Goal: Contribute content: Contribute content

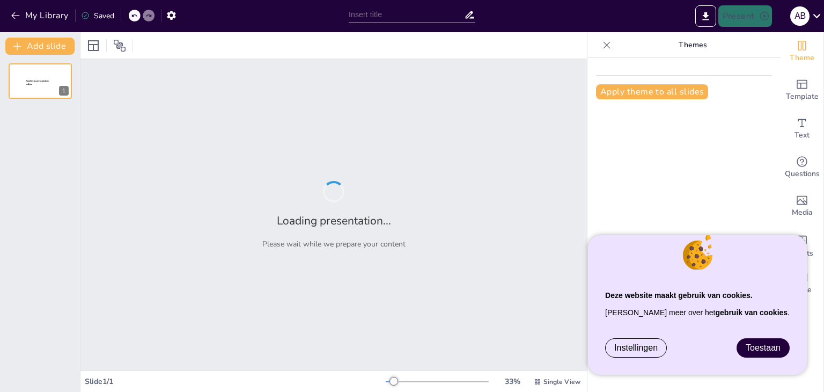
type input "Basiskennis van Hogedruk Hefkussens voor Brandweer Aspiranten"
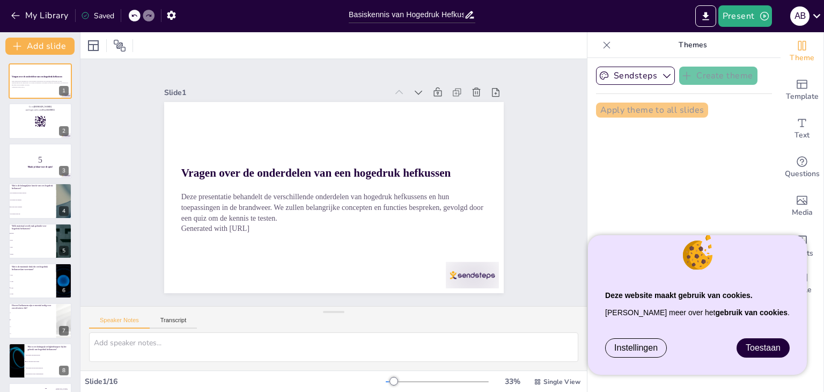
checkbox input "true"
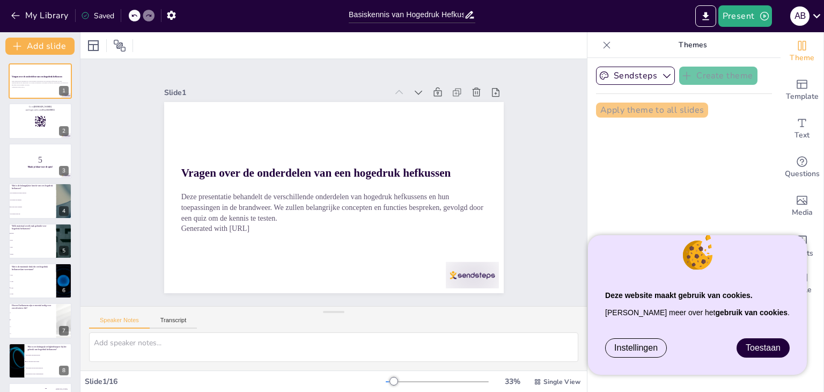
checkbox input "true"
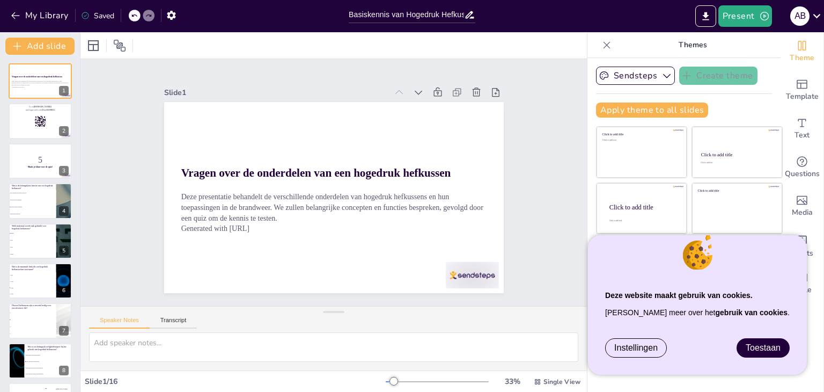
checkbox input "true"
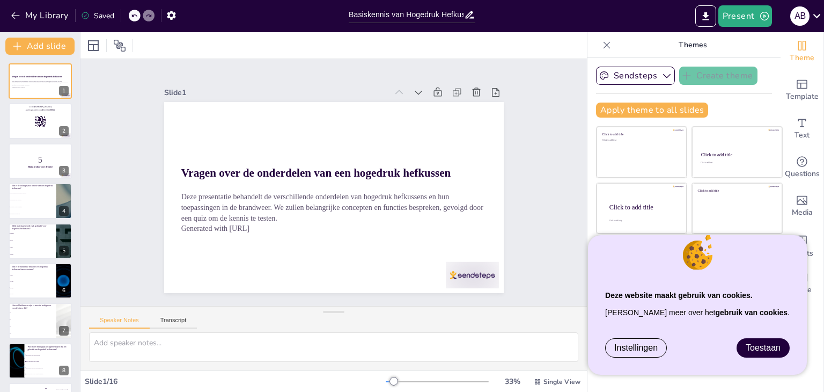
checkbox input "true"
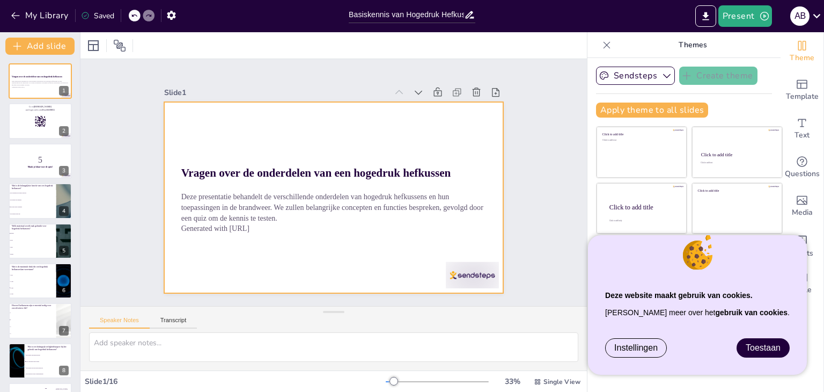
checkbox input "true"
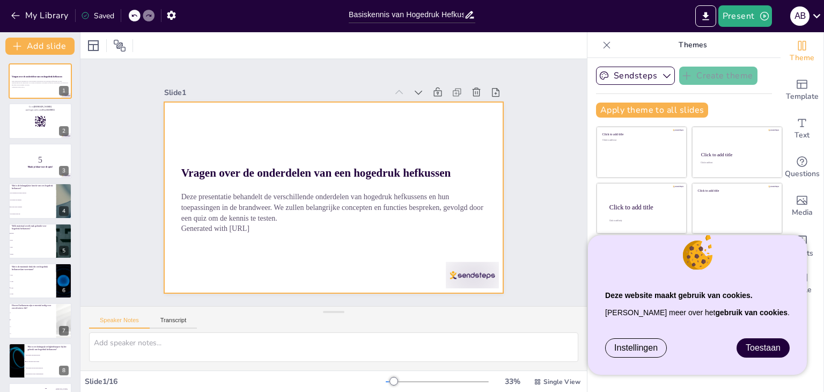
checkbox input "true"
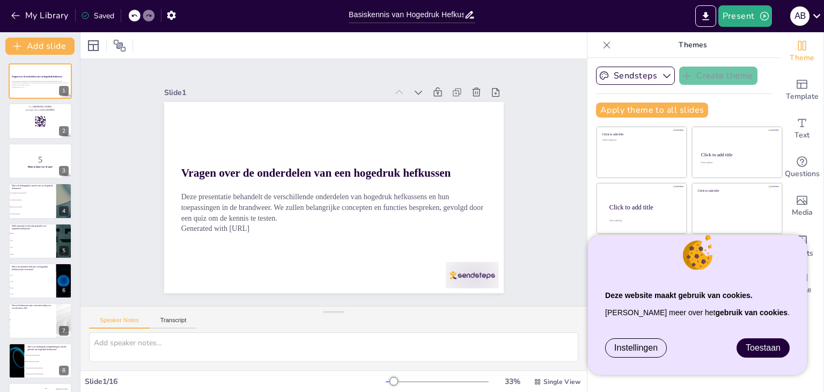
checkbox input "true"
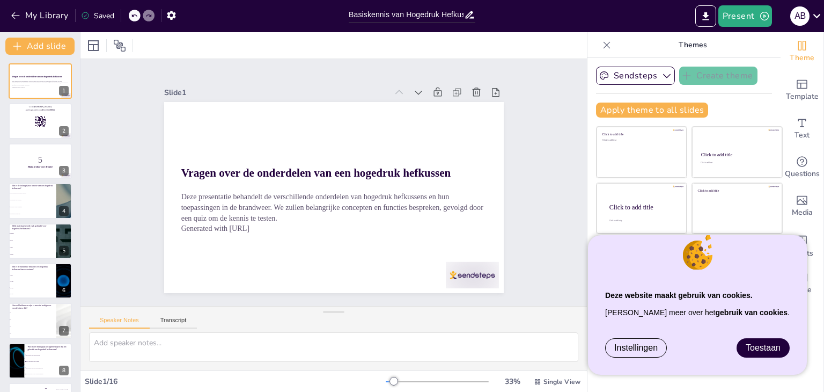
checkbox input "true"
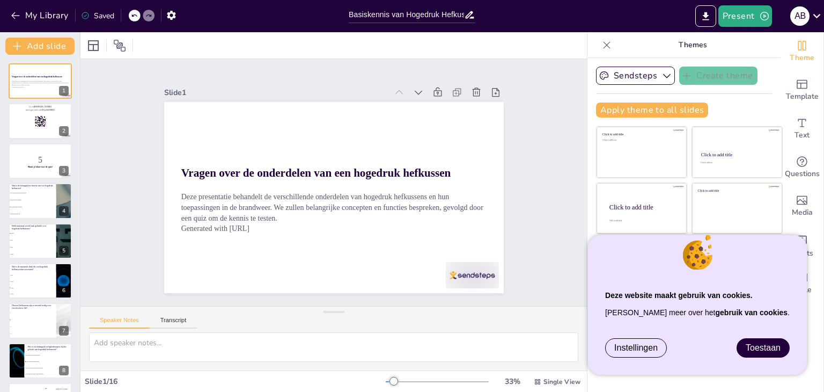
checkbox input "true"
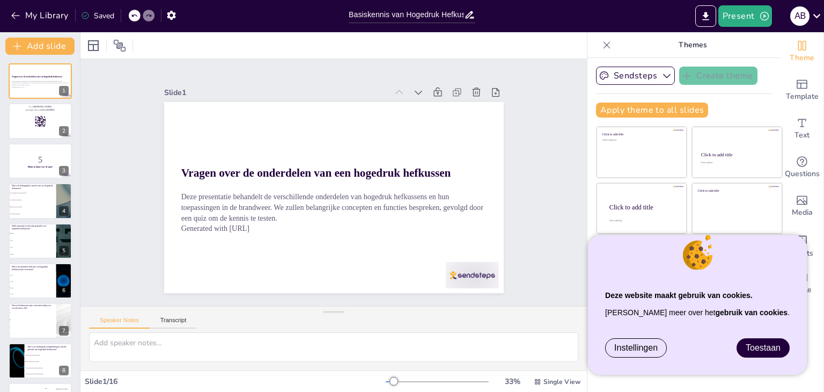
checkbox input "true"
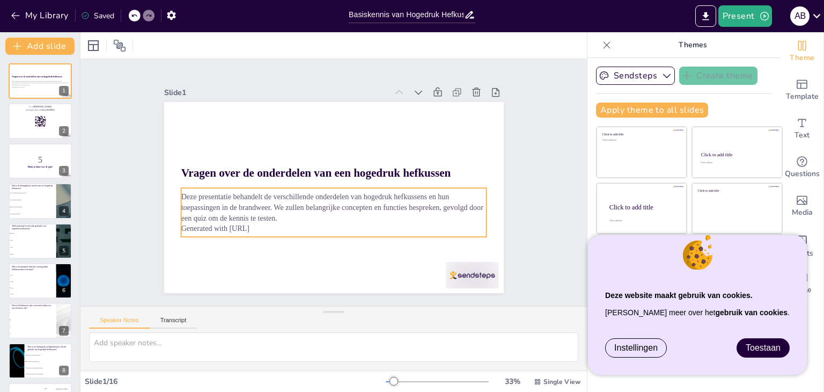
checkbox input "true"
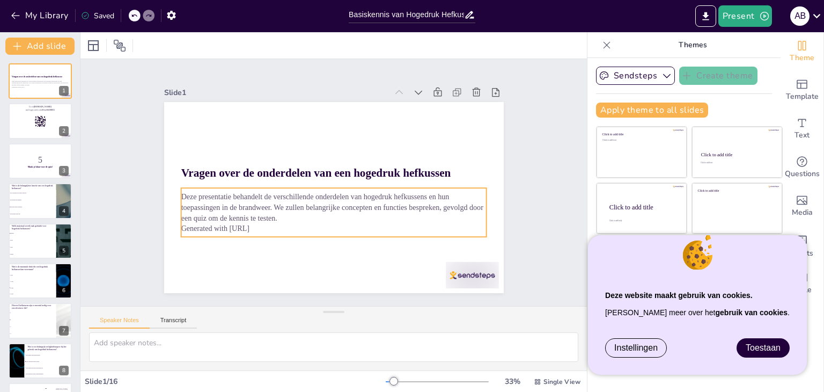
checkbox input "true"
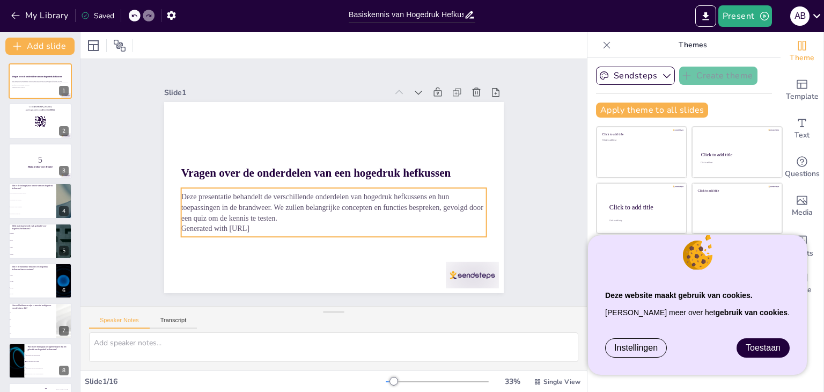
checkbox input "true"
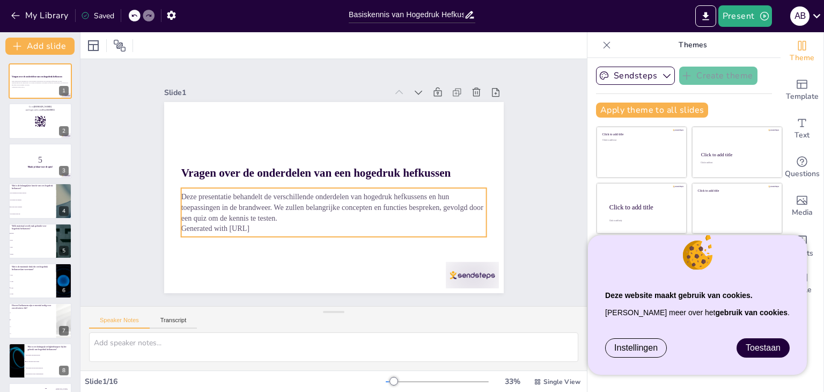
checkbox input "true"
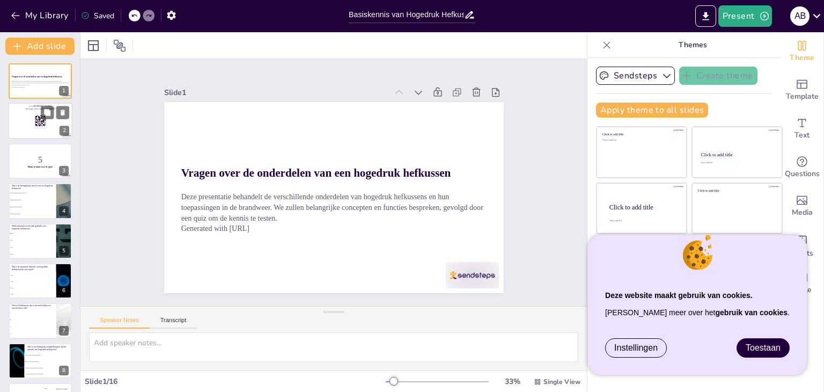
checkbox input "true"
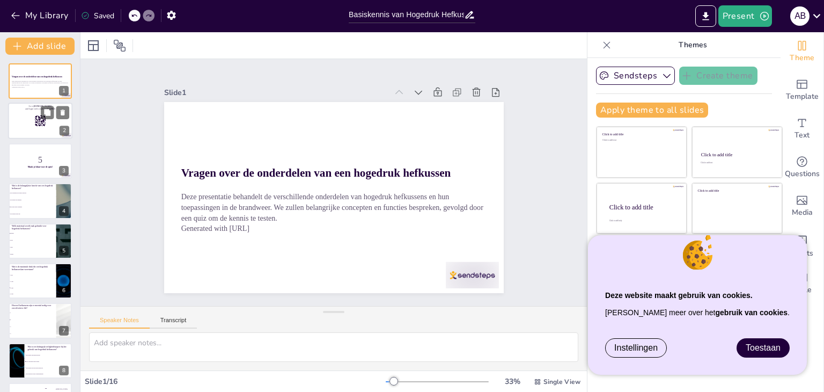
checkbox input "true"
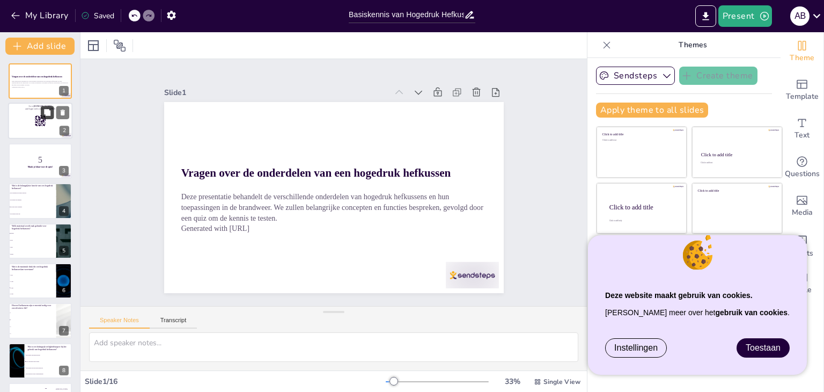
checkbox input "true"
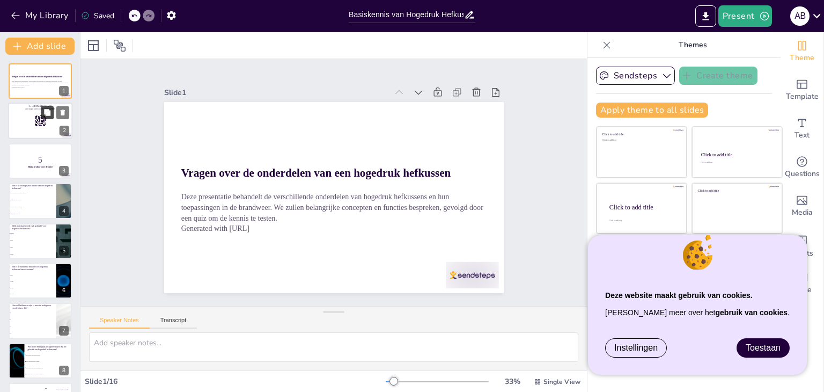
checkbox input "true"
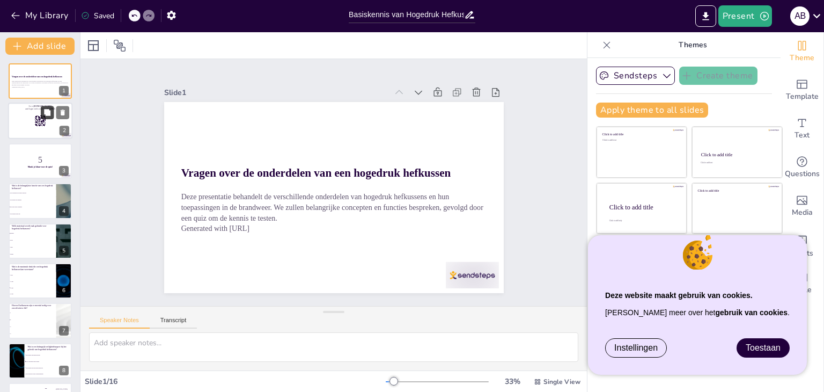
checkbox input "true"
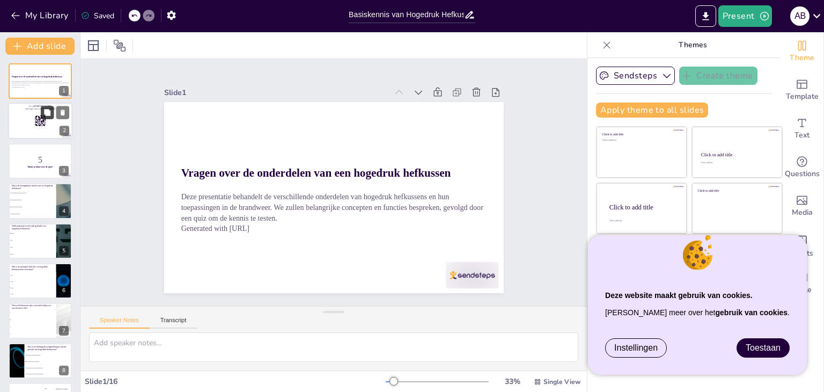
checkbox input "true"
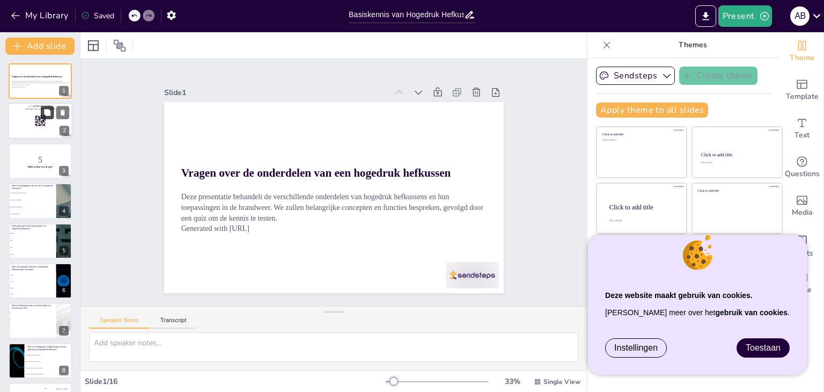
checkbox input "true"
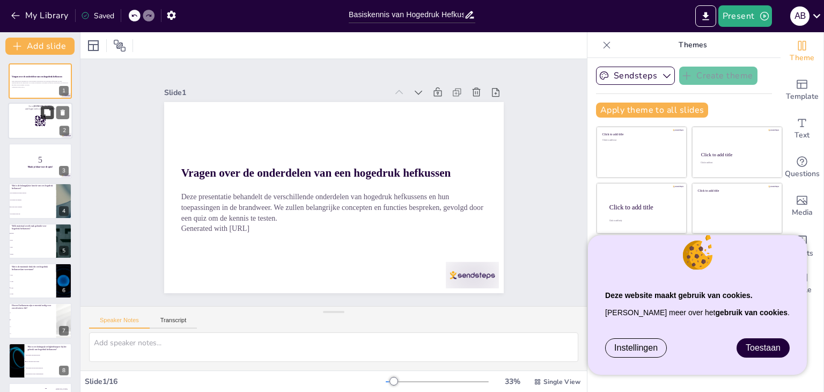
checkbox input "true"
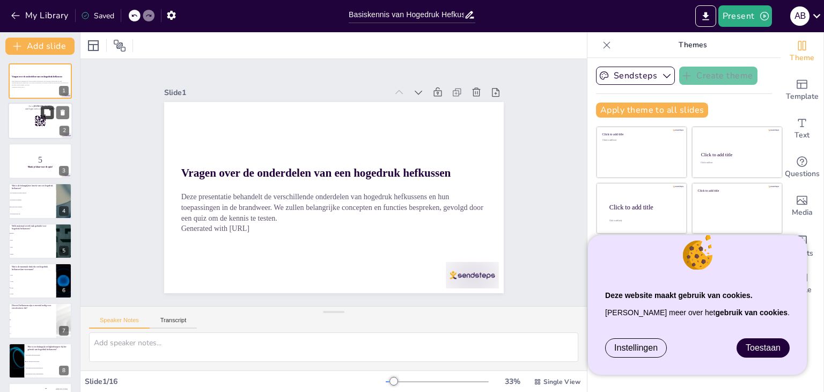
click at [42, 117] on button at bounding box center [47, 112] width 13 height 13
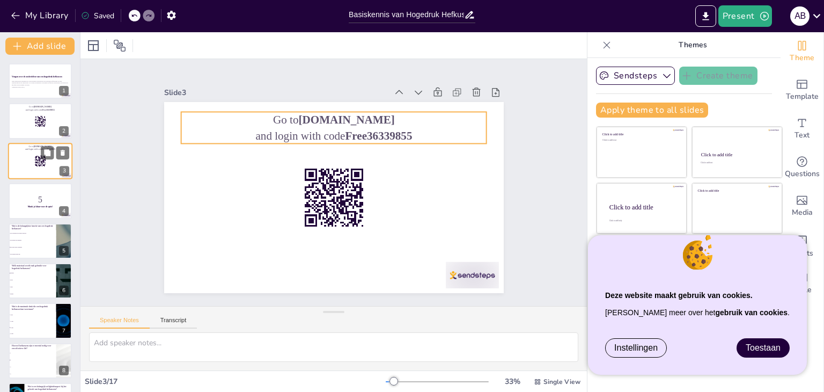
checkbox input "true"
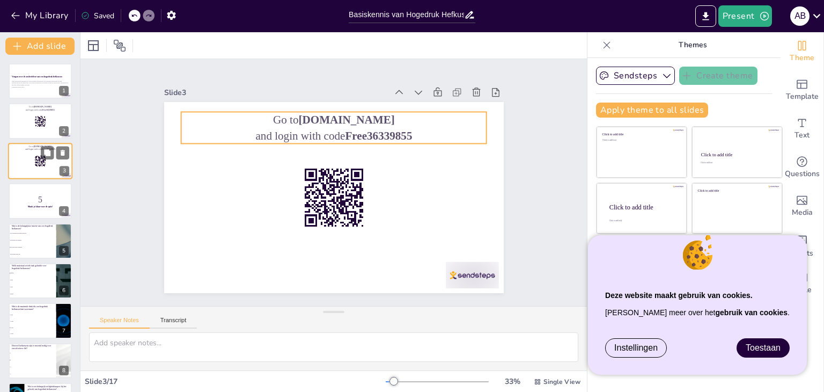
checkbox input "true"
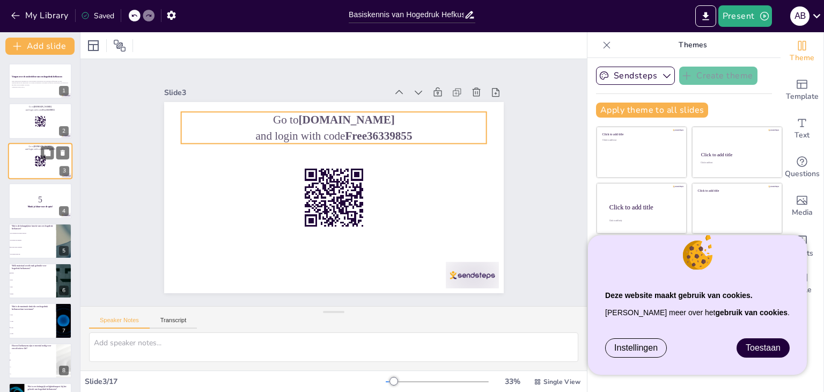
checkbox input "true"
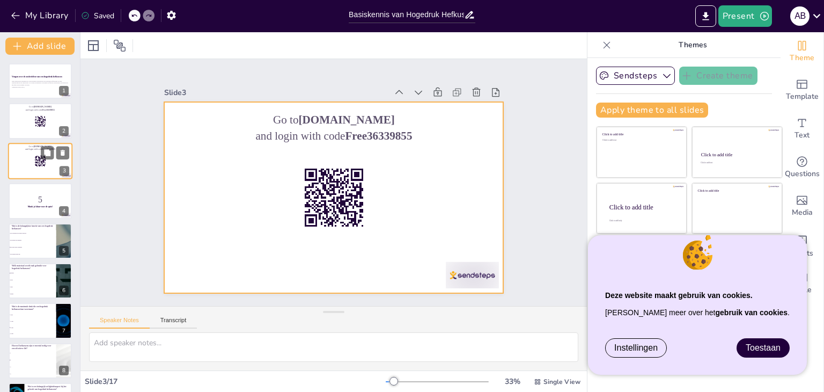
click at [29, 163] on div at bounding box center [40, 161] width 64 height 36
checkbox input "true"
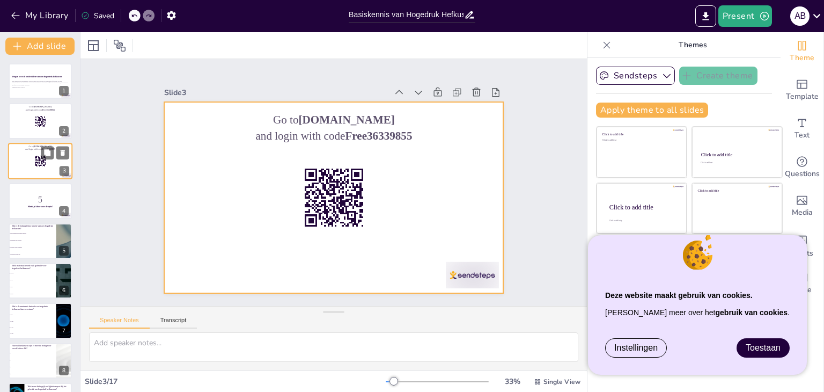
checkbox input "true"
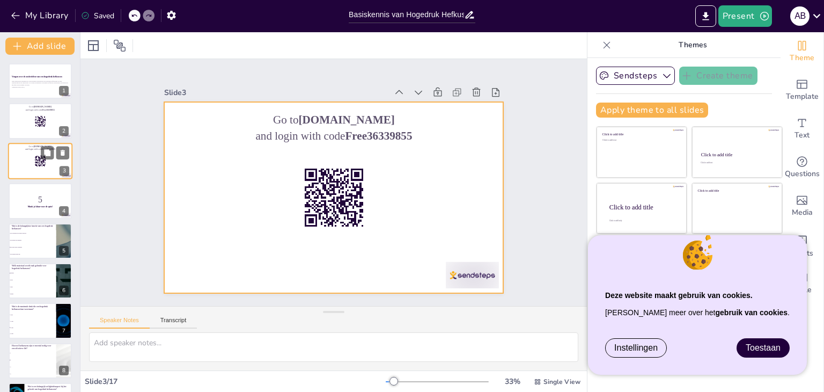
checkbox input "true"
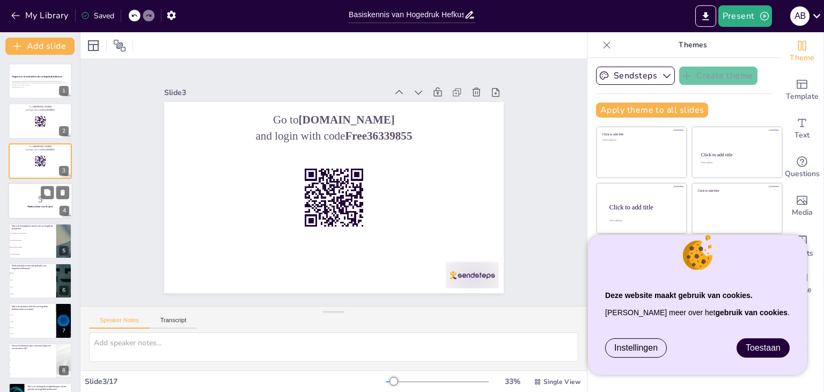
checkbox input "true"
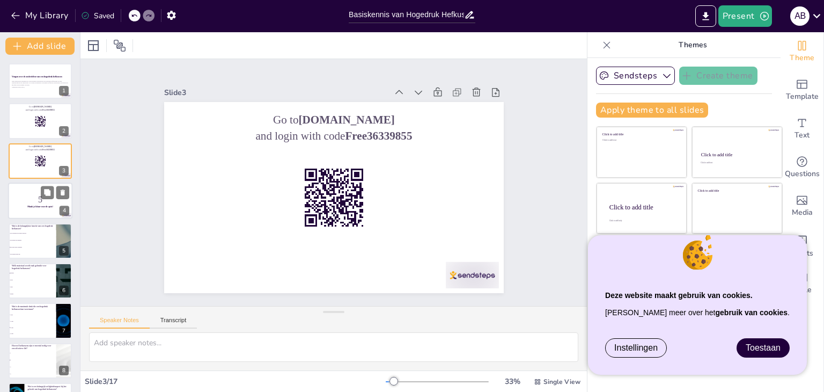
checkbox input "true"
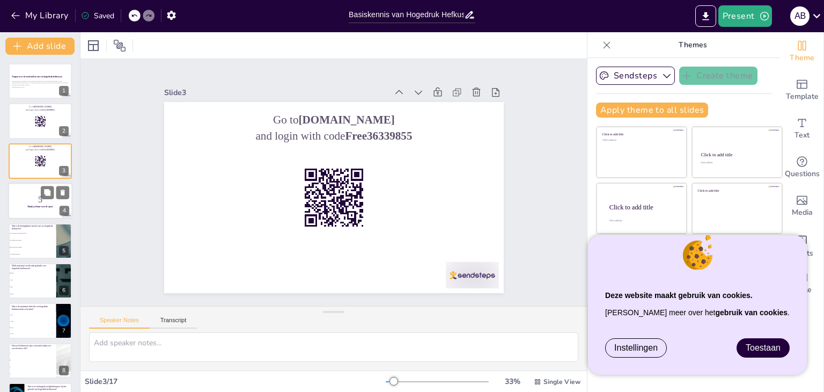
checkbox input "true"
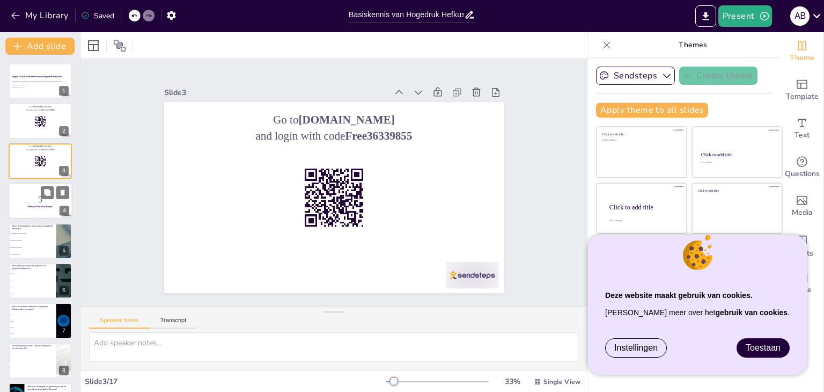
checkbox input "true"
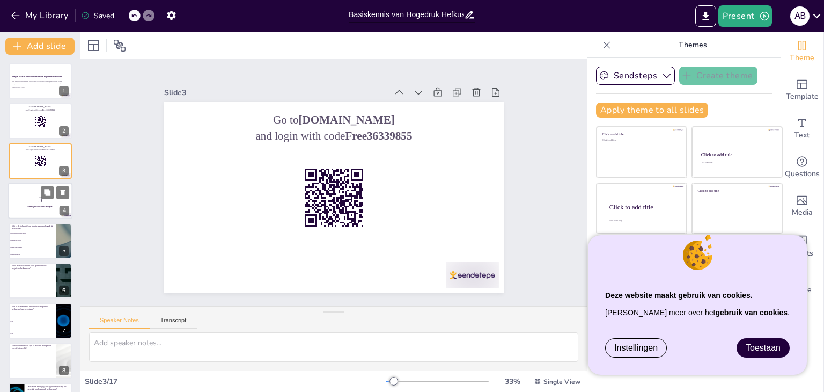
checkbox input "true"
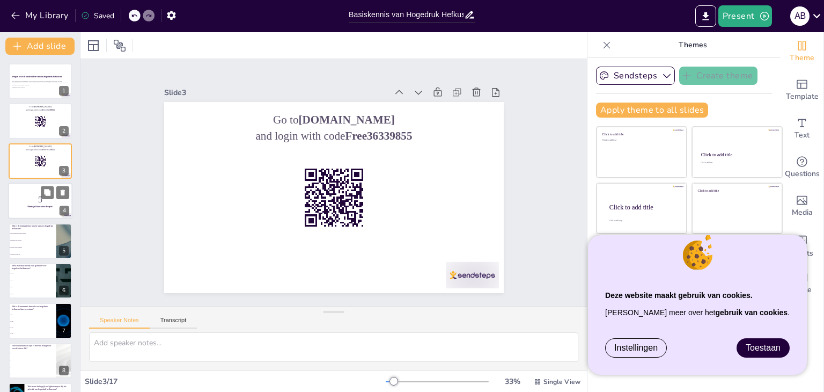
checkbox input "true"
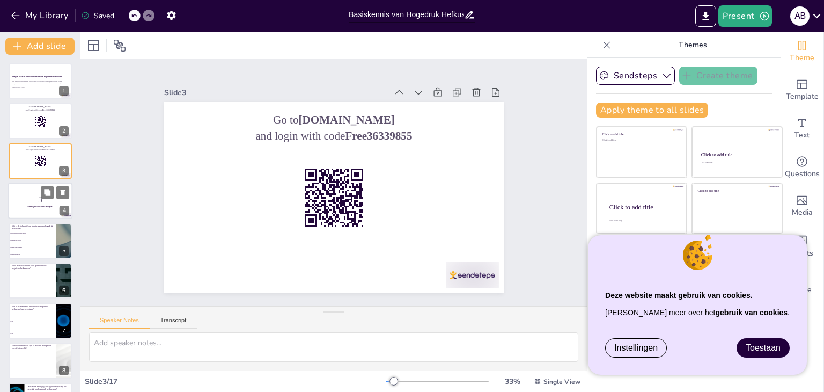
checkbox input "true"
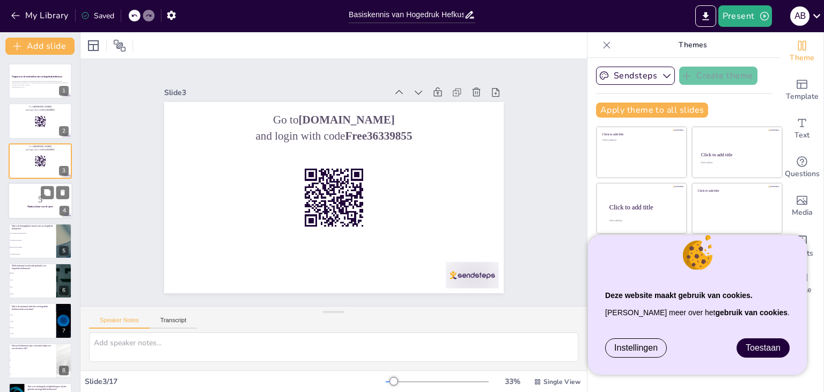
checkbox input "true"
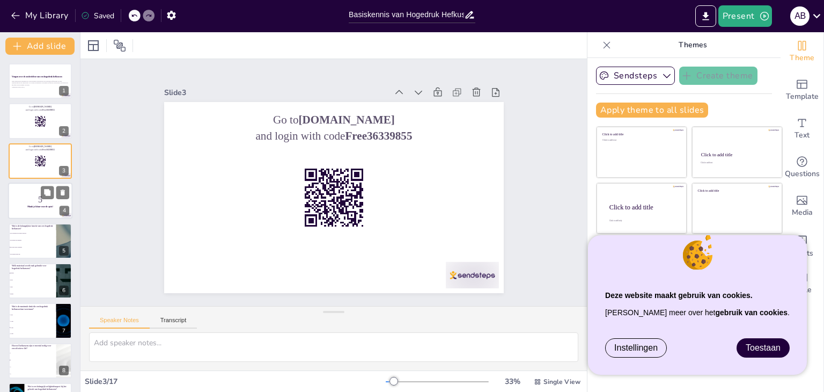
checkbox input "true"
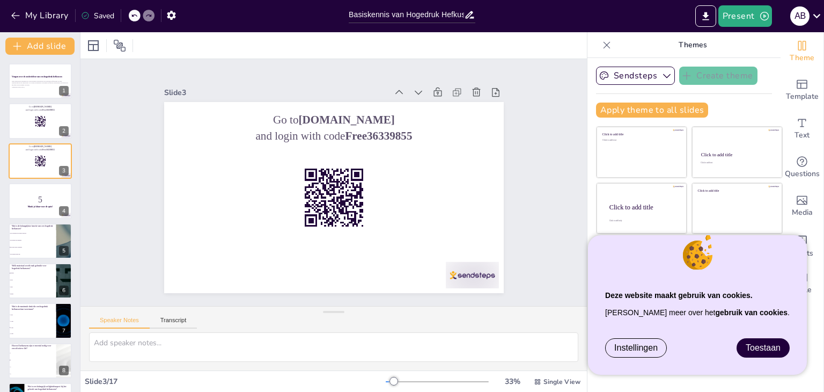
checkbox input "true"
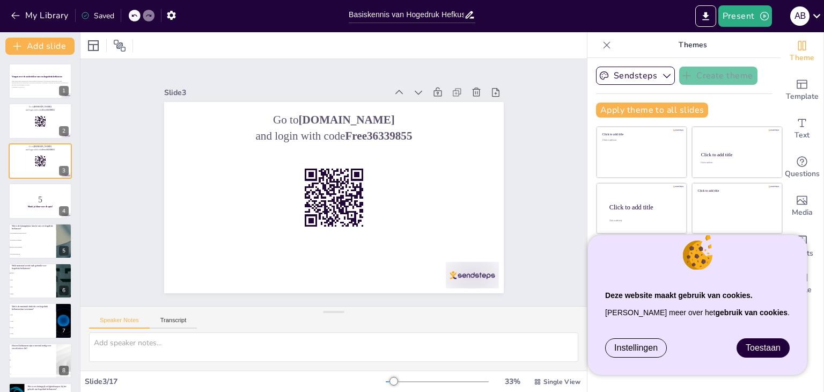
checkbox input "true"
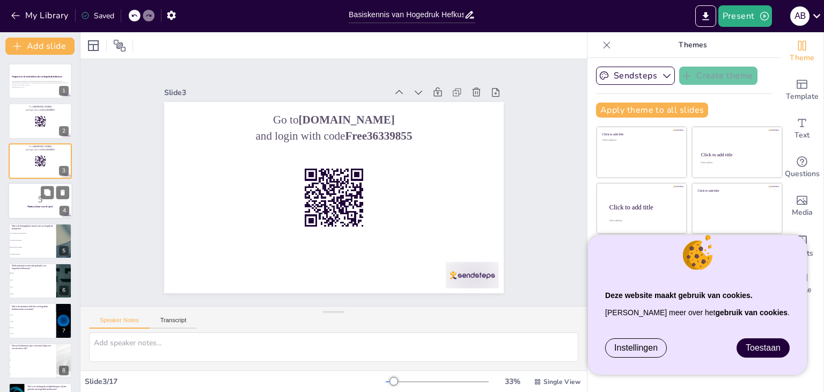
checkbox input "true"
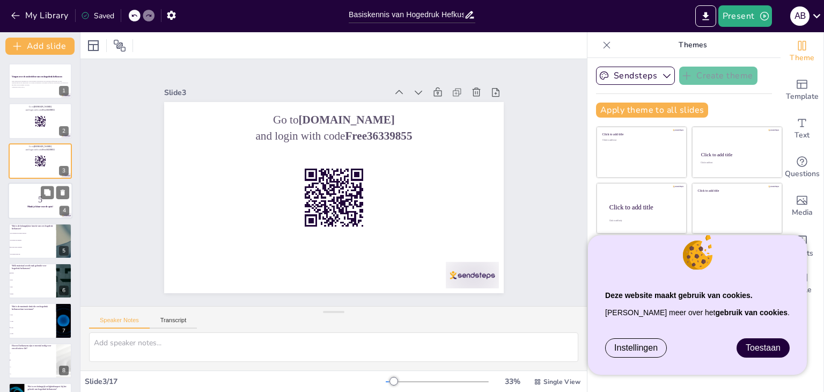
checkbox input "true"
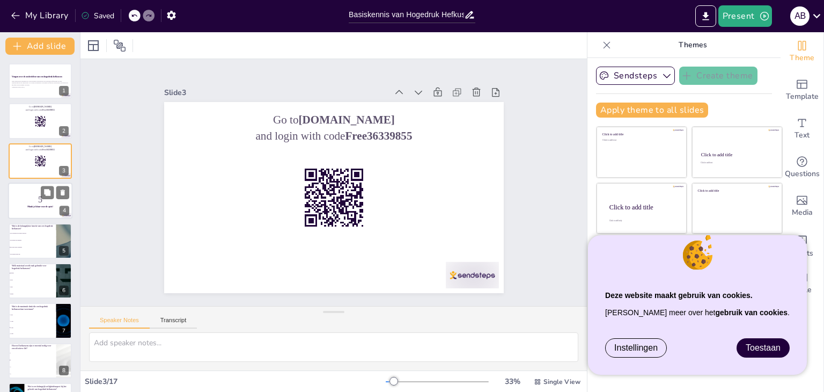
checkbox input "true"
click at [34, 205] on strong "Maak je klaar voor de quiz!" at bounding box center [40, 206] width 26 height 2
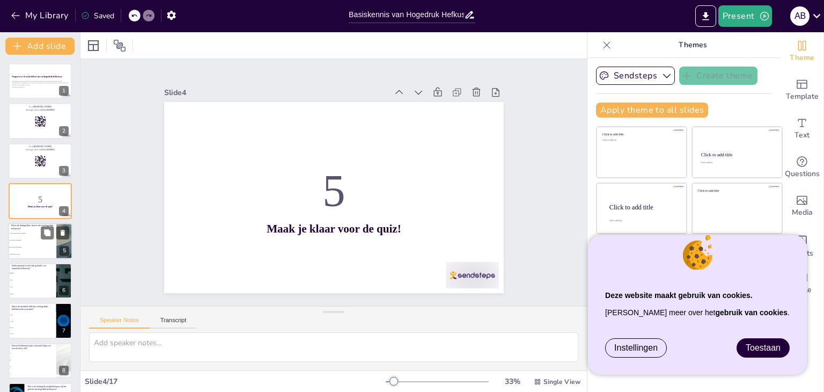
click at [35, 233] on span "Het verlichten van zware objecten" at bounding box center [33, 233] width 46 height 2
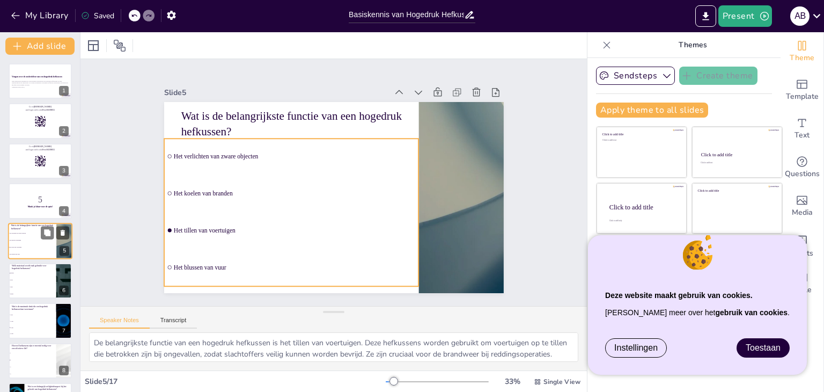
scroll to position [17, 0]
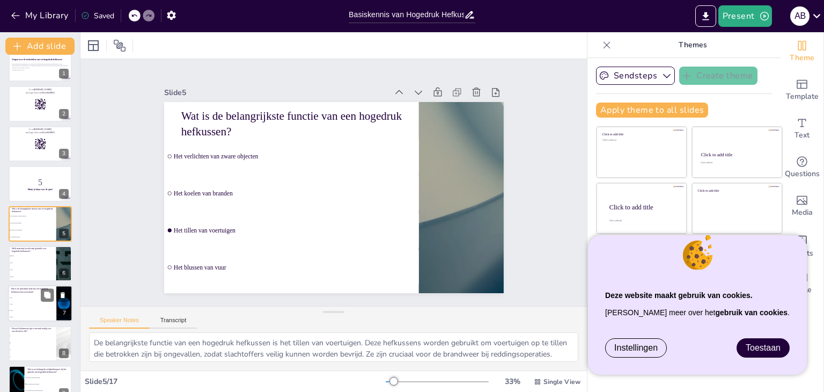
click at [29, 263] on li "Hout" at bounding box center [33, 262] width 48 height 6
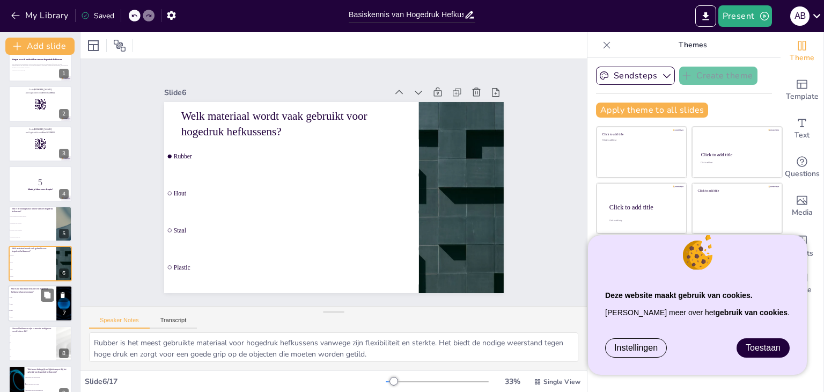
scroll to position [57, 0]
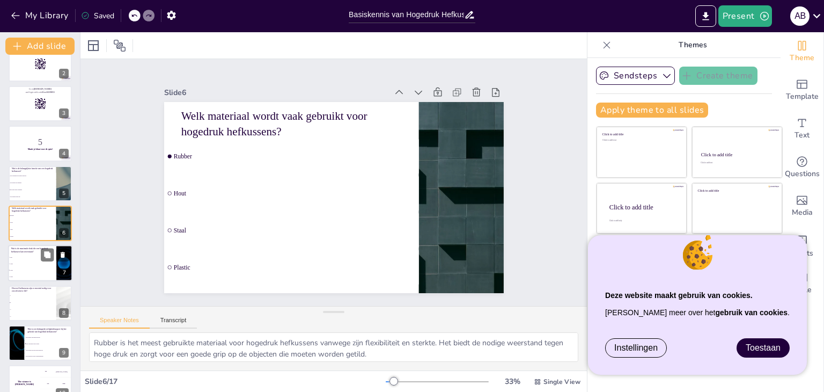
click at [27, 274] on li "20 bar" at bounding box center [32, 277] width 48 height 6
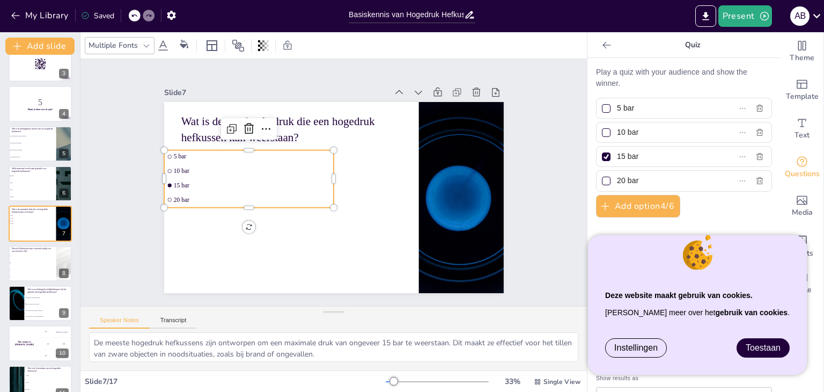
click at [178, 102] on div "Wat is de maximale druk die een hogedruk hefkussen kan weerstaan? 5 bar 10 bar …" at bounding box center [334, 102] width 340 height 0
click at [178, 181] on span "15 bar" at bounding box center [251, 184] width 157 height 7
click at [173, 167] on span "10 bar" at bounding box center [251, 170] width 157 height 7
click at [169, 156] on input "checkbox" at bounding box center [171, 153] width 4 height 4
click at [178, 167] on span "10 bar" at bounding box center [251, 170] width 157 height 7
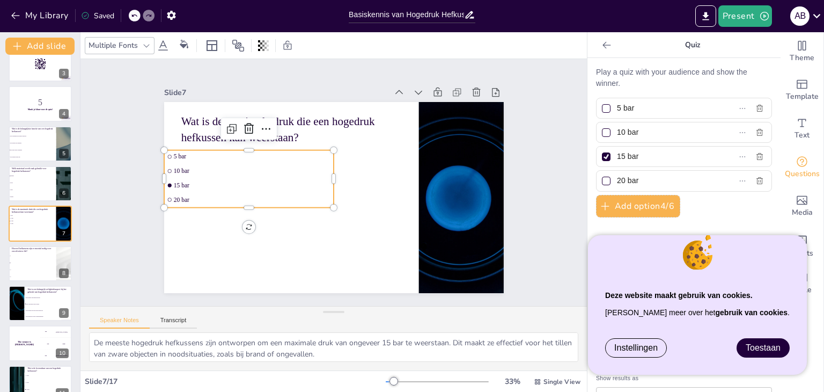
click at [178, 167] on span "10 bar" at bounding box center [253, 163] width 157 height 24
click at [260, 122] on icon at bounding box center [266, 128] width 13 height 13
click at [206, 181] on span "15 bar" at bounding box center [252, 177] width 157 height 24
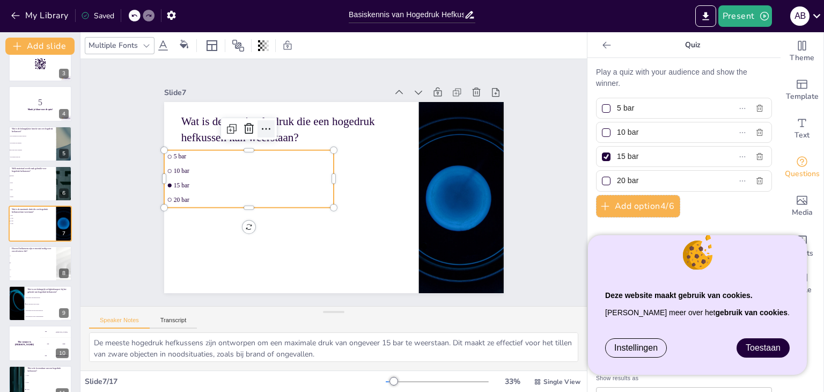
click at [260, 127] on icon at bounding box center [266, 128] width 13 height 13
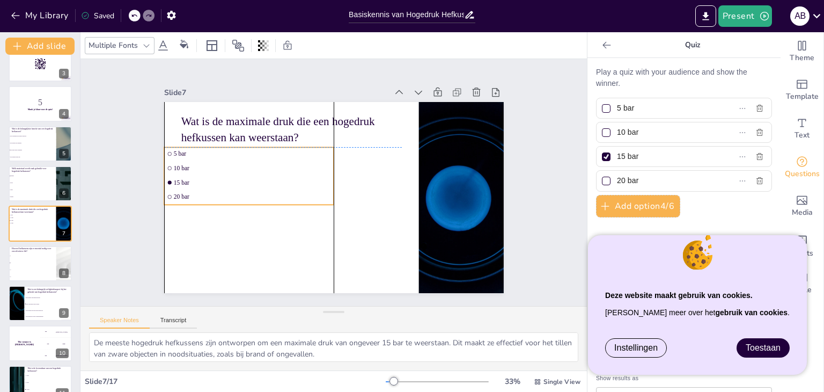
drag, startPoint x: 202, startPoint y: 164, endPoint x: 185, endPoint y: 169, distance: 17.5
click at [201, 165] on span "10 bar" at bounding box center [251, 168] width 157 height 7
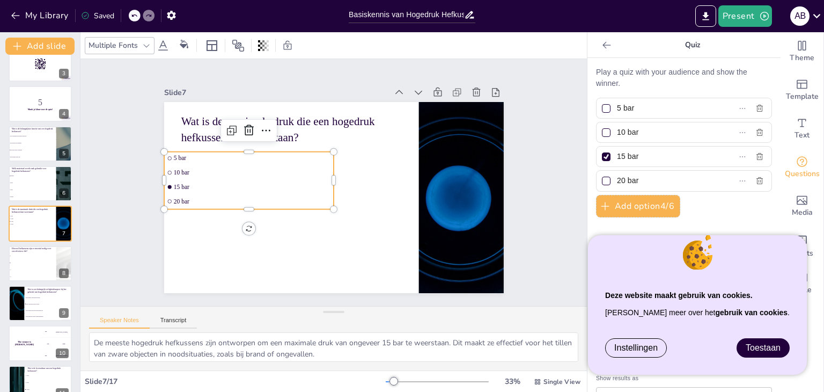
click at [177, 169] on span "10 bar" at bounding box center [251, 172] width 157 height 7
drag, startPoint x: 177, startPoint y: 169, endPoint x: 169, endPoint y: 169, distance: 8.0
click at [176, 169] on span "10 bar" at bounding box center [251, 172] width 157 height 7
click at [175, 169] on span "10 bar" at bounding box center [253, 164] width 157 height 24
click at [167, 171] on input "checkbox" at bounding box center [169, 173] width 4 height 4
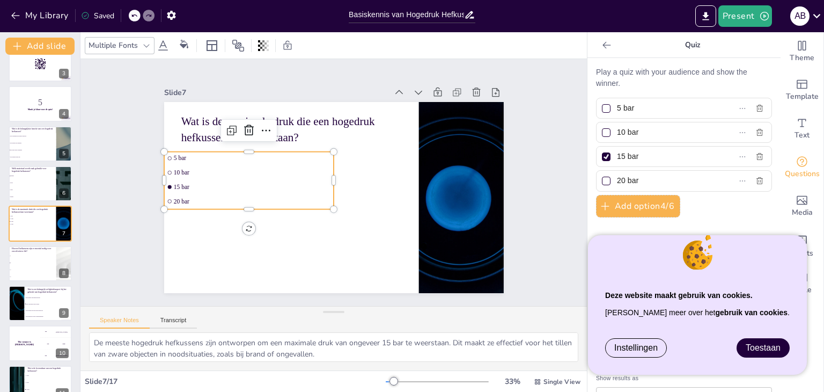
click at [167, 171] on input "checkbox" at bounding box center [169, 173] width 4 height 4
click at [162, 175] on ul "5 bar 10 bar 15 bar 20 bar" at bounding box center [249, 171] width 175 height 75
click at [164, 181] on li "15 bar" at bounding box center [248, 187] width 169 height 13
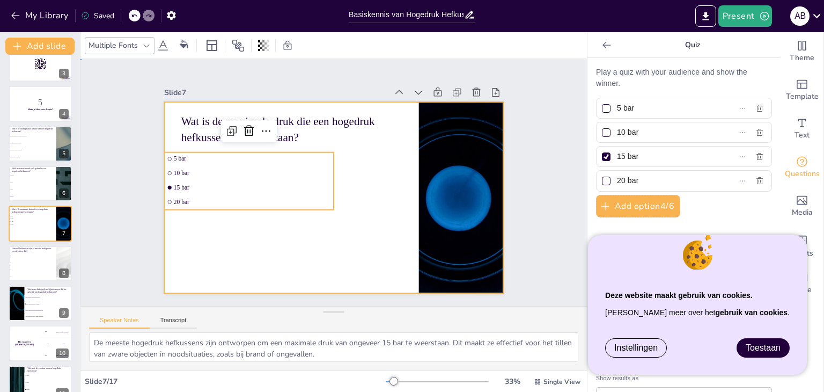
click at [189, 234] on div at bounding box center [331, 197] width 357 height 225
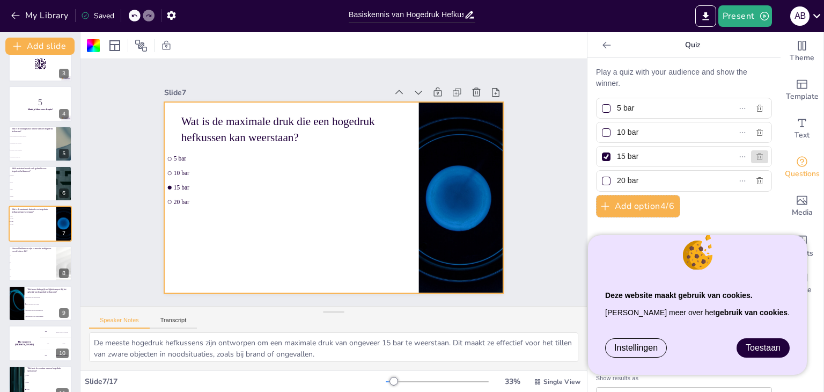
click at [756, 155] on icon "button" at bounding box center [759, 156] width 6 height 7
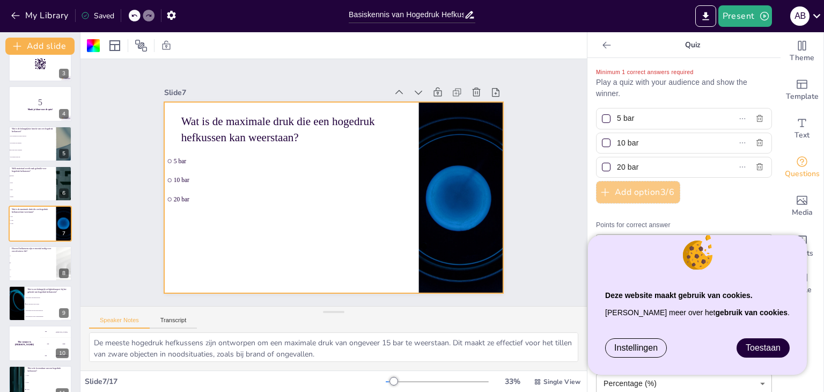
click at [604, 187] on button "Add option 3 / 6" at bounding box center [638, 192] width 84 height 23
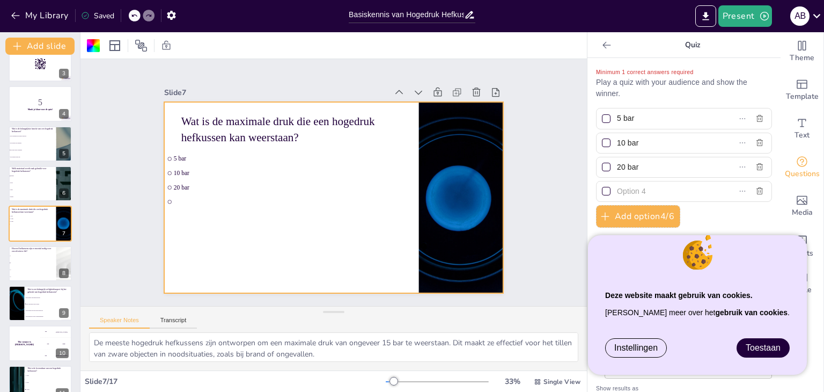
click at [602, 191] on div at bounding box center [606, 191] width 9 height 9
click at [617, 191] on input "text" at bounding box center [666, 191] width 98 height 16
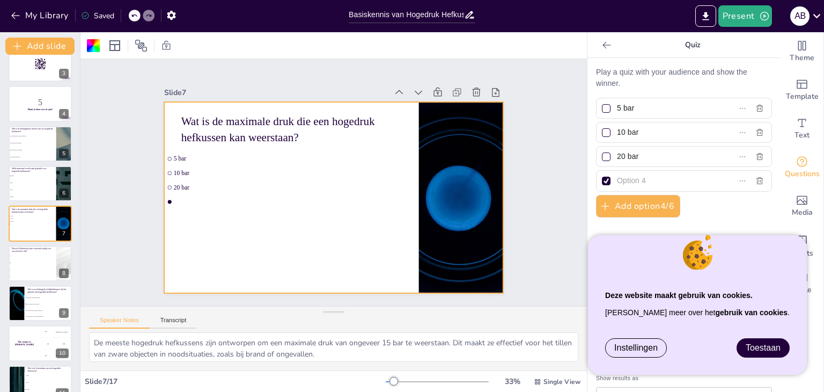
click at [620, 177] on input "text" at bounding box center [666, 181] width 98 height 16
click at [704, 205] on div "Play a quiz with your audience and show the winner. 5 bar 10 bar 20 bar 8 bar A…" at bounding box center [684, 256] width 176 height 378
click at [729, 134] on div "Play a quiz with your audience and show the winner. 5 bar 10 bar 20 bar 8 bar A…" at bounding box center [684, 256] width 176 height 378
drag, startPoint x: 169, startPoint y: 257, endPoint x: 218, endPoint y: 241, distance: 51.1
click at [172, 256] on div at bounding box center [334, 197] width 340 height 191
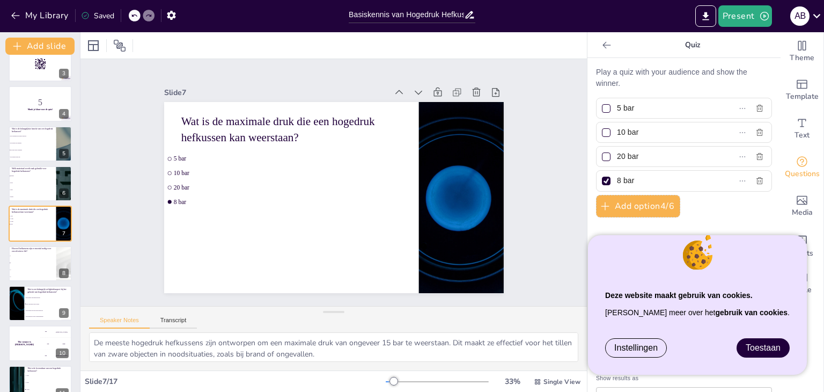
drag, startPoint x: 752, startPoint y: 179, endPoint x: 756, endPoint y: 161, distance: 18.0
click at [756, 161] on div "Play a quiz with your audience and show the winner. 5 bar 10 bar 20 bar 8 bar A…" at bounding box center [684, 256] width 176 height 378
drag, startPoint x: 681, startPoint y: 187, endPoint x: 680, endPoint y: 179, distance: 7.7
click at [680, 179] on input "8 bar" at bounding box center [666, 181] width 98 height 16
click at [633, 183] on input "8 bar" at bounding box center [666, 181] width 98 height 16
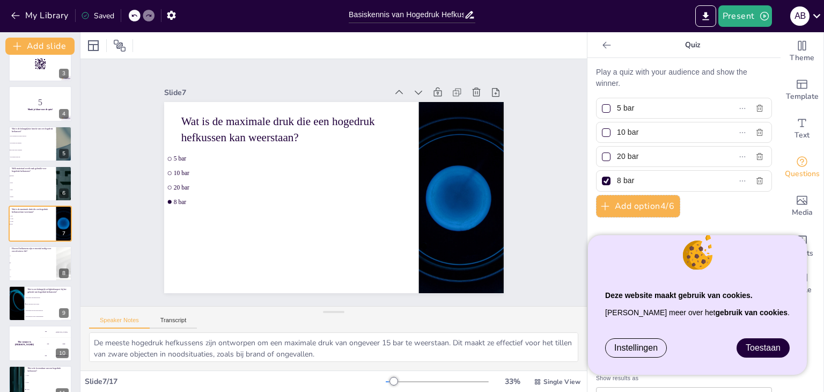
click at [633, 183] on input "8 bar" at bounding box center [666, 181] width 98 height 16
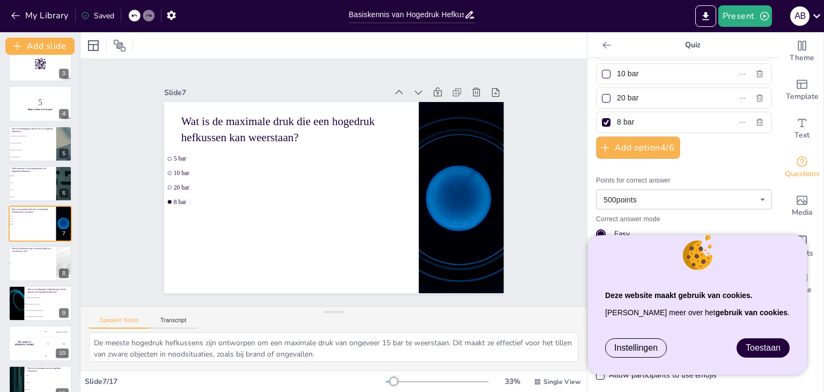
scroll to position [60, 0]
click at [752, 343] on span "Toestaan" at bounding box center [763, 347] width 35 height 9
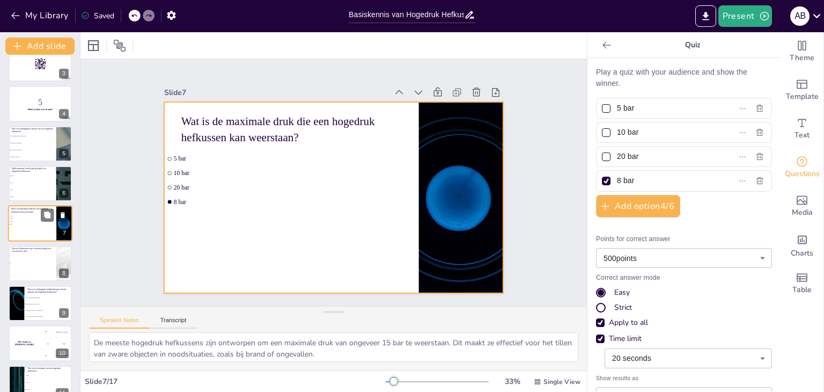
scroll to position [151, 0]
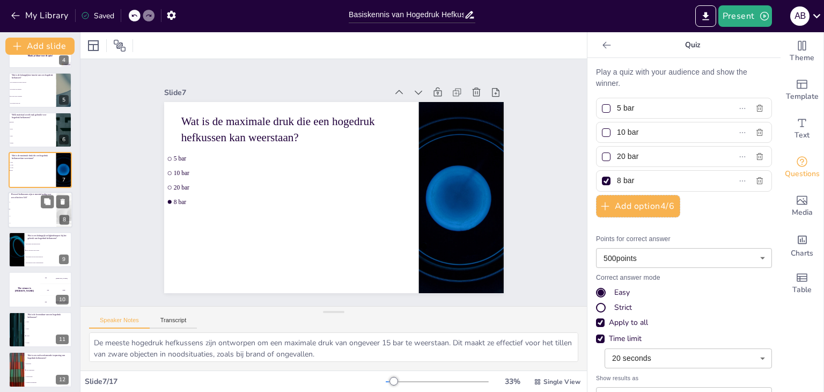
click at [23, 215] on span "3" at bounding box center [33, 216] width 46 height 2
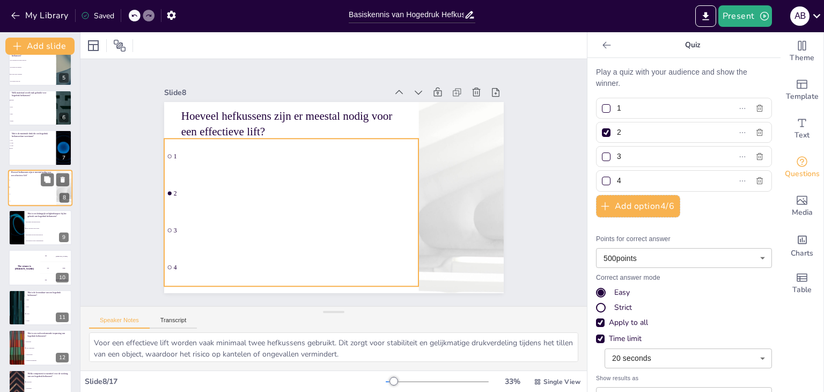
scroll to position [191, 0]
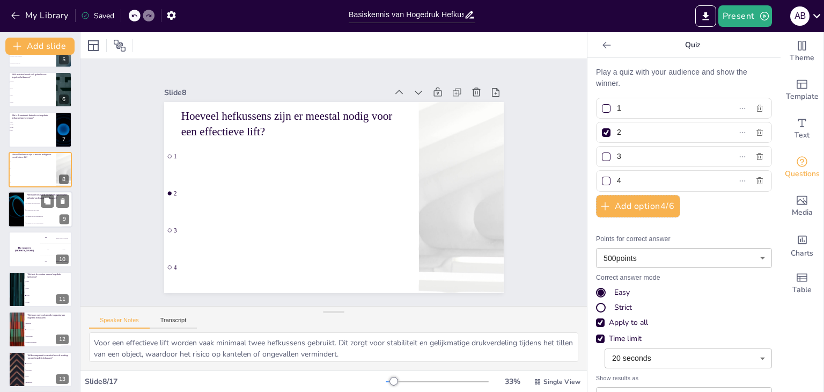
click at [39, 206] on li "Het controleren van de druk" at bounding box center [48, 209] width 48 height 6
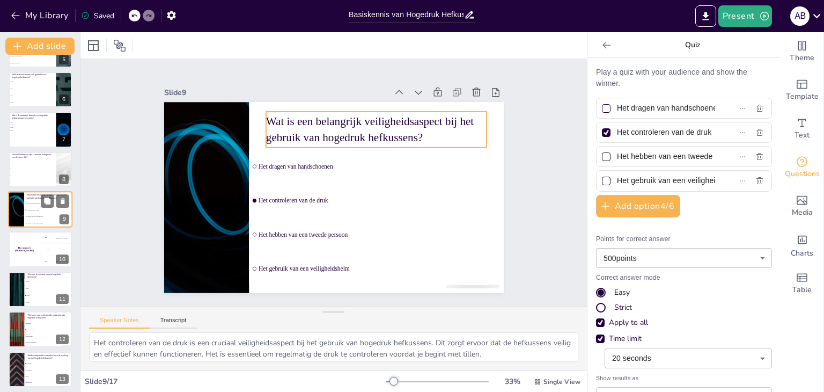
scroll to position [177, 0]
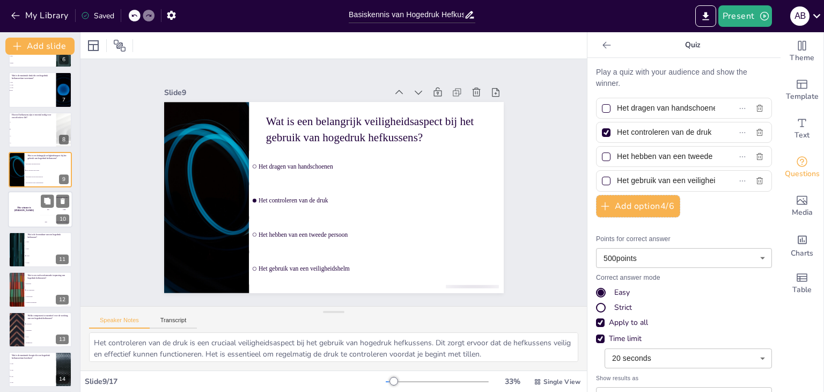
click at [37, 205] on div "The winner is Niels 🏆" at bounding box center [24, 209] width 32 height 36
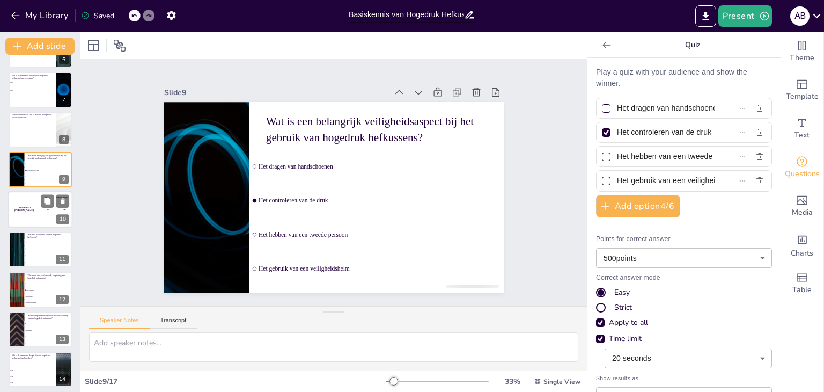
scroll to position [217, 0]
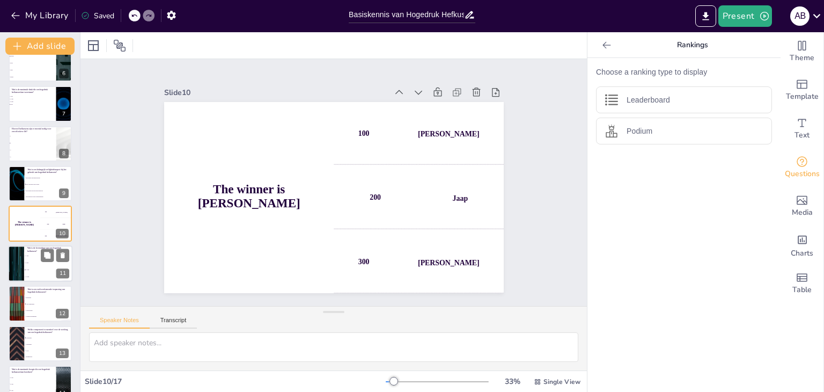
click at [34, 255] on span "1 jaar" at bounding box center [49, 256] width 46 height 2
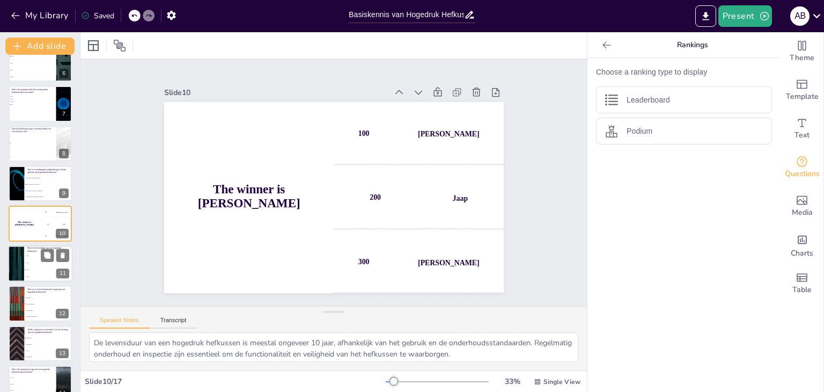
scroll to position [257, 0]
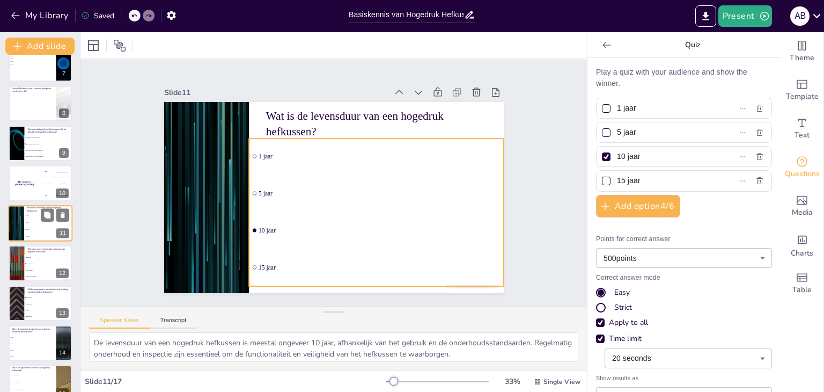
click at [34, 212] on li "1 jaar" at bounding box center [48, 215] width 48 height 7
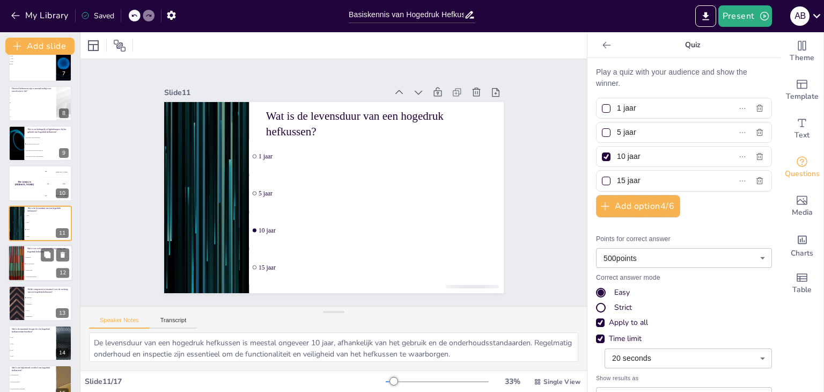
click at [26, 268] on li "Wateroverlast" at bounding box center [48, 270] width 48 height 6
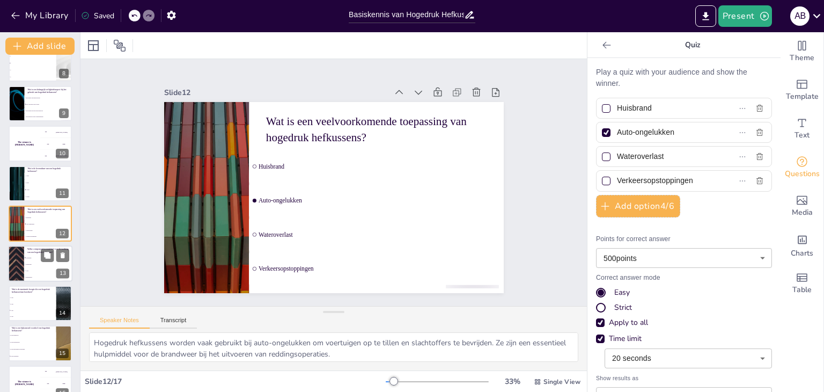
scroll to position [350, 0]
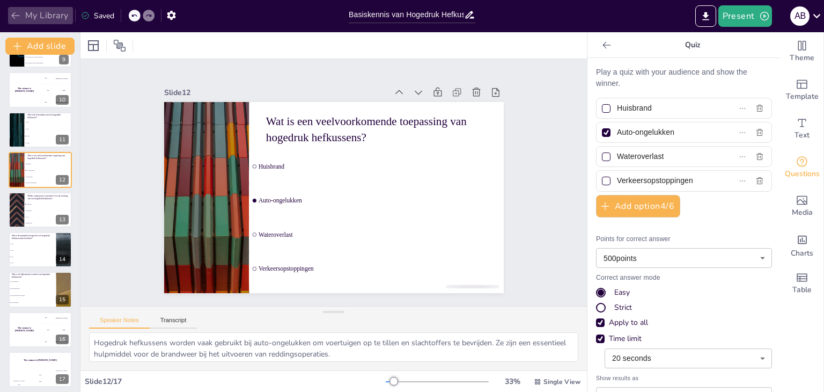
click at [18, 14] on icon "button" at bounding box center [15, 15] width 11 height 11
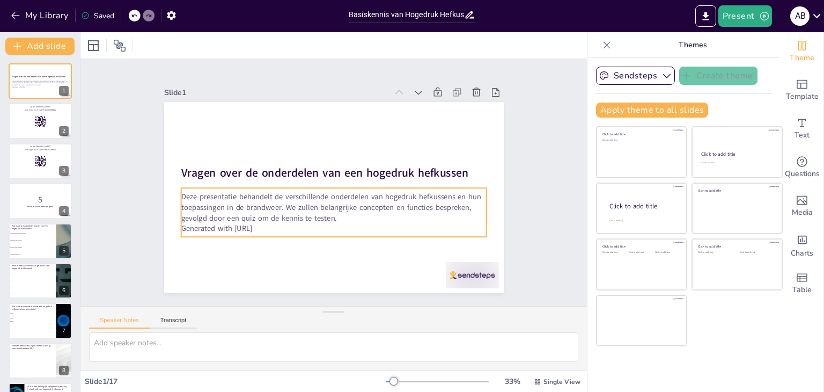
checkbox input "true"
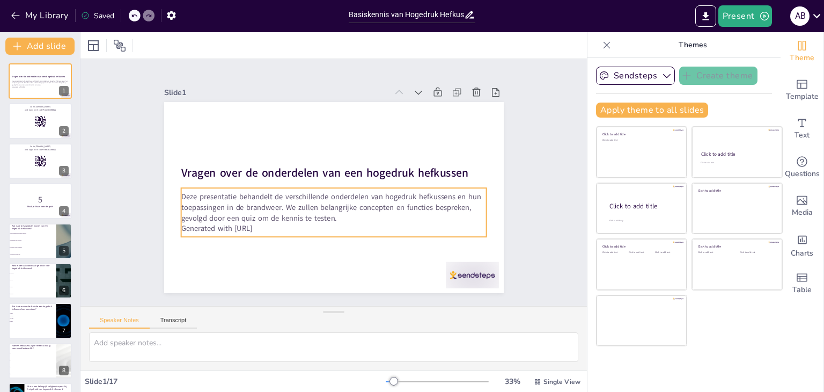
checkbox input "true"
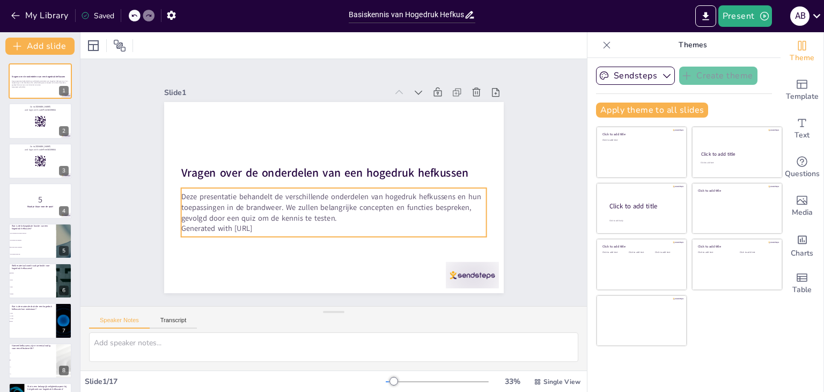
checkbox input "true"
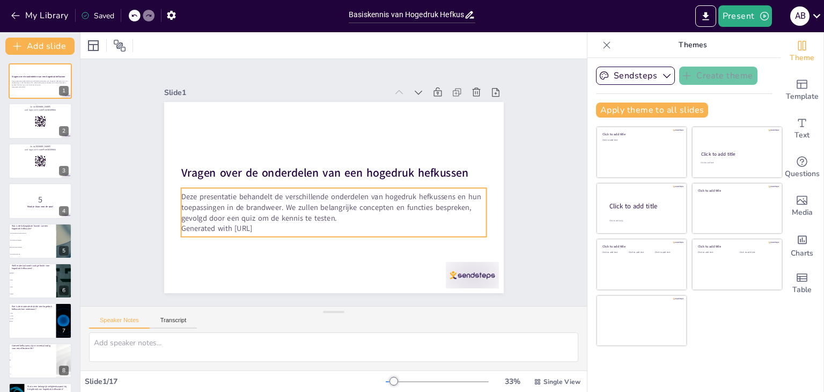
checkbox input "true"
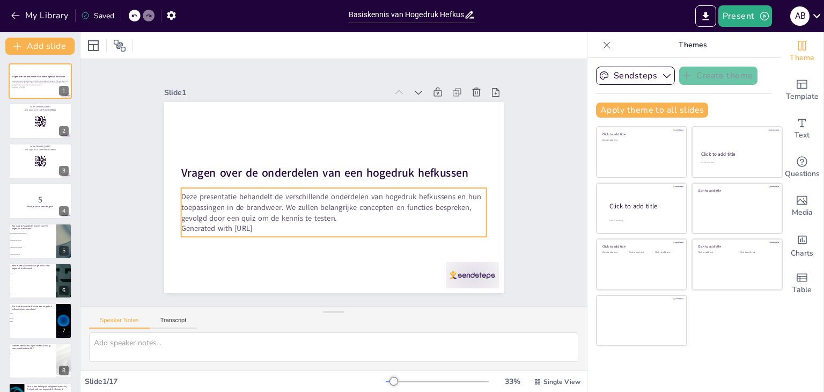
checkbox input "true"
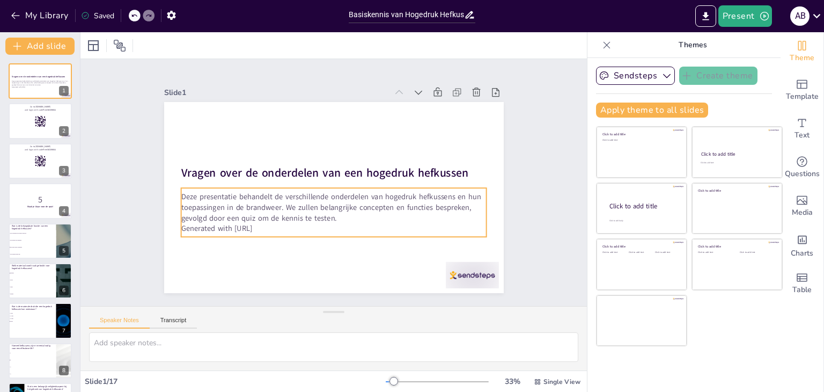
checkbox input "true"
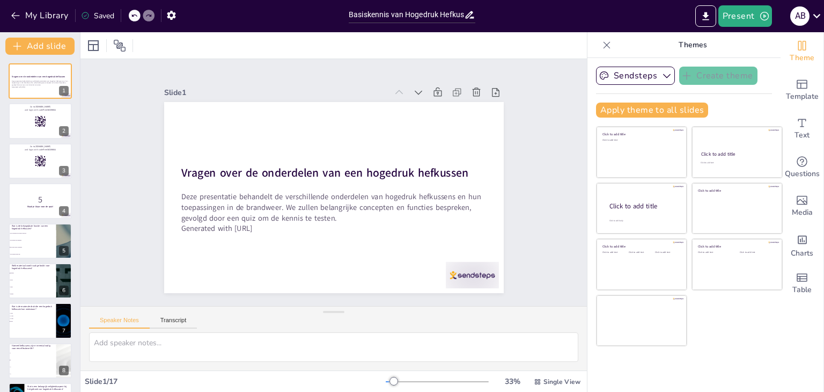
checkbox input "true"
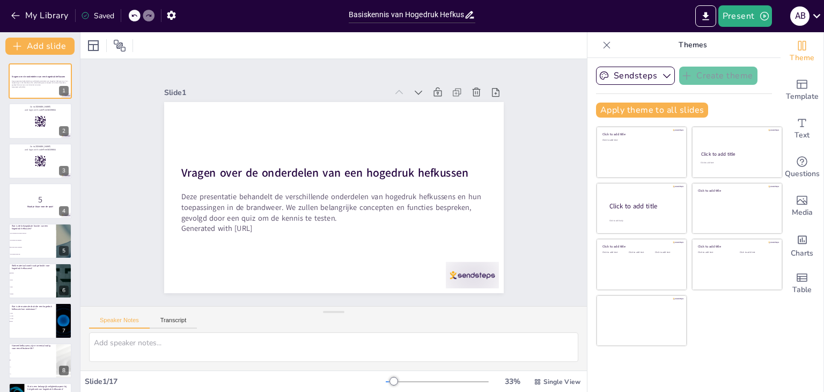
checkbox input "true"
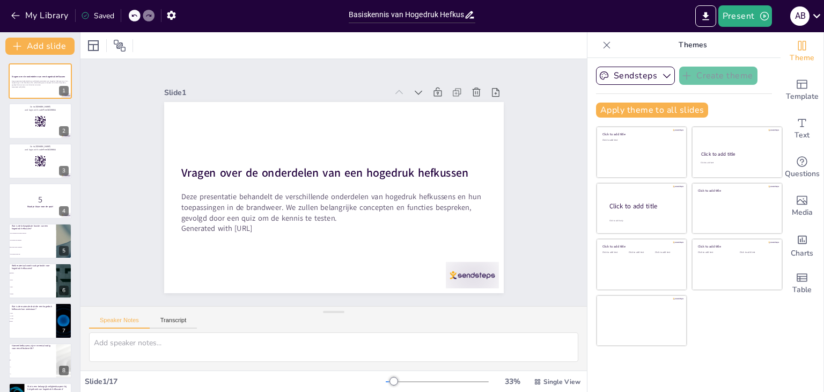
checkbox input "true"
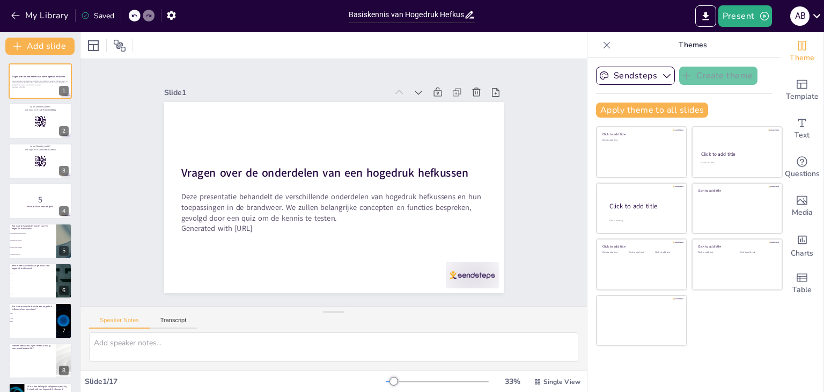
checkbox input "true"
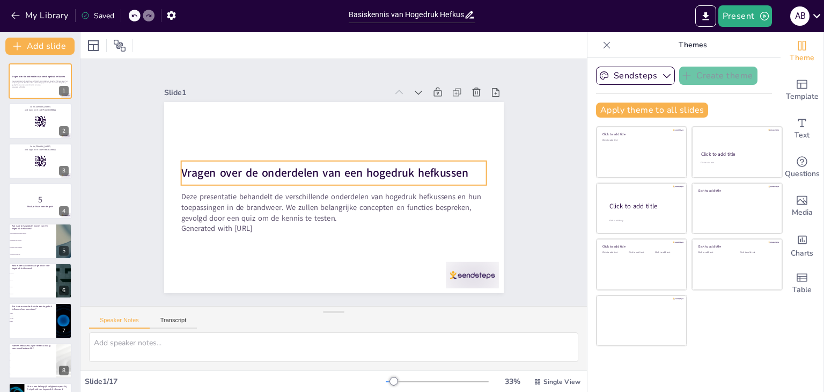
checkbox input "true"
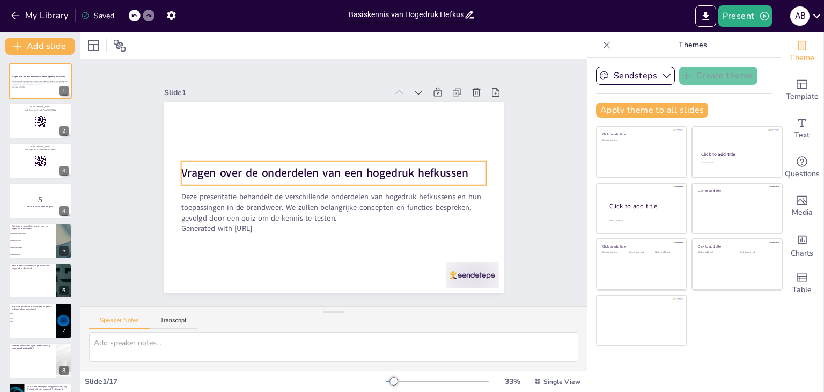
checkbox input "true"
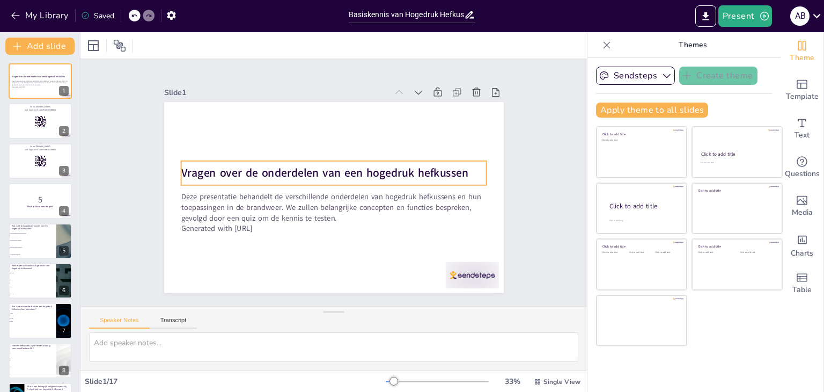
checkbox input "true"
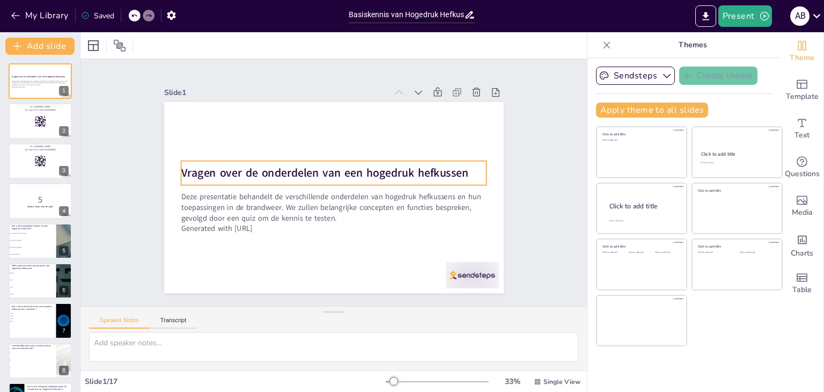
checkbox input "true"
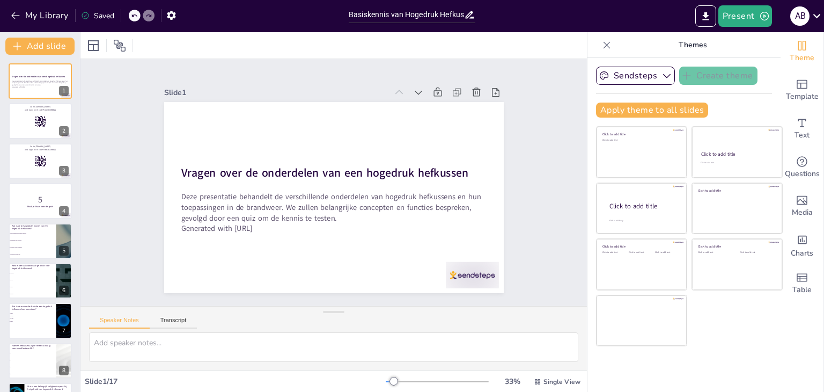
checkbox input "true"
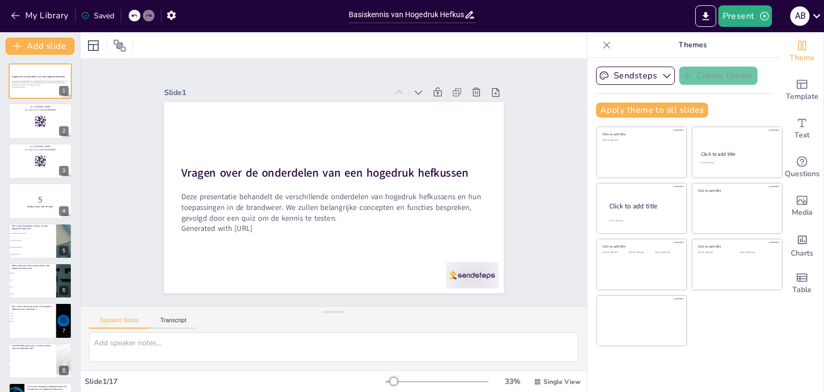
checkbox input "true"
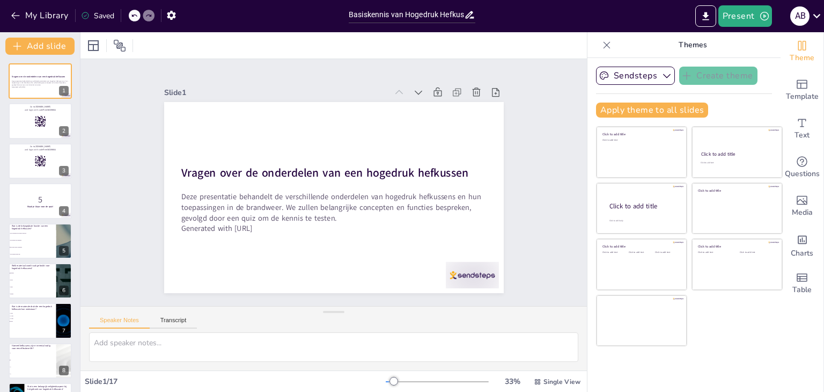
checkbox input "true"
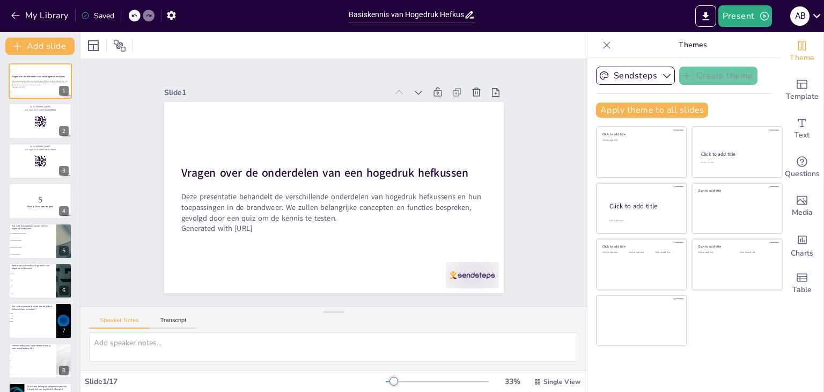
checkbox input "true"
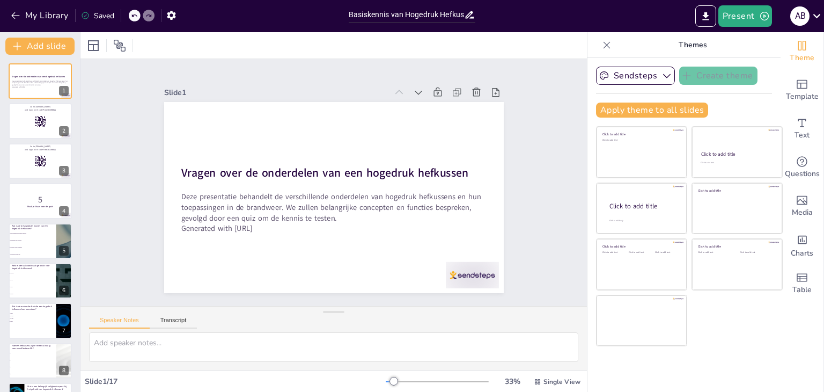
checkbox input "true"
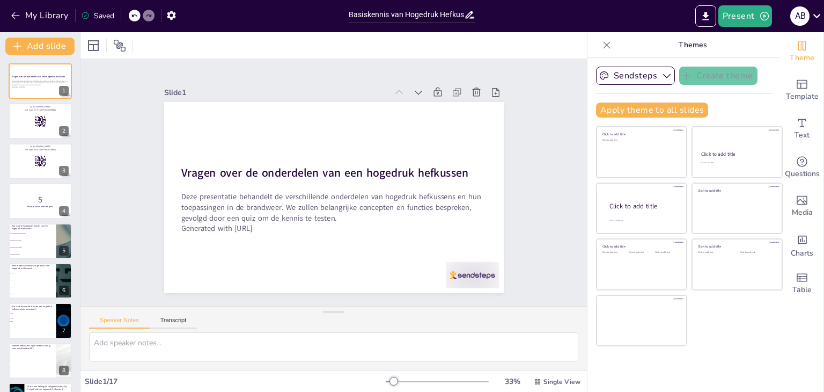
checkbox input "true"
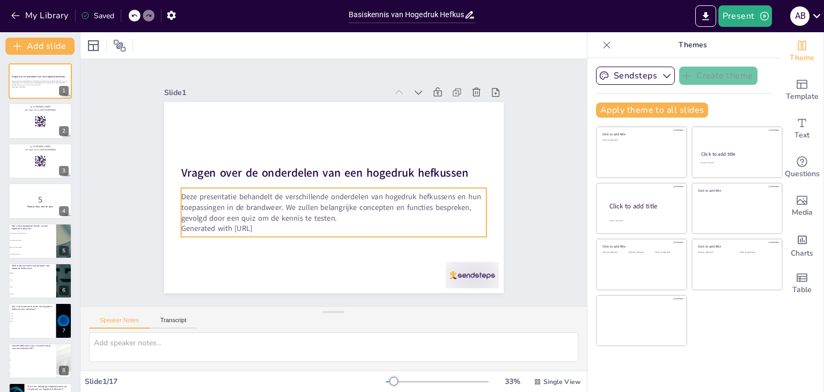
checkbox input "true"
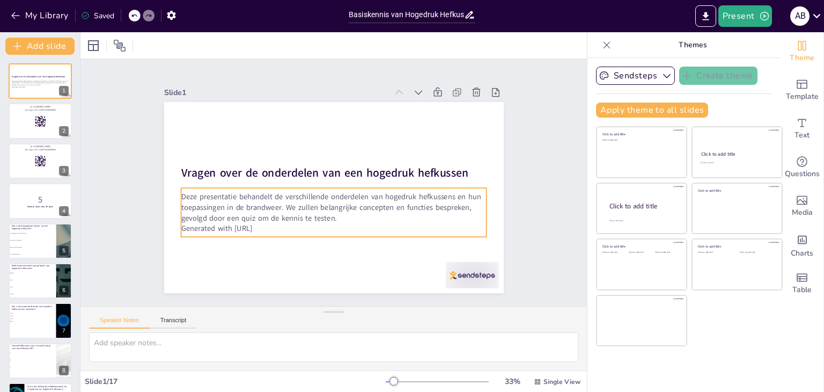
checkbox input "true"
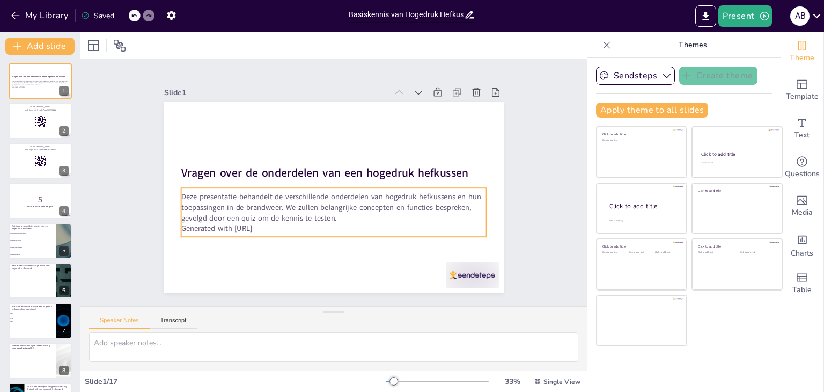
checkbox input "true"
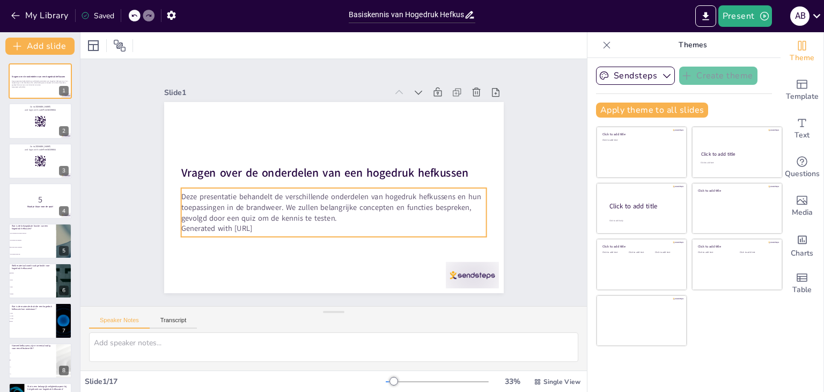
checkbox input "true"
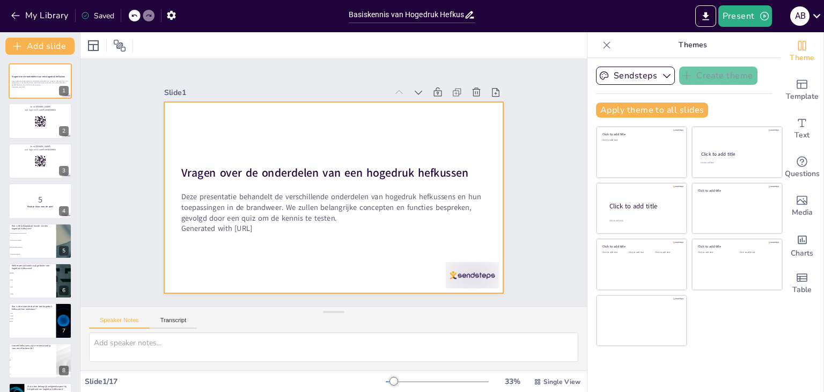
checkbox input "true"
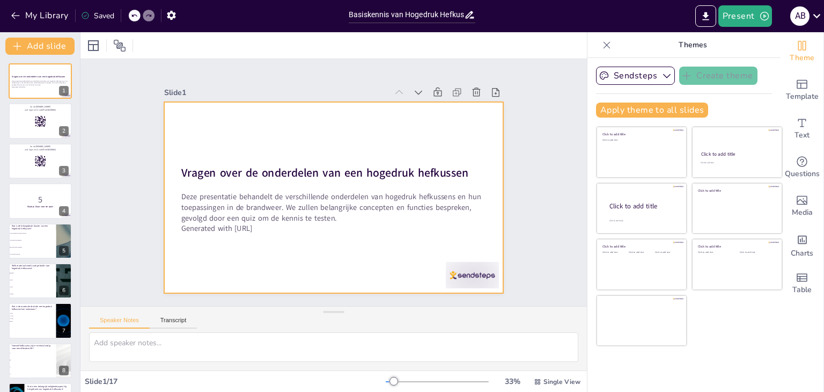
checkbox input "true"
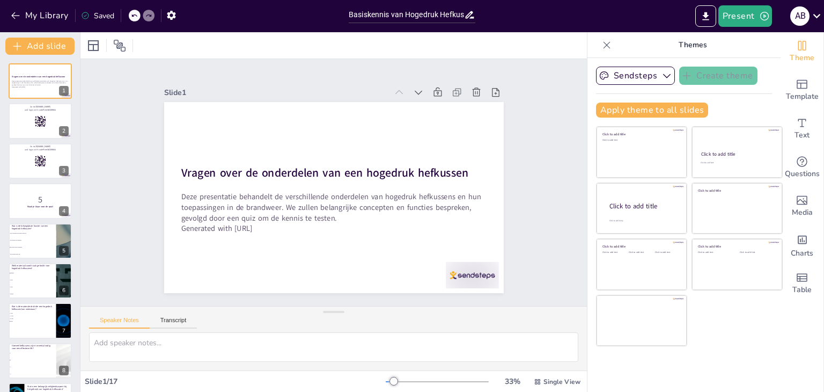
checkbox input "true"
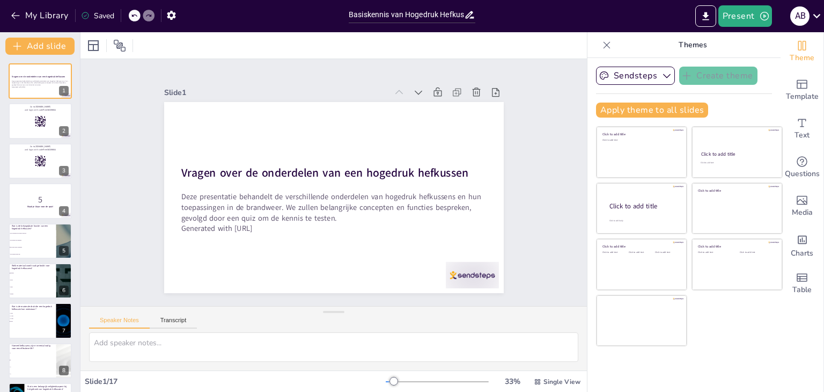
checkbox input "true"
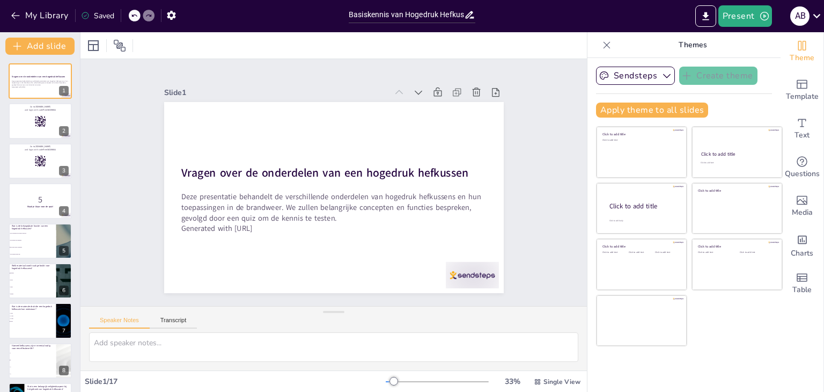
checkbox input "true"
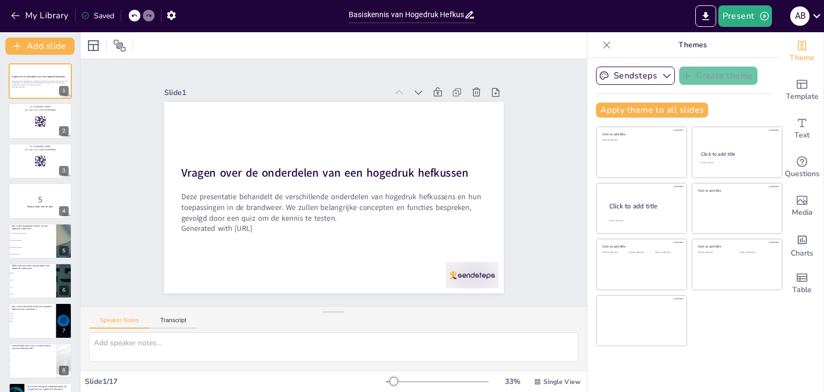
checkbox input "true"
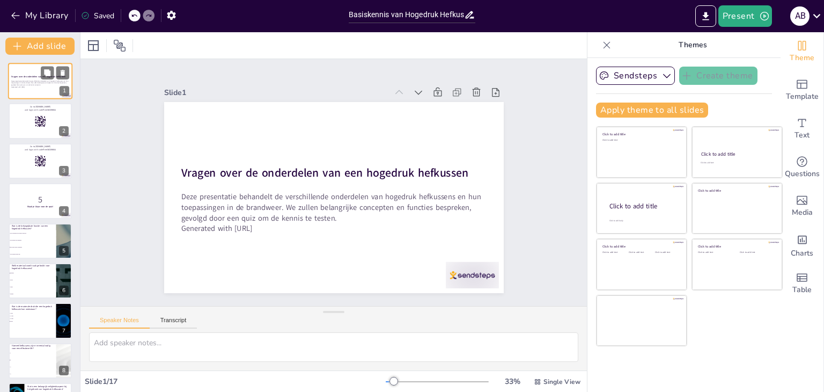
checkbox input "true"
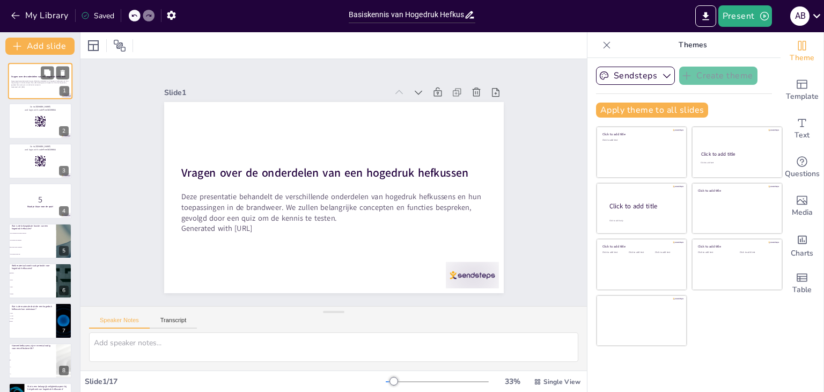
checkbox input "true"
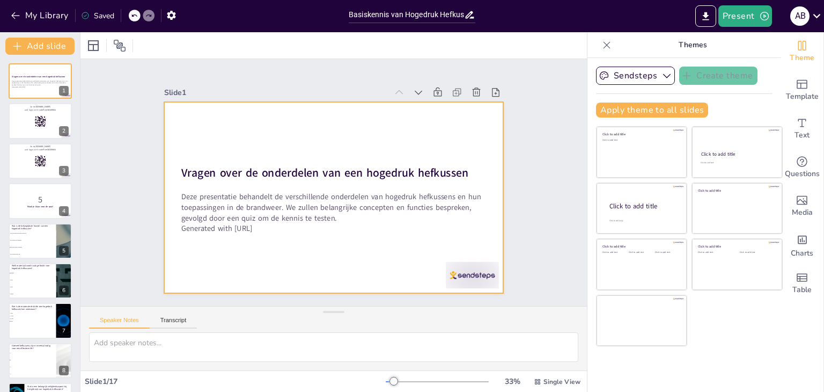
checkbox input "true"
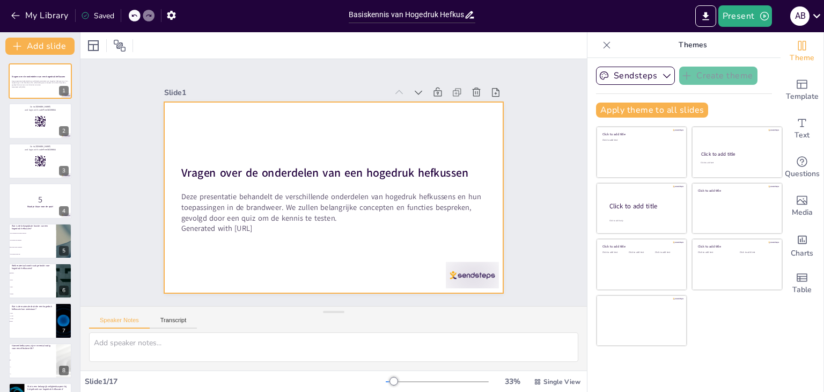
checkbox input "true"
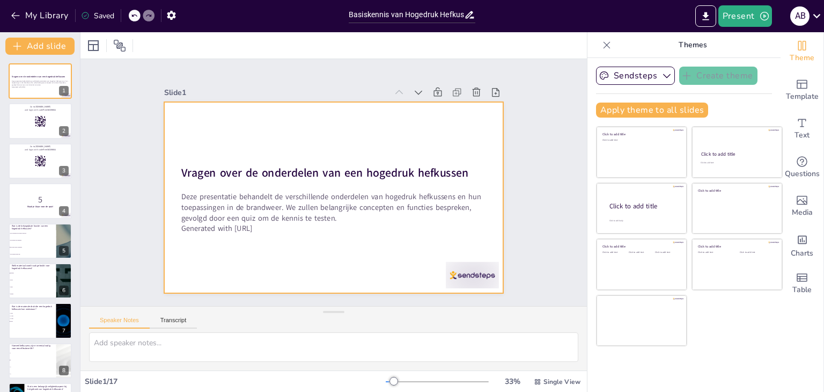
checkbox input "true"
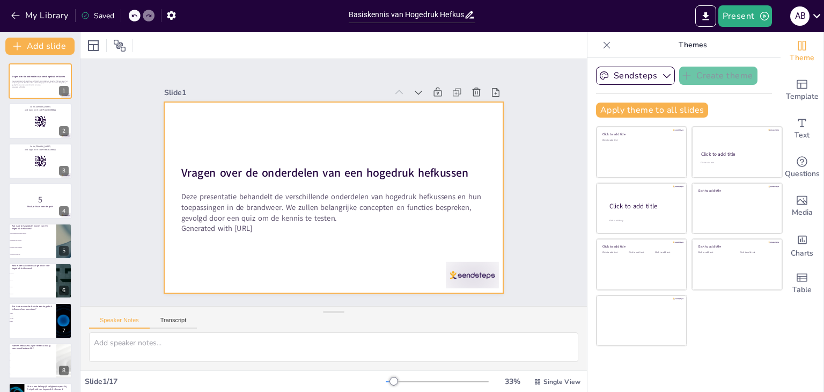
checkbox input "true"
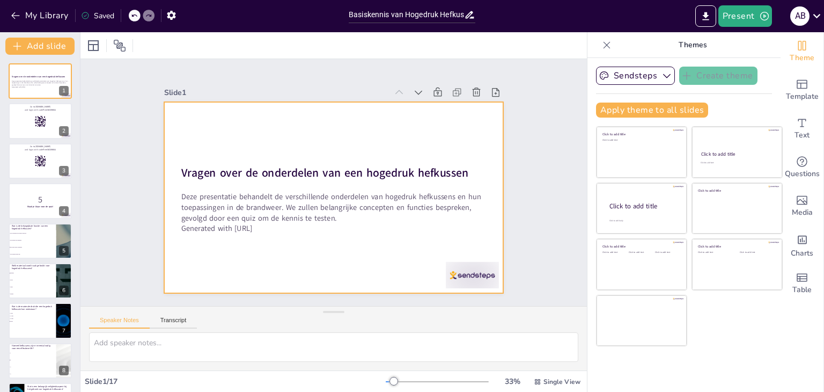
checkbox input "true"
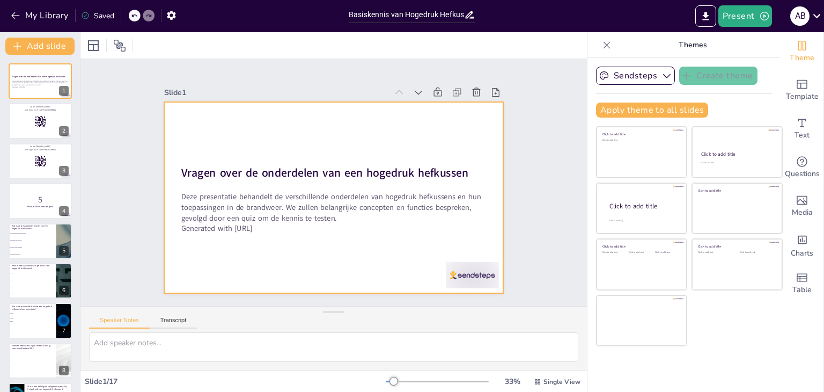
checkbox input "true"
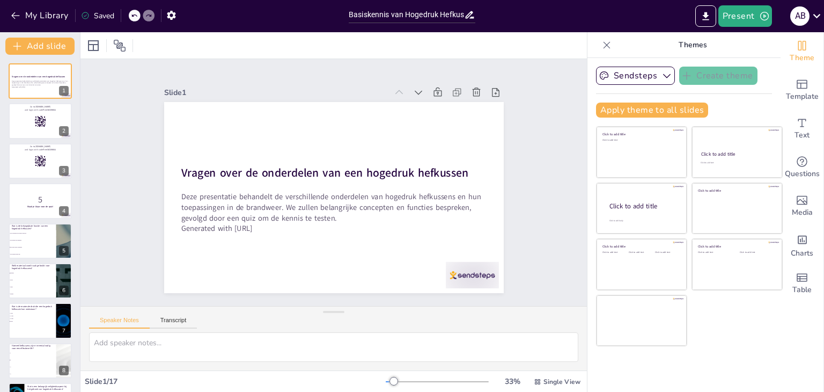
checkbox input "true"
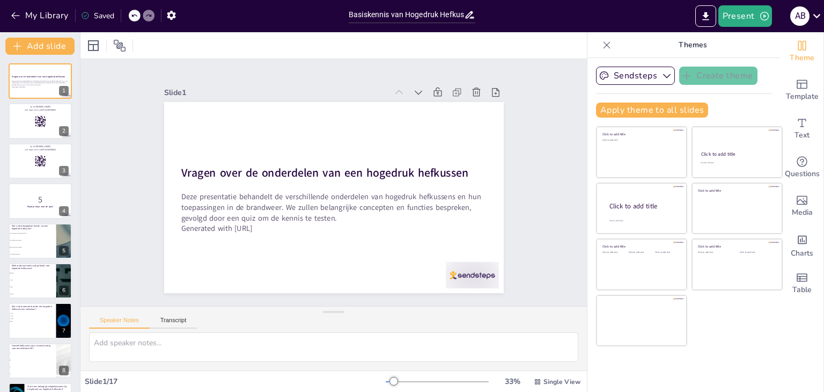
checkbox input "true"
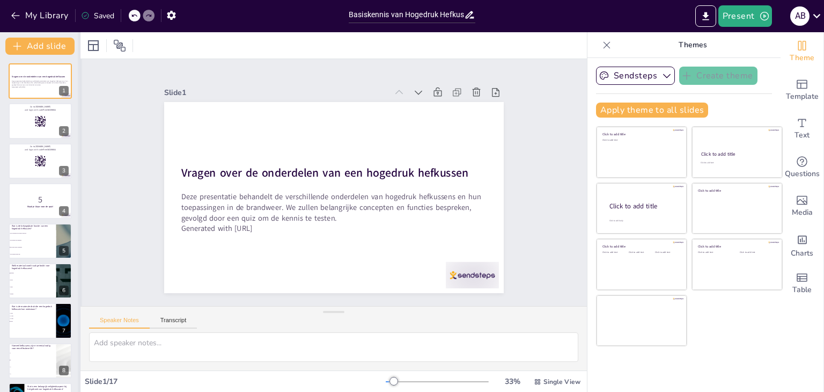
checkbox input "true"
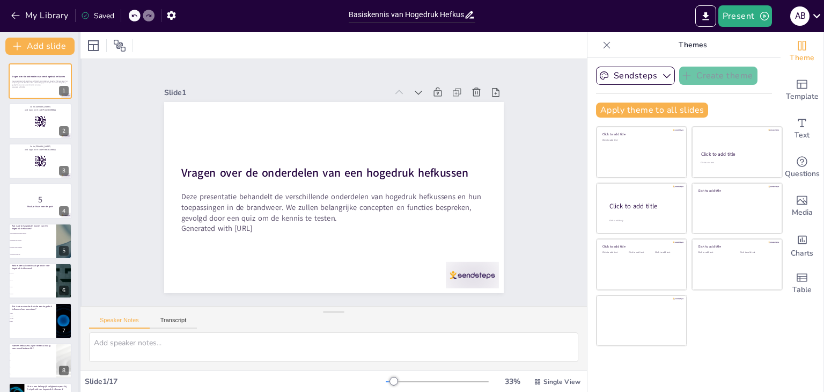
checkbox input "true"
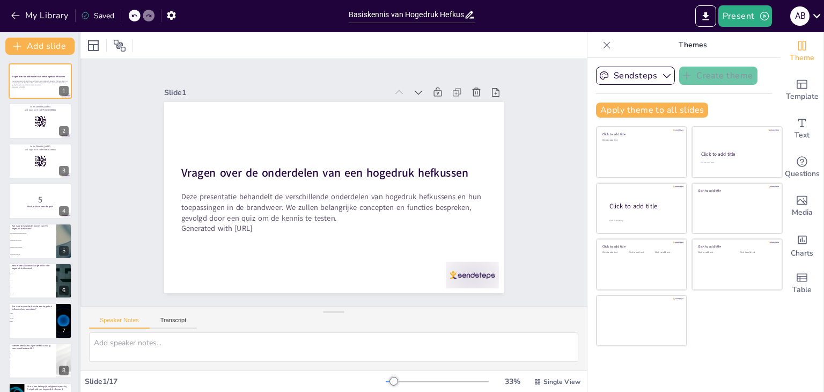
checkbox input "true"
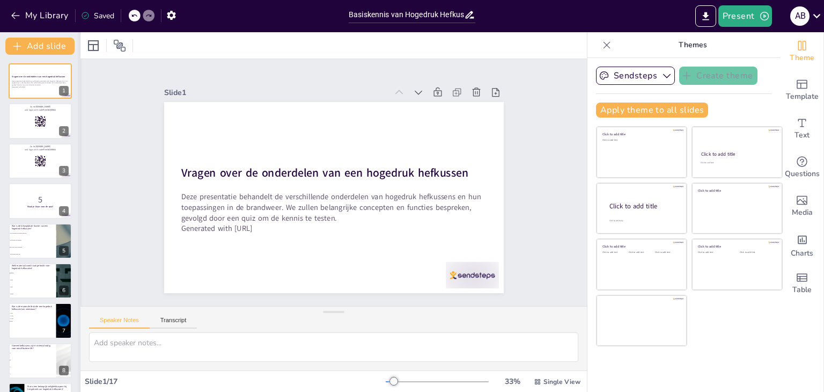
checkbox input "true"
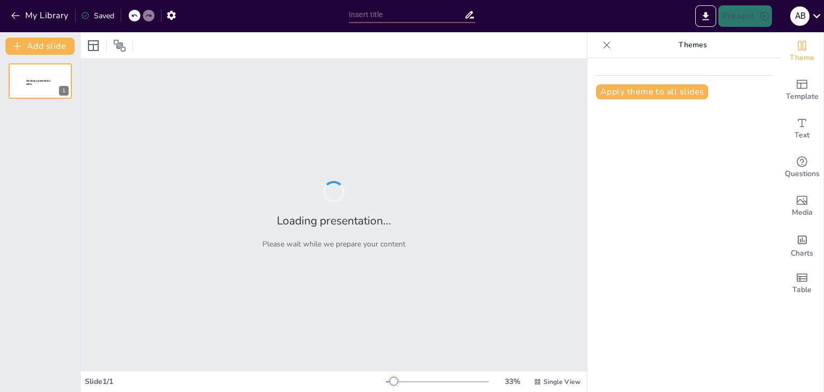
type input "Basiskennis van Hogedruk Hefkussens voor Brandweer Aspiranten"
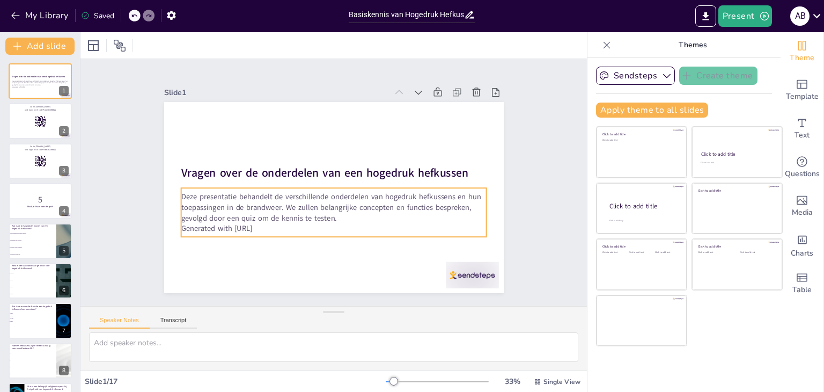
checkbox input "true"
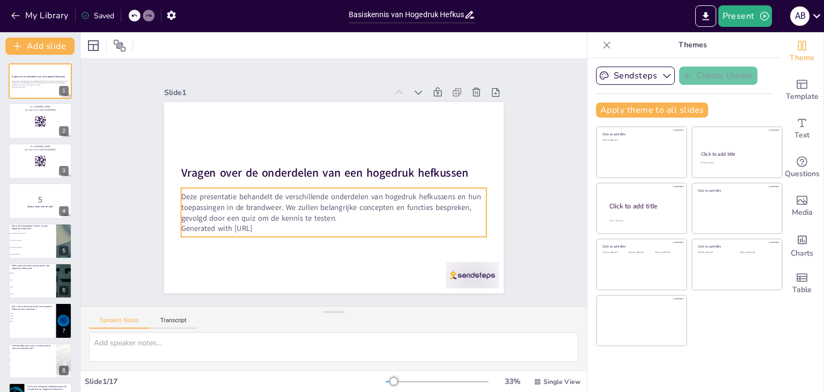
checkbox input "true"
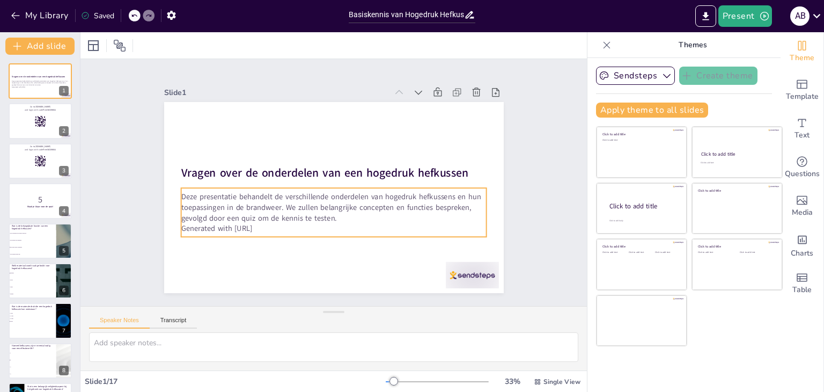
checkbox input "true"
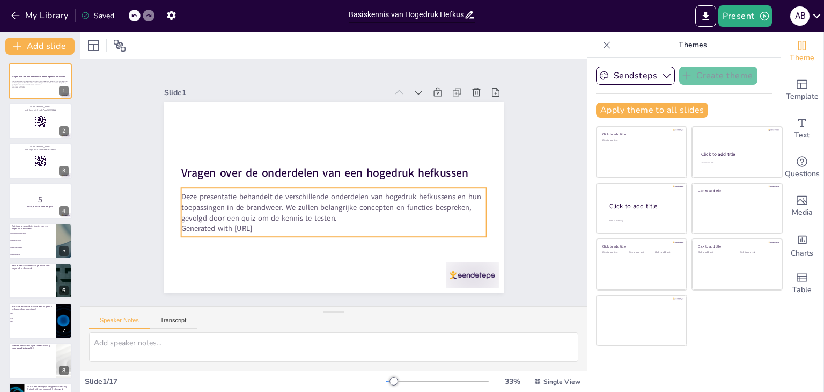
checkbox input "true"
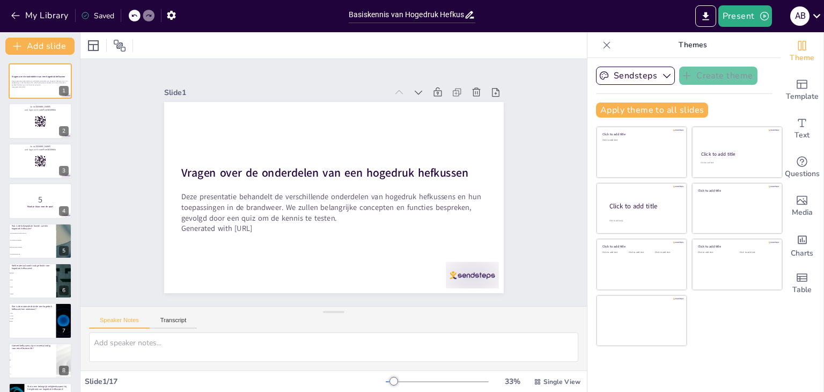
checkbox input "true"
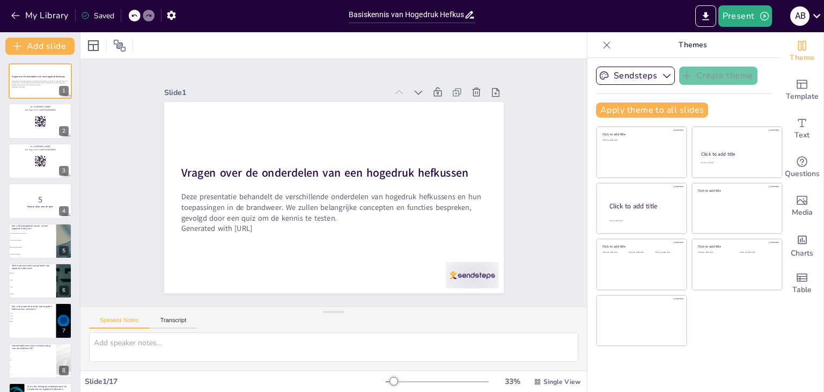
checkbox input "true"
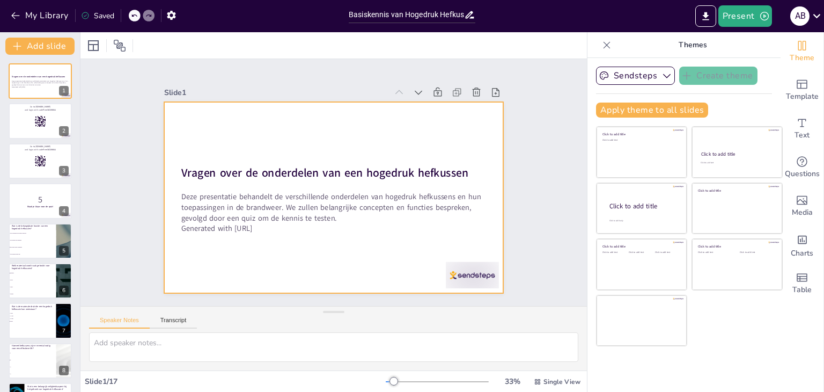
checkbox input "true"
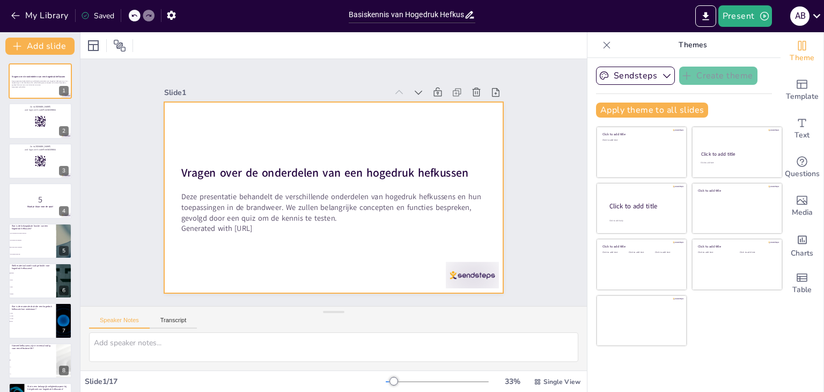
checkbox input "true"
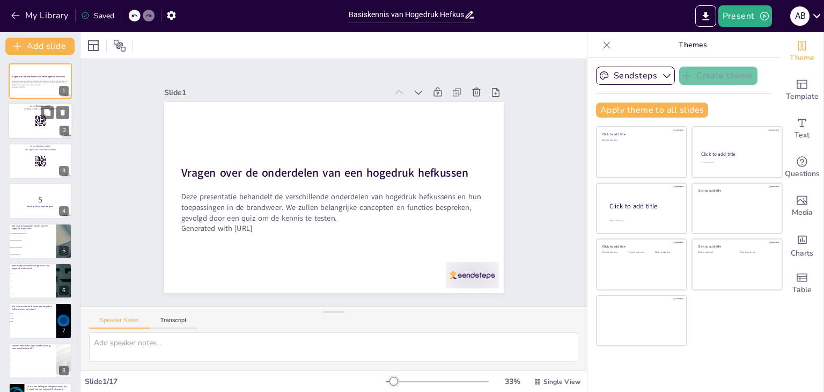
checkbox input "true"
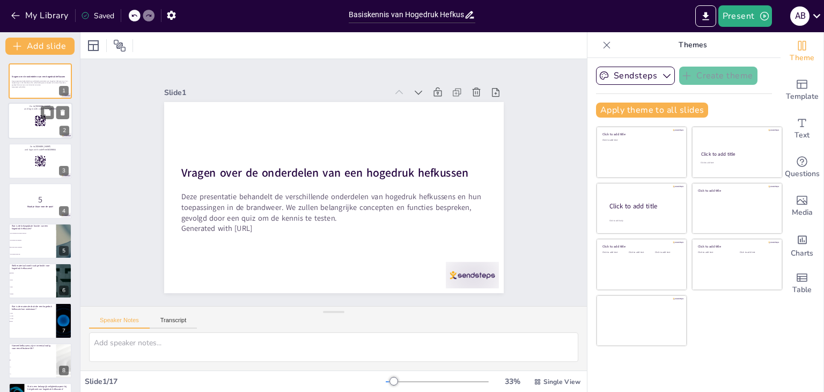
checkbox input "true"
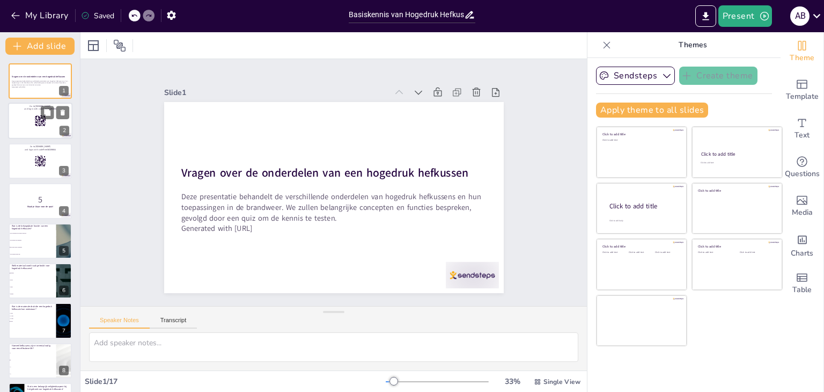
checkbox input "true"
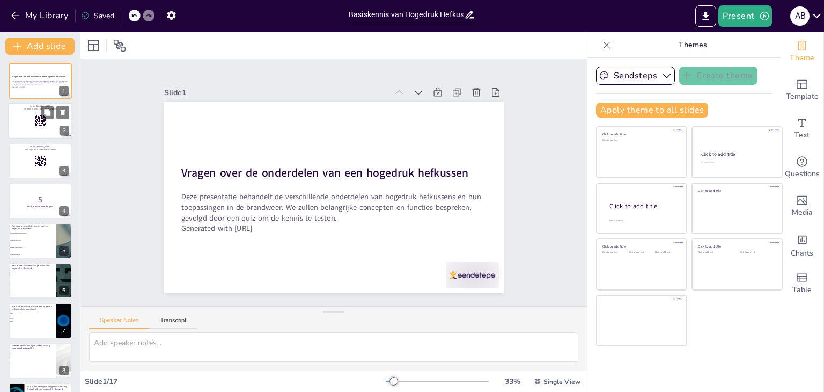
checkbox input "true"
click at [34, 110] on div at bounding box center [40, 121] width 64 height 36
checkbox input "true"
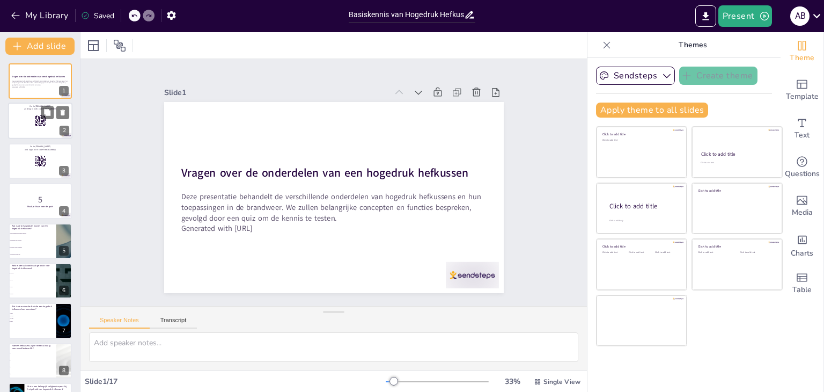
checkbox input "true"
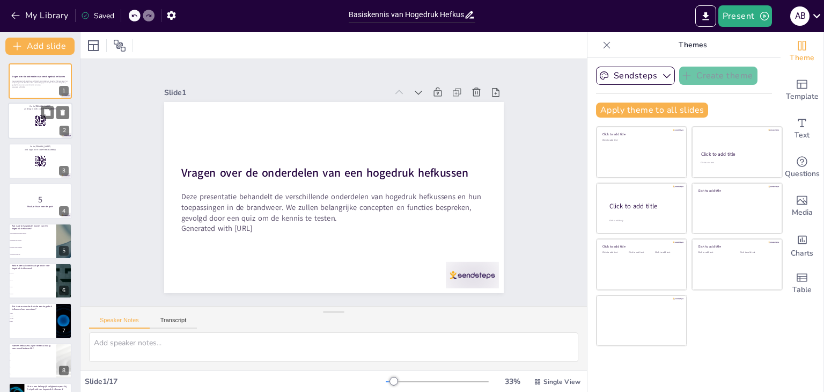
checkbox input "true"
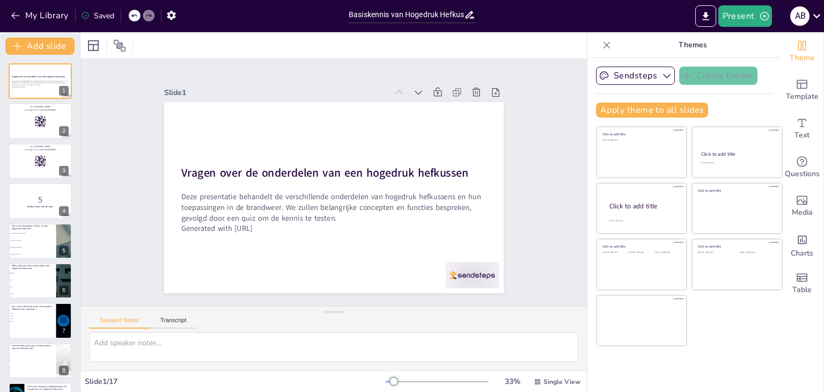
checkbox input "true"
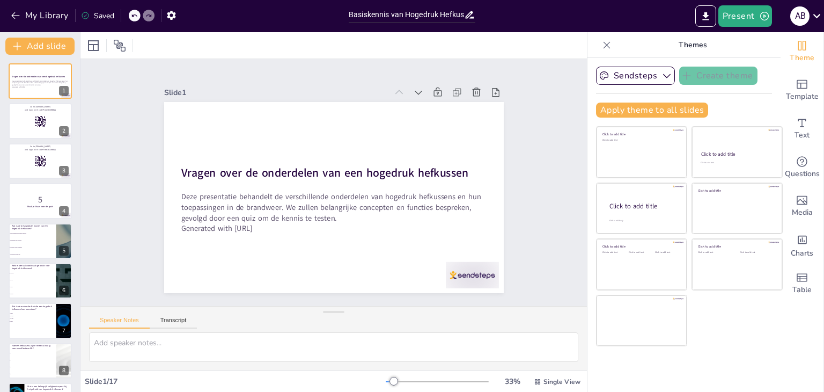
checkbox input "true"
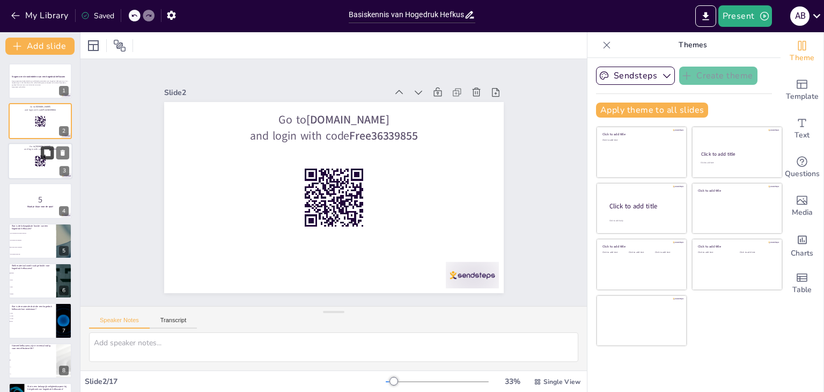
checkbox input "true"
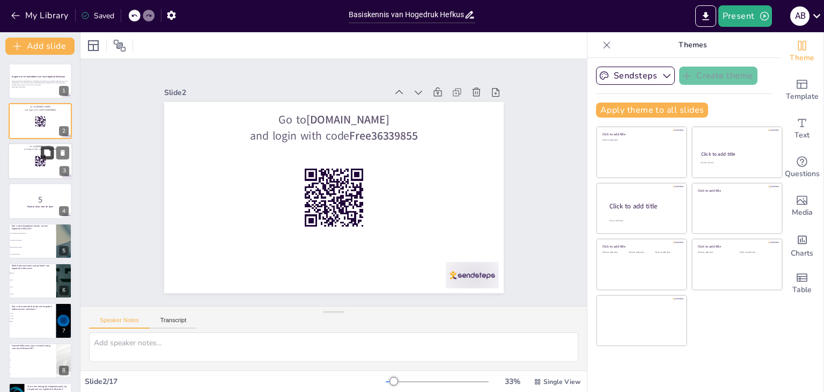
checkbox input "true"
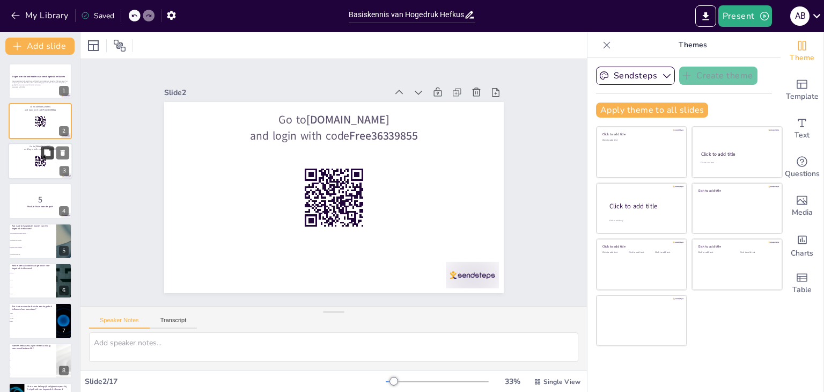
checkbox input "true"
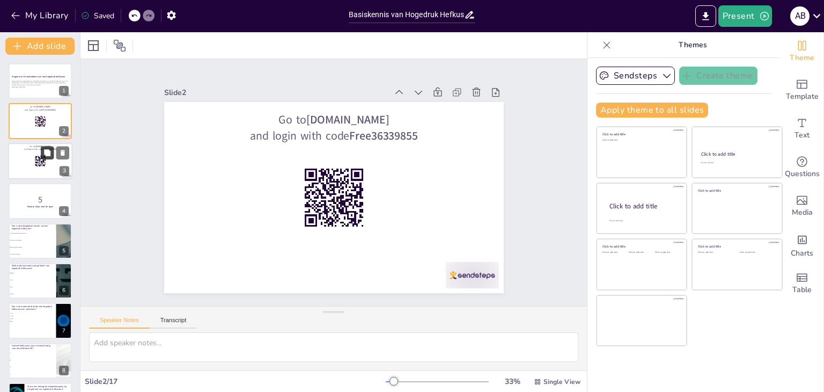
checkbox input "true"
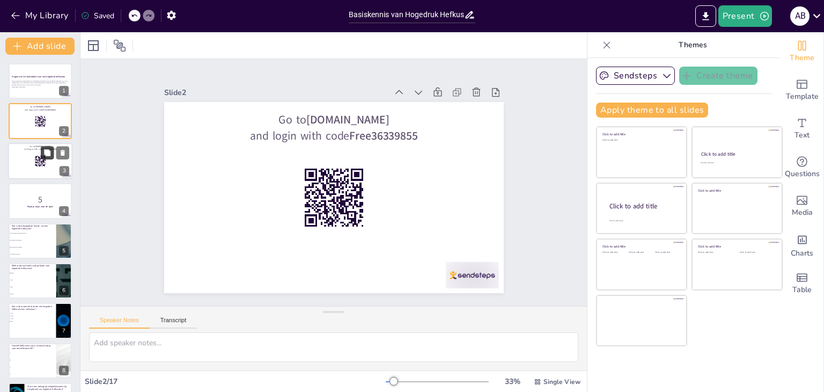
checkbox input "true"
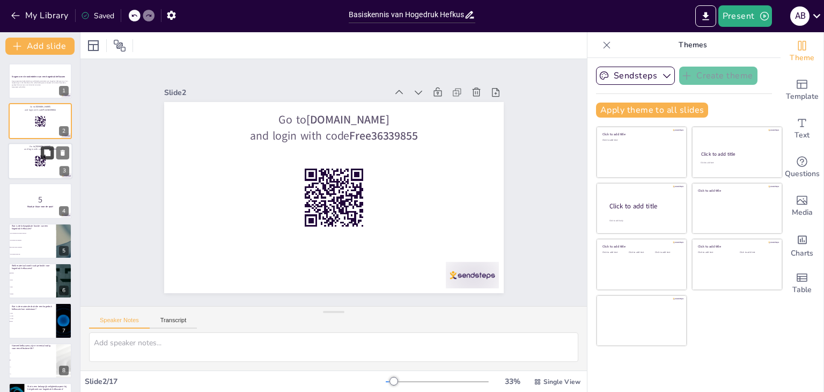
checkbox input "true"
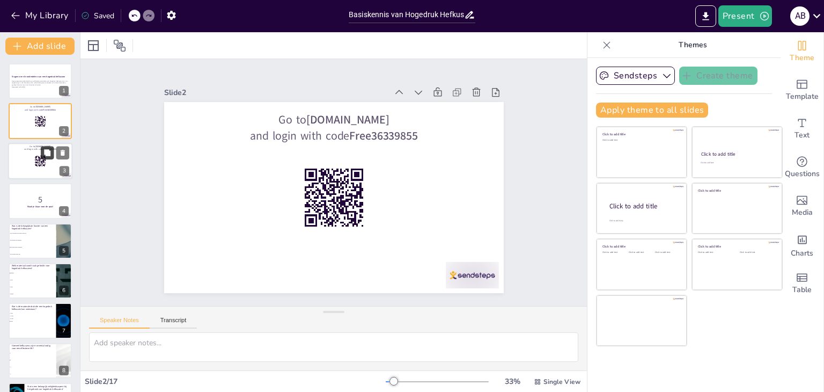
checkbox input "true"
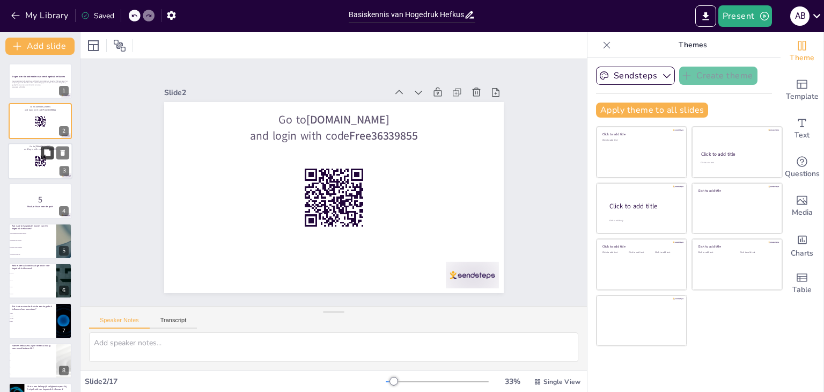
checkbox input "true"
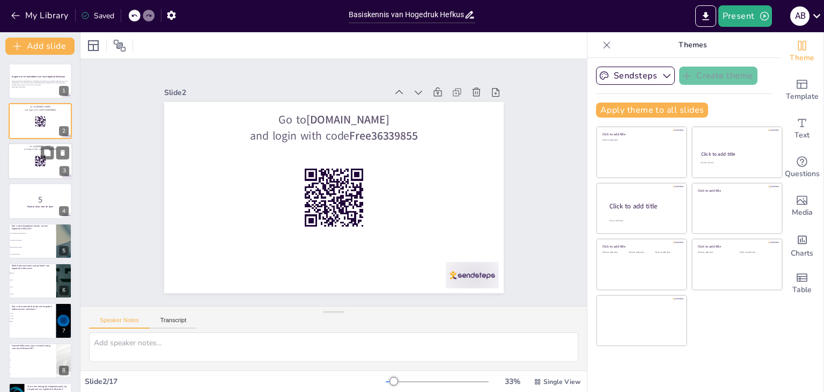
checkbox input "true"
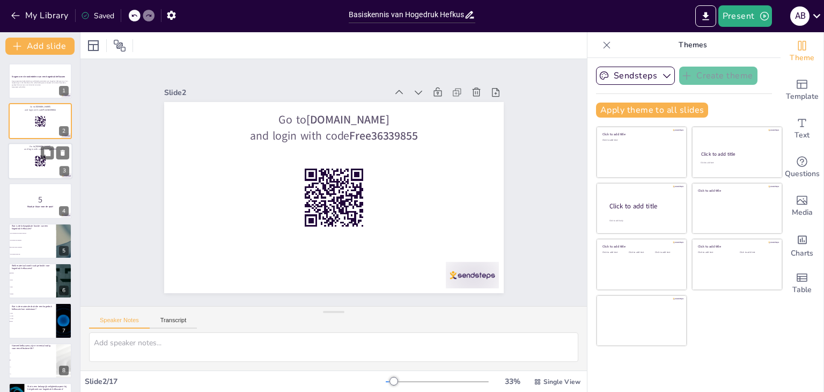
checkbox input "true"
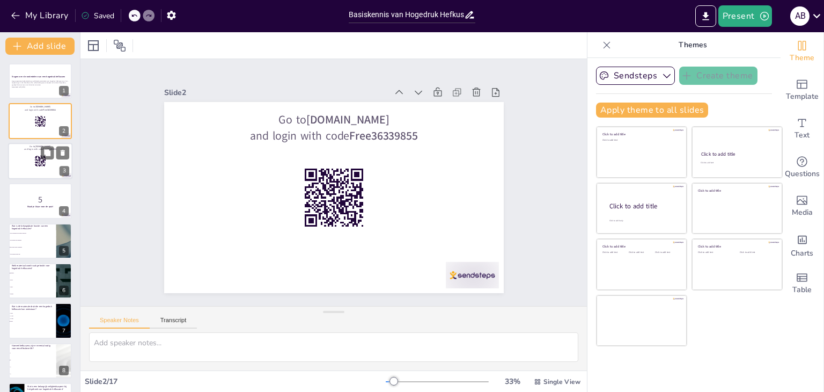
checkbox input "true"
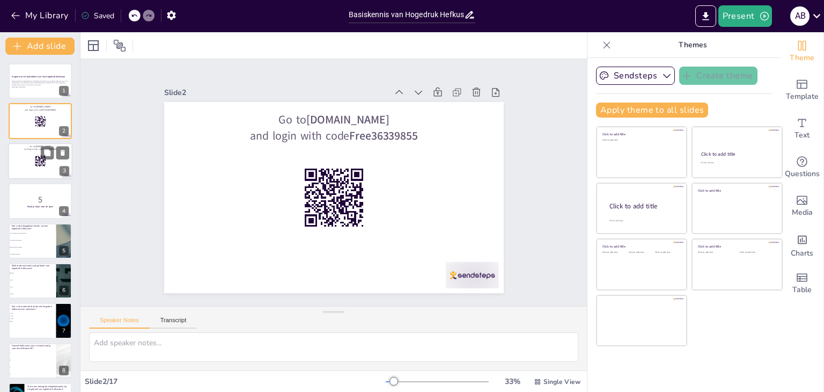
checkbox input "true"
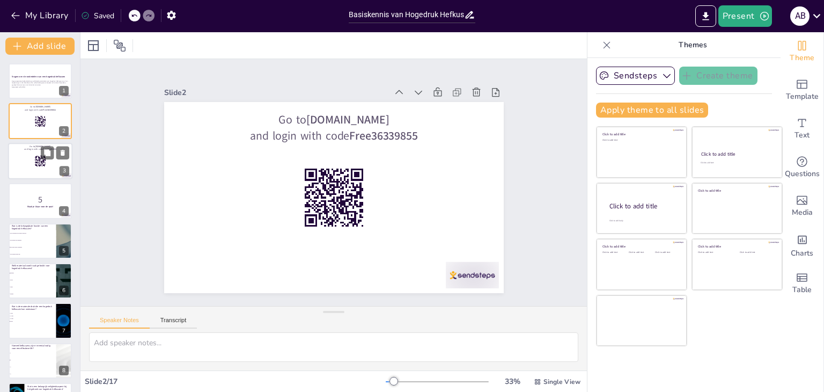
checkbox input "true"
click at [26, 161] on div at bounding box center [40, 161] width 64 height 36
checkbox input "true"
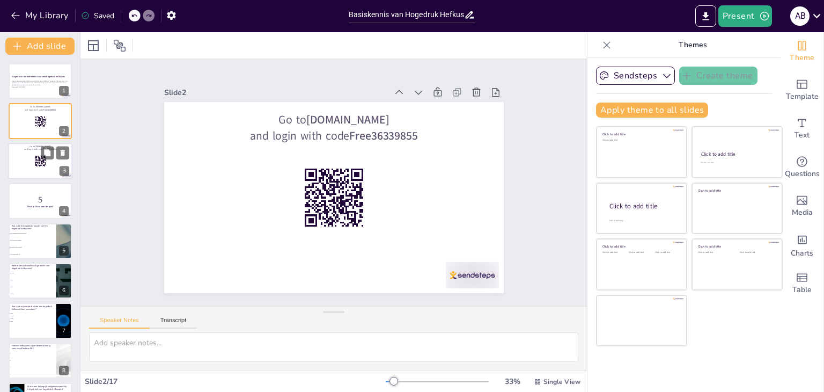
checkbox input "true"
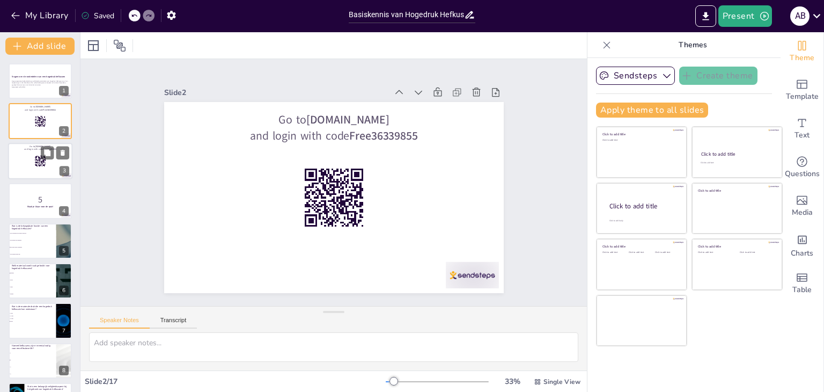
checkbox input "true"
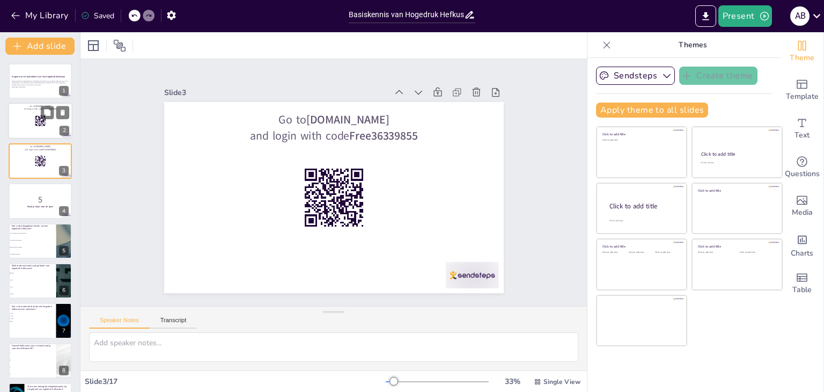
checkbox input "true"
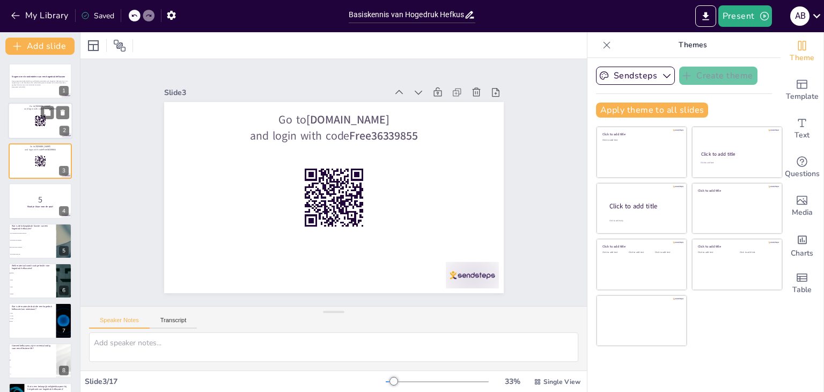
checkbox input "true"
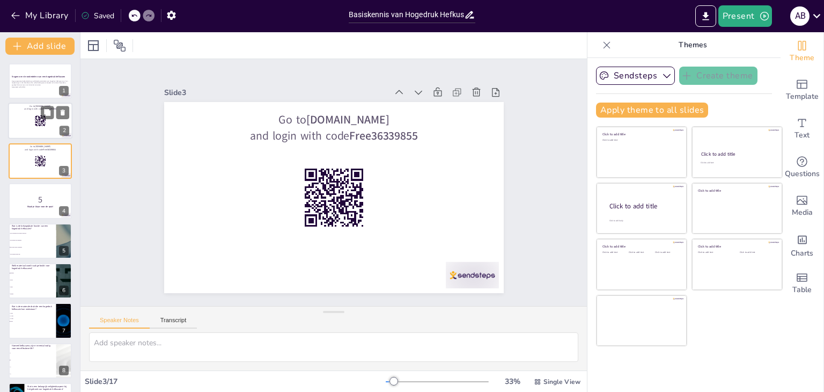
checkbox input "true"
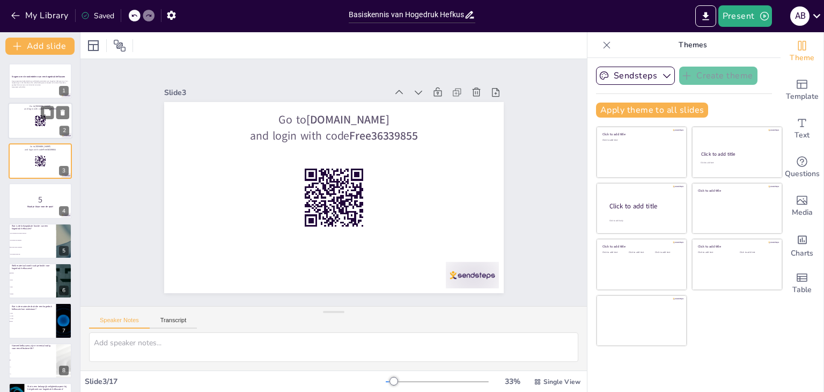
checkbox input "true"
click at [31, 124] on div at bounding box center [40, 121] width 64 height 36
checkbox input "true"
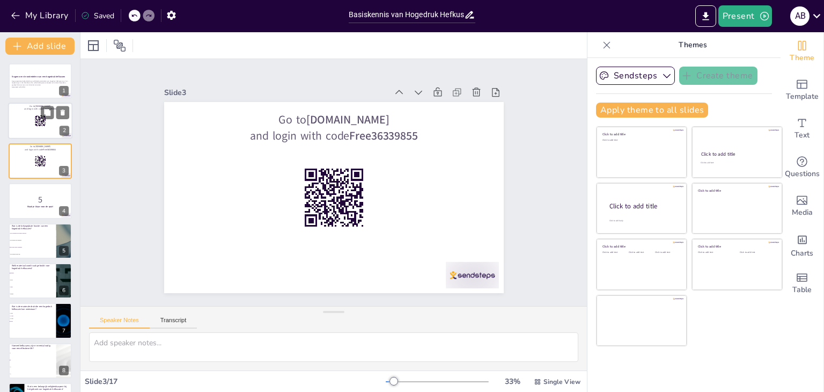
checkbox input "true"
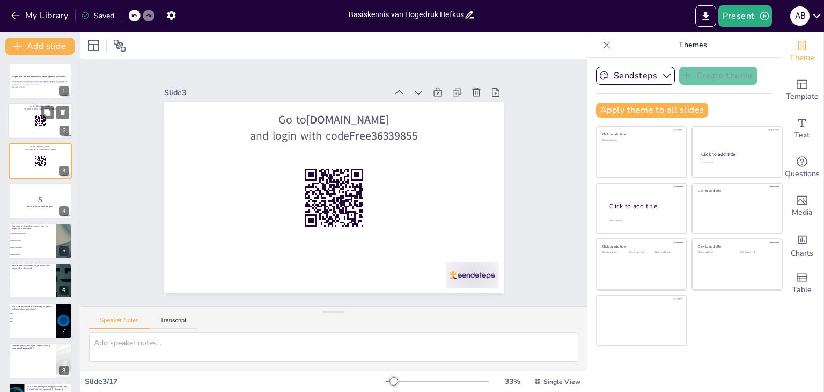
checkbox input "true"
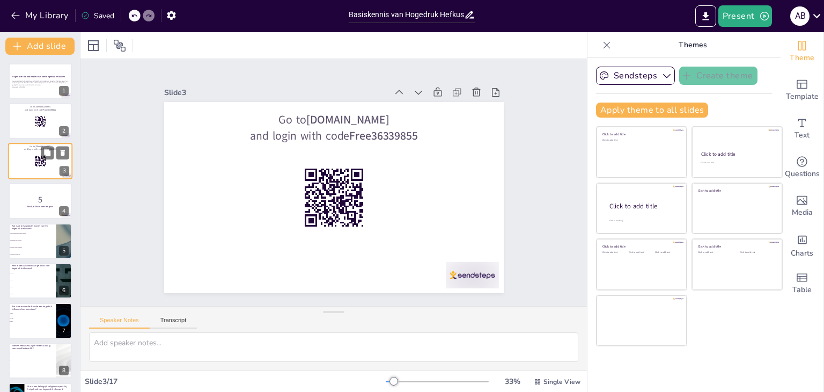
checkbox input "true"
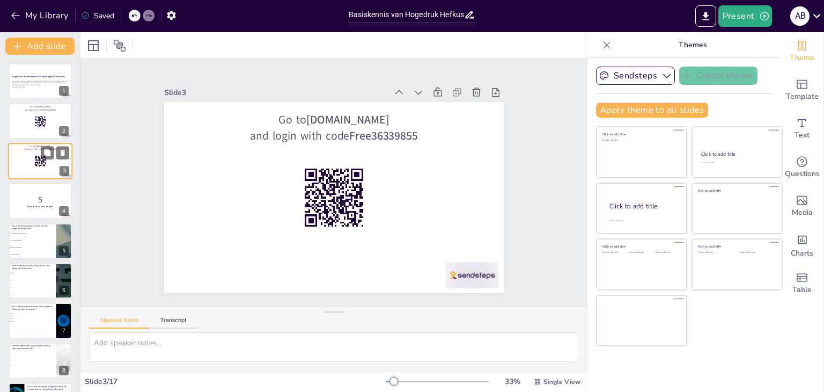
checkbox input "true"
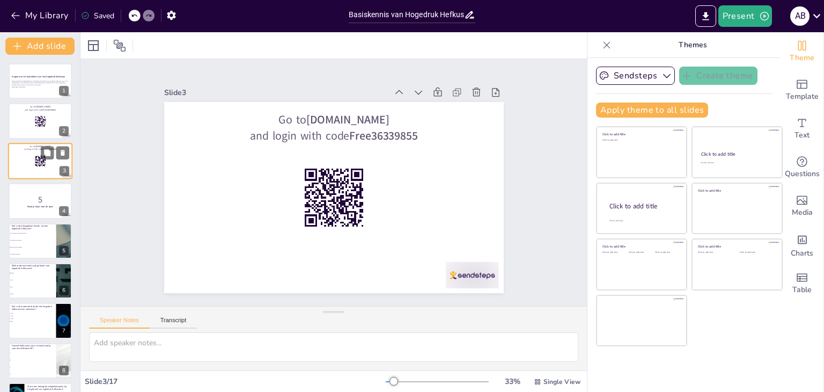
checkbox input "true"
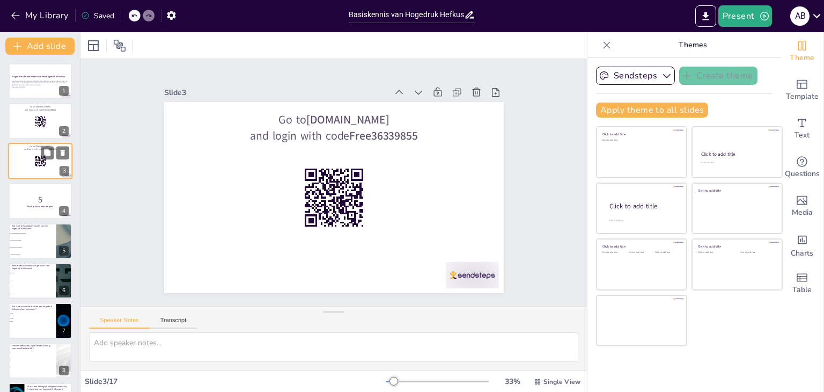
checkbox input "true"
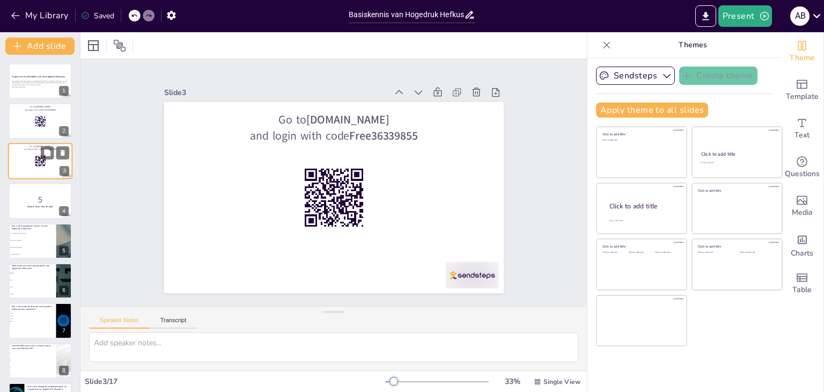
checkbox input "true"
click at [28, 165] on div at bounding box center [40, 161] width 64 height 36
checkbox input "true"
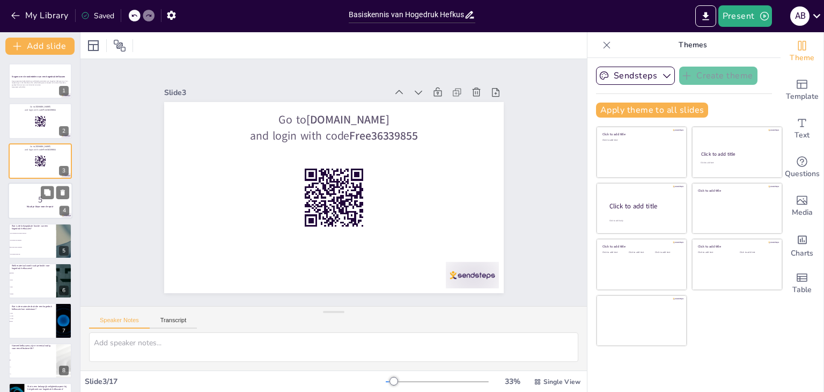
click at [28, 199] on p "5" at bounding box center [40, 200] width 58 height 12
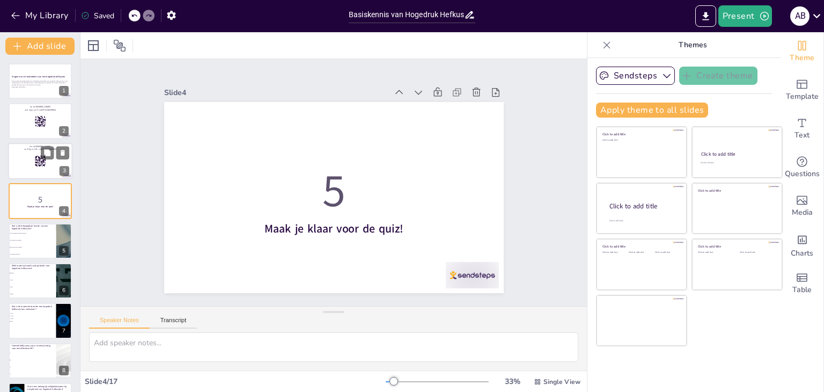
click at [31, 154] on div at bounding box center [40, 161] width 64 height 36
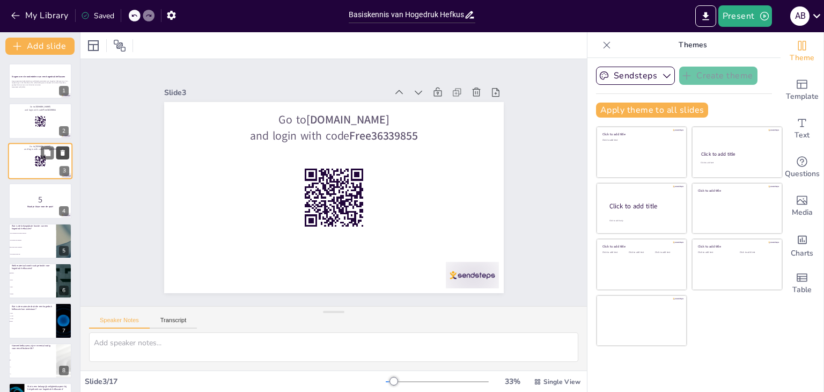
click at [65, 152] on icon at bounding box center [63, 153] width 8 height 8
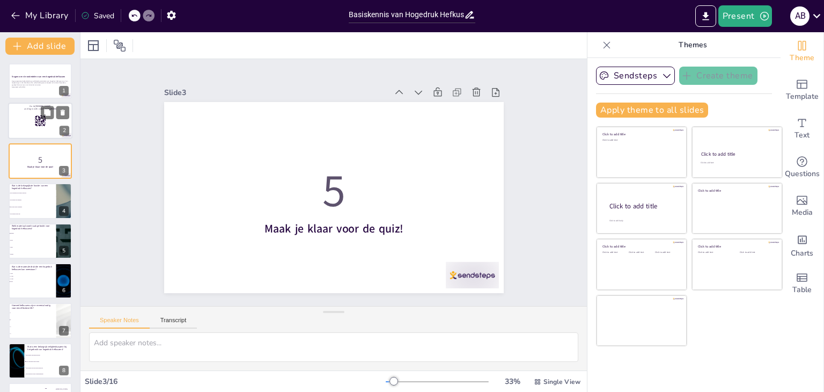
click at [40, 121] on rect at bounding box center [40, 121] width 12 height 12
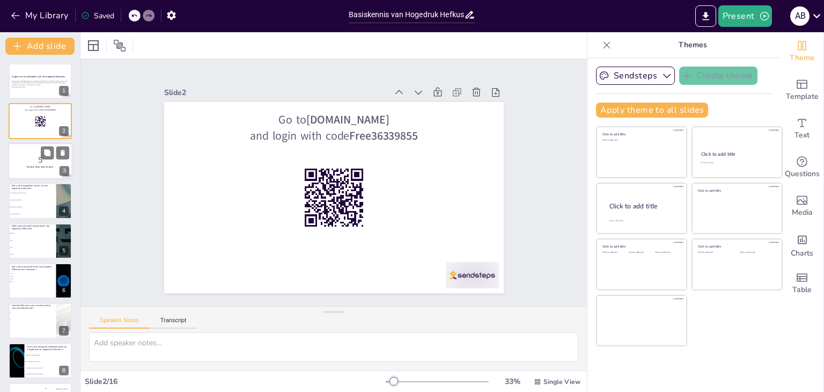
click at [33, 157] on p "5" at bounding box center [40, 159] width 58 height 12
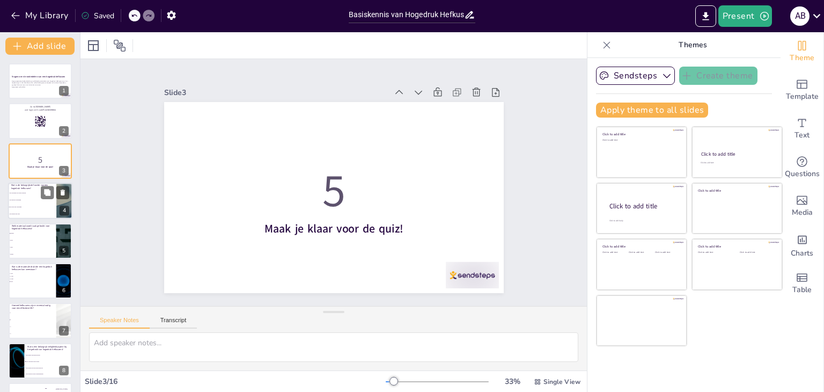
click at [32, 200] on span "Het koelen van branden" at bounding box center [33, 201] width 46 height 2
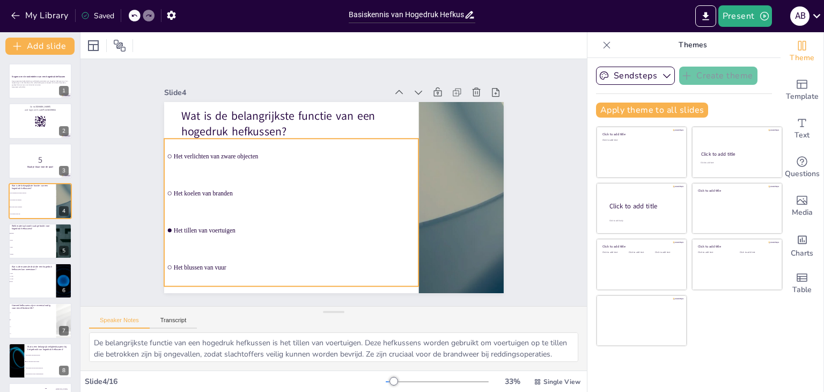
click at [244, 120] on div "Wat is de belangrijkste functie van een hogedruk hefkussen? Het verlichten van …" at bounding box center [341, 102] width 337 height 35
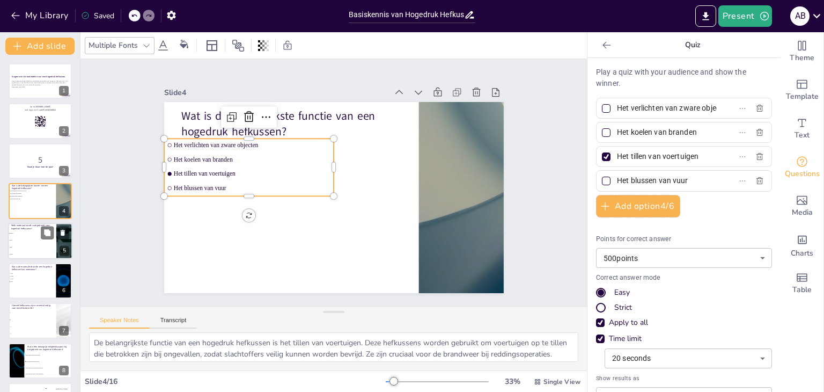
click at [28, 246] on span "Staal" at bounding box center [33, 247] width 46 height 2
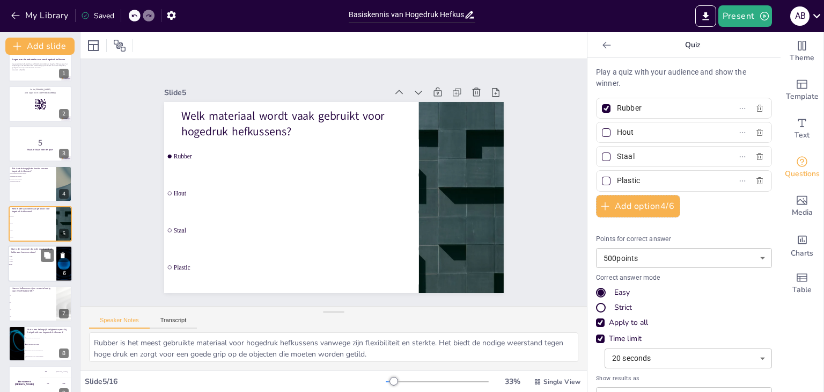
click at [13, 264] on ul "5 bar 10 bar 20 bar 8 bar" at bounding box center [24, 260] width 32 height 11
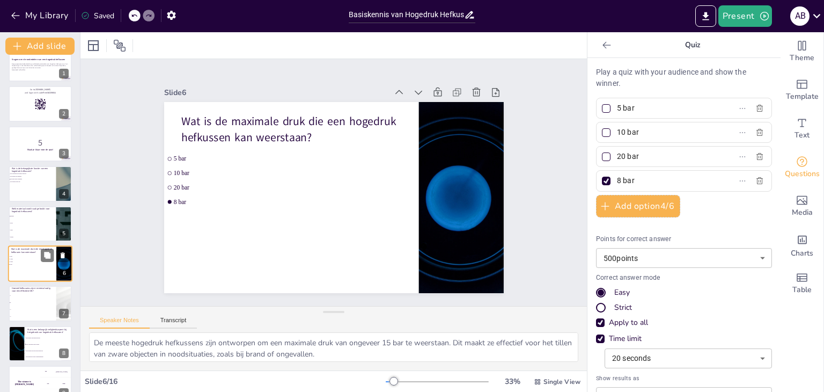
scroll to position [57, 0]
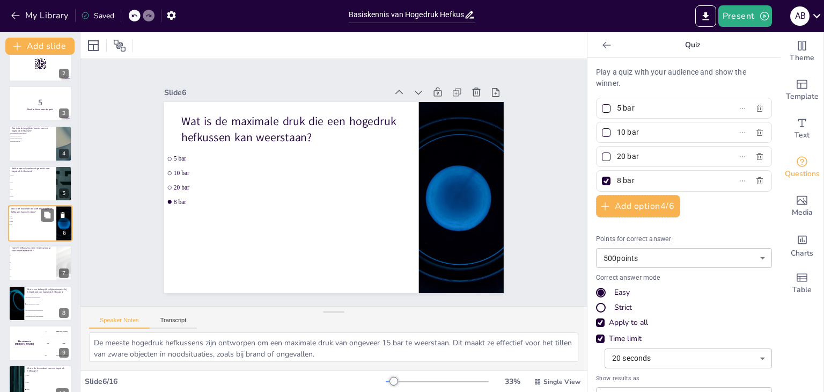
click at [13, 264] on li "2" at bounding box center [33, 262] width 48 height 6
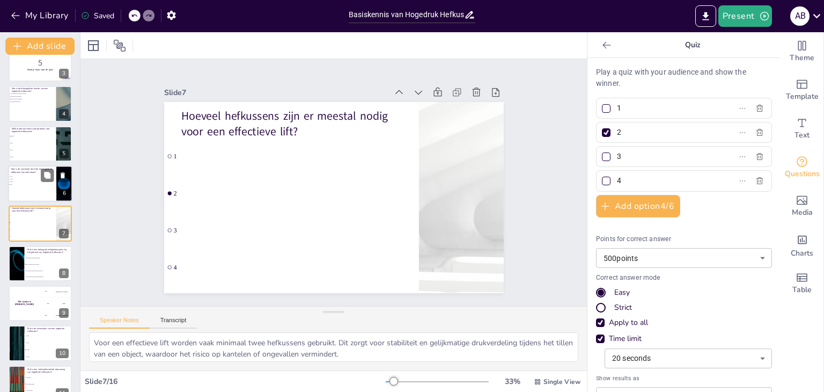
click at [13, 264] on div at bounding box center [16, 263] width 63 height 35
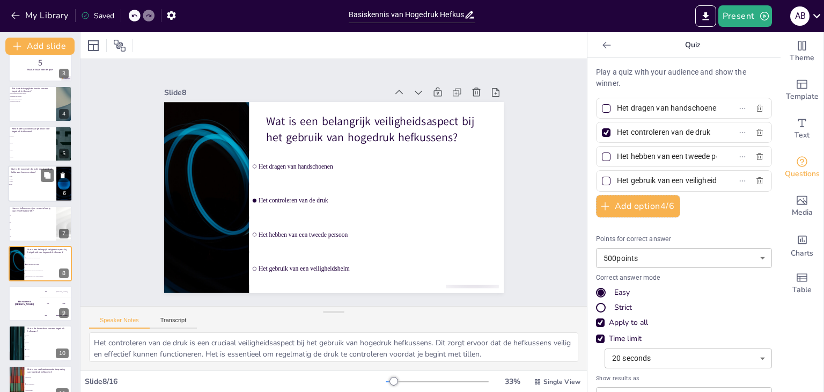
scroll to position [137, 0]
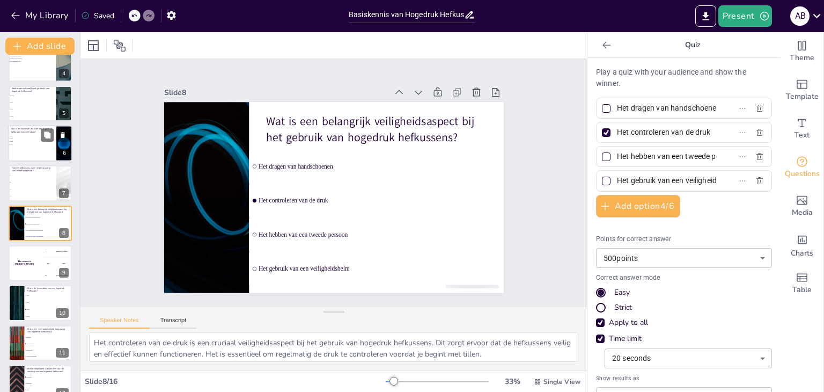
click at [13, 264] on div "The winner is Niels 🏆" at bounding box center [25, 262] width 32 height 35
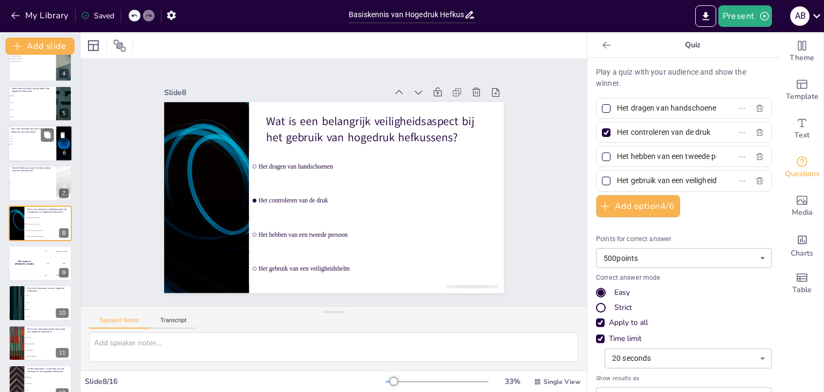
scroll to position [177, 0]
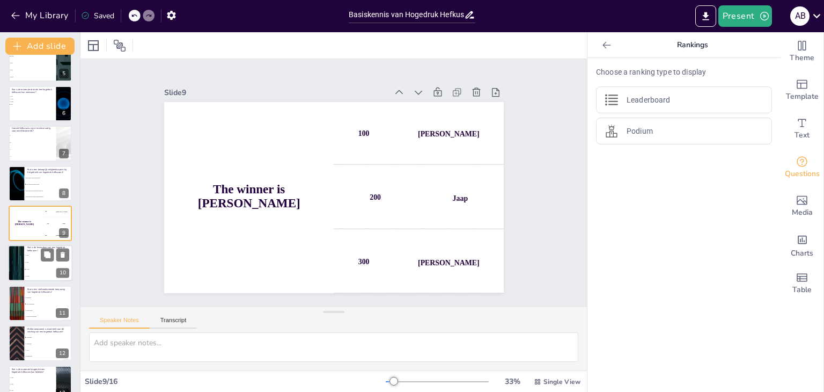
click at [33, 273] on li "15 jaar" at bounding box center [48, 276] width 48 height 7
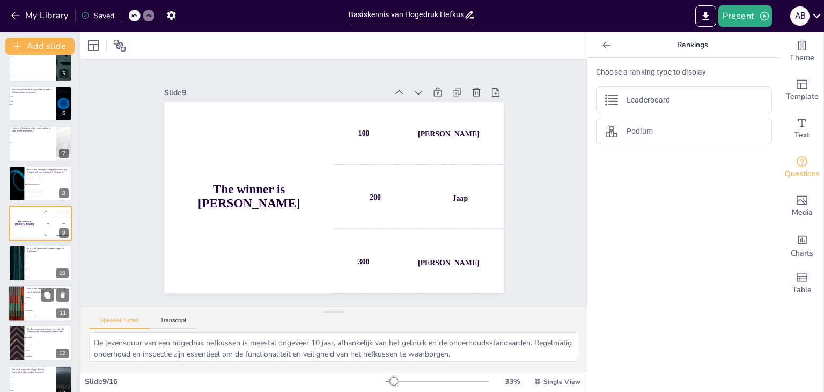
scroll to position [217, 0]
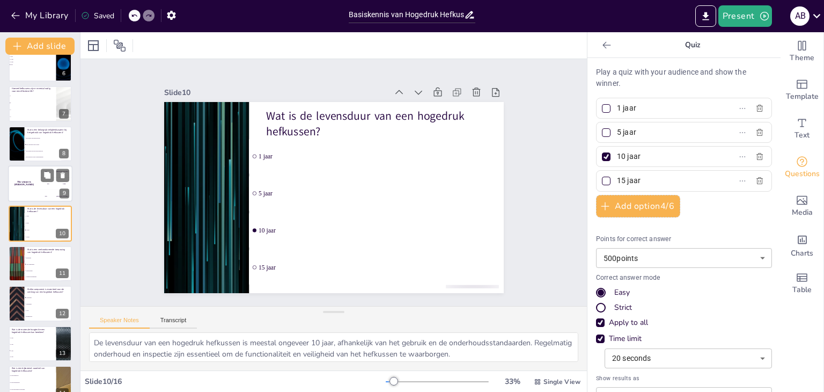
click at [36, 169] on div "The winner is Niels 🏆" at bounding box center [24, 183] width 32 height 36
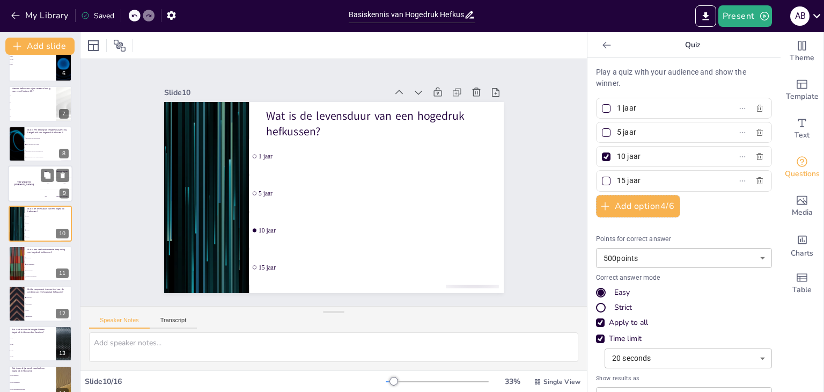
scroll to position [177, 0]
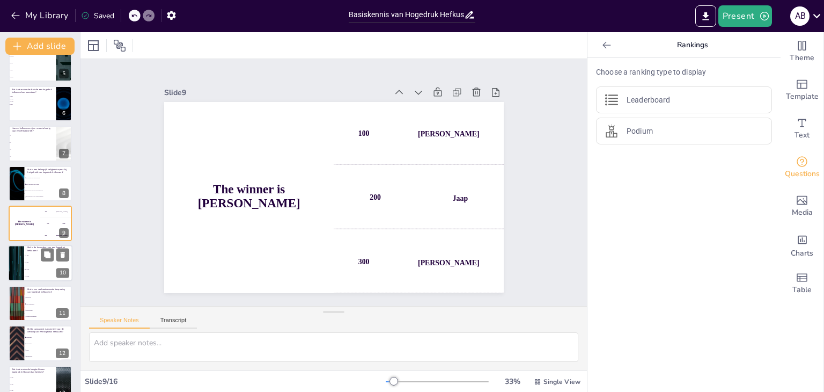
click at [38, 259] on li "5 jaar" at bounding box center [48, 262] width 48 height 7
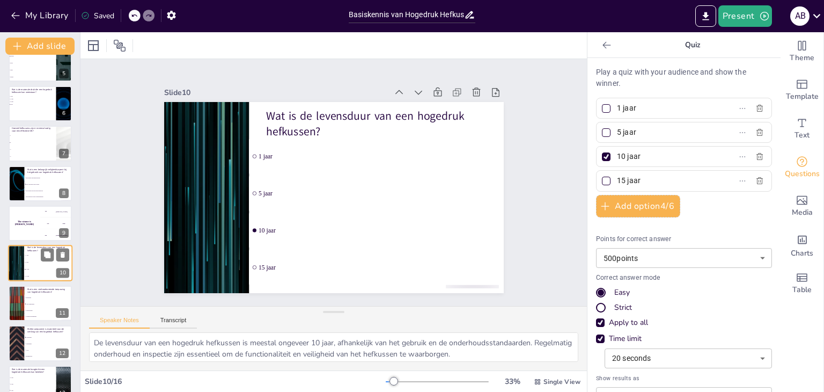
scroll to position [217, 0]
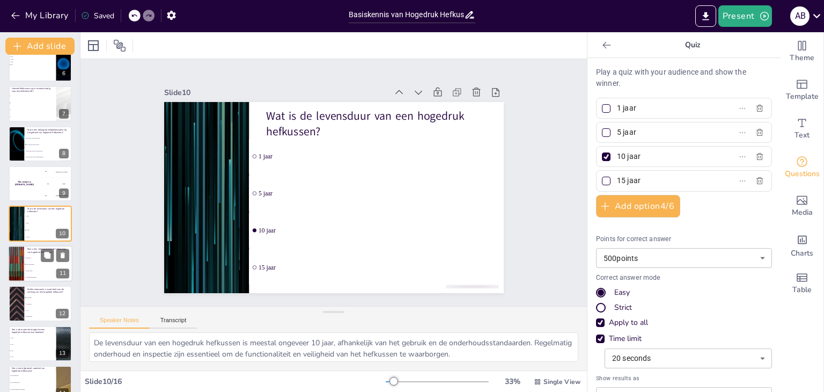
click at [36, 270] on span "Wateroverlast" at bounding box center [49, 271] width 46 height 2
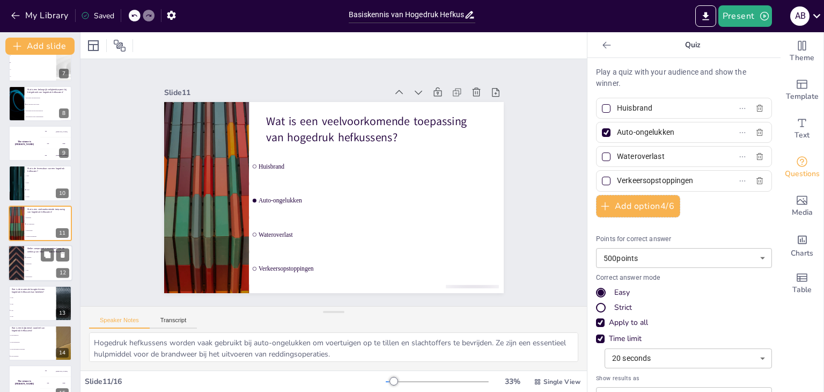
click at [35, 269] on span "Accu" at bounding box center [49, 270] width 46 height 2
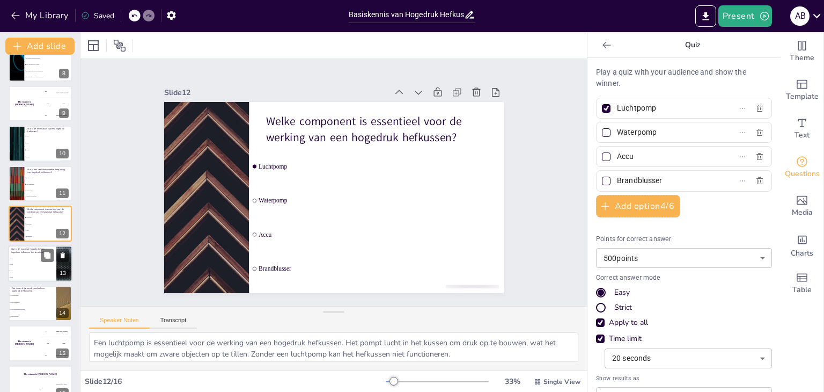
click at [34, 274] on li "90 cm" at bounding box center [32, 277] width 48 height 6
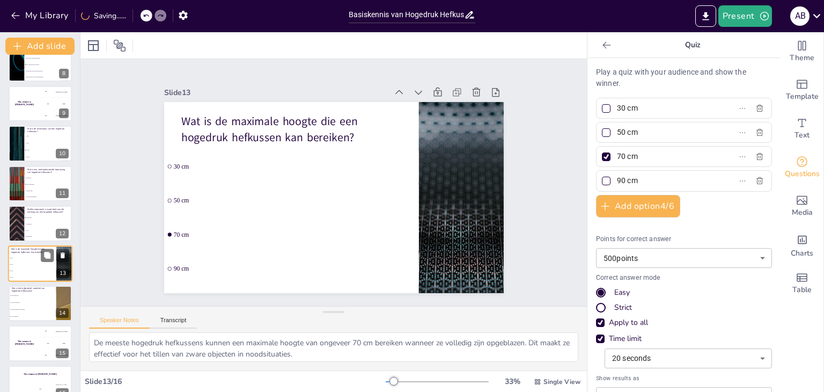
scroll to position [314, 0]
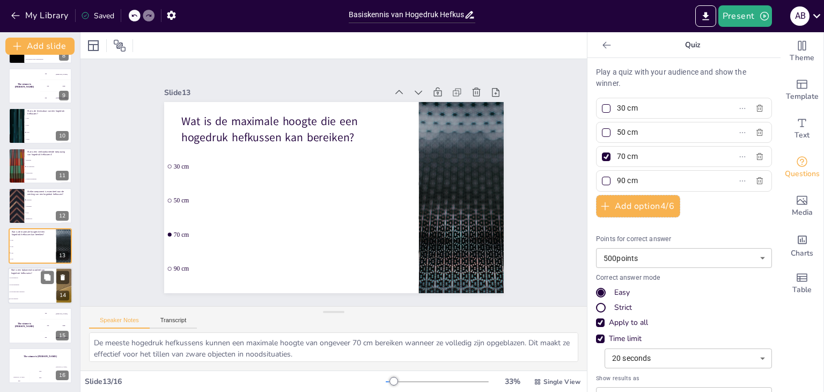
click at [34, 288] on li "Ze zijn eenvoudig te gebruiken" at bounding box center [32, 291] width 48 height 7
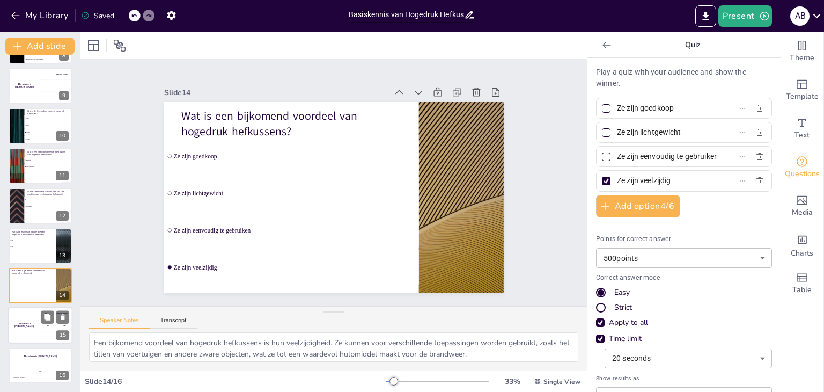
click at [28, 319] on div "The winner is Niels 🏆" at bounding box center [24, 325] width 32 height 36
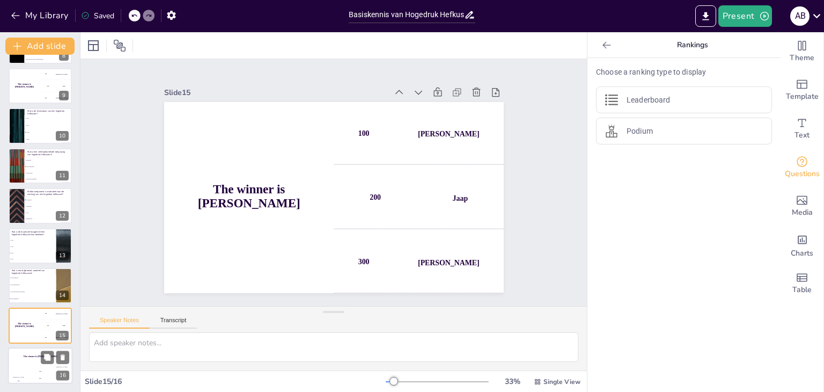
click at [28, 352] on div "The winner is Niels 🏆" at bounding box center [40, 356] width 64 height 18
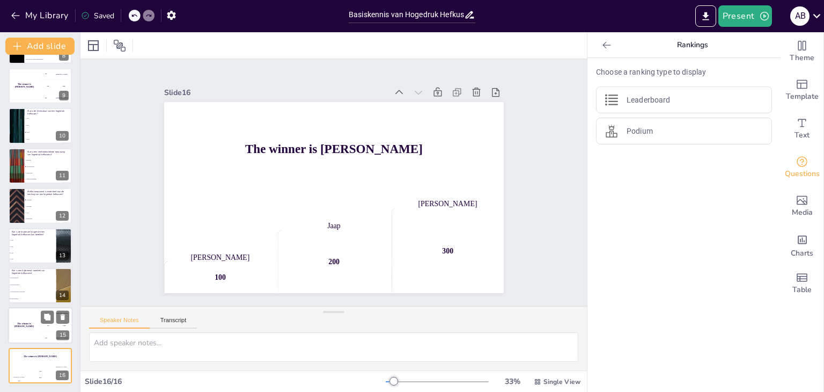
click at [28, 321] on div "The winner is Niels 🏆" at bounding box center [24, 325] width 32 height 36
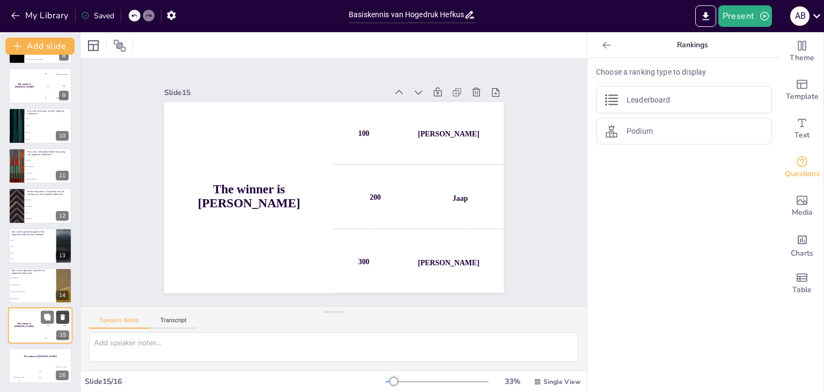
click at [61, 318] on icon at bounding box center [63, 317] width 8 height 8
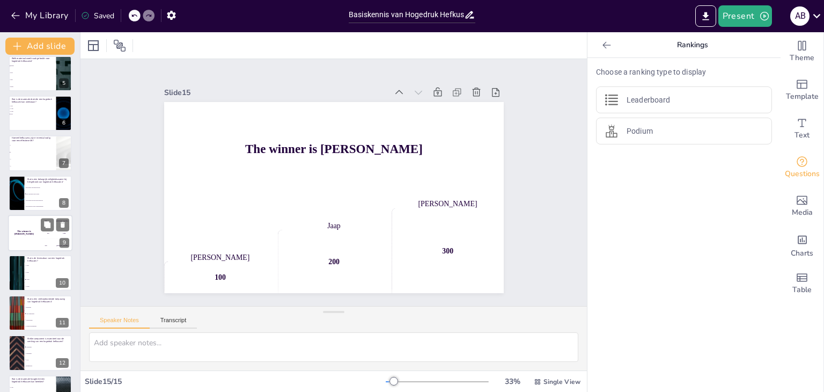
scroll to position [167, 0]
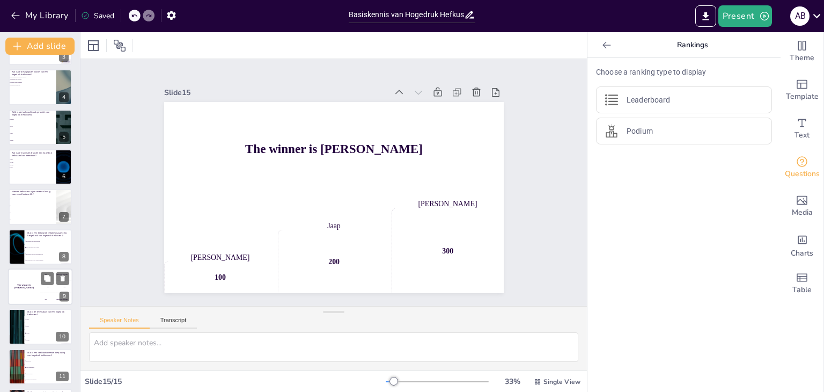
click at [22, 277] on div "The winner is Niels 🏆" at bounding box center [24, 286] width 32 height 36
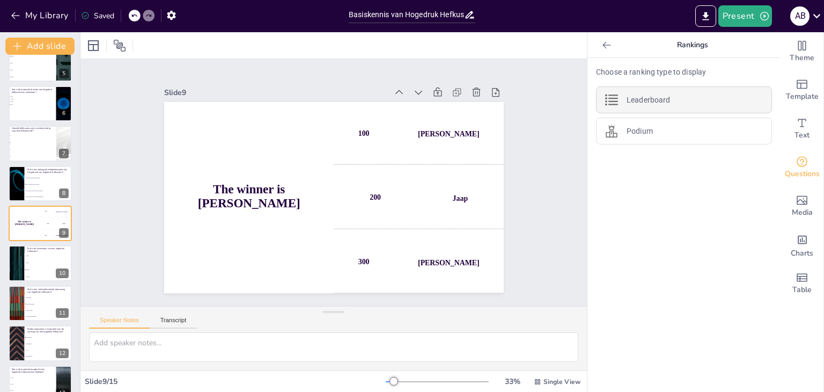
click at [626, 104] on p "Leaderboard" at bounding box center [647, 99] width 43 height 11
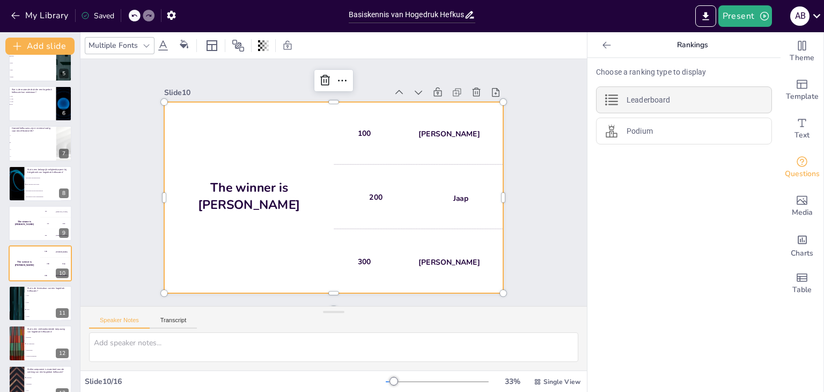
click at [626, 104] on p "Leaderboard" at bounding box center [647, 99] width 43 height 11
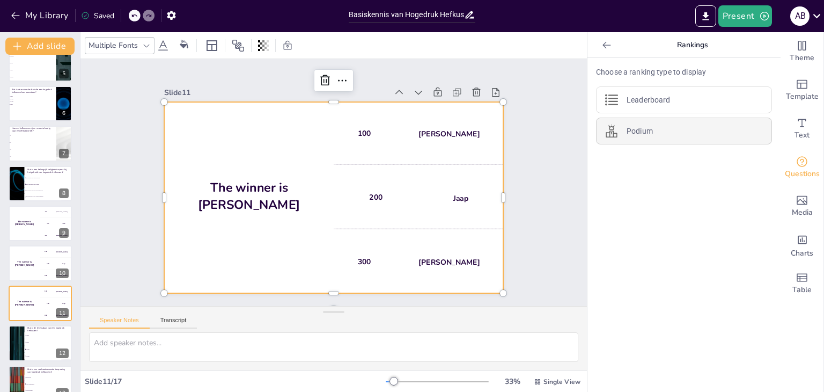
click at [615, 129] on div "Podium" at bounding box center [684, 130] width 176 height 27
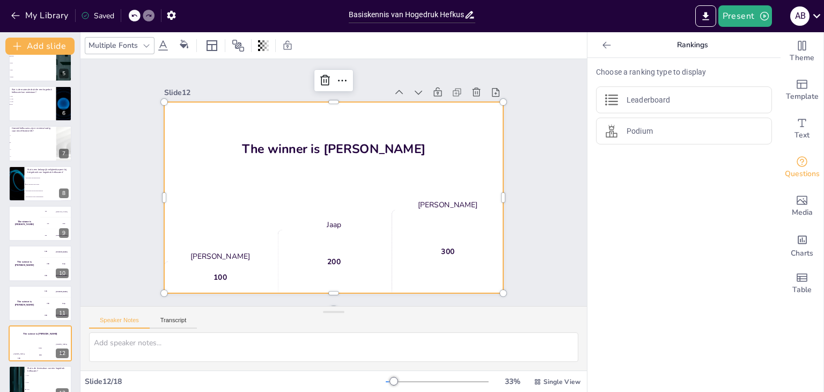
click at [323, 149] on h4 "The winner is Niels 🏆" at bounding box center [337, 149] width 340 height 52
click at [623, 106] on div "Leaderboard" at bounding box center [684, 99] width 176 height 27
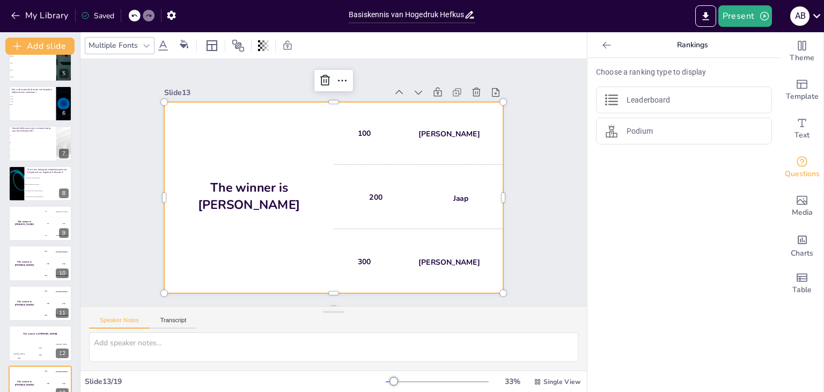
click at [221, 194] on h4 "The winner is Niels 🏆" at bounding box center [247, 178] width 173 height 69
click at [221, 194] on h4 "The winner is Niels 🏆" at bounding box center [248, 196] width 169 height 34
click at [221, 194] on h4 "The winner is Niels 🏆" at bounding box center [247, 186] width 172 height 51
click at [346, 75] on icon at bounding box center [353, 82] width 14 height 14
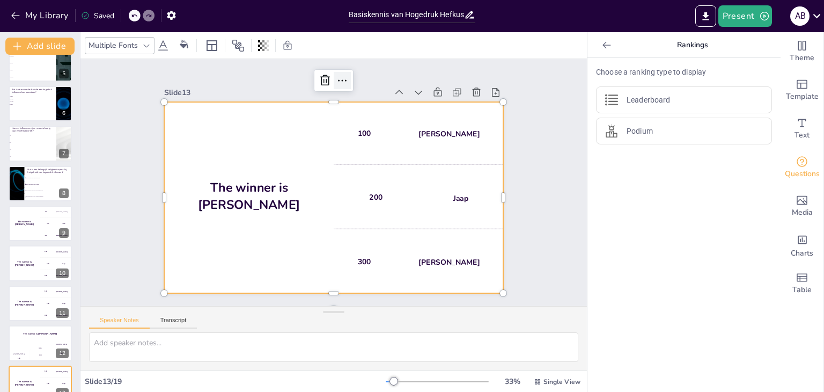
click at [346, 75] on icon at bounding box center [353, 82] width 14 height 14
click at [420, 62] on div "Slide 1 Vragen over de onderdelen van een hogedruk hefkussen Deze presentatie b…" at bounding box center [333, 182] width 529 height 298
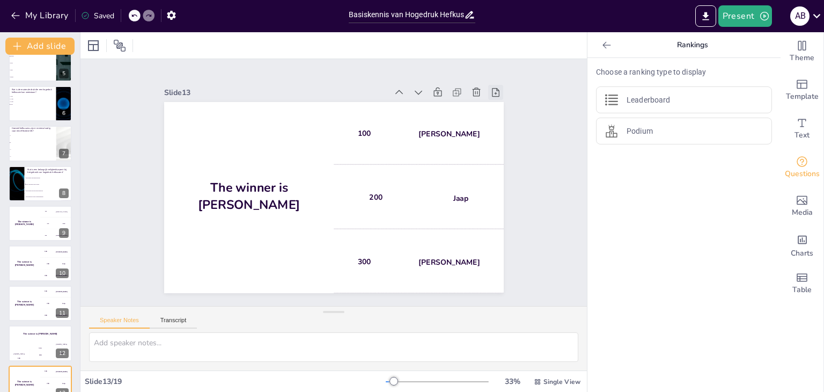
click at [490, 88] on icon at bounding box center [495, 92] width 11 height 11
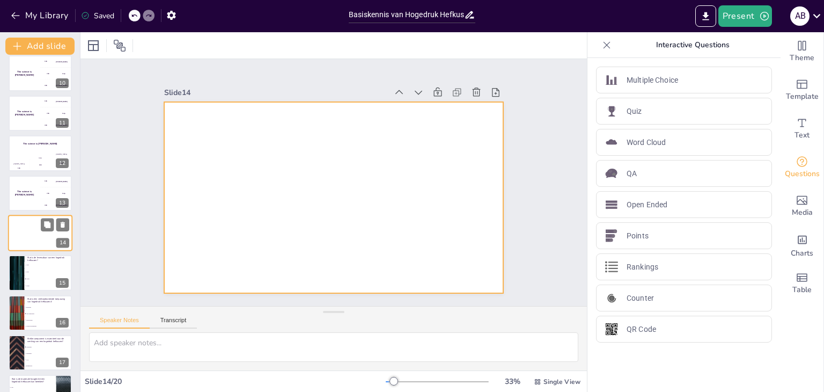
click at [47, 235] on div at bounding box center [40, 233] width 64 height 36
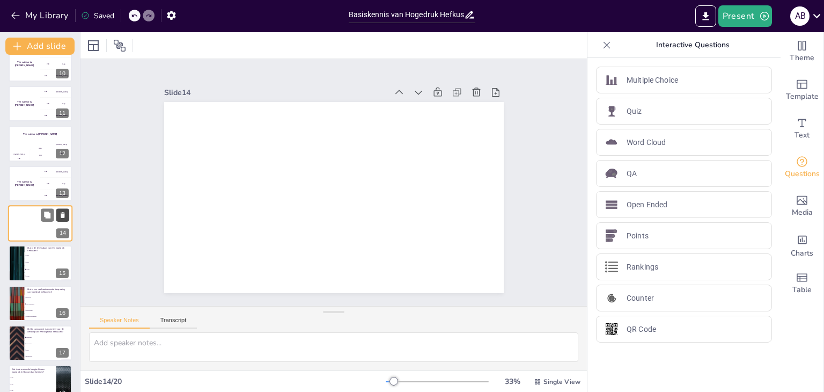
click at [67, 214] on button at bounding box center [62, 214] width 13 height 13
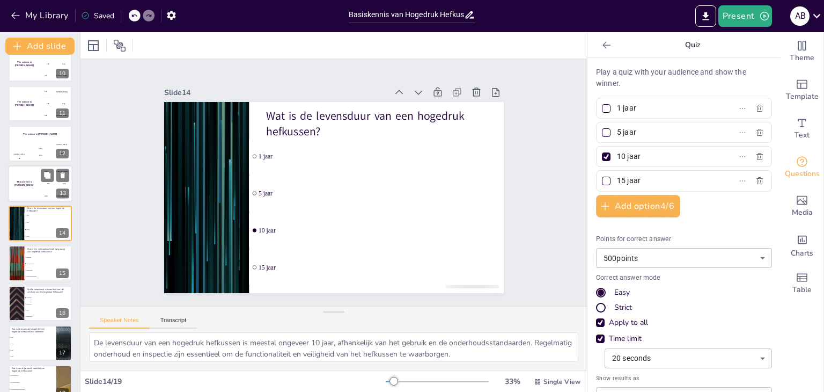
click at [47, 185] on div "200 Jaap" at bounding box center [56, 184] width 32 height 12
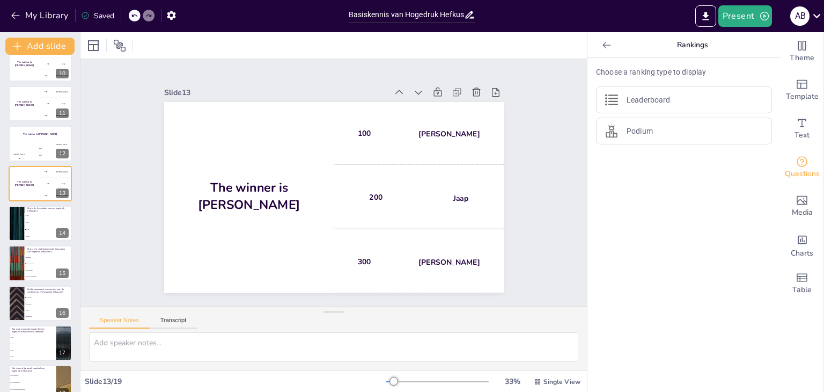
scroll to position [337, 0]
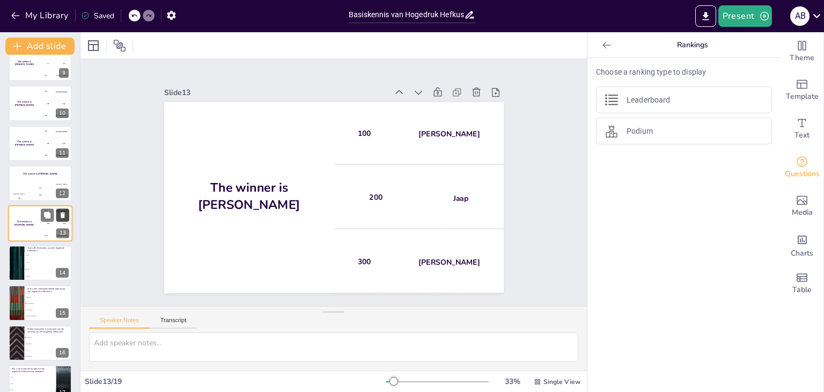
click at [63, 213] on icon at bounding box center [63, 215] width 4 height 6
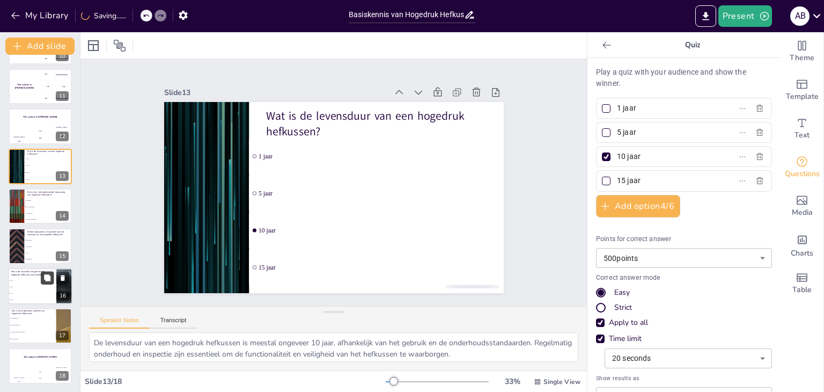
click at [46, 280] on icon at bounding box center [47, 278] width 8 height 8
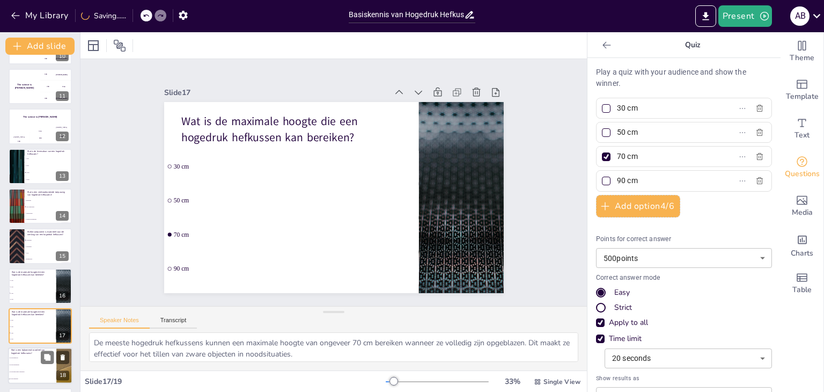
scroll to position [433, 0]
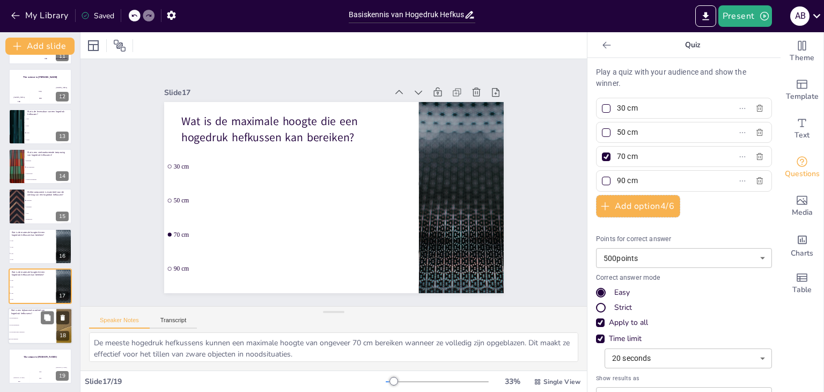
click at [27, 323] on li "Ze zijn lichtgewicht" at bounding box center [32, 325] width 48 height 7
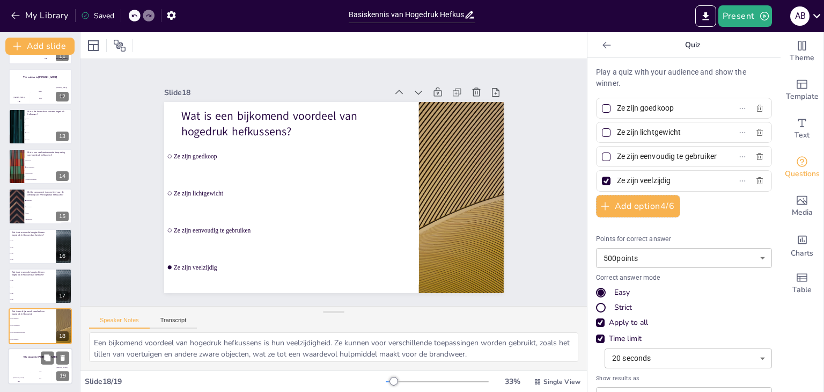
click at [23, 373] on div "Hasan 100" at bounding box center [18, 375] width 21 height 18
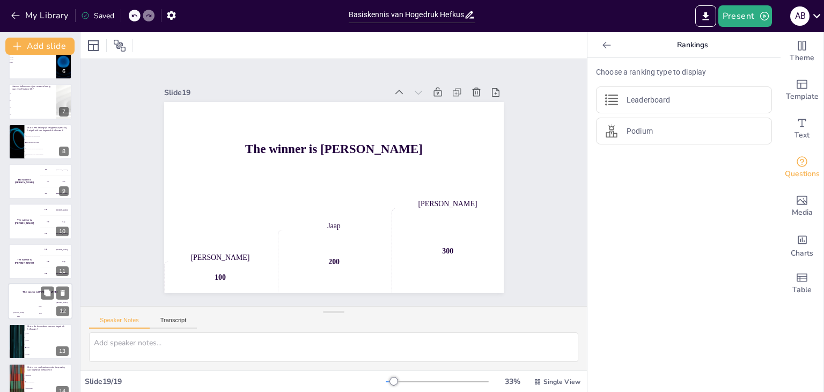
click at [38, 304] on div "Jaap 200" at bounding box center [39, 310] width 21 height 18
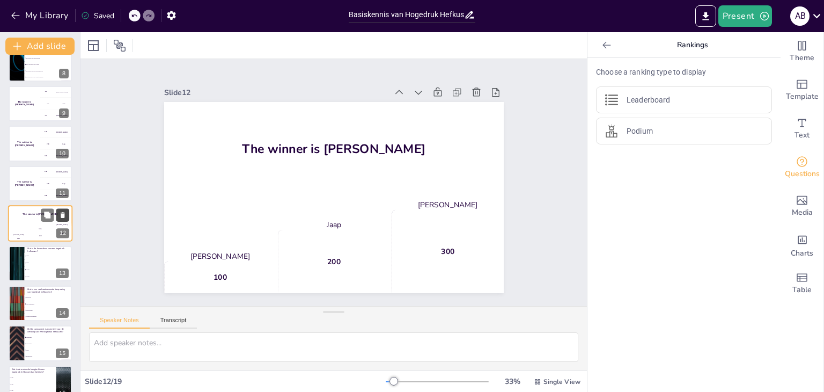
click at [66, 213] on icon at bounding box center [63, 215] width 8 height 8
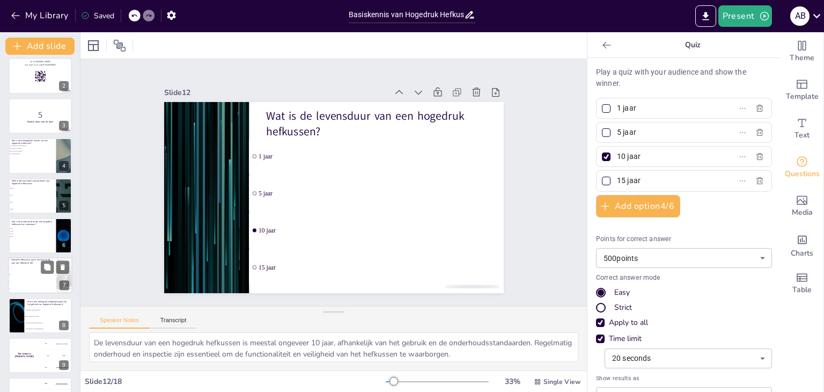
scroll to position [161, 0]
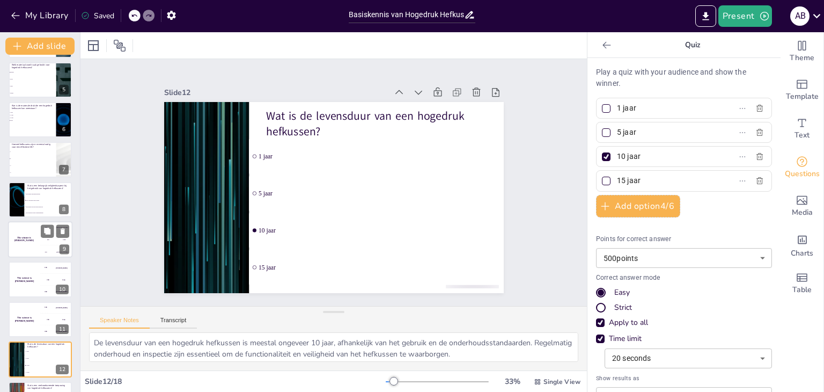
click at [41, 246] on div "300 Niels" at bounding box center [56, 252] width 32 height 12
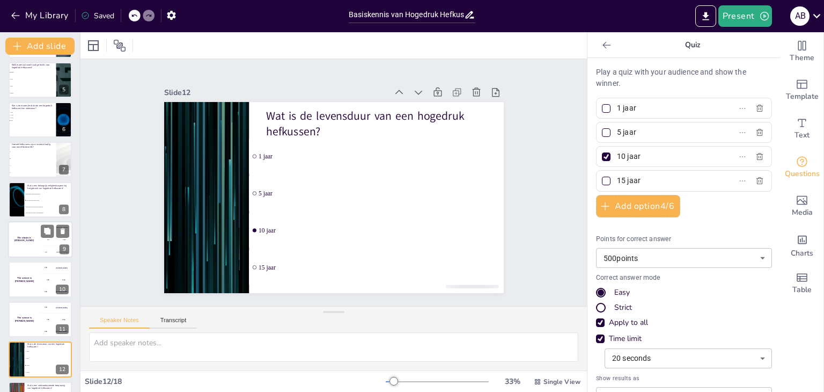
scroll to position [177, 0]
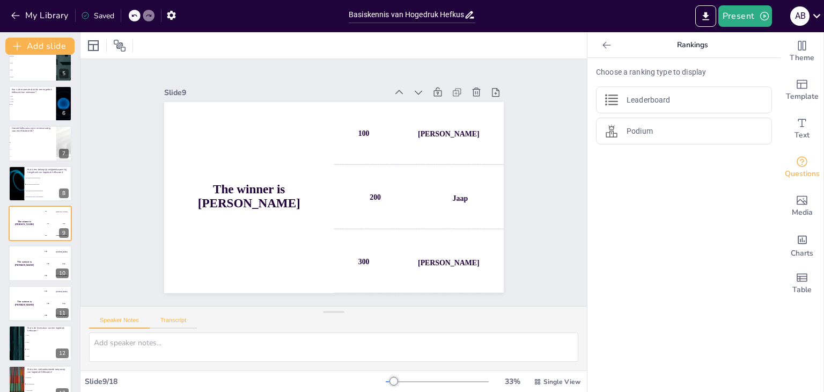
click at [177, 319] on button "Transcript" at bounding box center [174, 322] width 48 height 12
click at [123, 320] on button "Speaker Notes" at bounding box center [119, 322] width 61 height 12
click at [140, 314] on div "Speaker Notes Transcript" at bounding box center [143, 321] width 108 height 14
click at [154, 321] on button "Transcript" at bounding box center [174, 322] width 48 height 12
click at [482, 321] on button "Google US English (en-US)" at bounding box center [498, 321] width 107 height 17
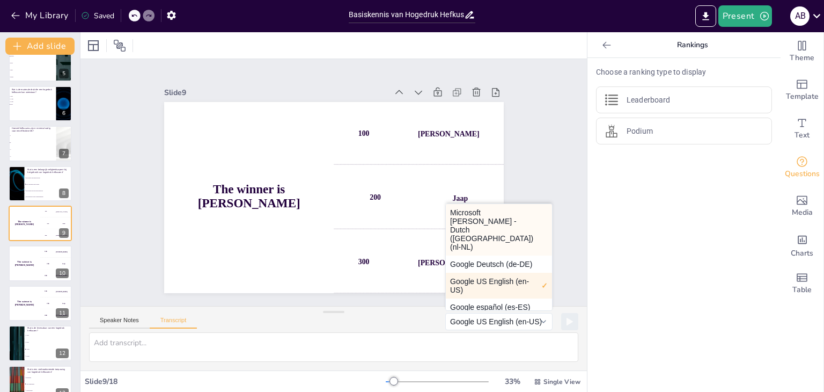
click at [482, 215] on button "Microsoft Frank - Dutch (Netherlands) (nl-NL)" at bounding box center [499, 229] width 106 height 51
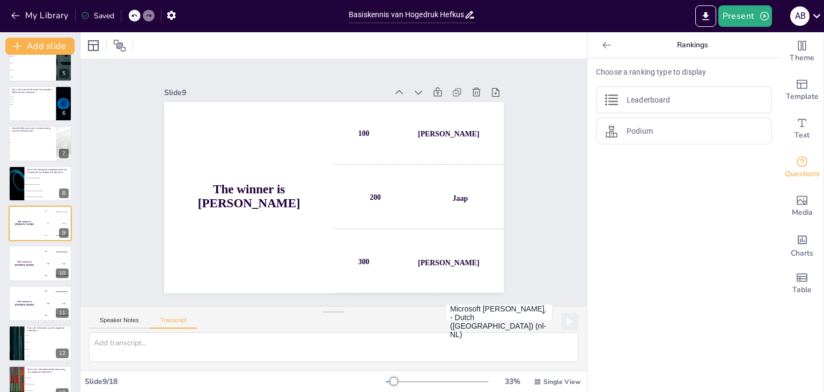
click at [269, 327] on div "Speaker Notes Transcript Microsoft Frank - Dutch (Netherlands) (nl-NL) Microsof…" at bounding box center [333, 319] width 506 height 26
click at [129, 323] on button "Speaker Notes" at bounding box center [119, 322] width 61 height 12
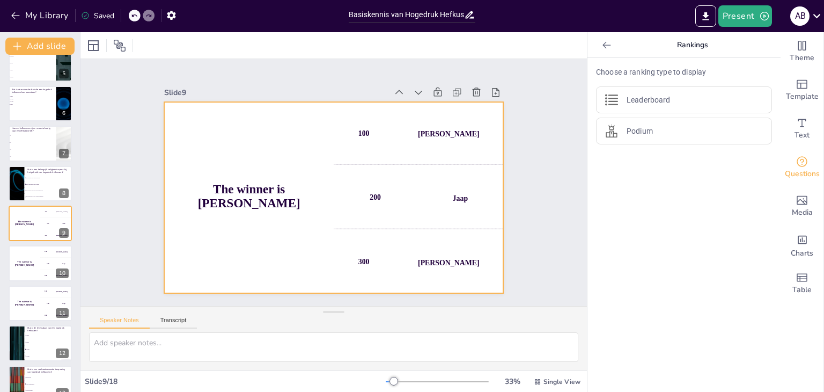
click at [196, 191] on h4 "The winner is Niels 🏆" at bounding box center [250, 160] width 167 height 95
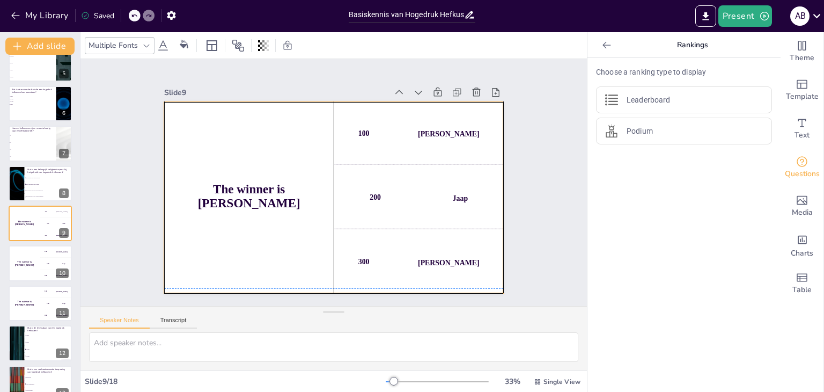
click at [202, 190] on h4 "The winner is Niels 🏆" at bounding box center [248, 187] width 172 height 46
click at [202, 190] on h4 "The winner is Niels 🏆" at bounding box center [248, 177] width 172 height 63
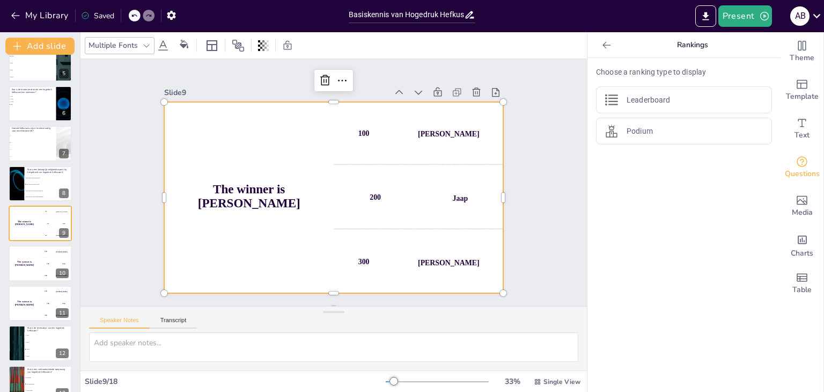
click at [202, 190] on h4 "The winner is Niels 🏆" at bounding box center [248, 187] width 172 height 46
click at [329, 76] on icon at bounding box center [336, 80] width 14 height 14
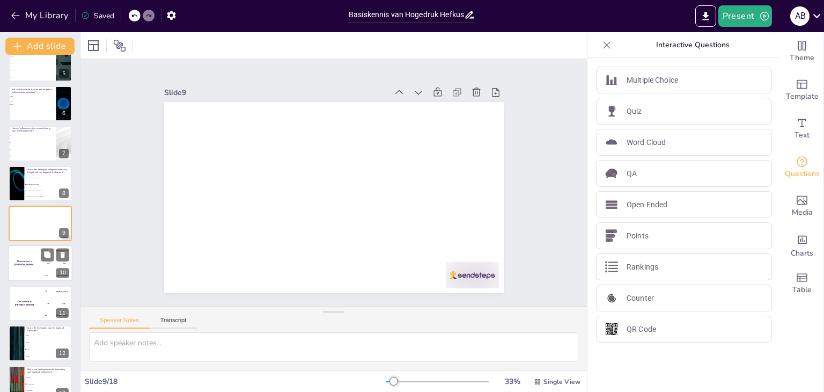
click at [27, 271] on div "The winner is Niels 🏆" at bounding box center [24, 263] width 32 height 36
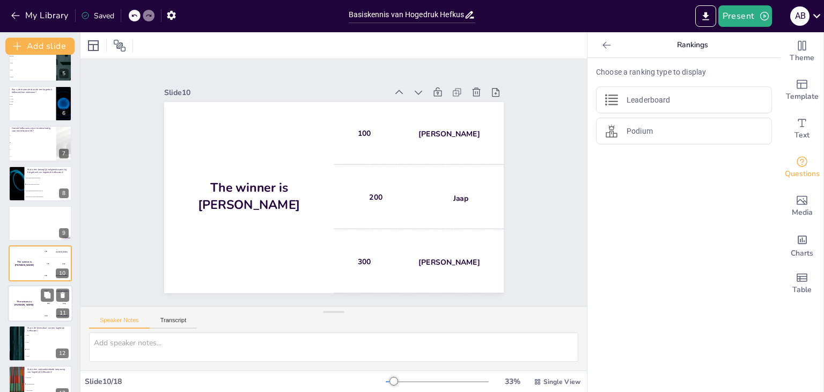
scroll to position [217, 0]
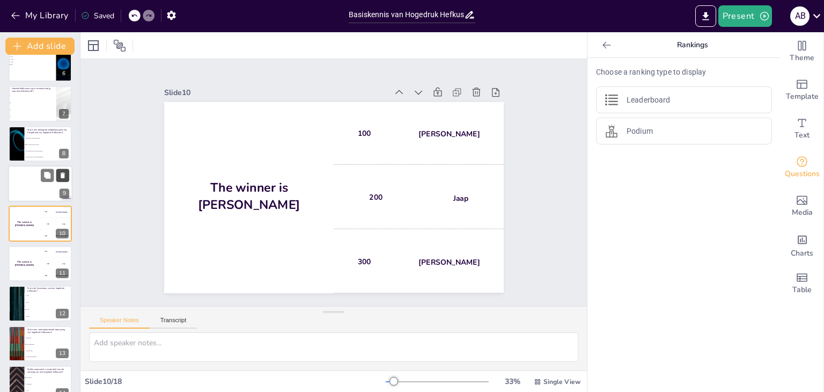
click at [63, 176] on icon at bounding box center [63, 175] width 4 height 6
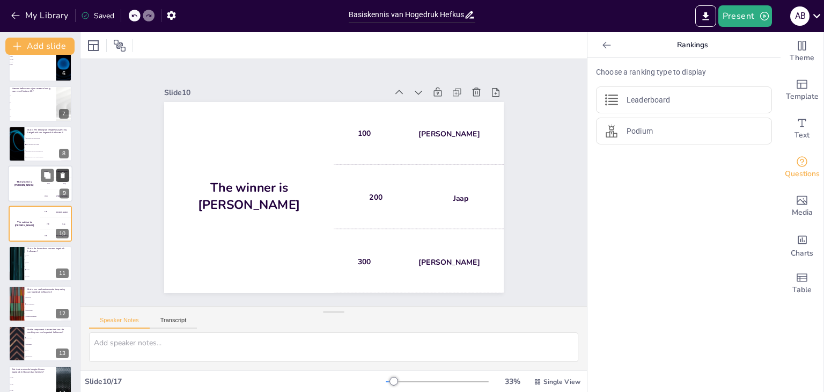
click at [63, 176] on icon at bounding box center [63, 175] width 4 height 6
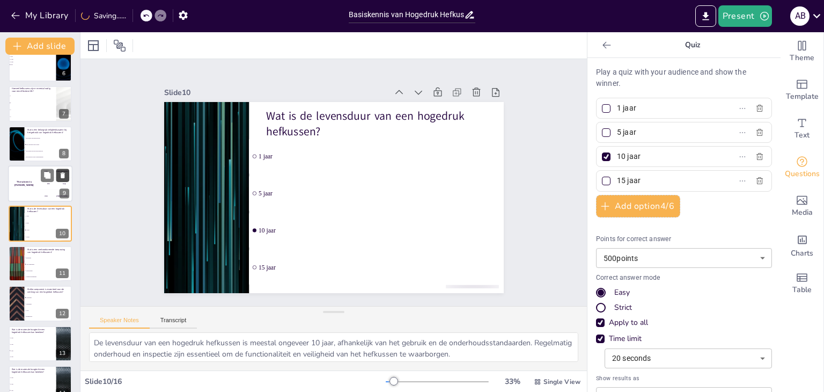
click at [63, 176] on icon at bounding box center [63, 175] width 4 height 6
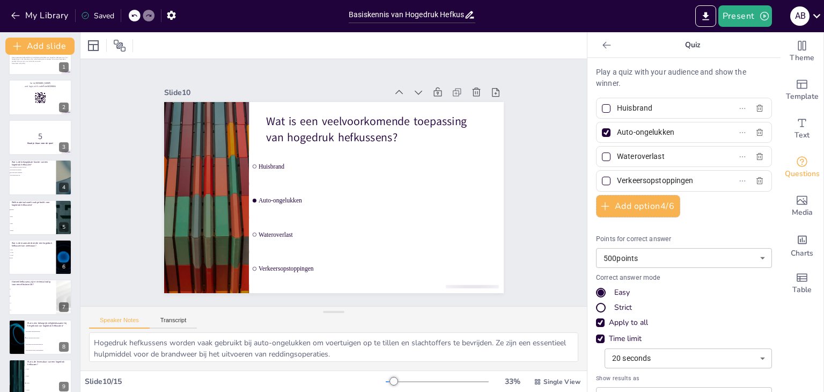
scroll to position [0, 0]
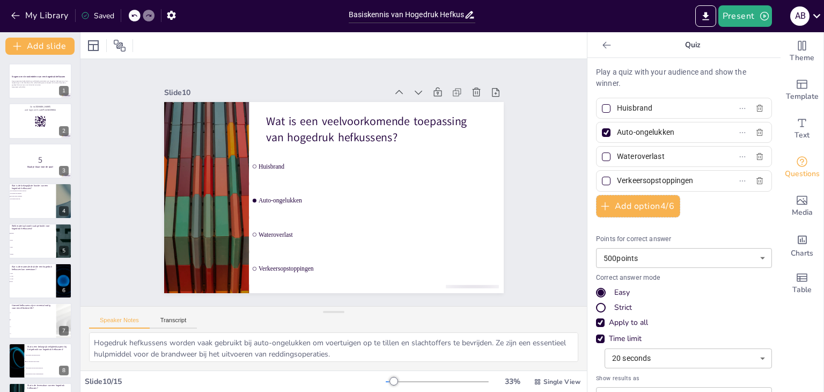
click at [43, 260] on div "Vragen over de onderdelen van een hogedruk hefkussen Deze presentatie behandelt…" at bounding box center [40, 360] width 80 height 594
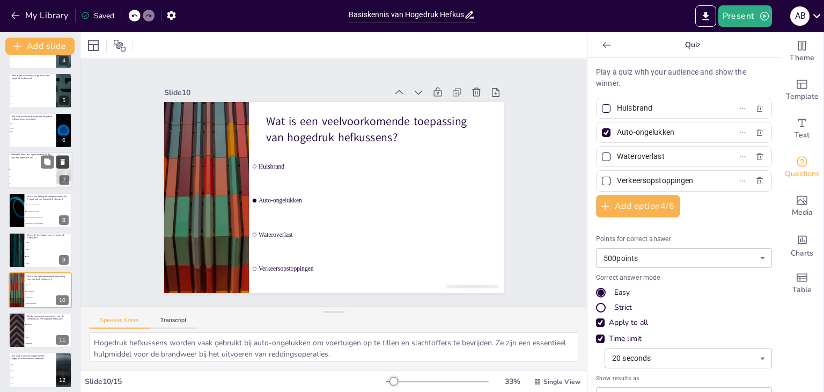
scroll to position [161, 0]
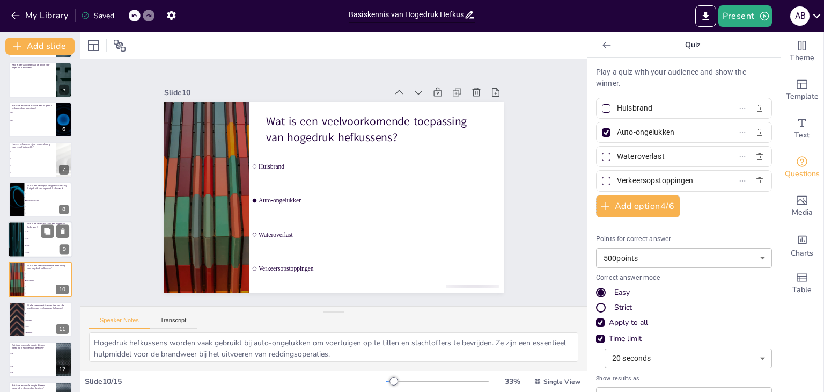
click at [41, 245] on span "10 jaar" at bounding box center [49, 246] width 46 height 2
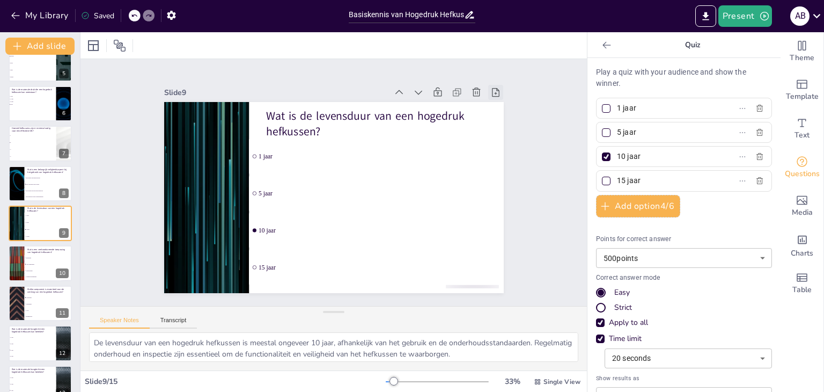
click at [500, 105] on icon at bounding box center [504, 110] width 8 height 10
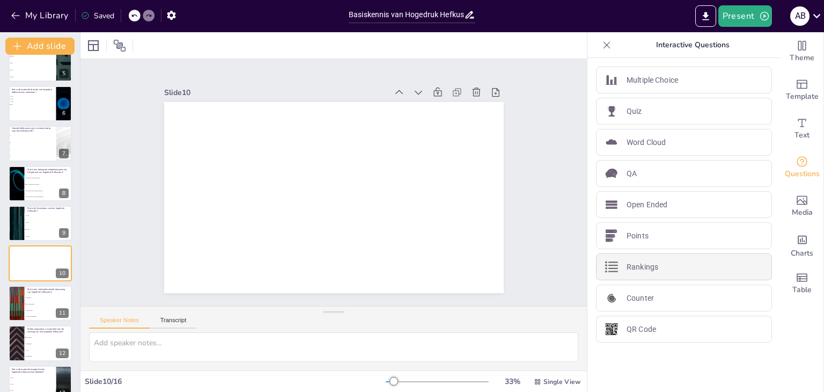
click at [637, 267] on p "Rankings" at bounding box center [642, 266] width 32 height 11
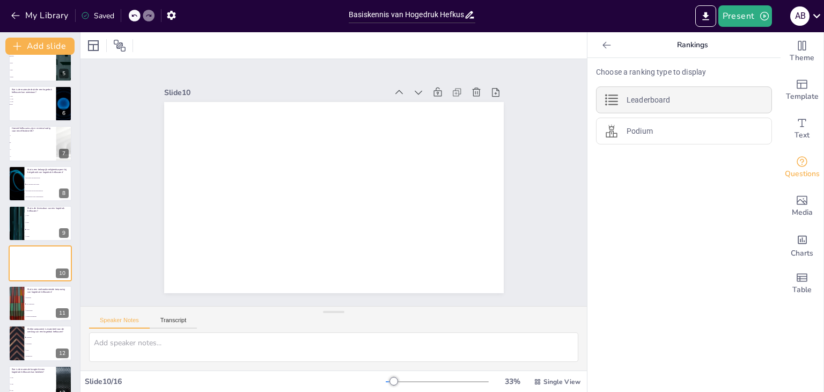
click at [635, 99] on p "Leaderboard" at bounding box center [647, 99] width 43 height 11
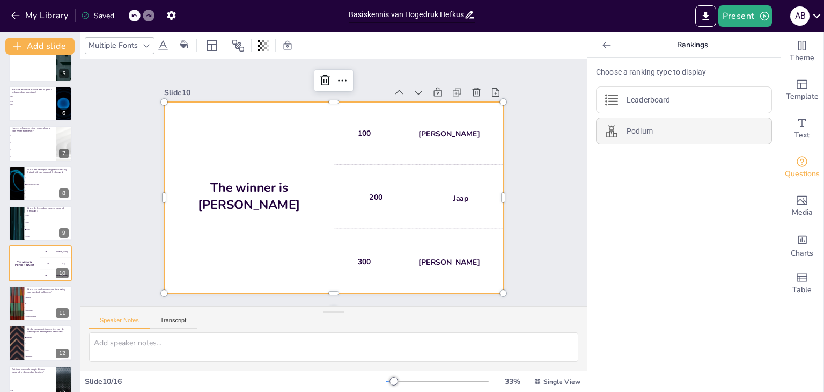
click at [628, 128] on p "Podium" at bounding box center [639, 131] width 26 height 11
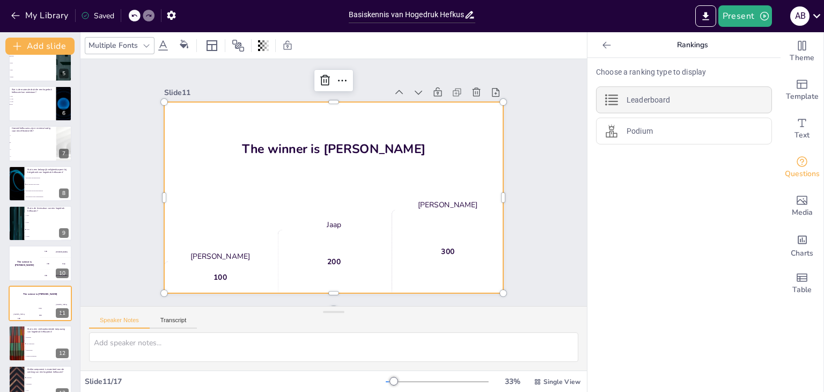
click at [630, 95] on p "Leaderboard" at bounding box center [647, 99] width 43 height 11
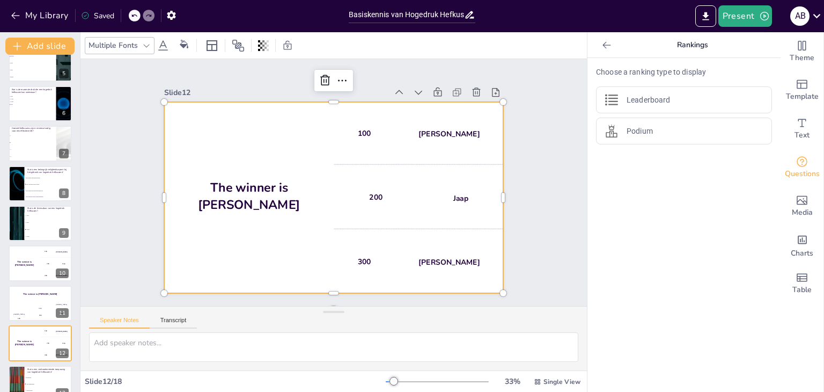
click at [604, 46] on div at bounding box center [606, 44] width 17 height 17
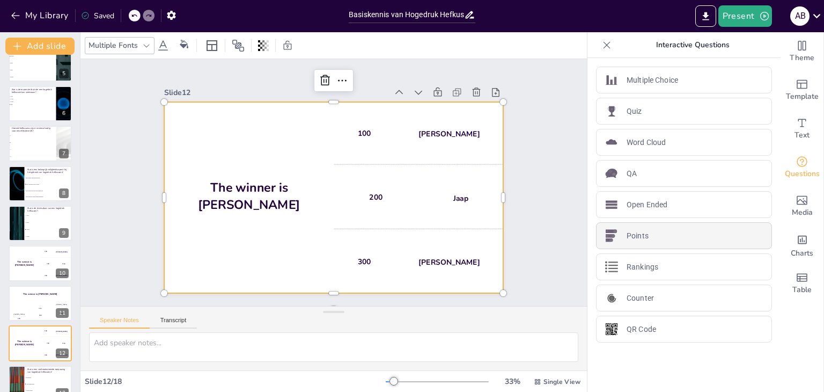
click at [632, 231] on p "Points" at bounding box center [637, 235] width 22 height 11
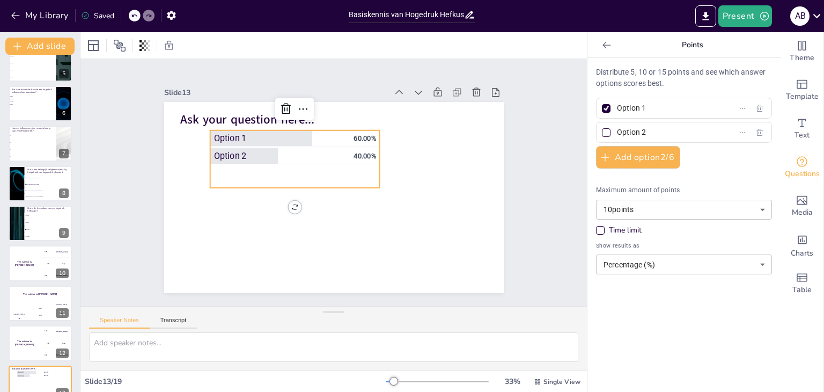
click at [601, 48] on icon at bounding box center [606, 45] width 11 height 11
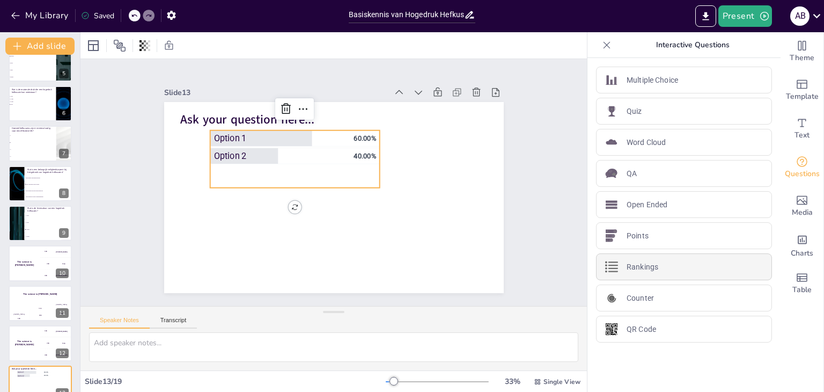
click at [646, 266] on p "Rankings" at bounding box center [642, 266] width 32 height 11
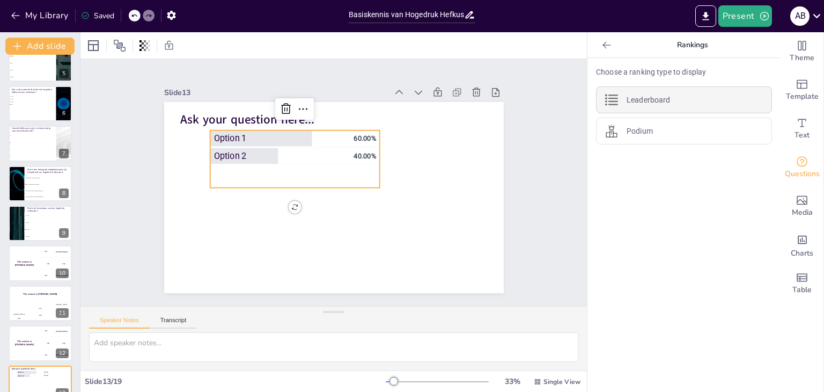
click at [631, 104] on p "Leaderboard" at bounding box center [647, 99] width 43 height 11
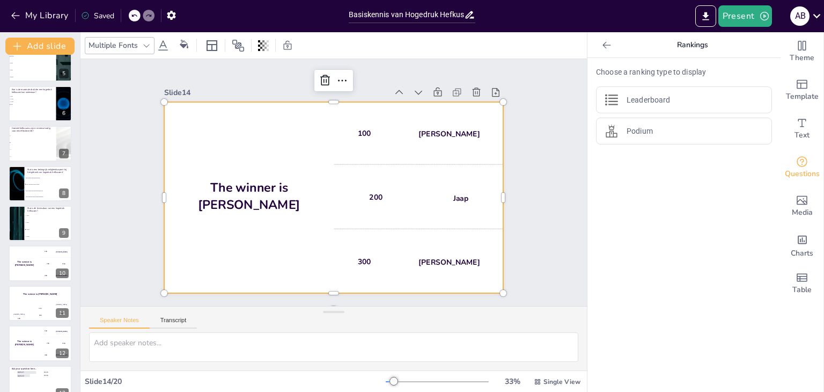
click at [266, 191] on h4 "The winner is Niels 🏆" at bounding box center [247, 178] width 173 height 69
click at [266, 191] on h4 "The winner is Niels 🏆" at bounding box center [247, 186] width 172 height 51
click at [266, 191] on h4 "The winner is Niels 🏆" at bounding box center [248, 196] width 169 height 34
click at [266, 191] on h4 "The winner is Niels 🏆" at bounding box center [247, 186] width 172 height 51
click at [275, 186] on h4 "The winner is Niels 🏆" at bounding box center [248, 196] width 169 height 34
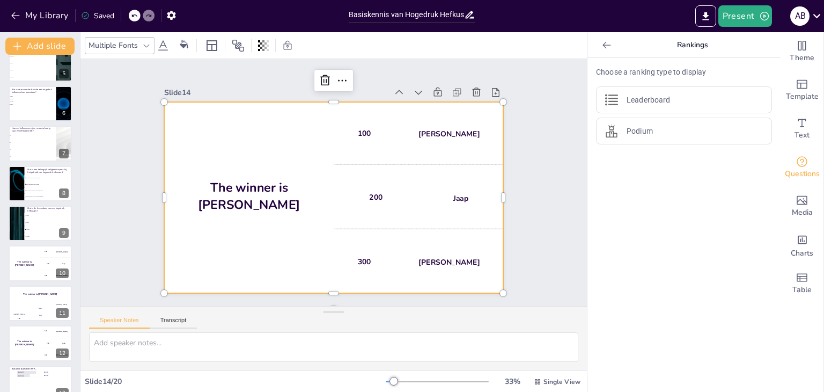
click at [285, 181] on div "The winner is Niels 🏆" at bounding box center [247, 180] width 205 height 222
drag, startPoint x: 360, startPoint y: 166, endPoint x: 375, endPoint y: 157, distance: 17.3
click at [360, 166] on div "200 Jaap" at bounding box center [416, 206] width 175 height 80
click at [390, 142] on div "100 Hasan" at bounding box center [423, 142] width 175 height 80
click at [64, 294] on icon at bounding box center [63, 295] width 4 height 6
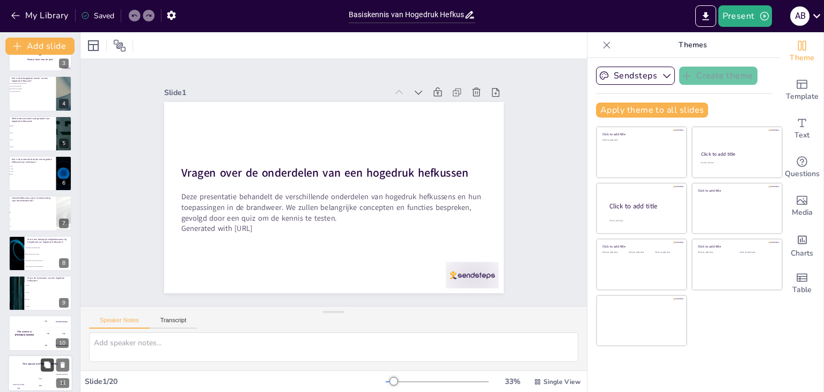
scroll to position [161, 0]
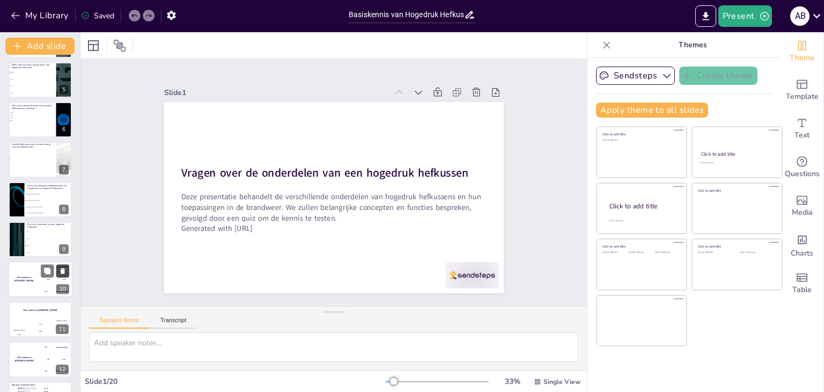
click at [67, 269] on icon at bounding box center [63, 271] width 8 height 8
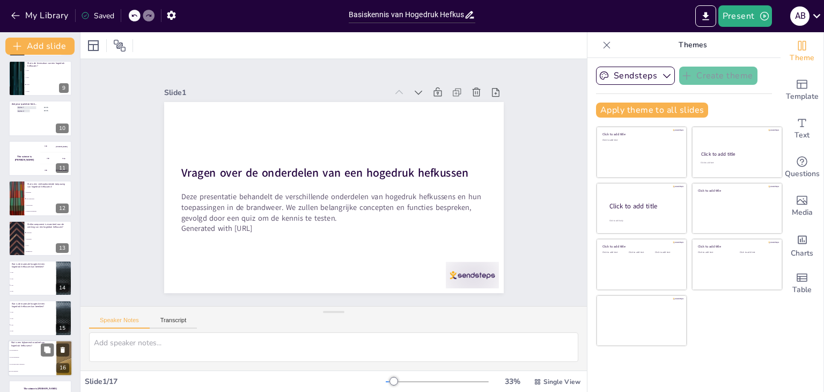
scroll to position [354, 0]
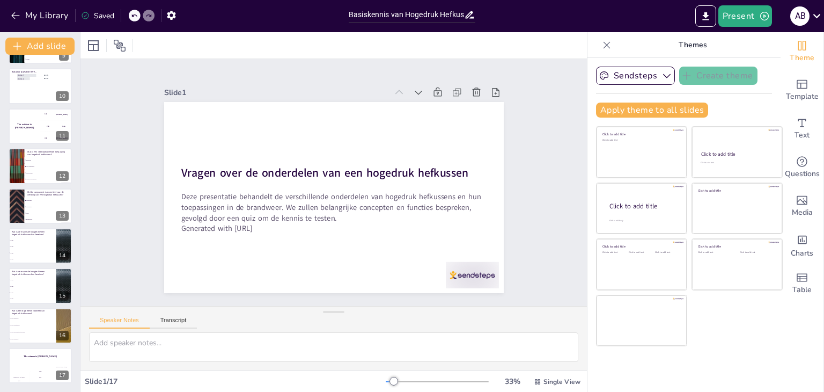
click at [605, 46] on div at bounding box center [606, 44] width 17 height 17
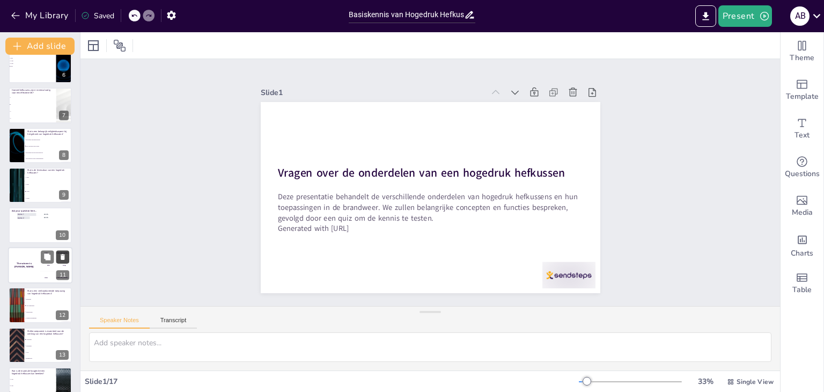
scroll to position [193, 0]
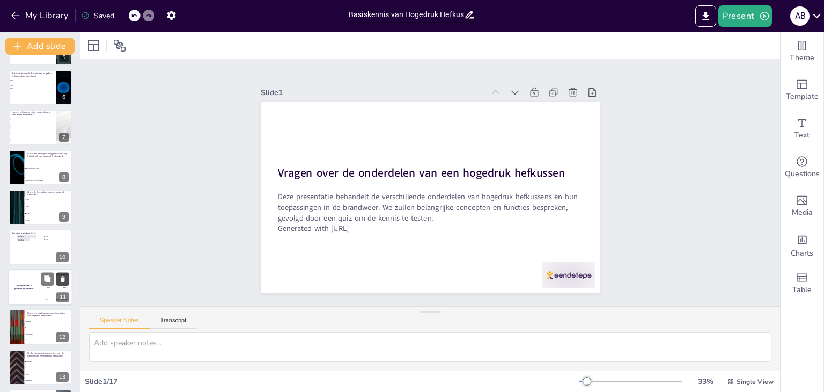
click at [66, 279] on icon at bounding box center [63, 279] width 8 height 8
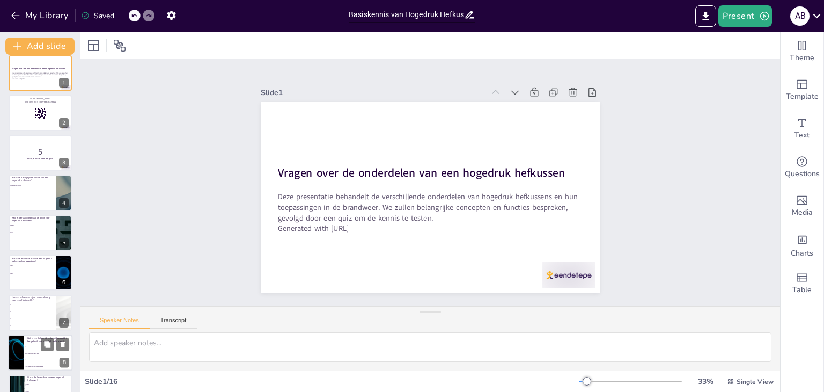
scroll to position [0, 0]
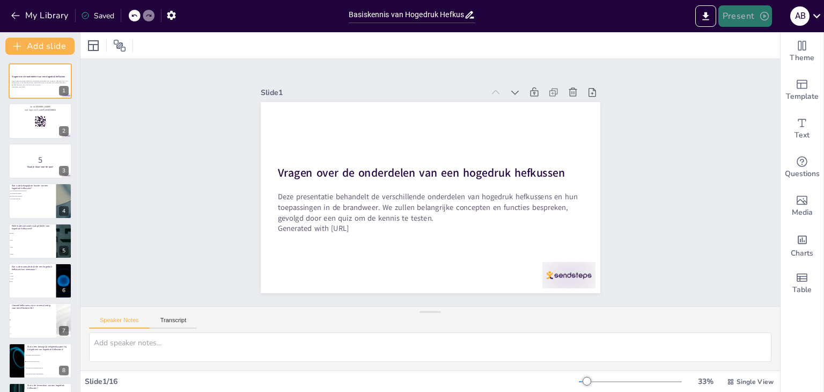
click at [740, 17] on button "Present" at bounding box center [745, 15] width 54 height 21
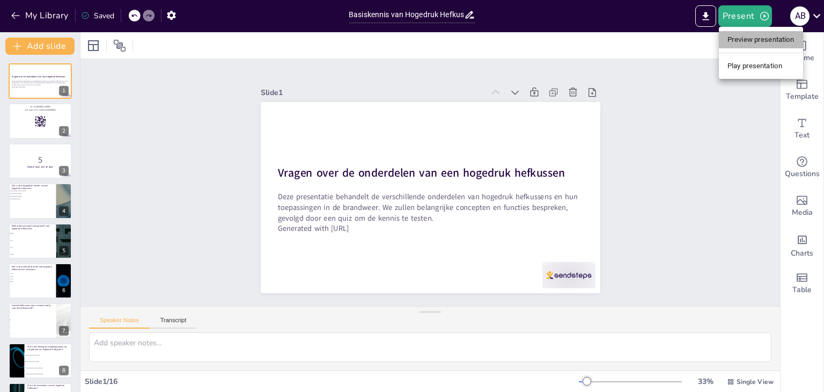
click at [744, 41] on li "Preview presentation" at bounding box center [761, 39] width 84 height 17
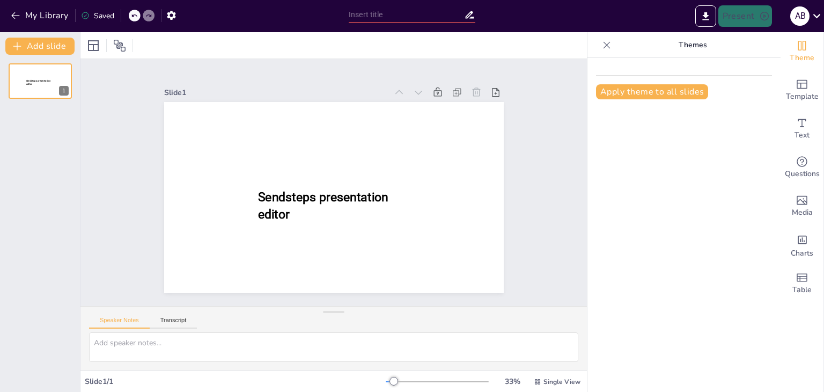
type input "Basiskennis van Hogedruk Hefkussens voor Brandweer Aspiranten"
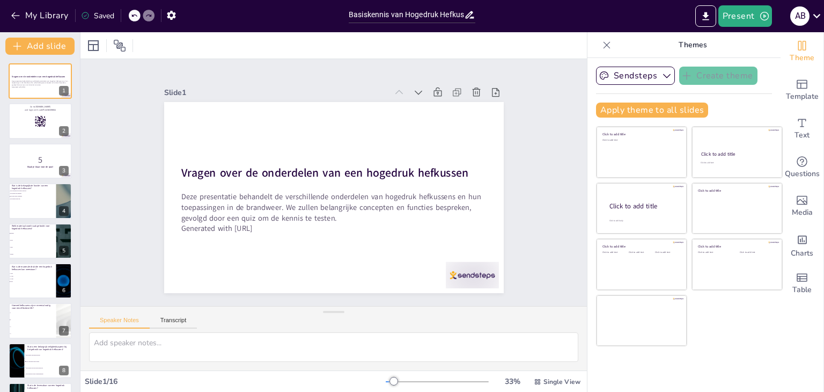
checkbox input "true"
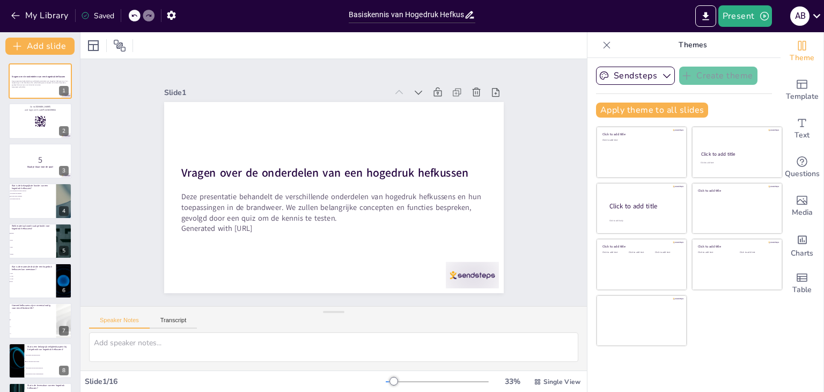
checkbox input "true"
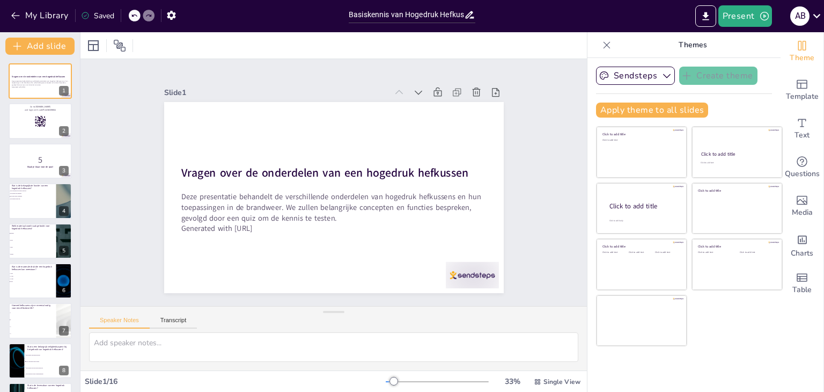
checkbox input "true"
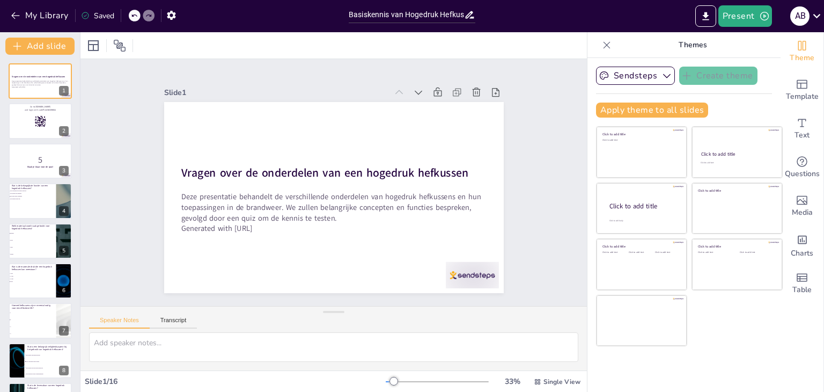
checkbox input "true"
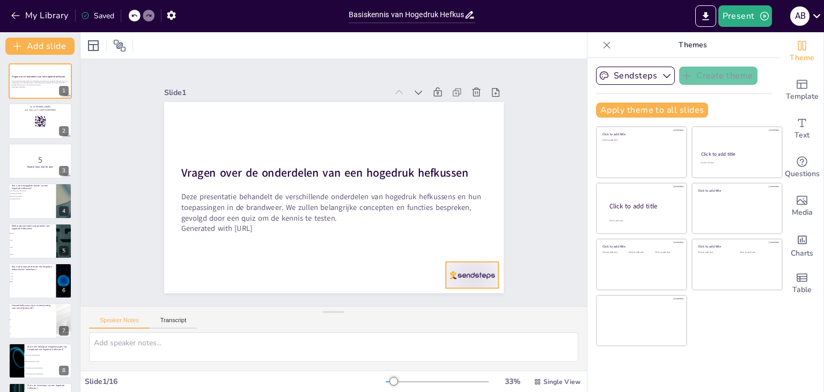
checkbox input "true"
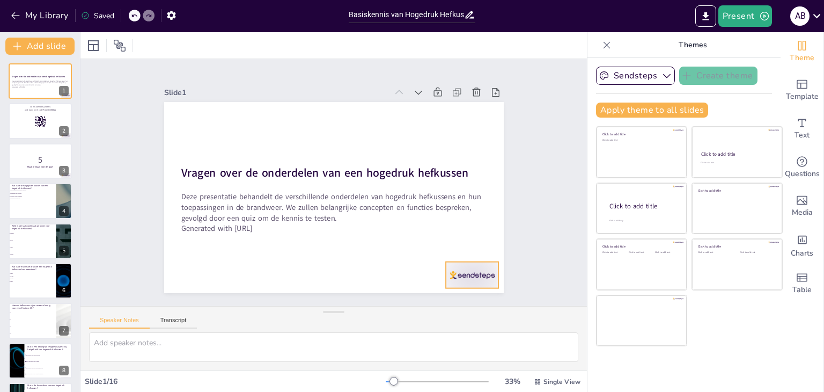
checkbox input "true"
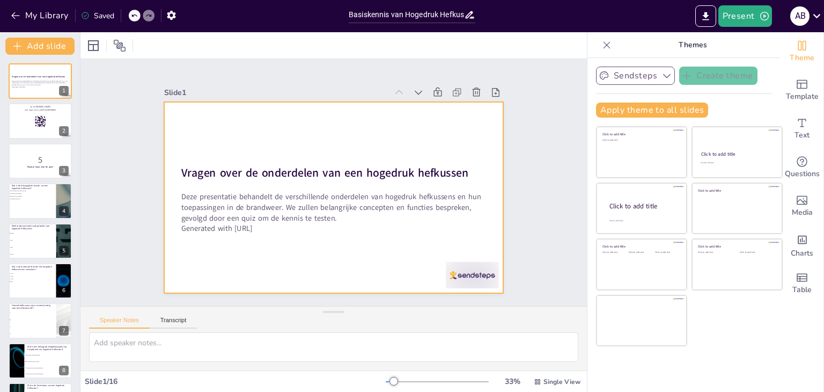
checkbox input "true"
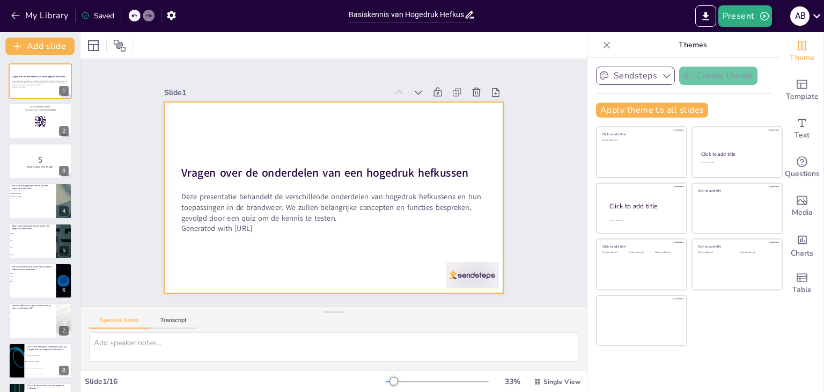
checkbox input "true"
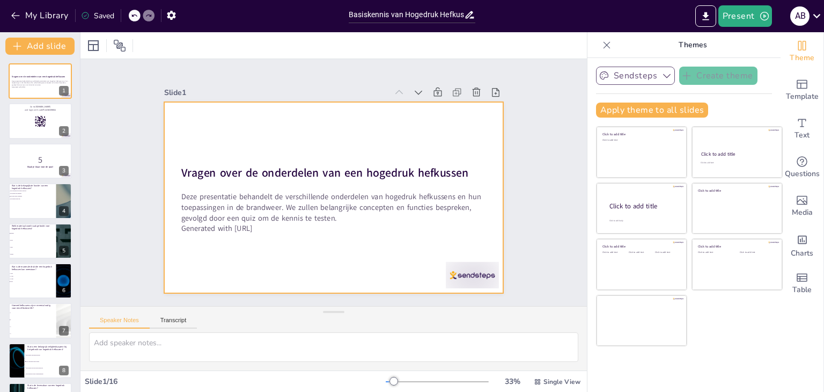
checkbox input "true"
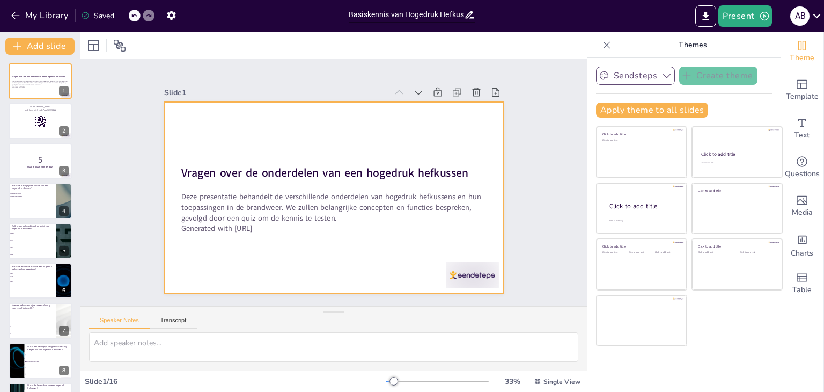
checkbox input "true"
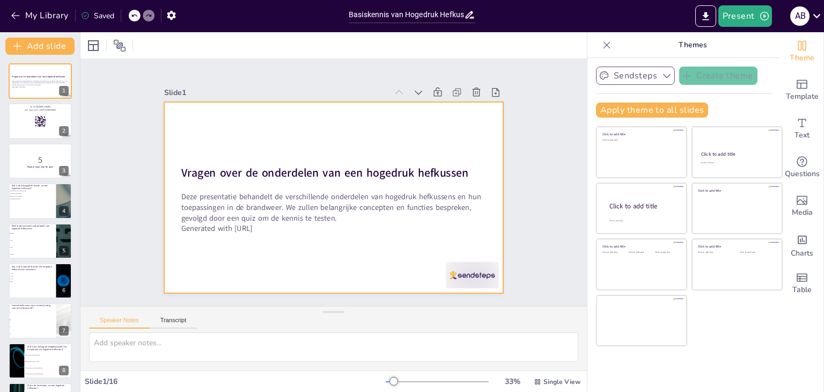
checkbox input "true"
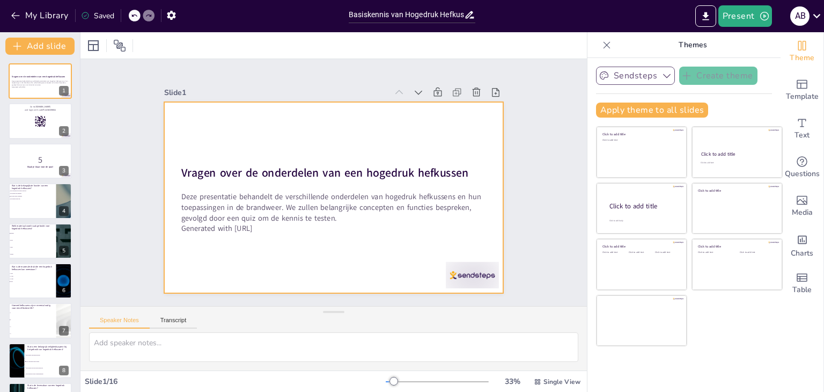
checkbox input "true"
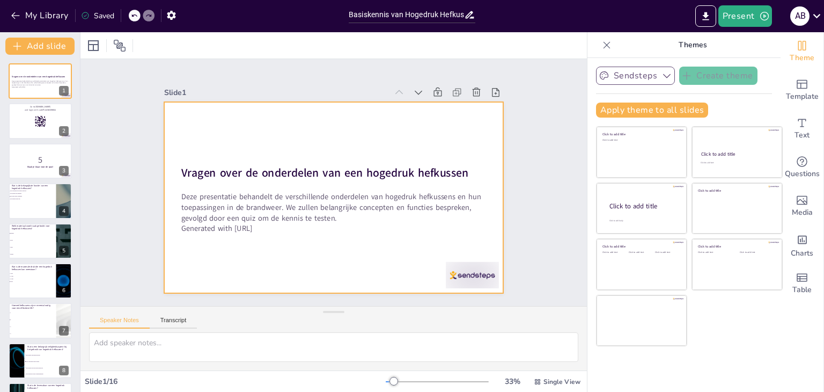
checkbox input "true"
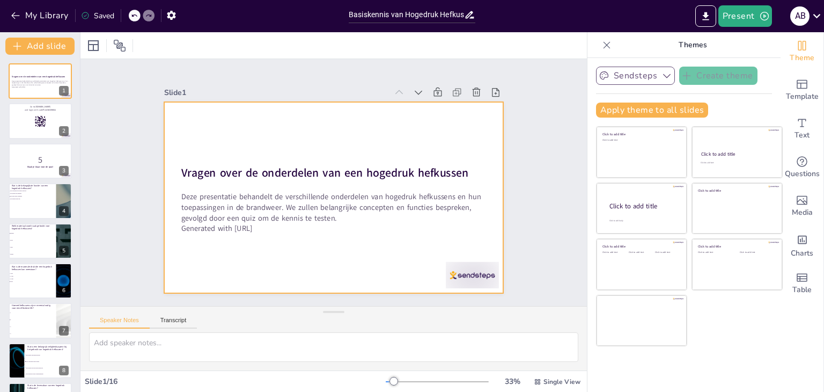
checkbox input "true"
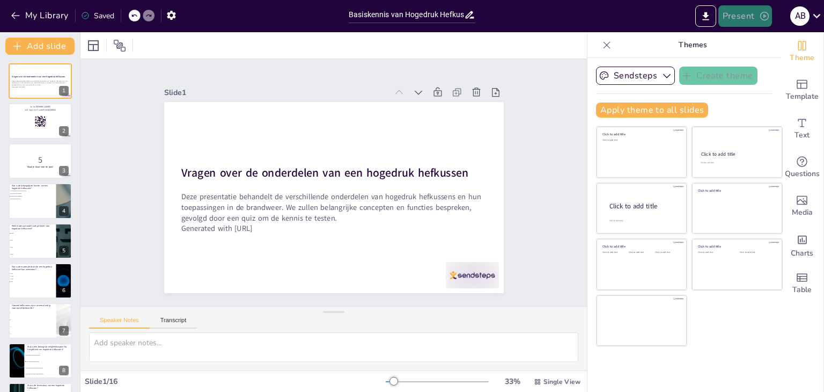
checkbox input "true"
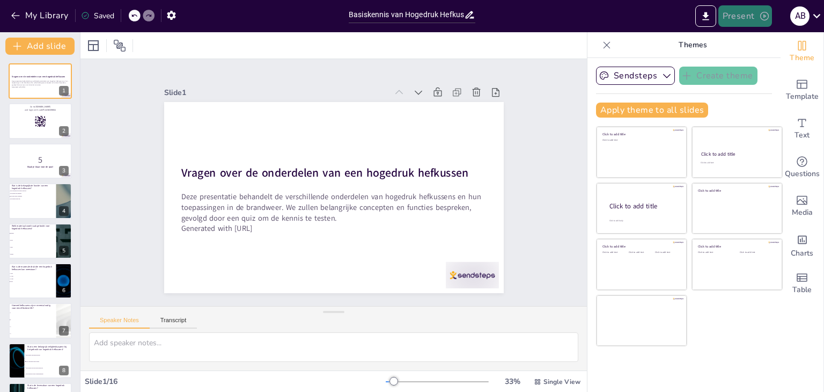
checkbox input "true"
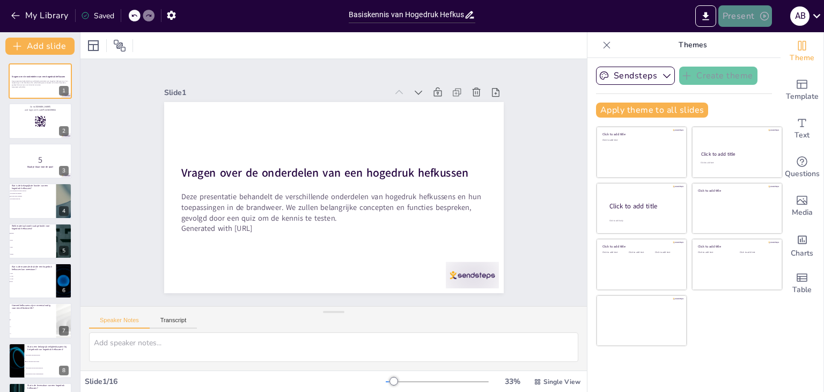
click at [740, 16] on button "Present" at bounding box center [745, 15] width 54 height 21
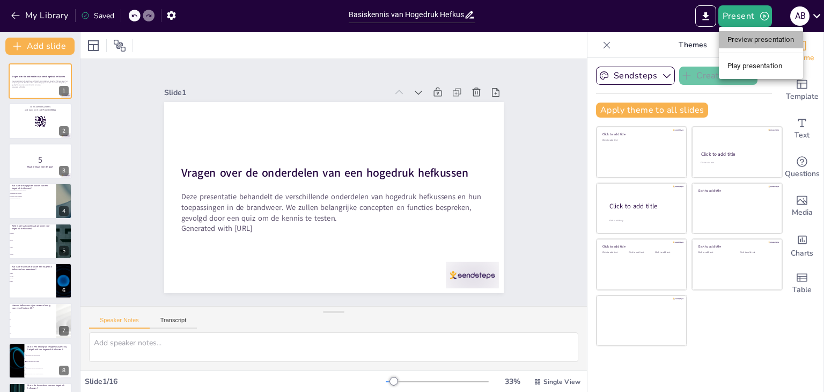
click at [737, 40] on li "Preview presentation" at bounding box center [761, 39] width 84 height 17
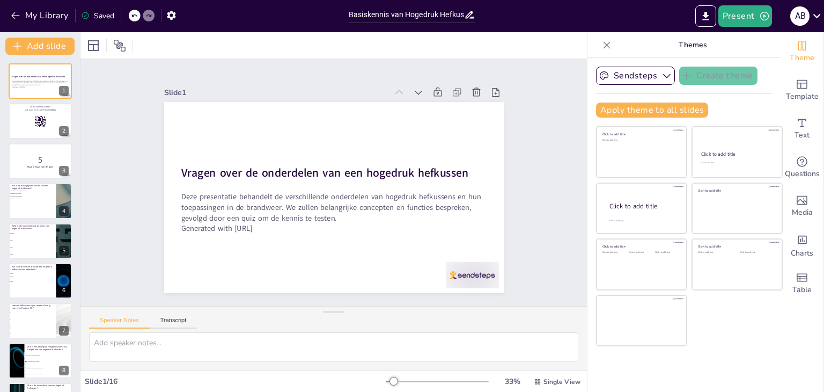
checkbox input "true"
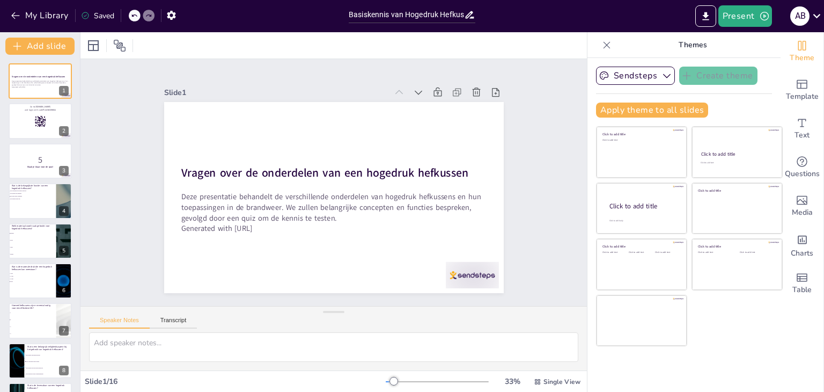
checkbox input "true"
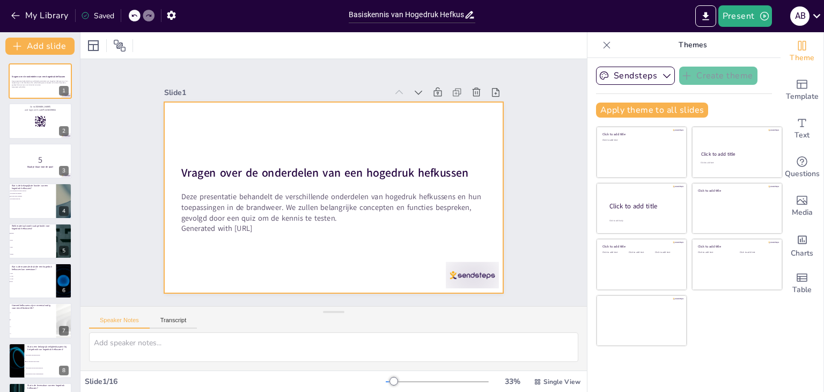
checkbox input "true"
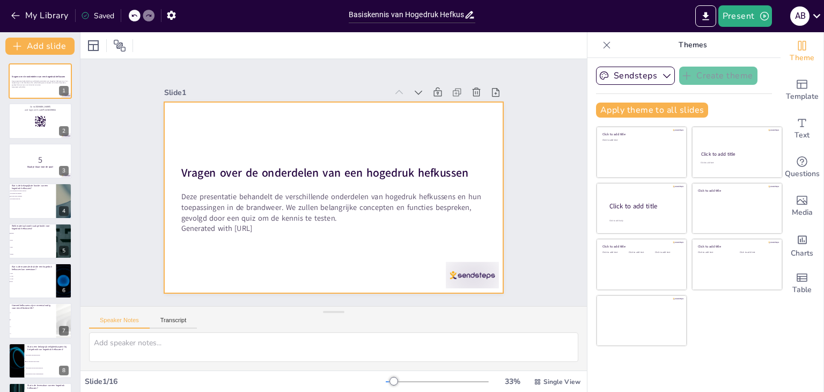
checkbox input "true"
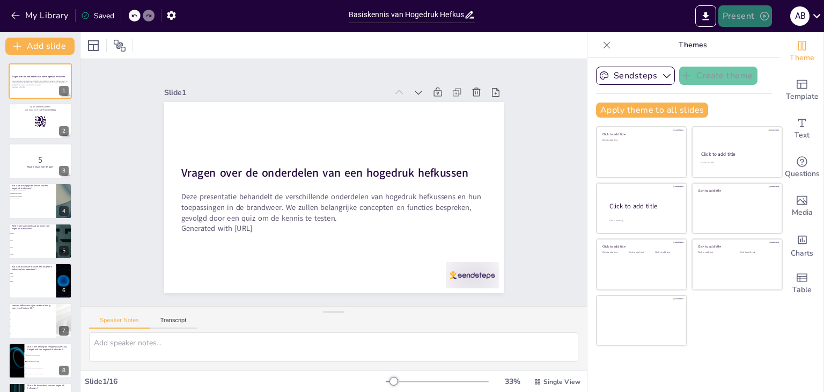
click at [745, 19] on button "Present" at bounding box center [745, 15] width 54 height 21
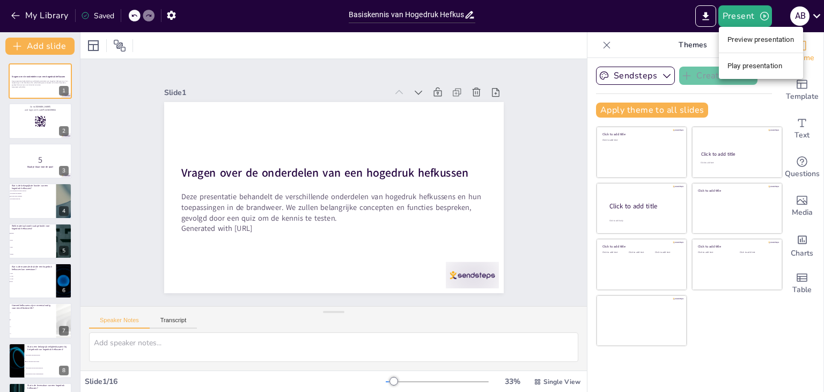
click at [744, 76] on ul "Preview presentation Play presentation" at bounding box center [761, 53] width 84 height 52
click at [744, 70] on li "Play presentation" at bounding box center [761, 65] width 84 height 17
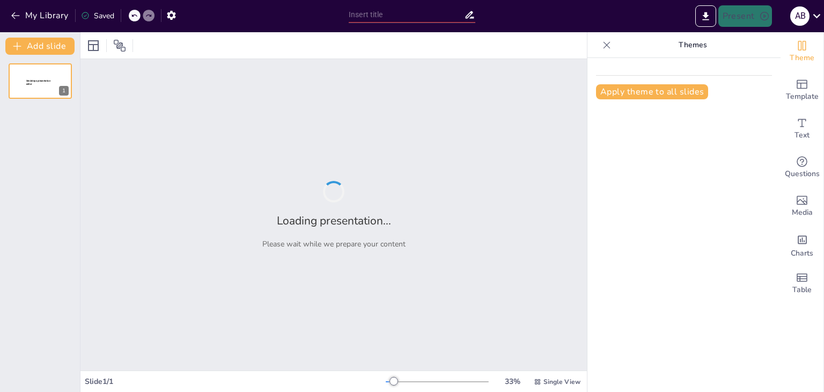
type input "Basiskennis van Hogedruk Hefkussens voor Brandweer Aspiranten"
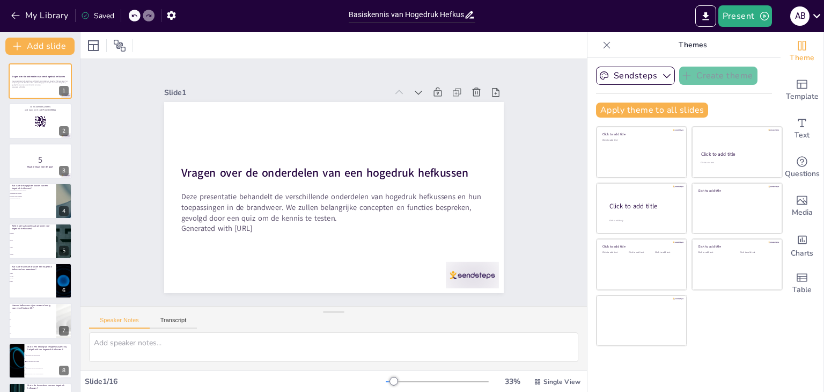
checkbox input "true"
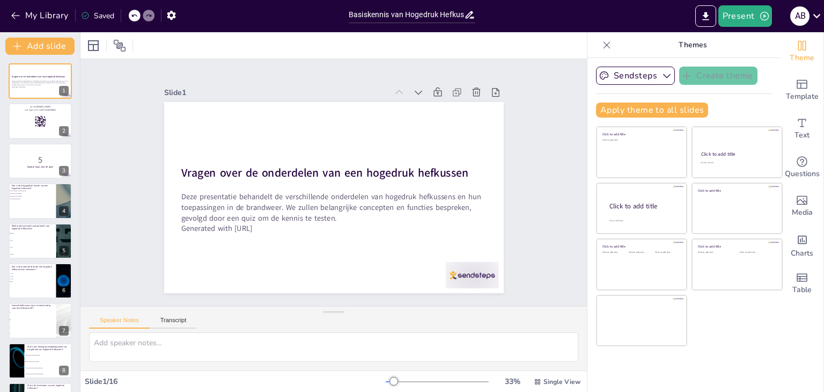
checkbox input "true"
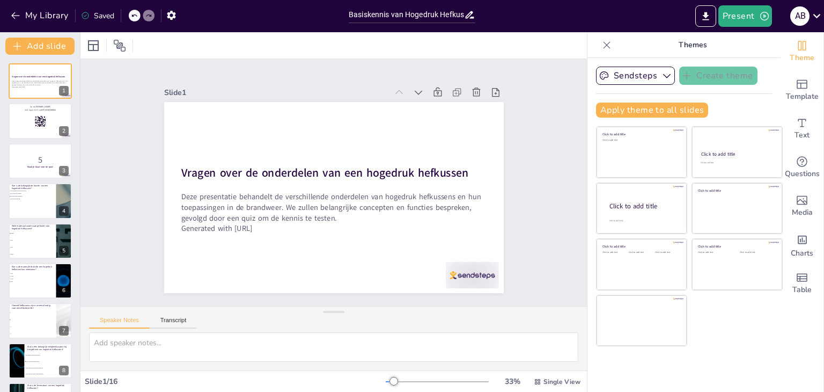
checkbox input "true"
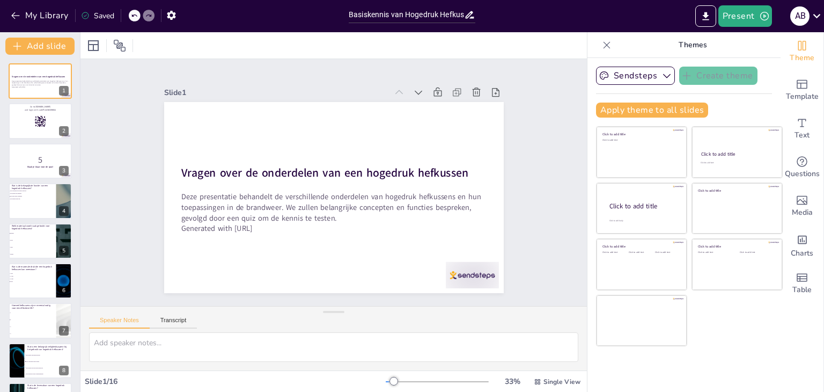
checkbox input "true"
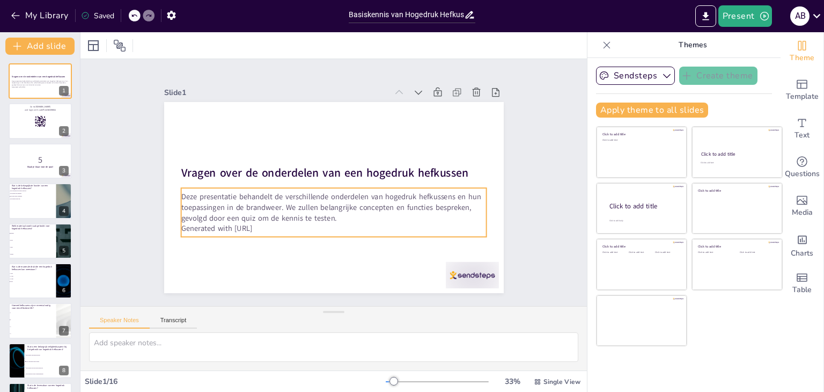
checkbox input "true"
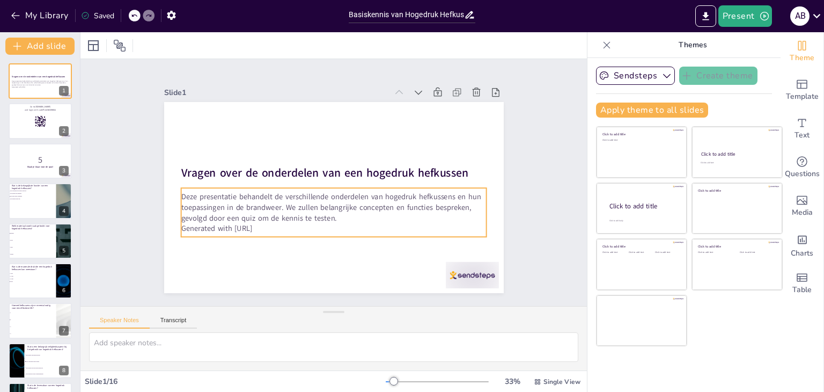
checkbox input "true"
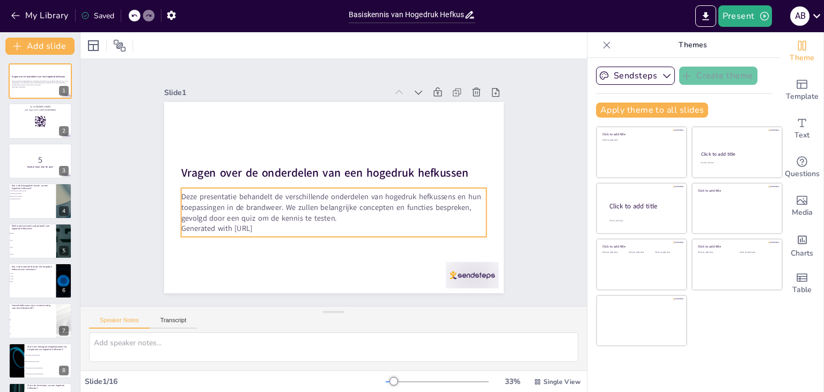
checkbox input "true"
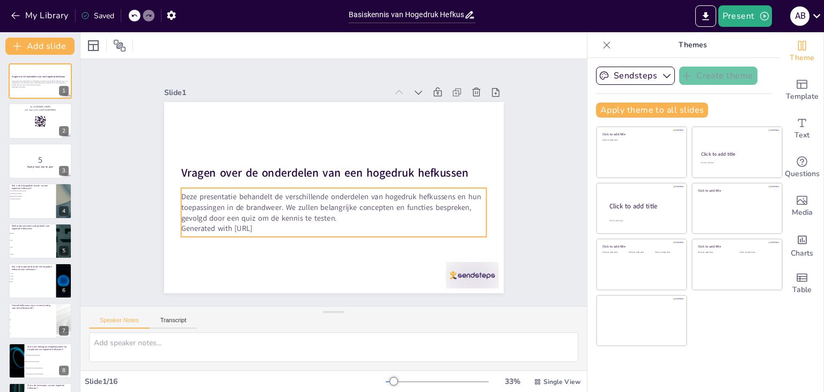
checkbox input "true"
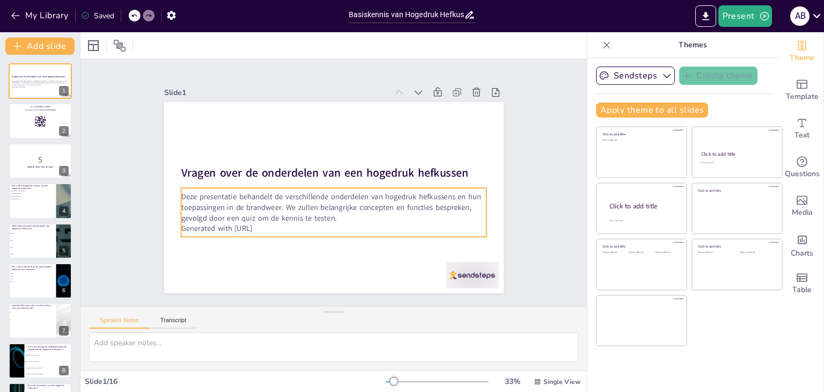
checkbox input "true"
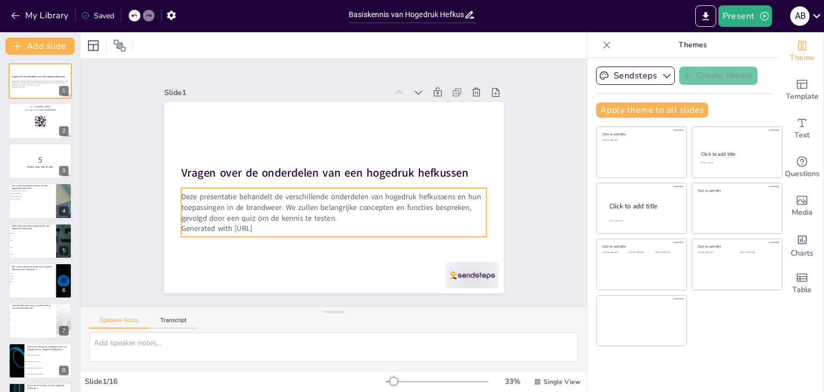
checkbox input "true"
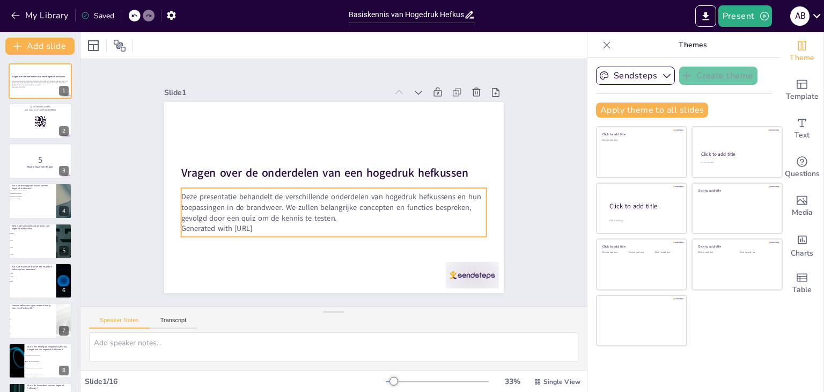
checkbox input "true"
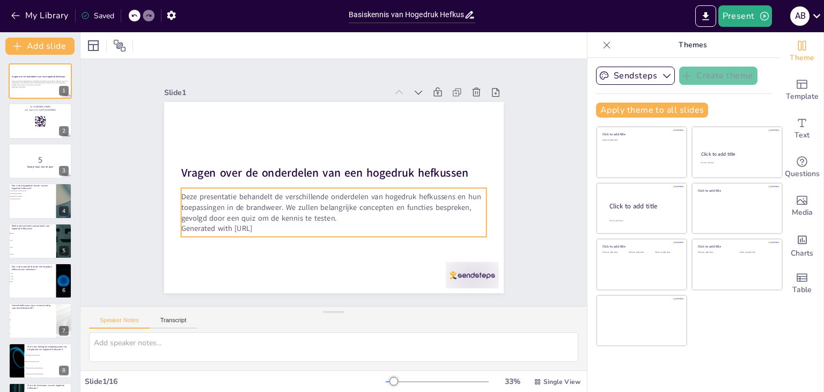
checkbox input "true"
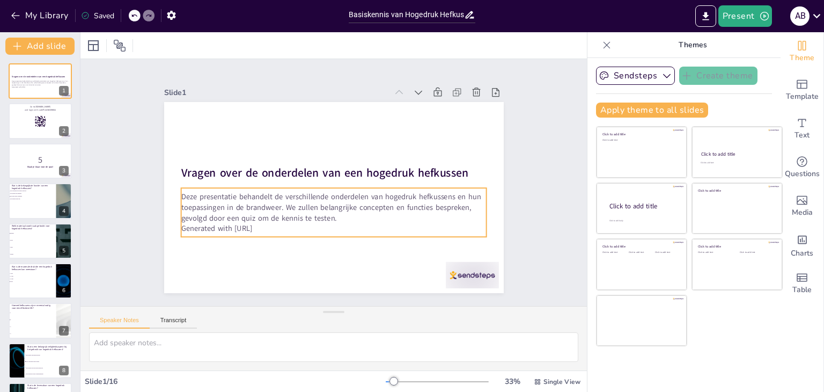
checkbox input "true"
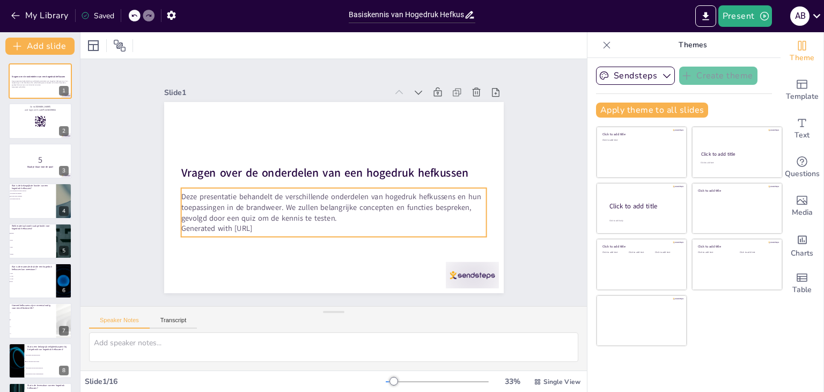
checkbox input "true"
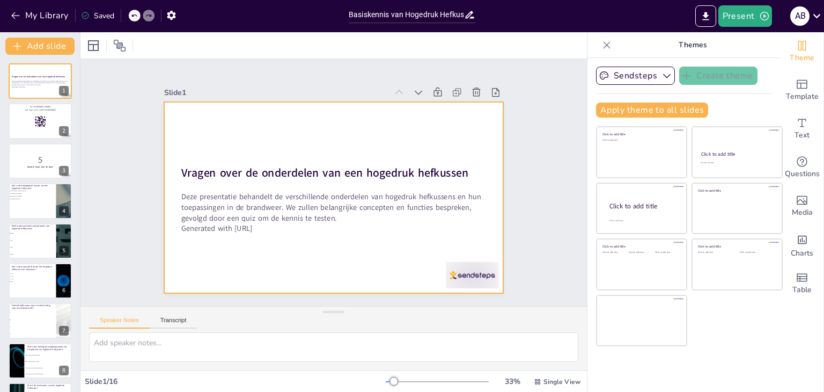
checkbox input "true"
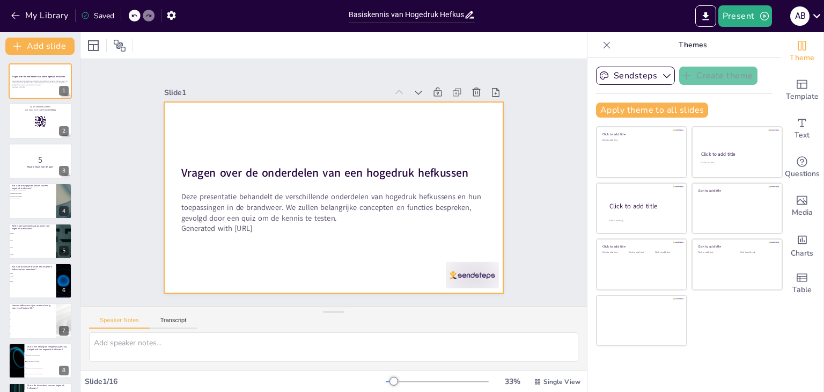
checkbox input "true"
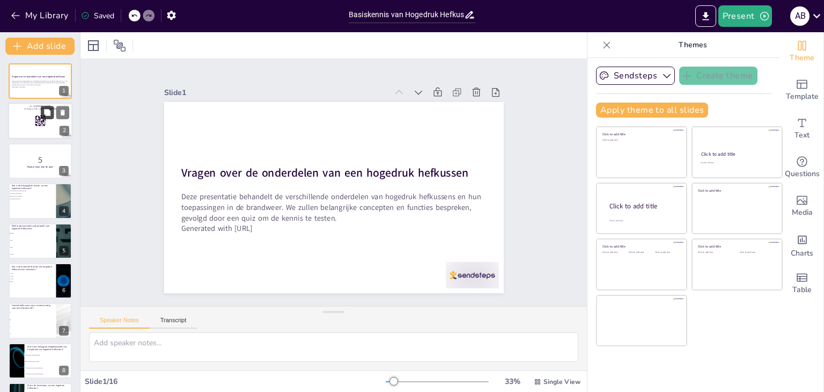
click at [49, 119] on button at bounding box center [47, 112] width 13 height 13
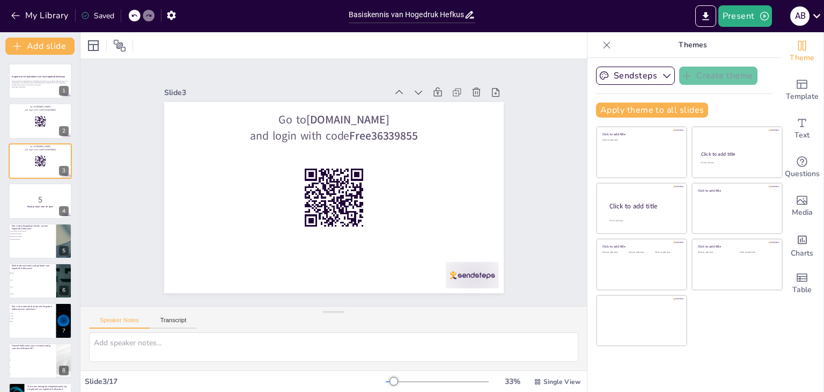
checkbox input "true"
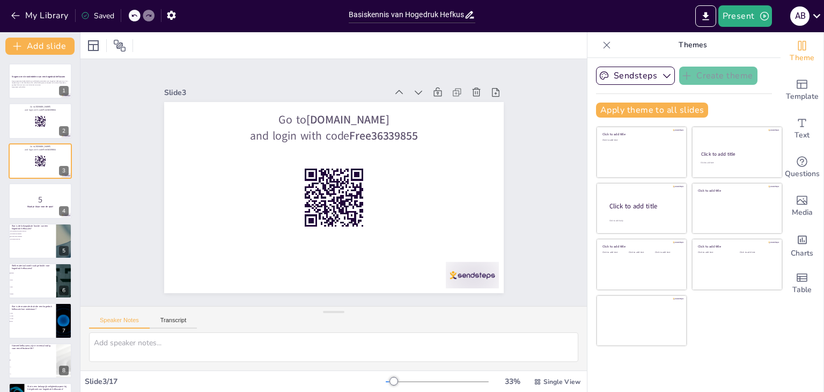
checkbox input "true"
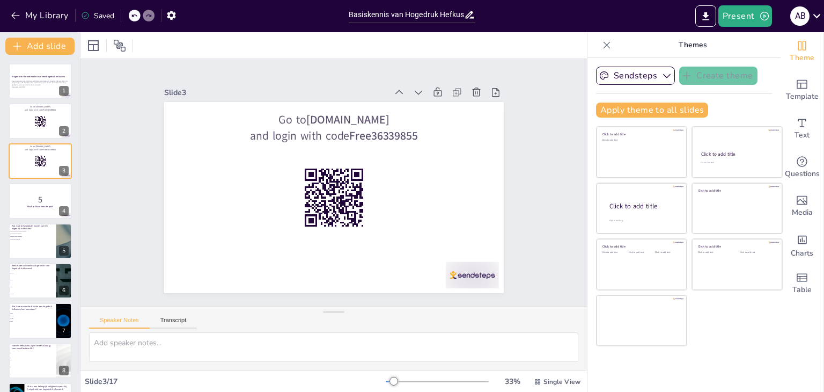
checkbox input "true"
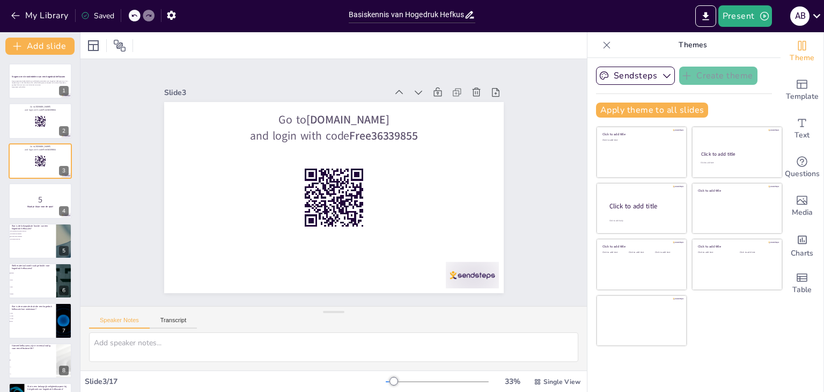
checkbox input "true"
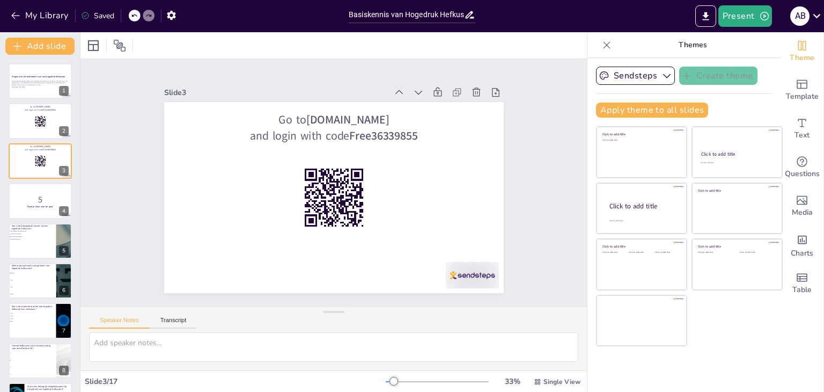
checkbox input "true"
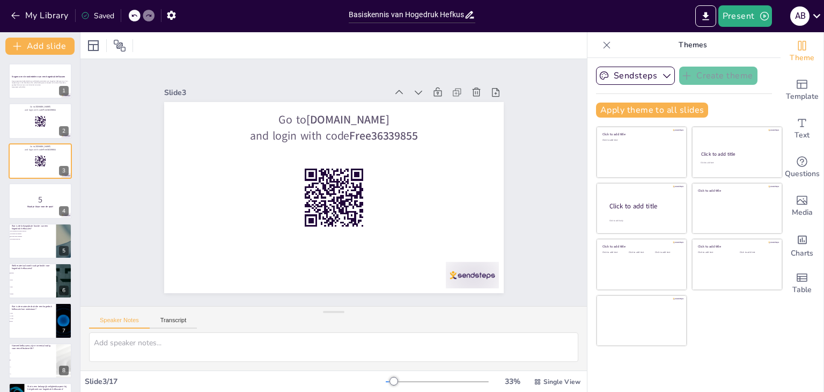
checkbox input "true"
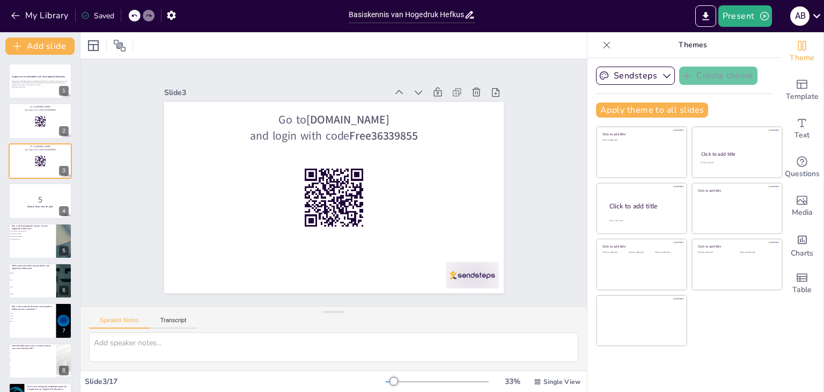
checkbox input "true"
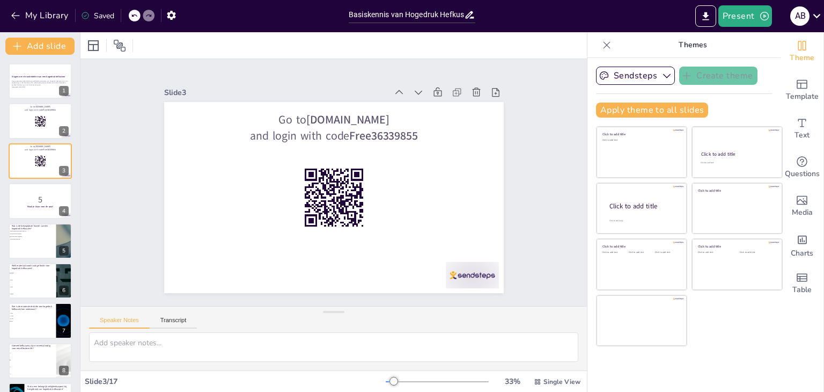
checkbox input "true"
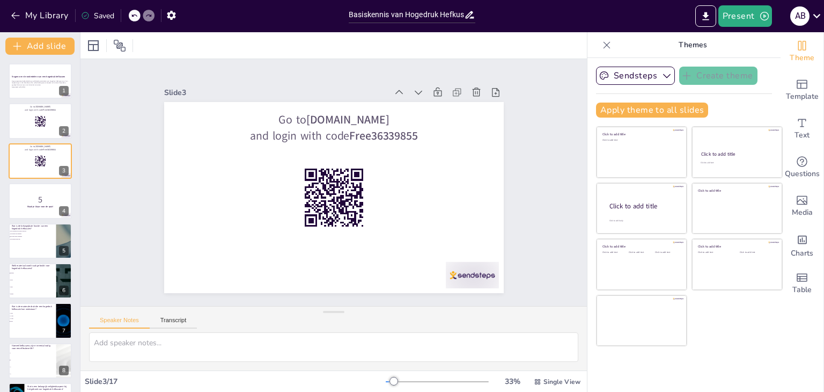
checkbox input "true"
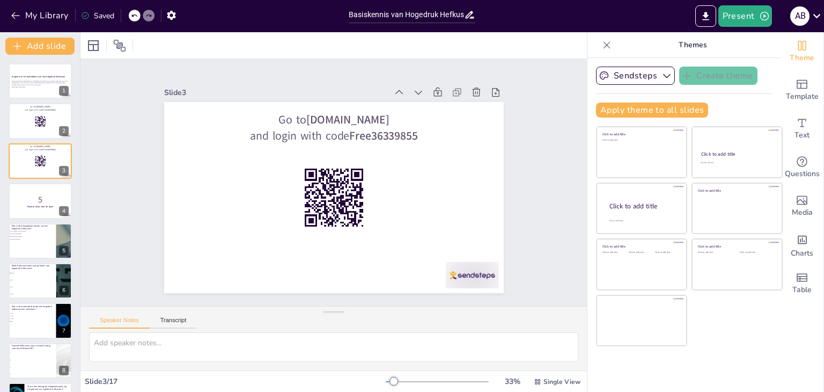
checkbox input "true"
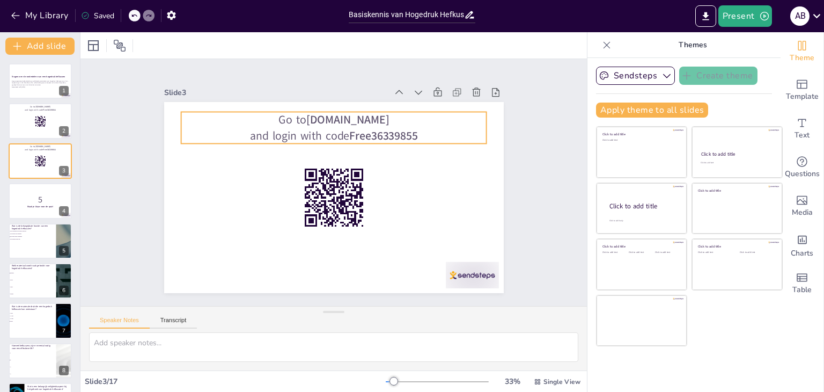
checkbox input "true"
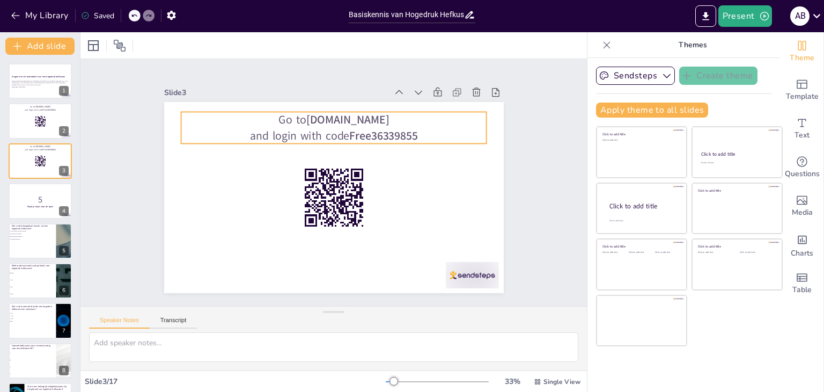
checkbox input "true"
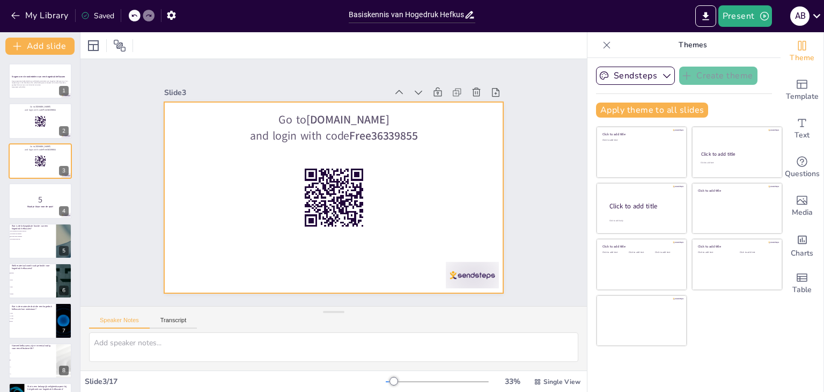
checkbox input "true"
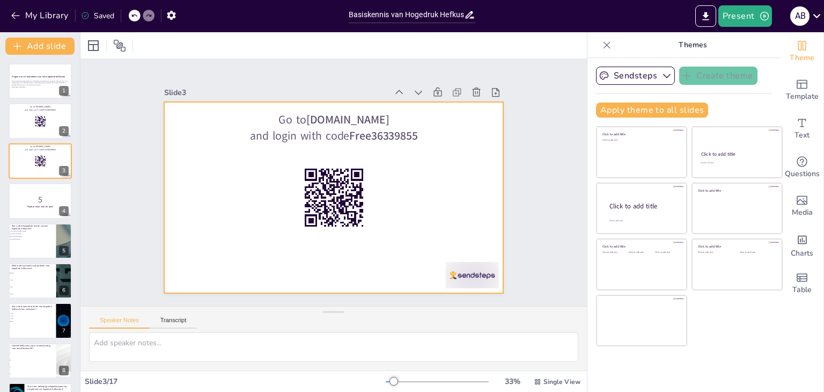
checkbox input "true"
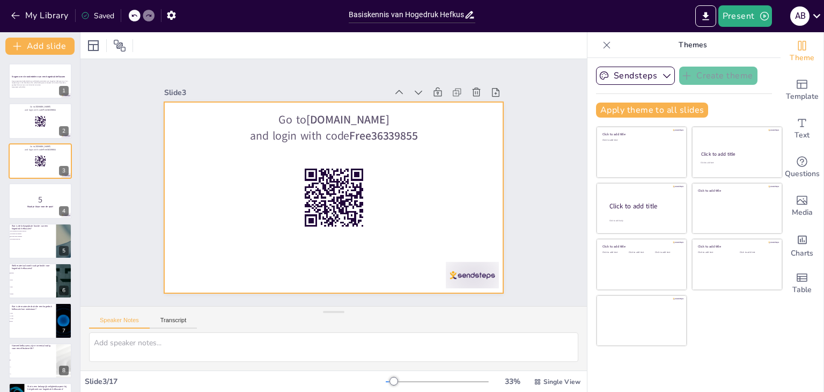
checkbox input "true"
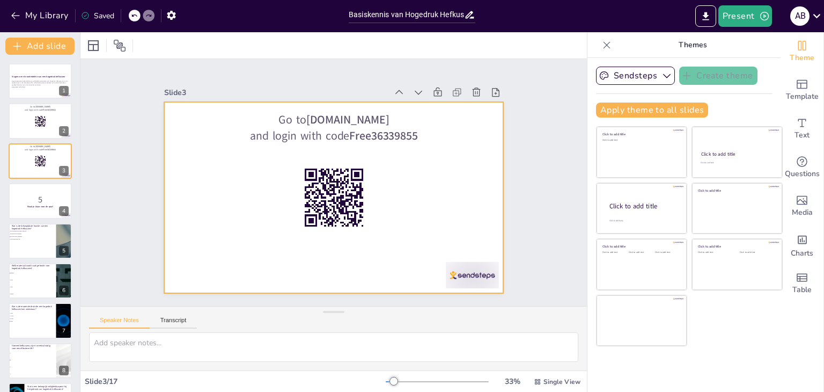
checkbox input "true"
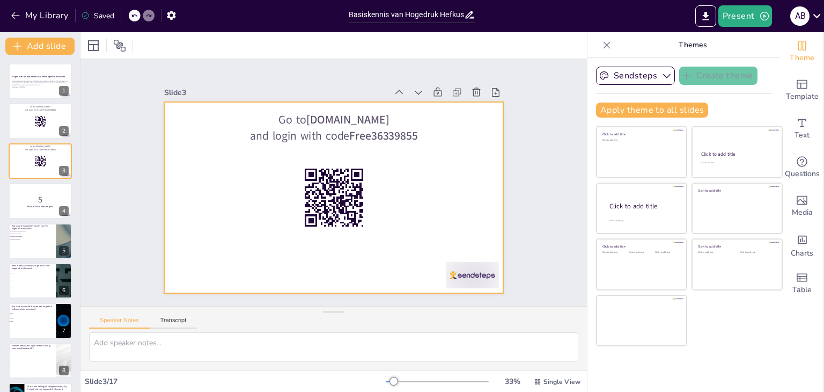
checkbox input "true"
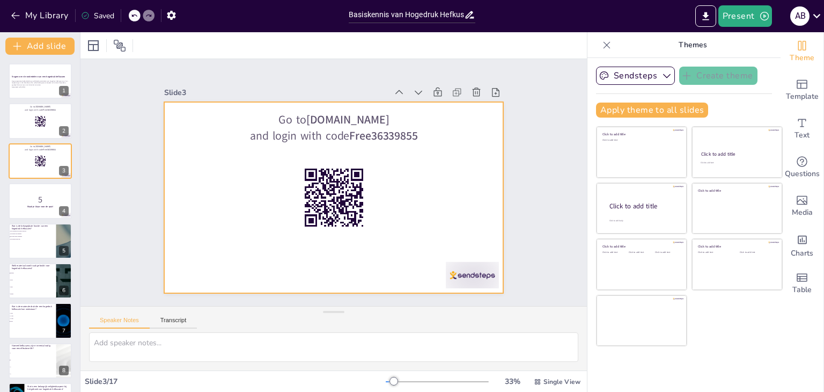
checkbox input "true"
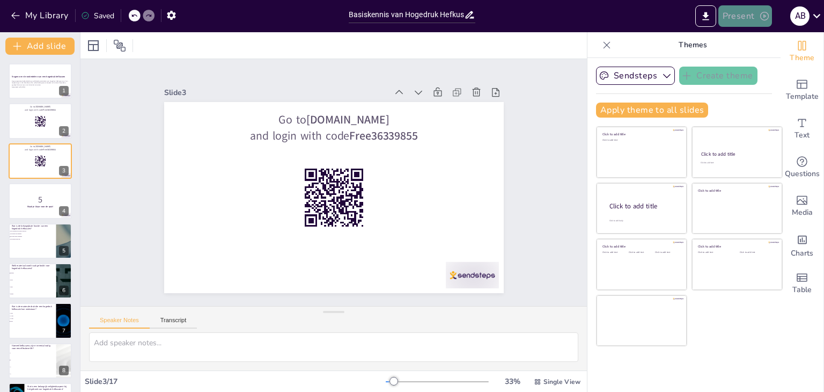
click at [727, 18] on button "Present" at bounding box center [745, 15] width 54 height 21
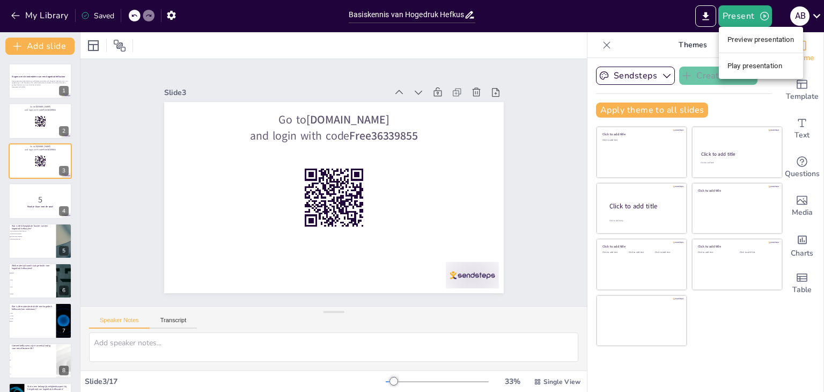
click at [739, 67] on li "Play presentation" at bounding box center [761, 65] width 84 height 17
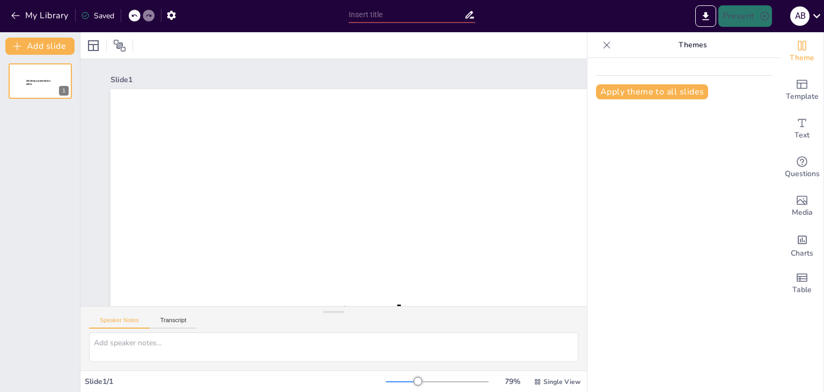
type input "Basiskennis van Hogedruk Hefkussens voor Brandweer Aspiranten"
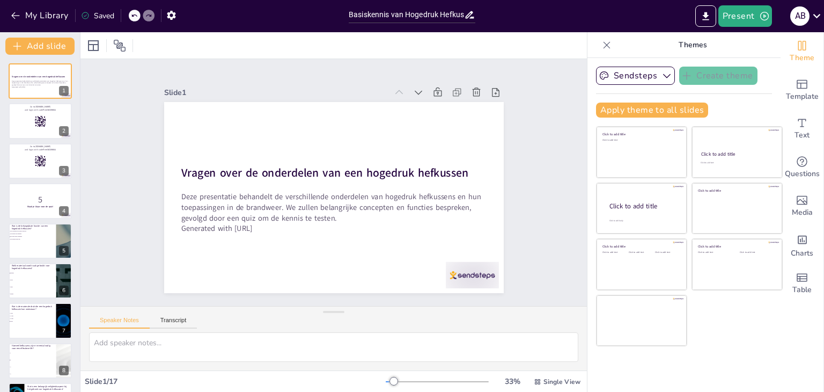
checkbox input "true"
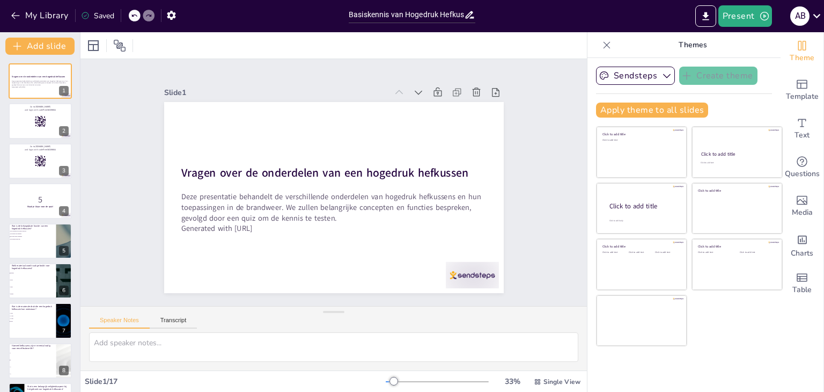
checkbox input "true"
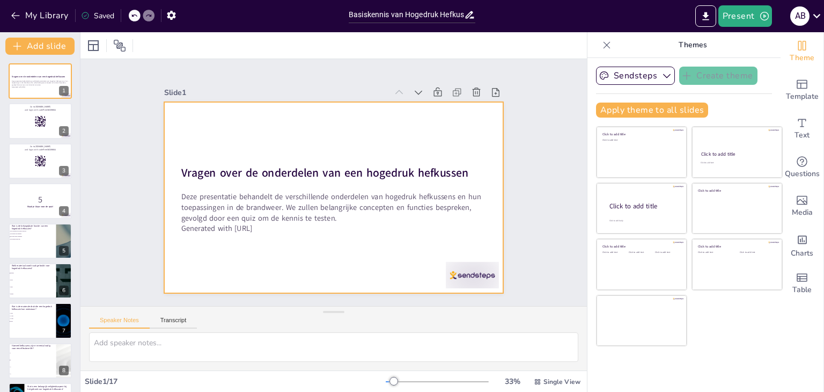
checkbox input "true"
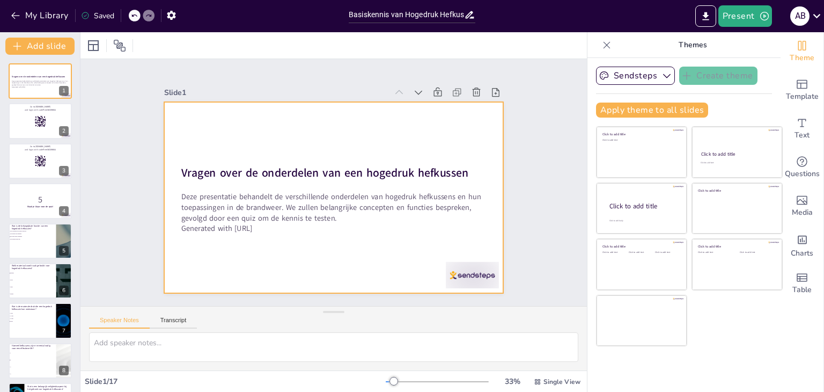
checkbox input "true"
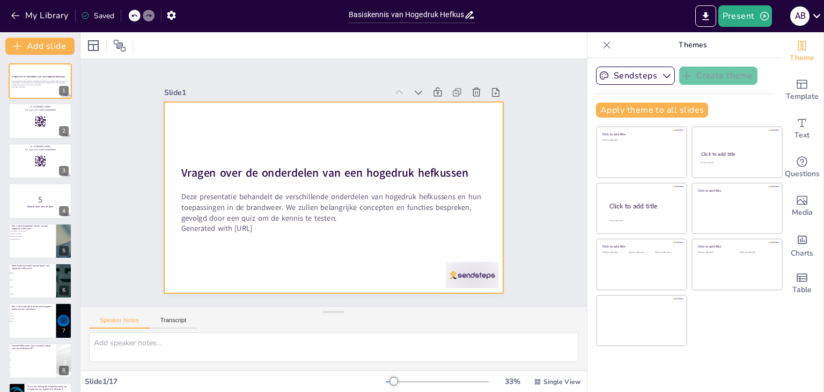
checkbox input "true"
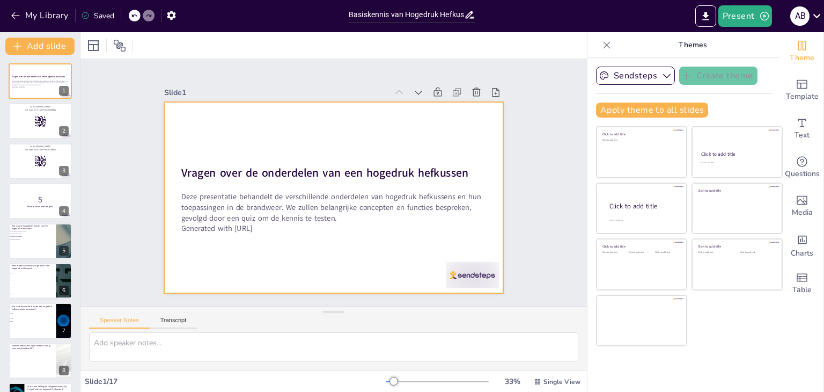
checkbox input "true"
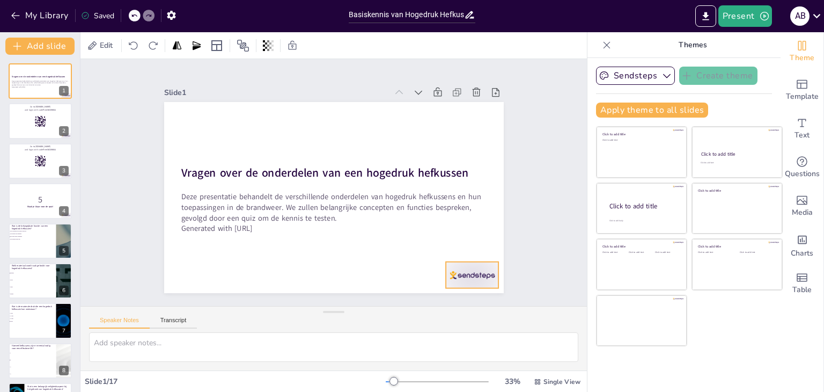
click at [463, 265] on div at bounding box center [472, 275] width 53 height 26
checkbox input "true"
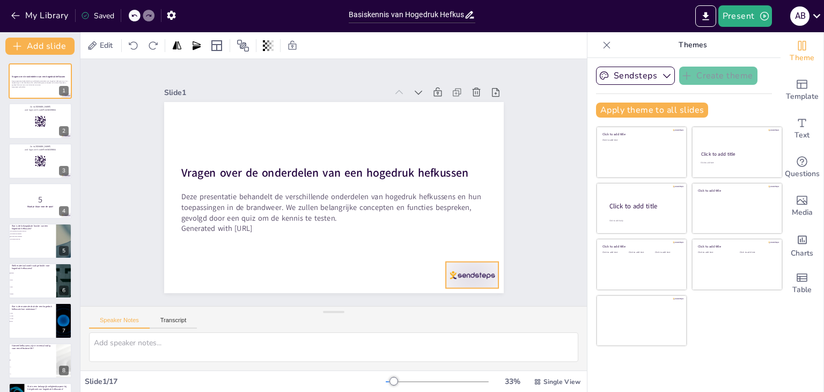
checkbox input "true"
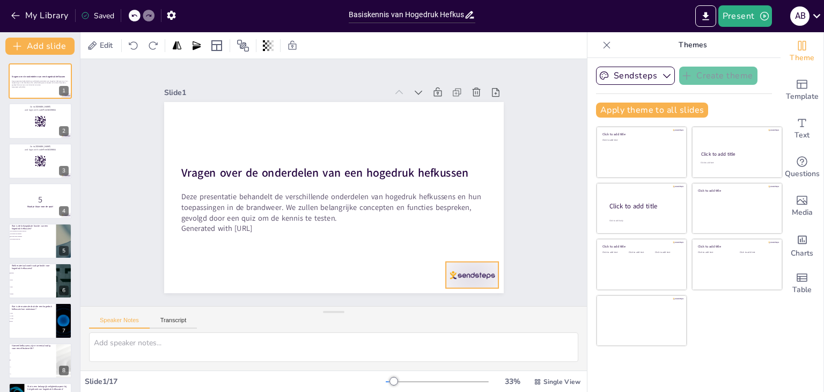
checkbox input "true"
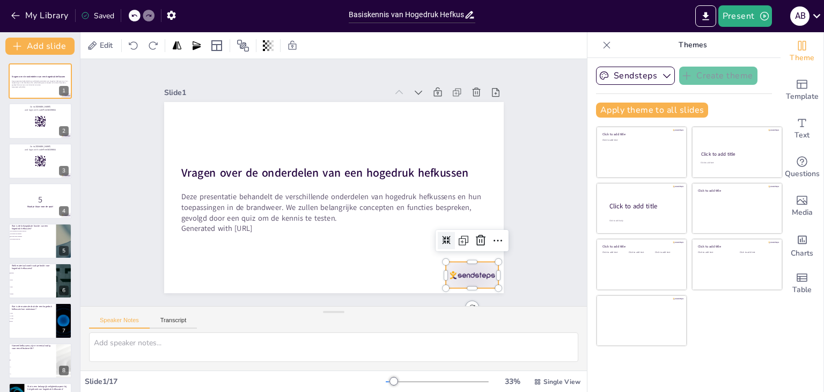
checkbox input "true"
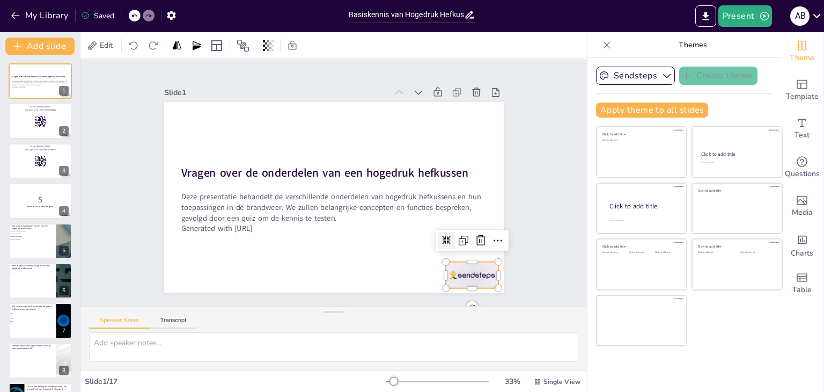
checkbox input "true"
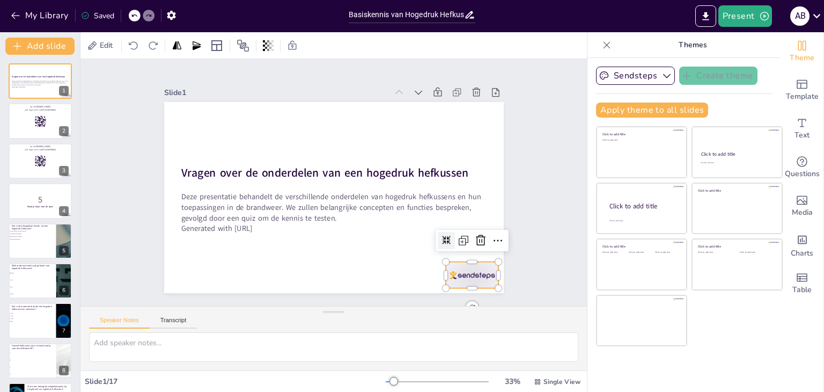
checkbox input "true"
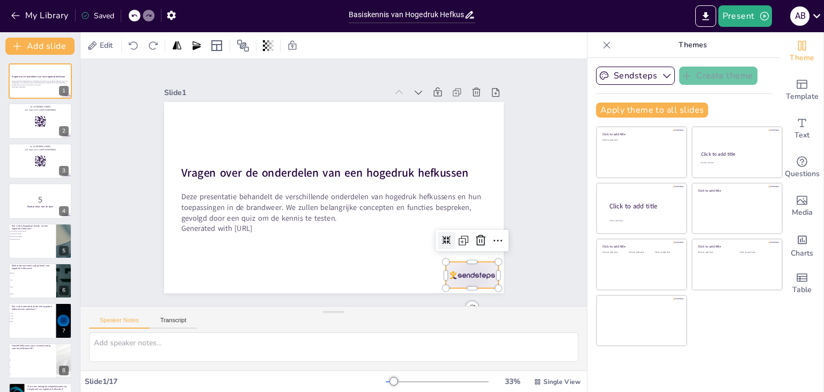
checkbox input "true"
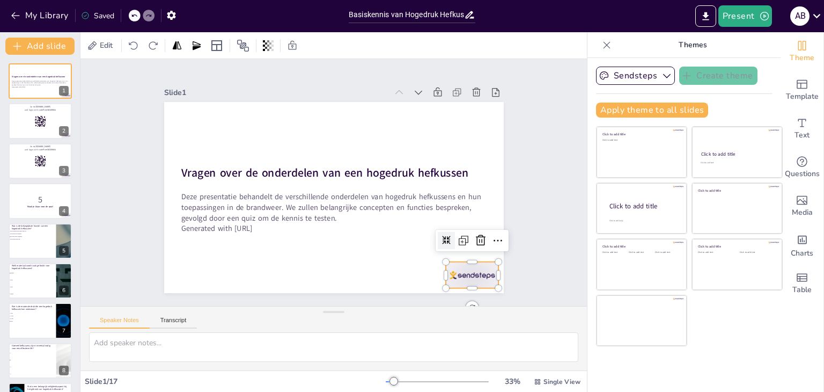
checkbox input "true"
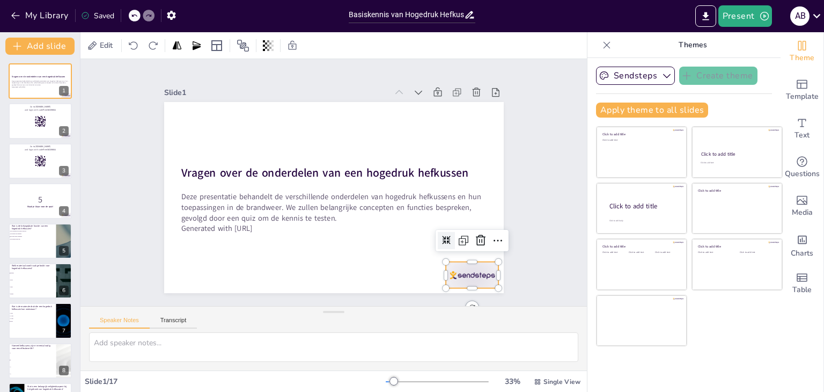
checkbox input "true"
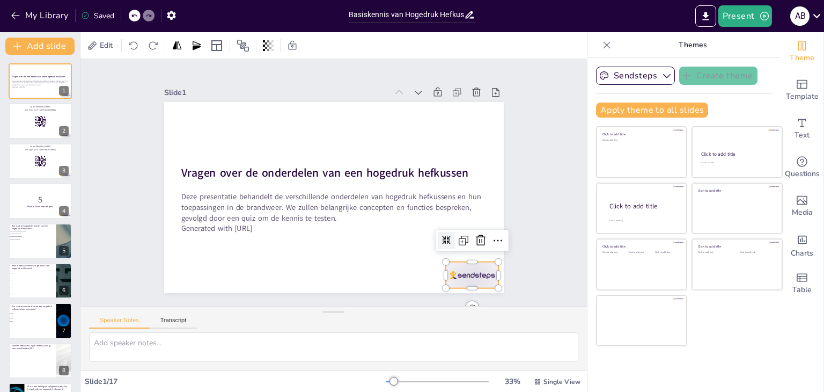
checkbox input "true"
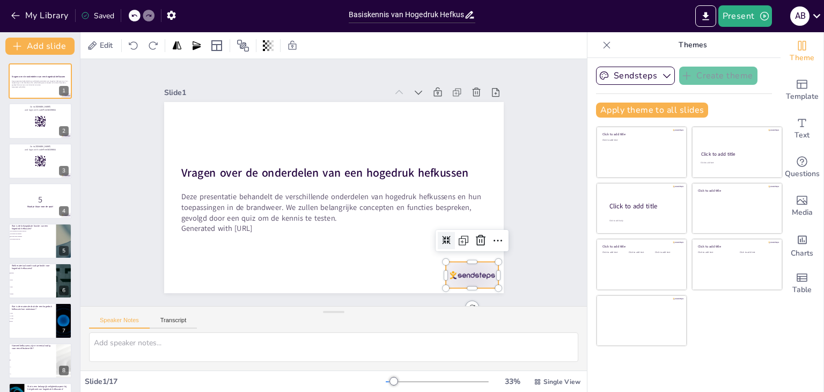
checkbox input "true"
click at [551, 200] on div "Slide 1 Vragen over de onderdelen van een hogedruk hefkussen Deze presentatie b…" at bounding box center [333, 182] width 506 height 247
checkbox input "true"
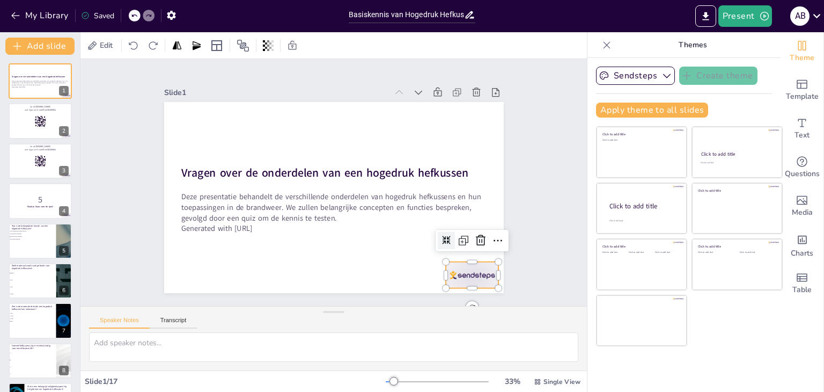
checkbox input "true"
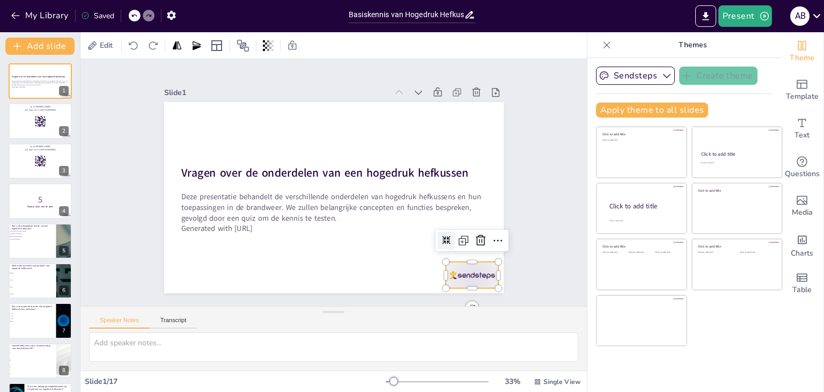
checkbox input "true"
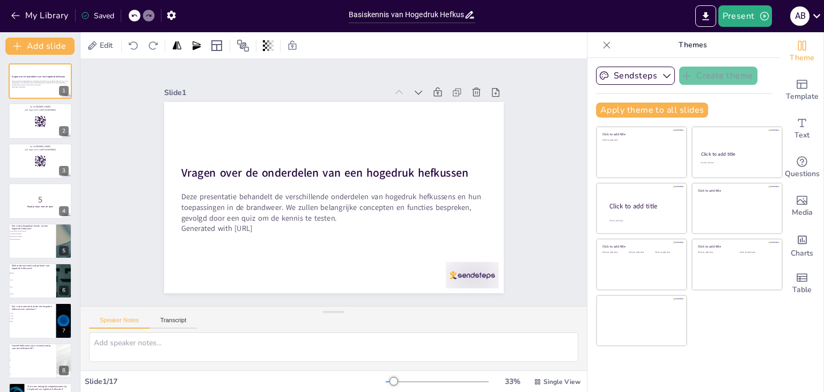
checkbox input "true"
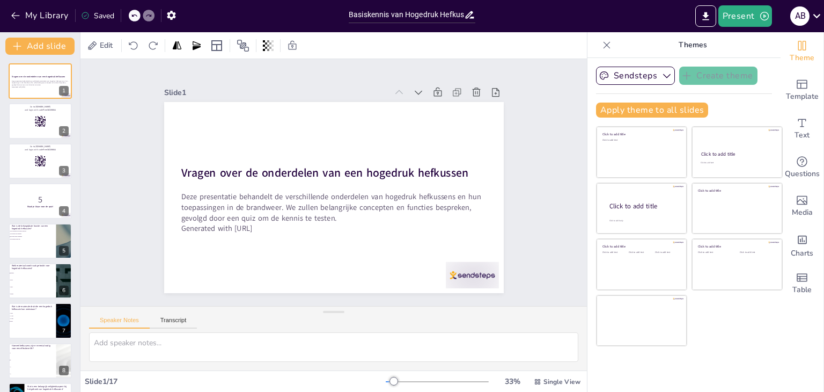
checkbox input "true"
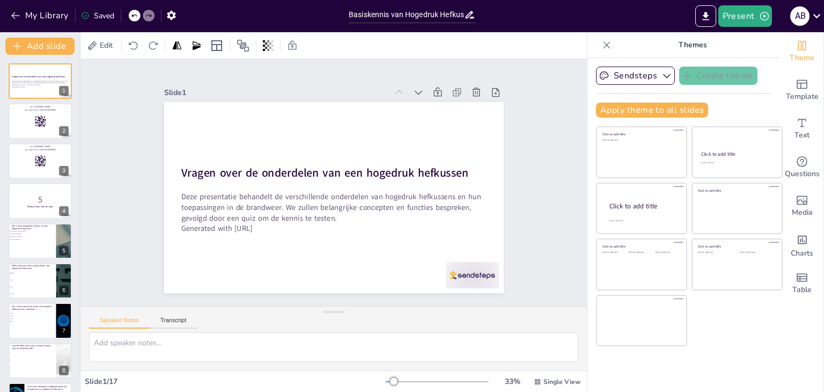
checkbox input "true"
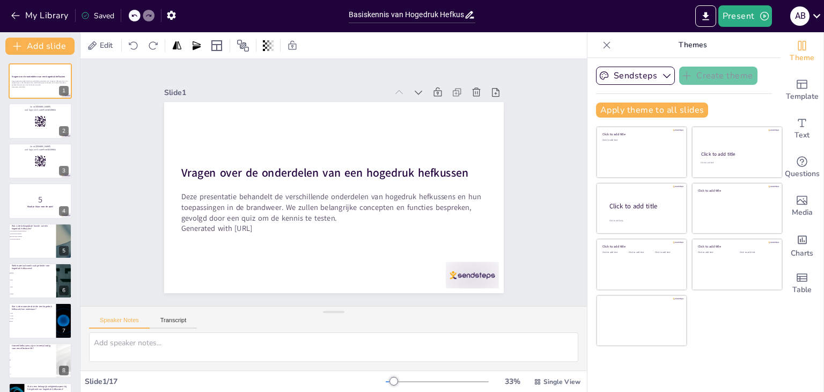
checkbox input "true"
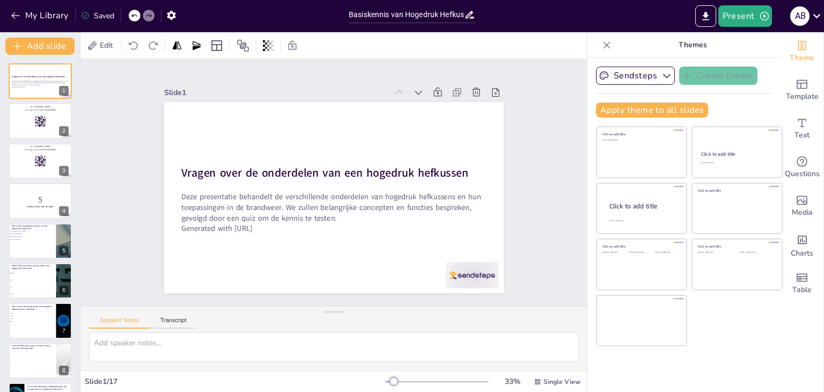
checkbox input "true"
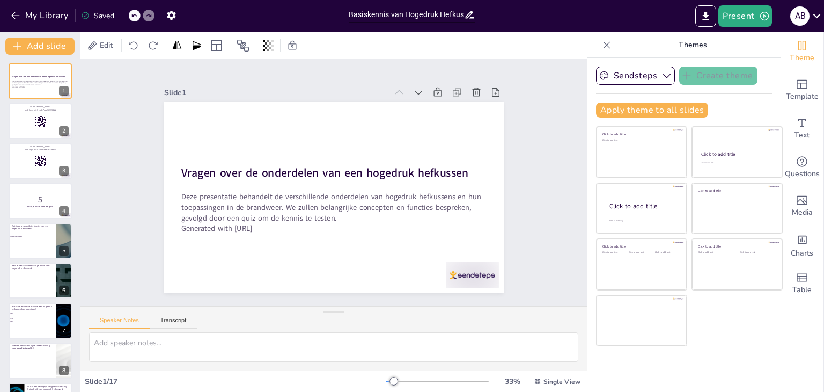
checkbox input "true"
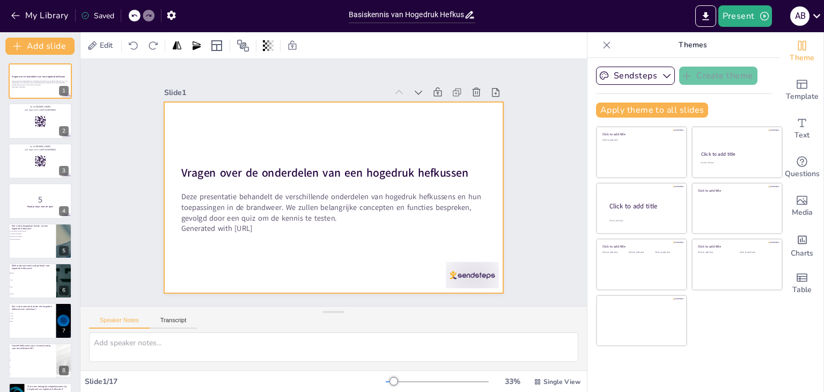
checkbox input "true"
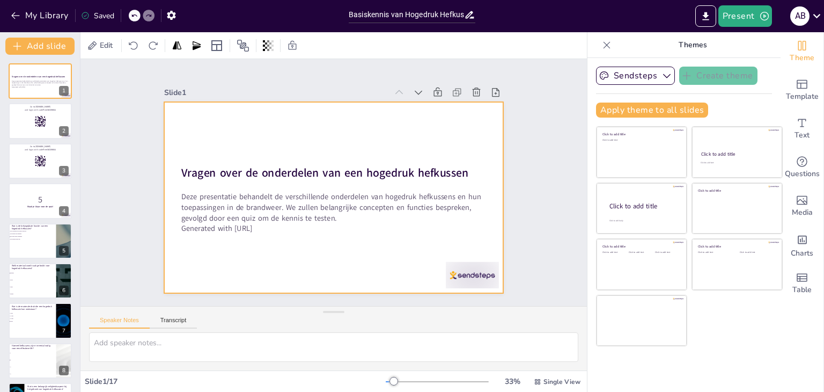
checkbox input "true"
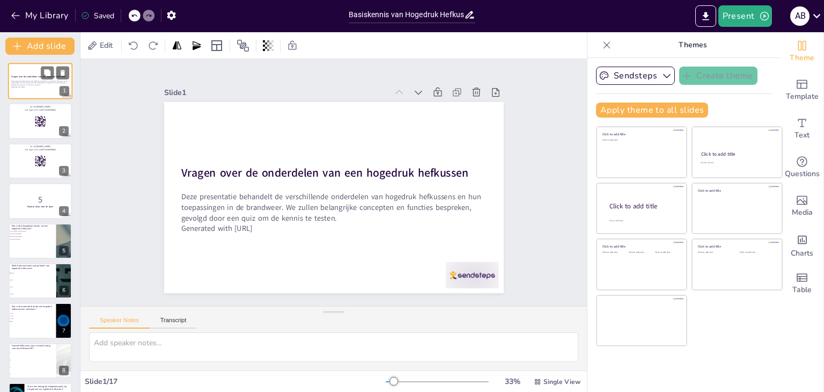
checkbox input "true"
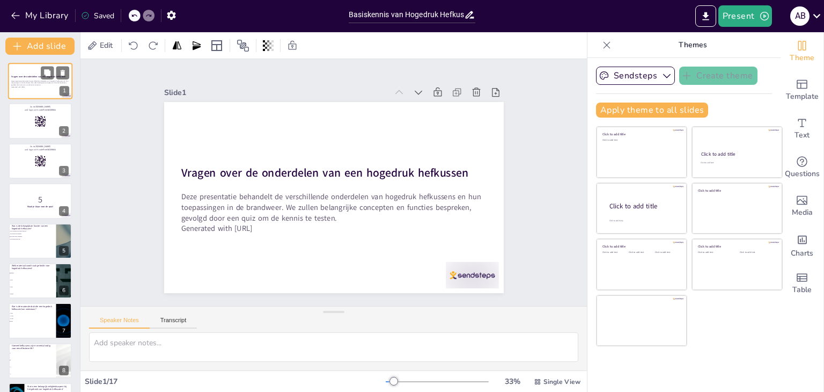
checkbox input "true"
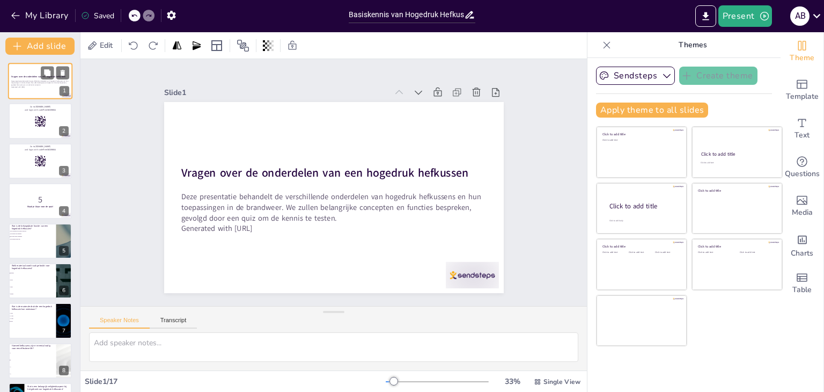
checkbox input "true"
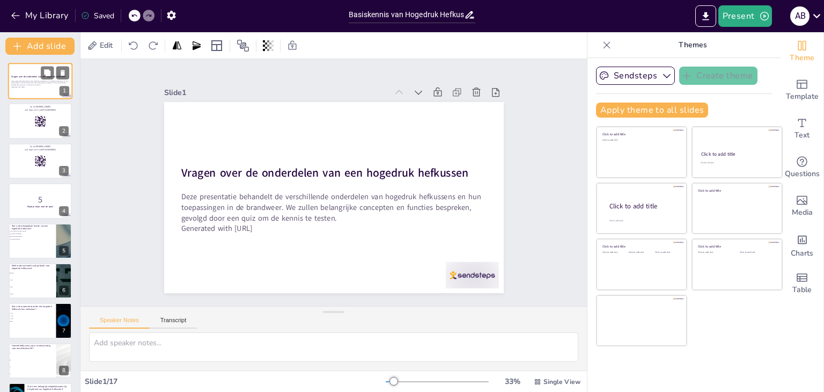
checkbox input "true"
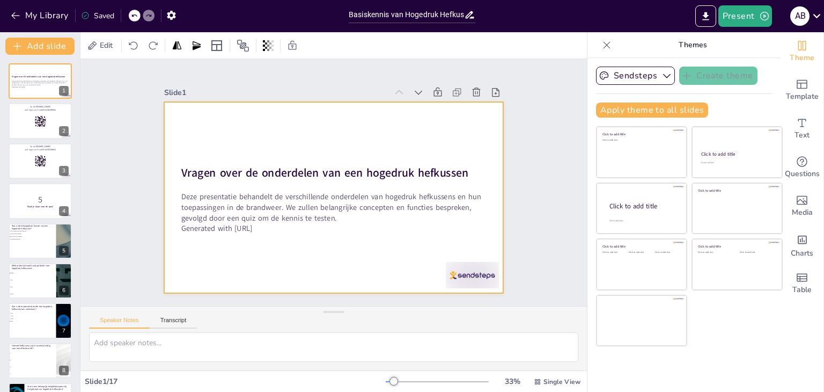
checkbox input "true"
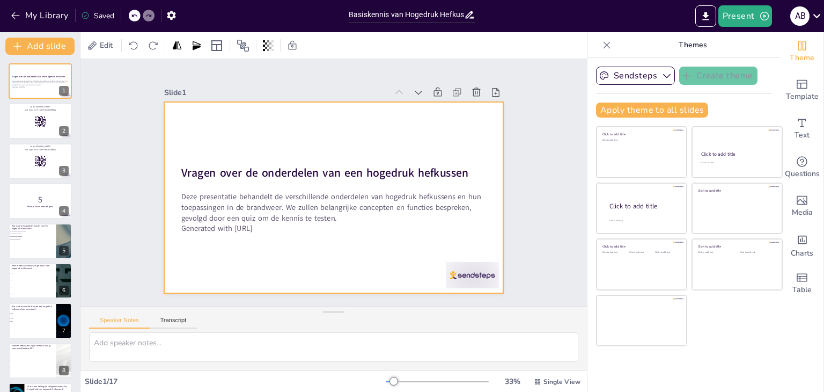
checkbox input "true"
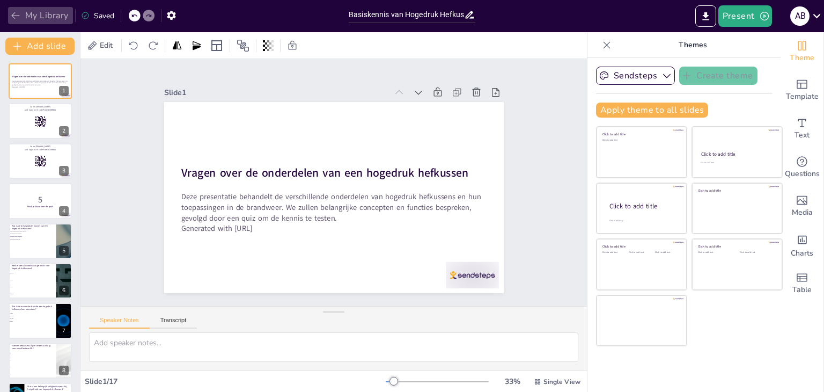
click at [11, 10] on icon "button" at bounding box center [15, 15] width 11 height 11
checkbox input "true"
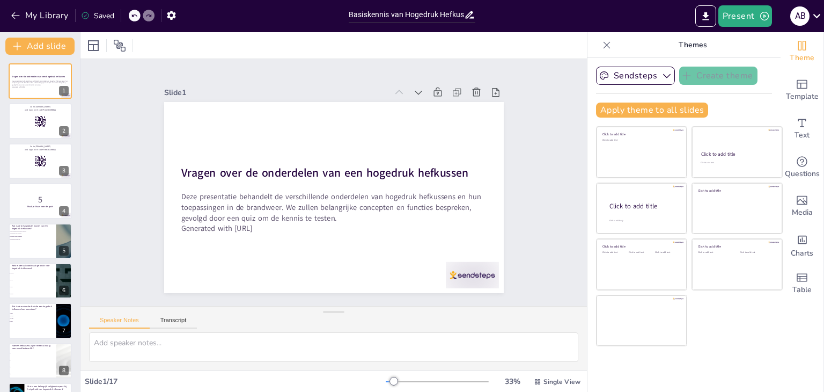
checkbox input "true"
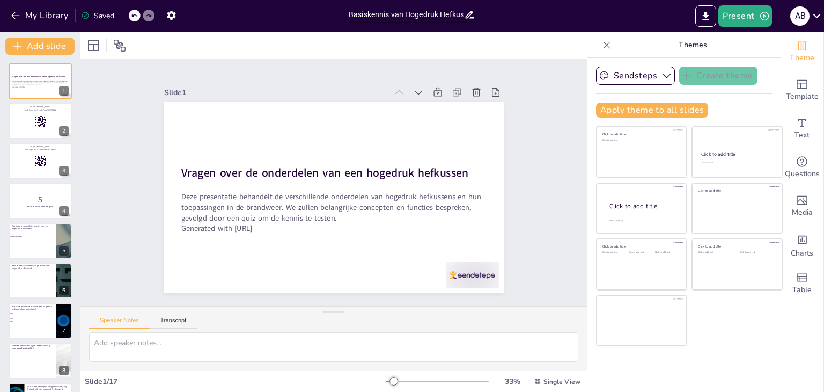
checkbox input "true"
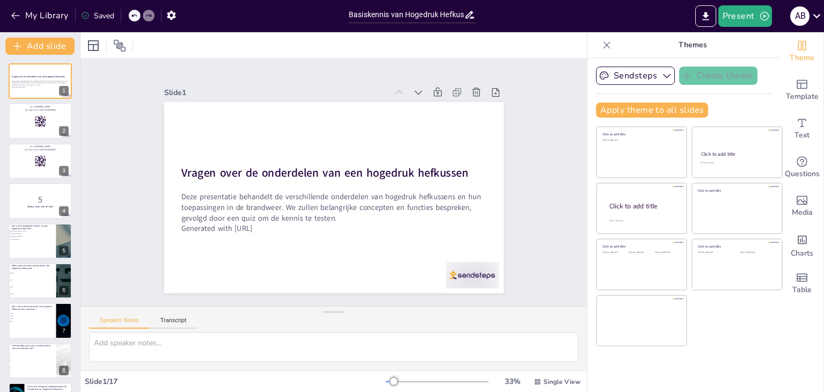
checkbox input "true"
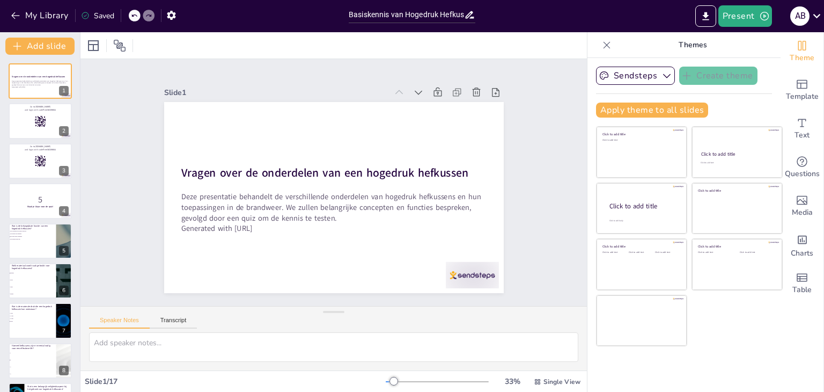
checkbox input "true"
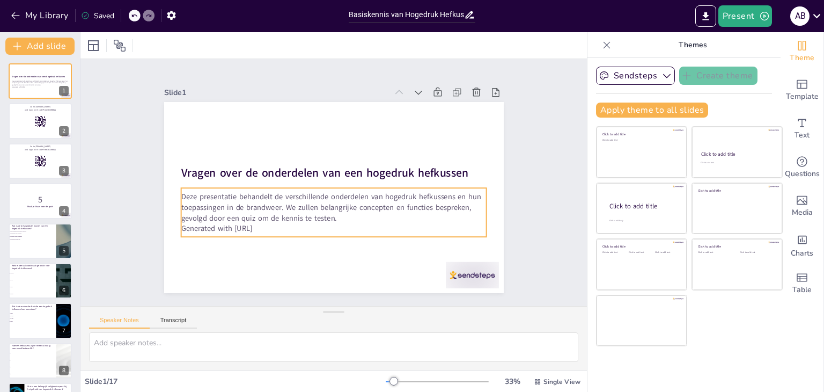
checkbox input "true"
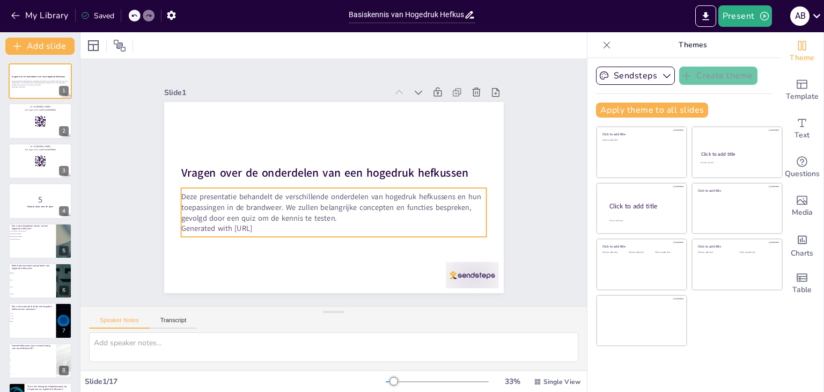
checkbox input "true"
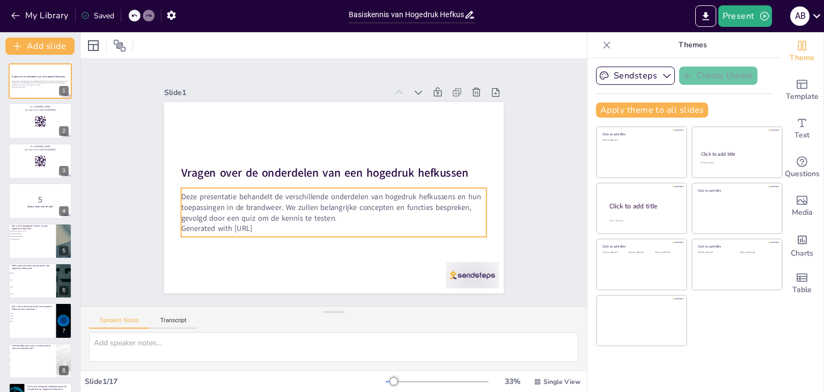
checkbox input "true"
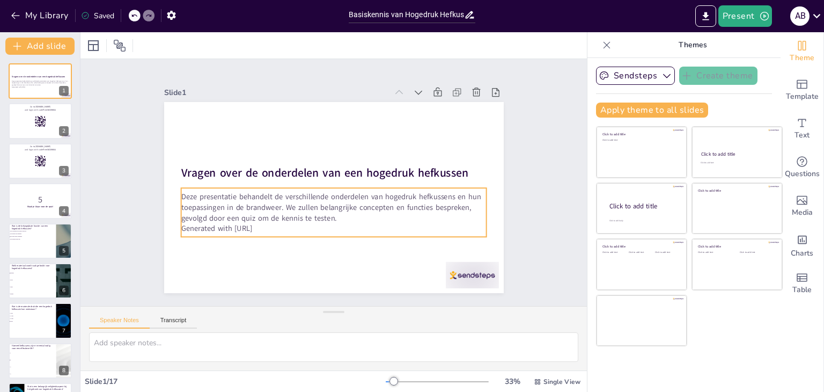
checkbox input "true"
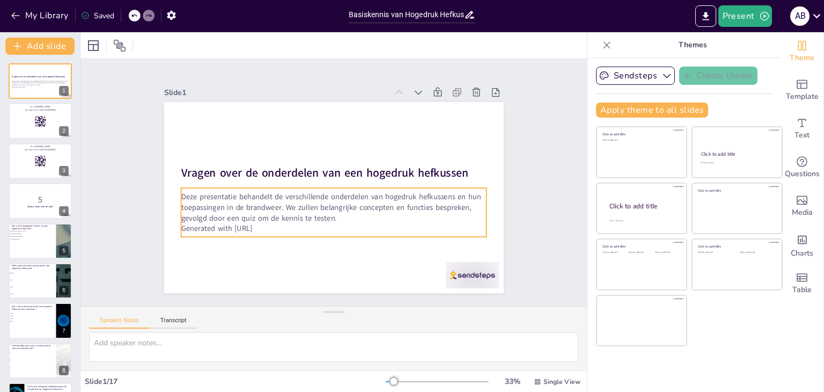
checkbox input "true"
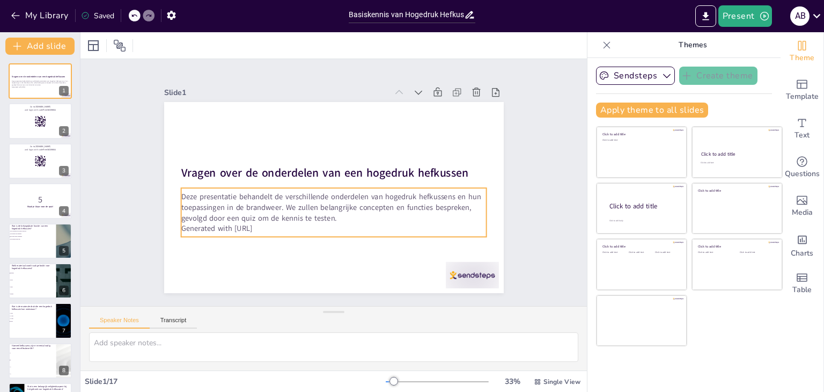
checkbox input "true"
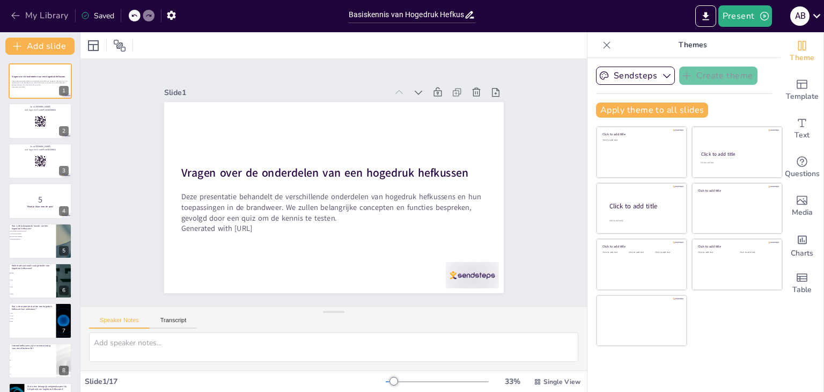
click at [9, 11] on button "My Library" at bounding box center [40, 15] width 65 height 17
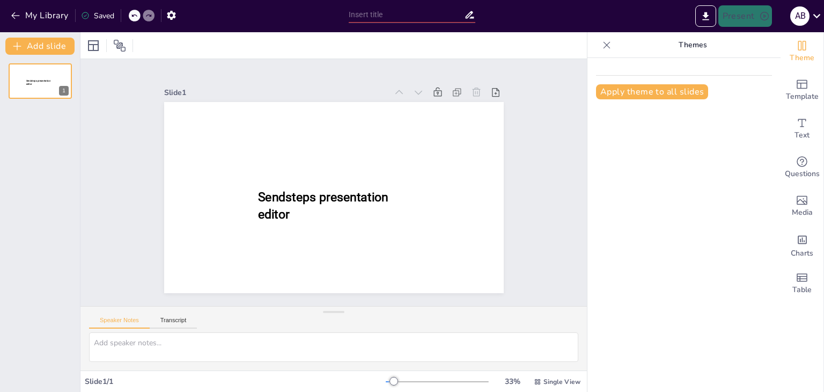
type input "Basiskennis van Hogedruk Hefkussens voor Brandweer Aspiranten"
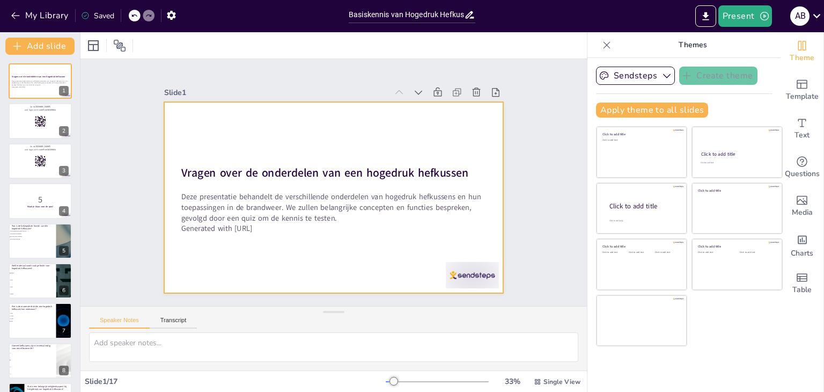
checkbox input "true"
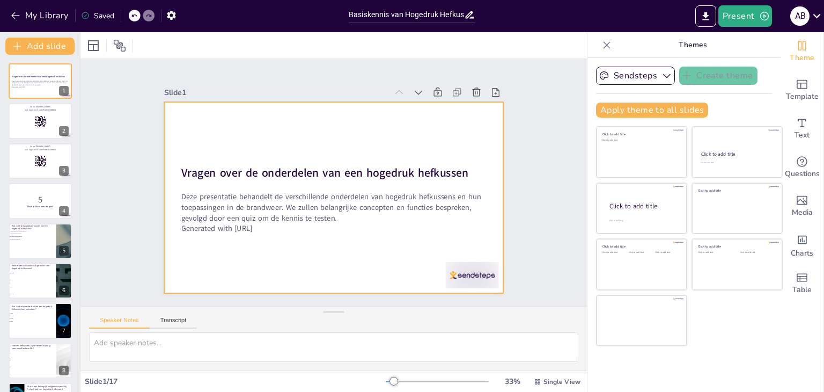
checkbox input "true"
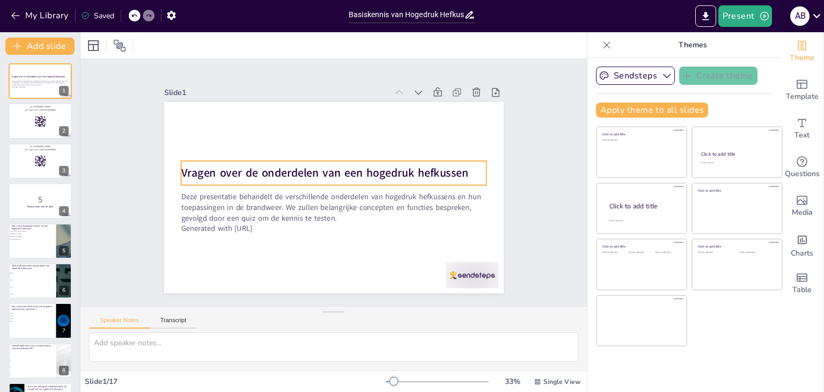
checkbox input "true"
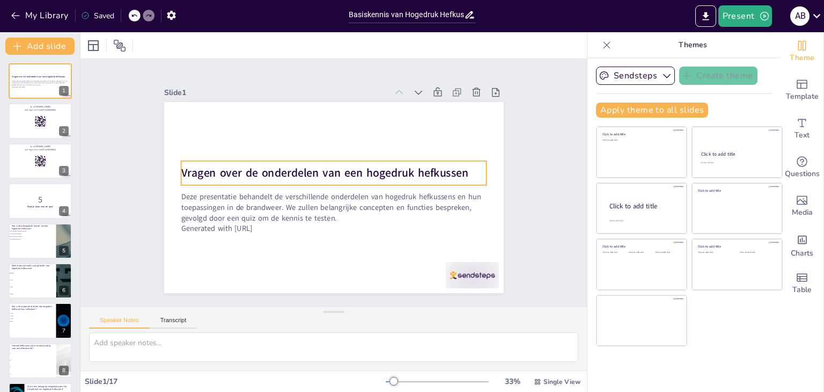
checkbox input "true"
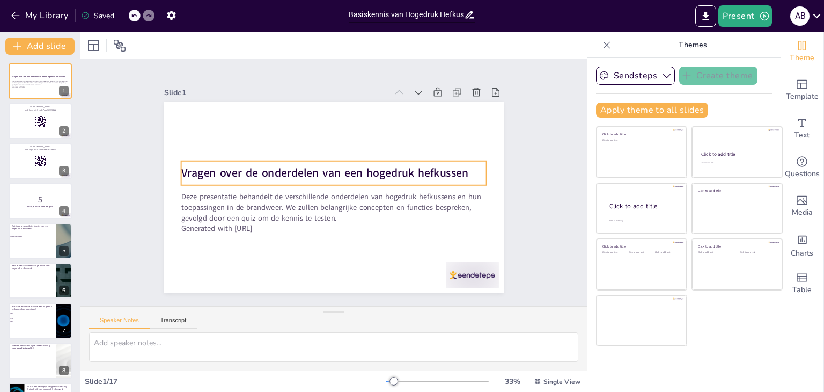
checkbox input "true"
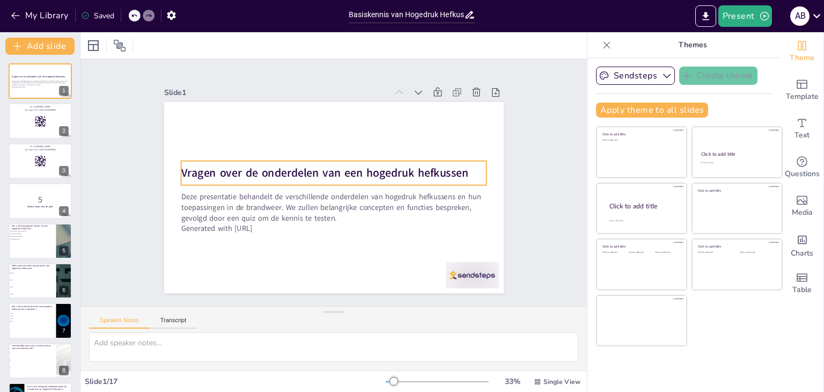
checkbox input "true"
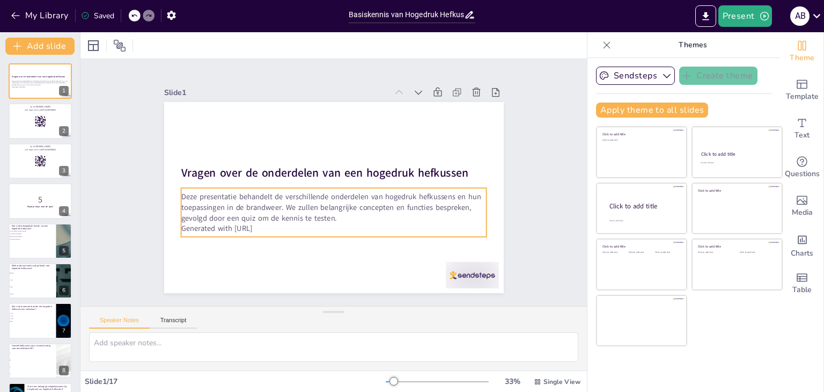
checkbox input "true"
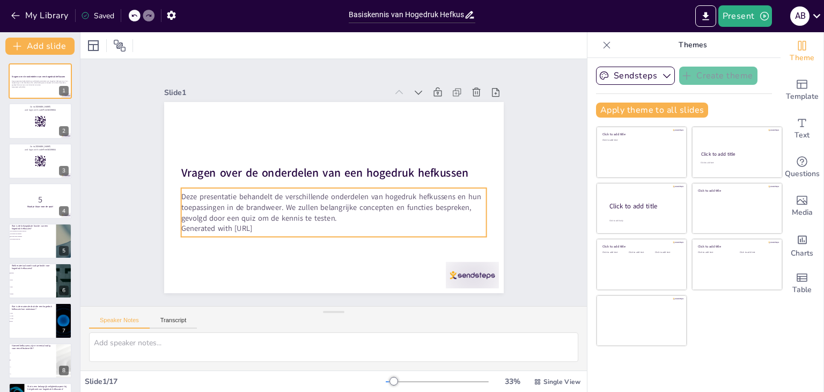
checkbox input "true"
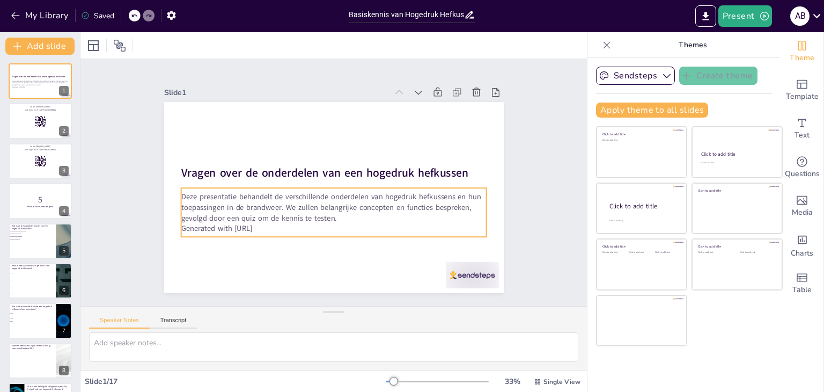
checkbox input "true"
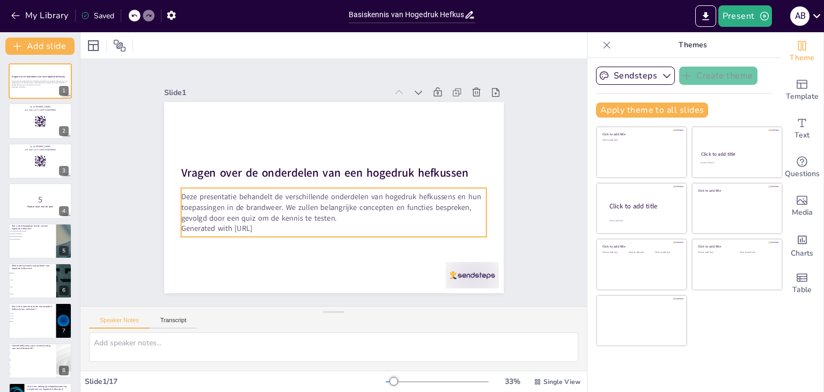
checkbox input "true"
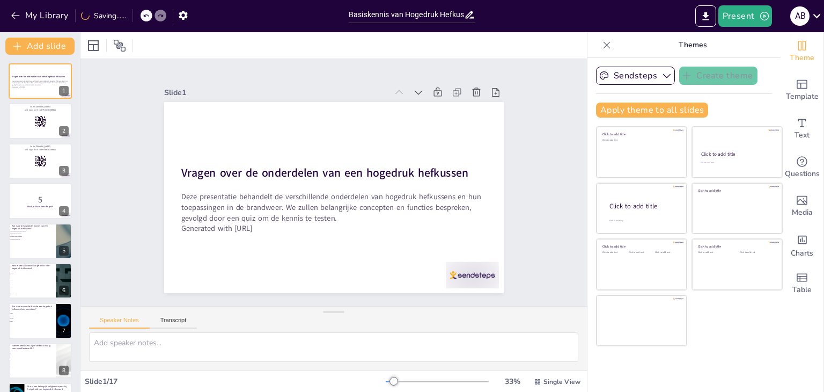
checkbox input "true"
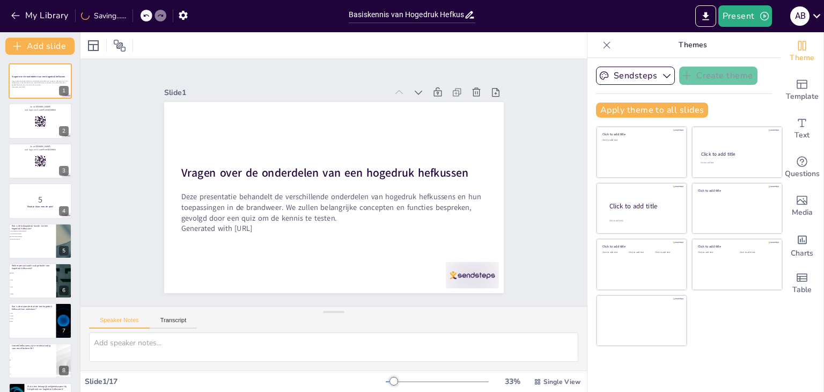
checkbox input "true"
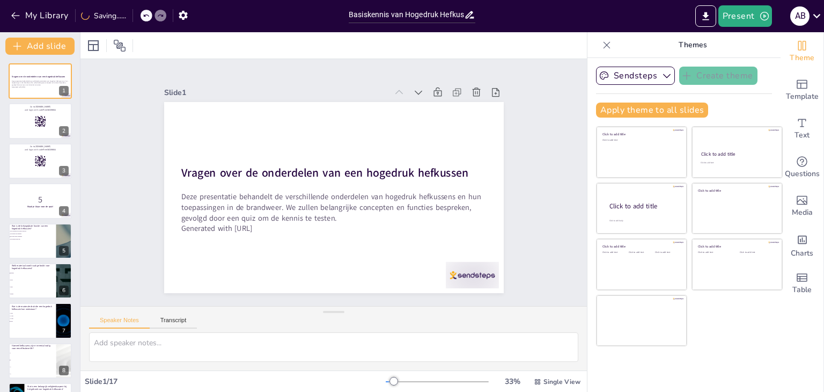
checkbox input "true"
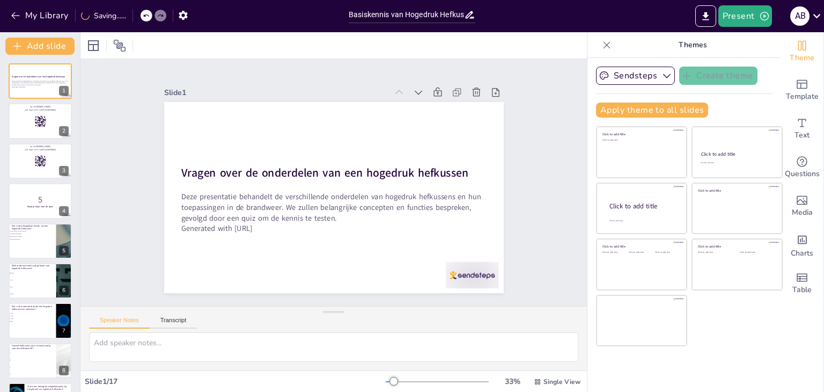
checkbox input "true"
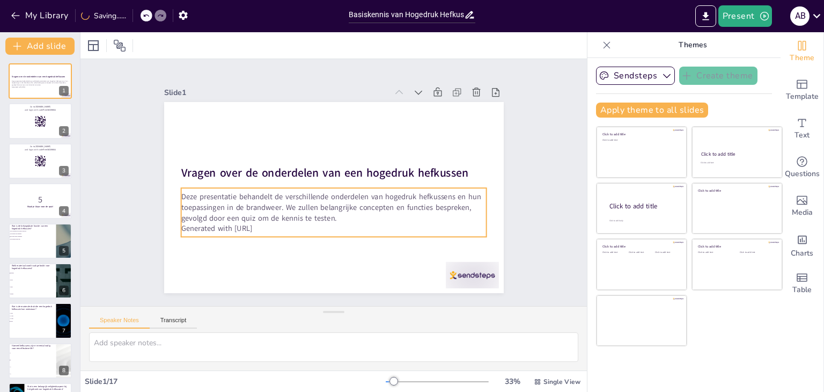
checkbox input "true"
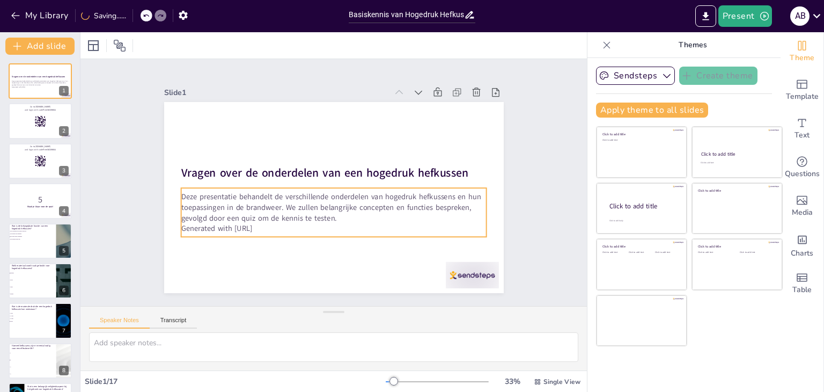
checkbox input "true"
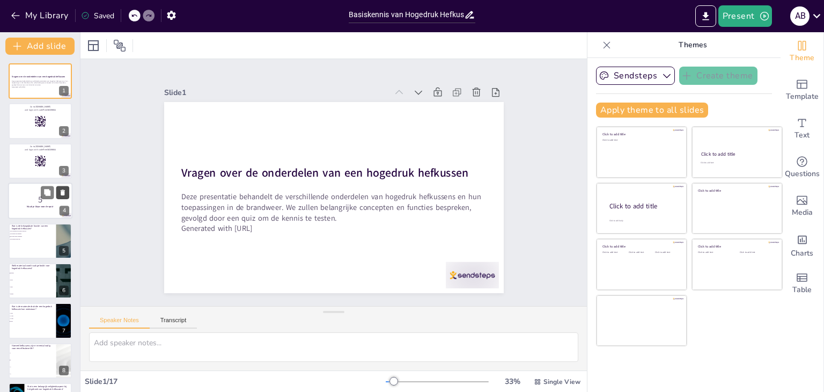
checkbox input "true"
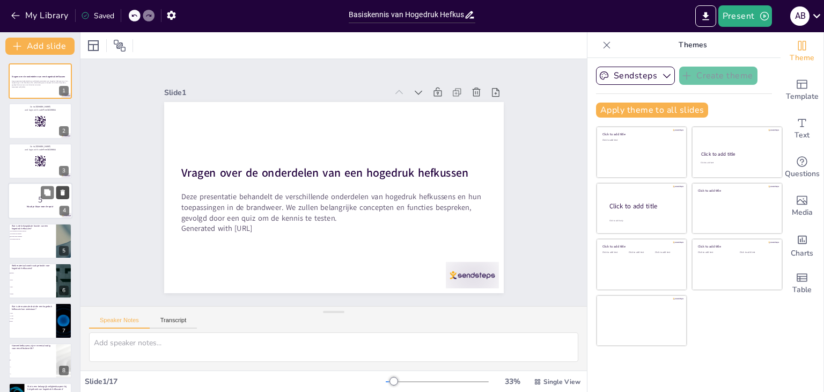
checkbox input "true"
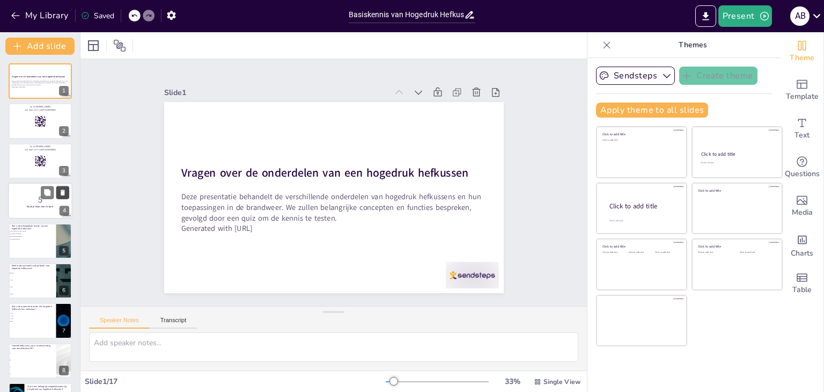
checkbox input "true"
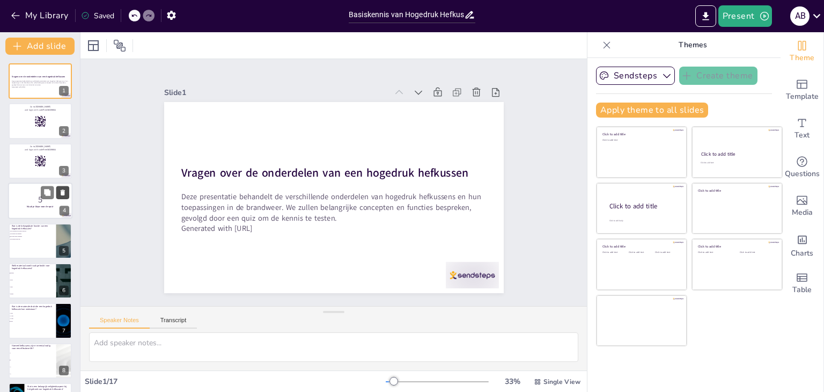
checkbox input "true"
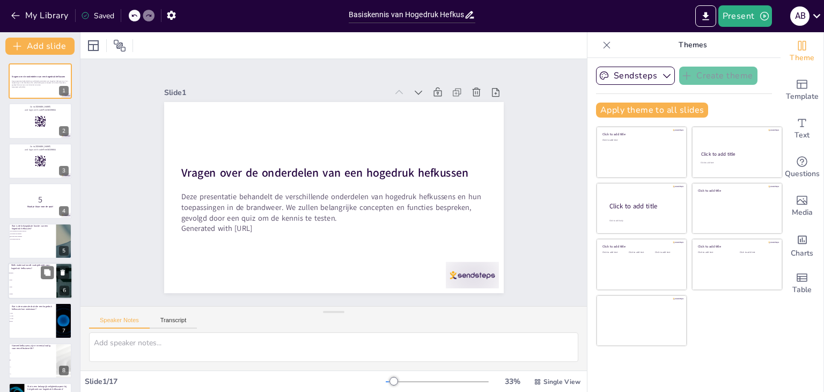
checkbox input "true"
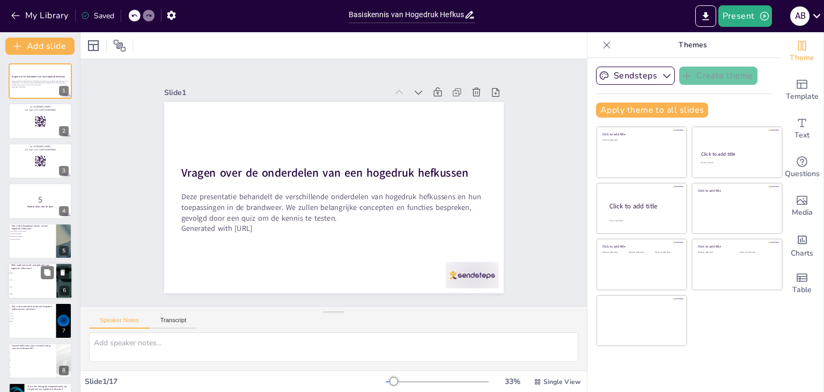
checkbox input "true"
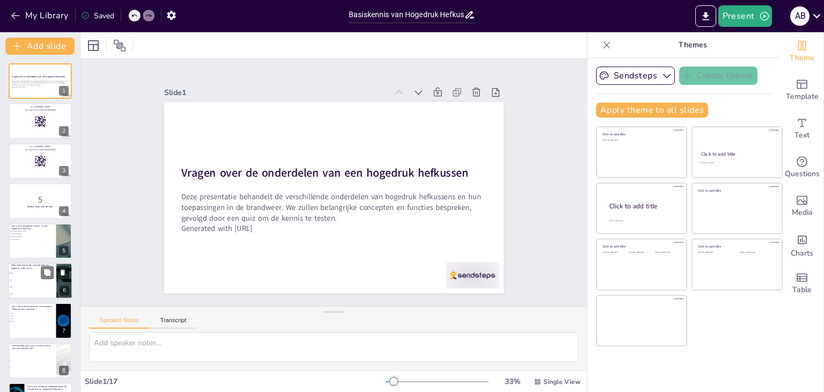
checkbox input "true"
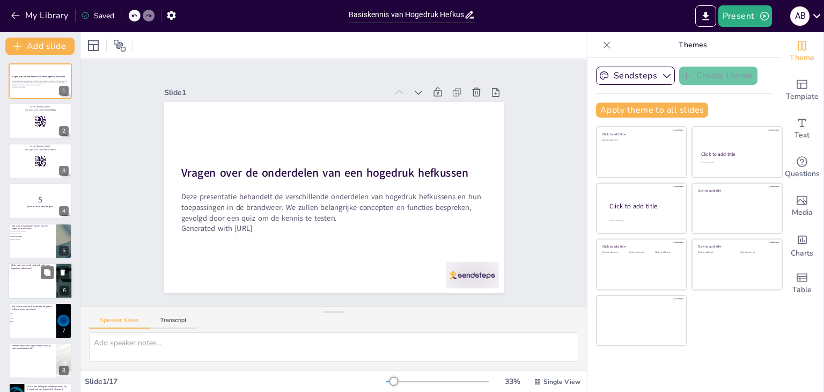
checkbox input "true"
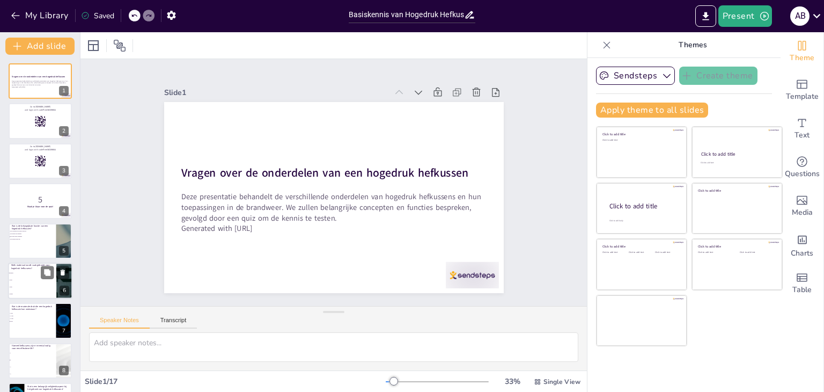
checkbox input "true"
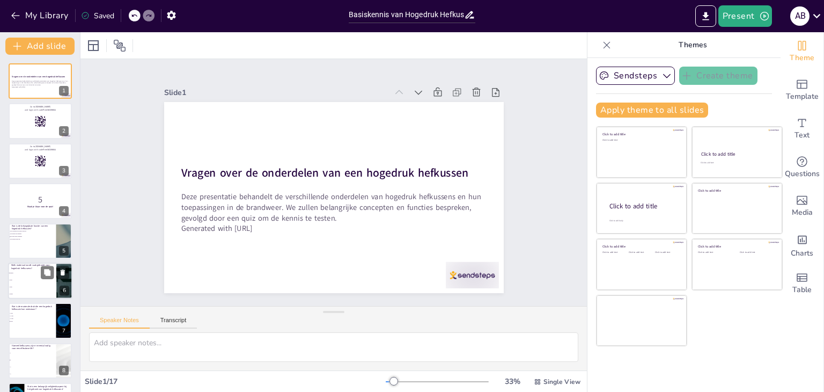
checkbox input "true"
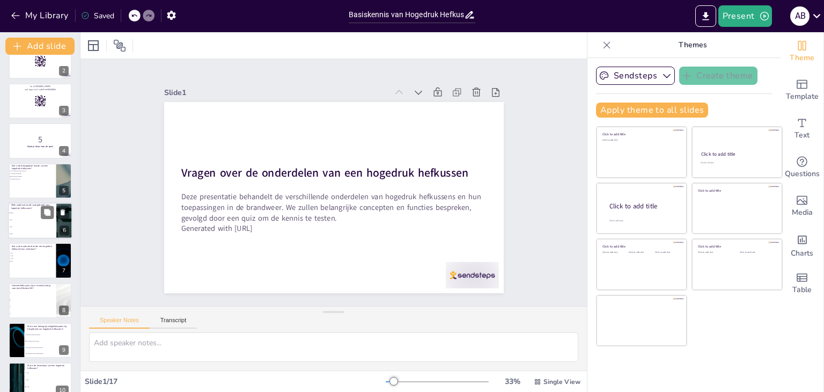
checkbox input "true"
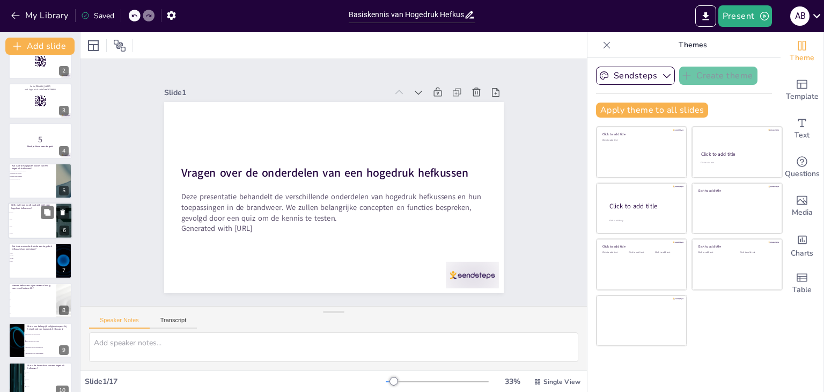
checkbox input "true"
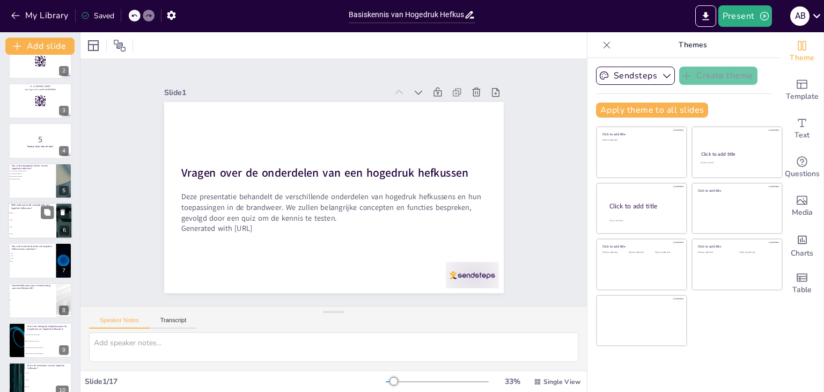
checkbox input "true"
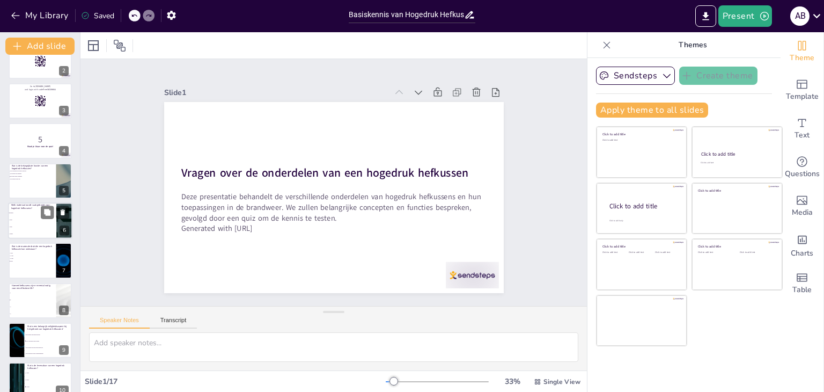
checkbox input "true"
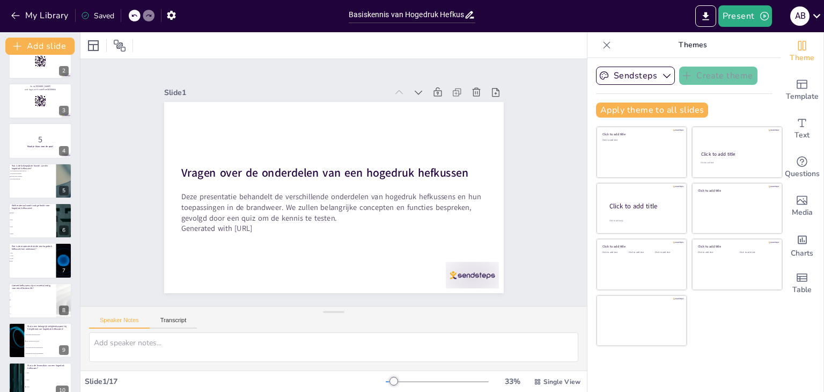
checkbox input "true"
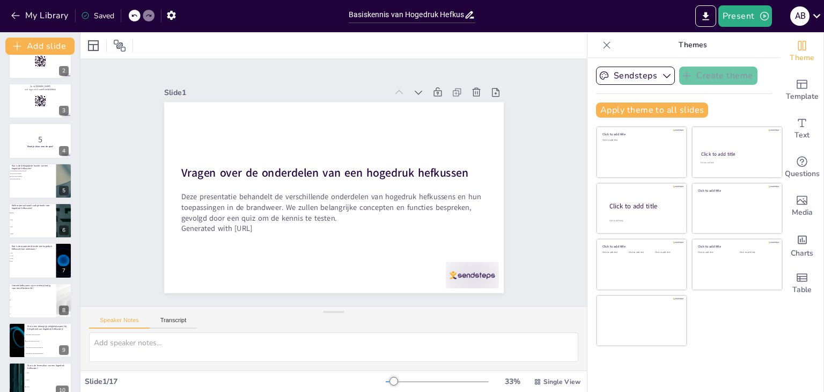
checkbox input "true"
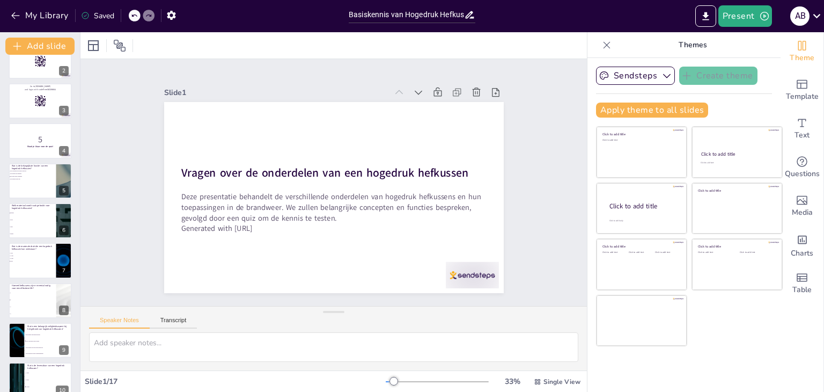
checkbox input "true"
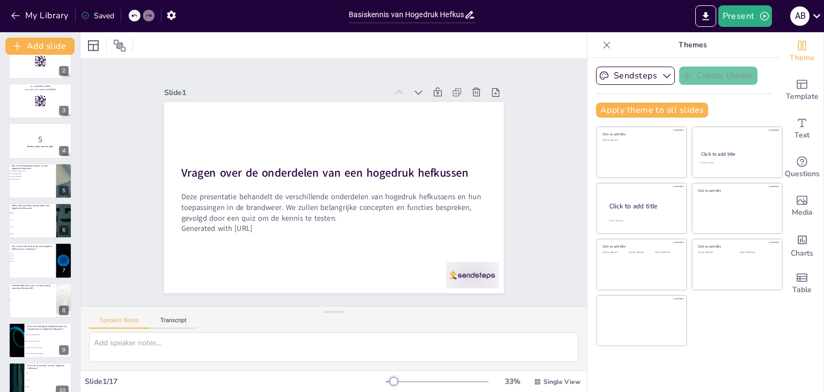
checkbox input "true"
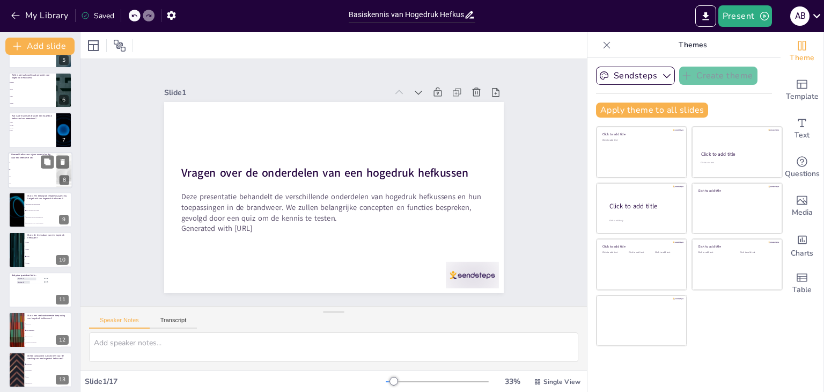
checkbox input "true"
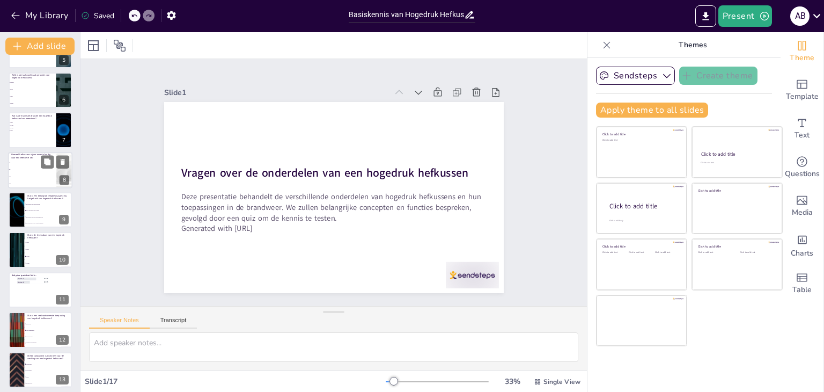
checkbox input "true"
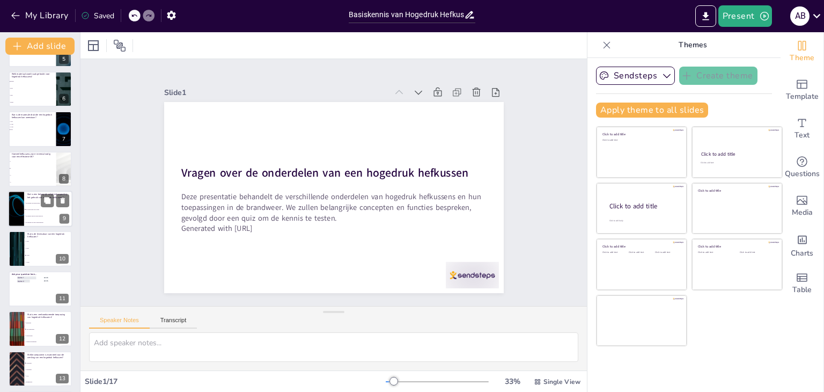
checkbox input "true"
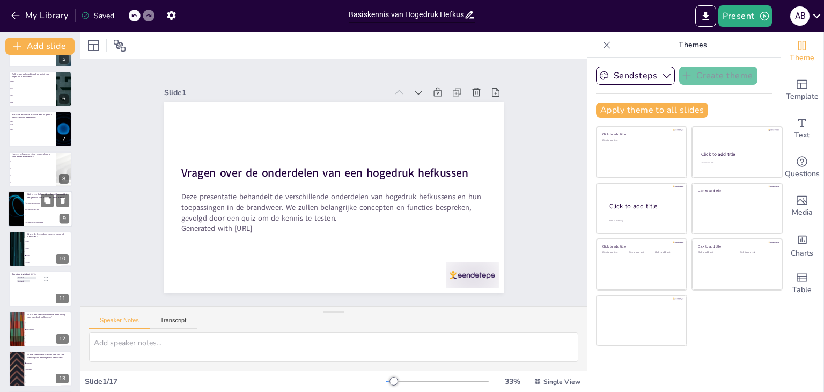
checkbox input "true"
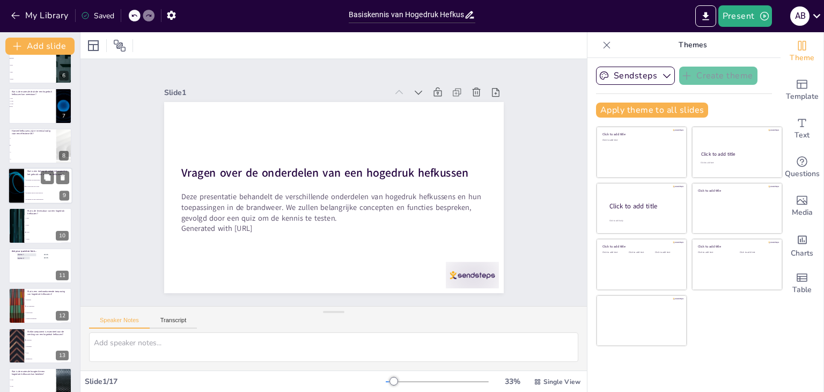
checkbox input "true"
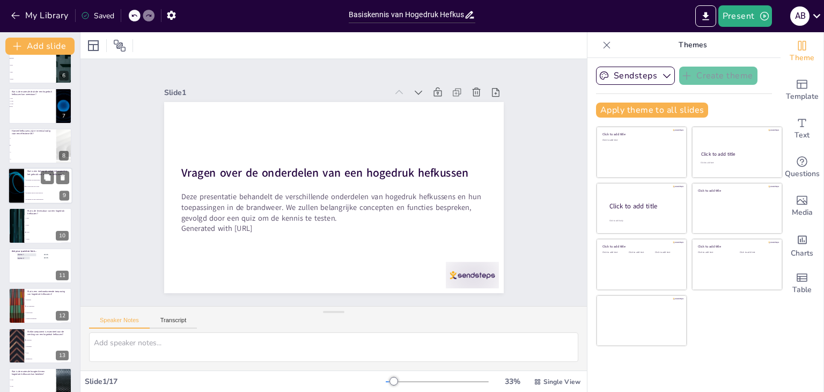
checkbox input "true"
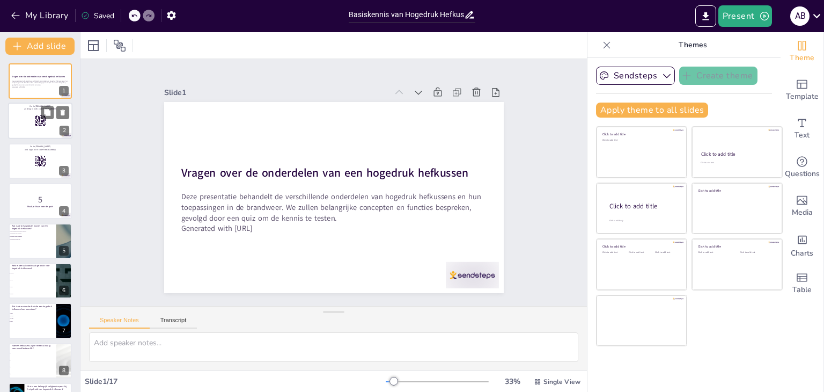
click at [51, 128] on div at bounding box center [40, 121] width 64 height 36
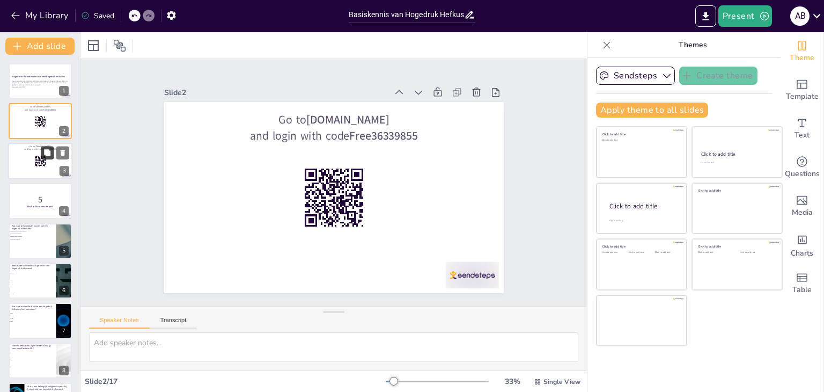
click at [45, 152] on icon at bounding box center [47, 152] width 6 height 6
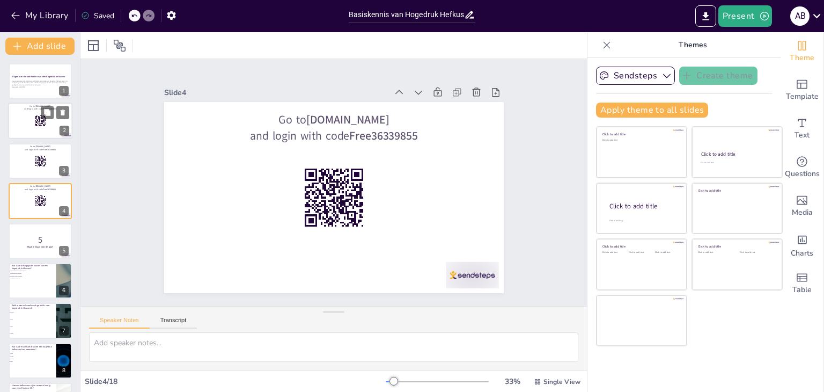
click at [49, 124] on div at bounding box center [40, 121] width 64 height 36
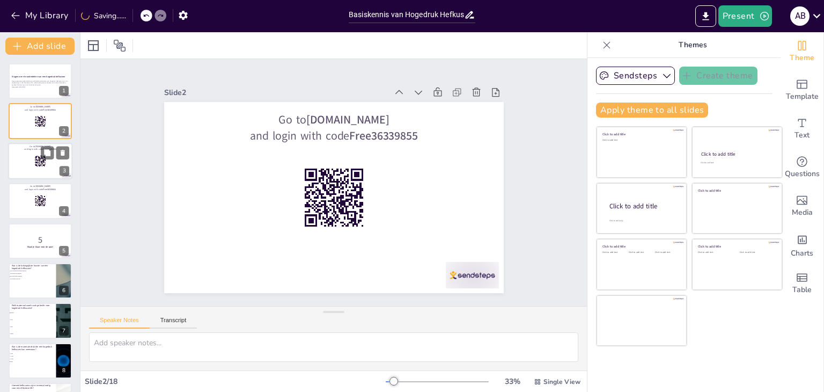
click at [49, 163] on div at bounding box center [40, 161] width 64 height 36
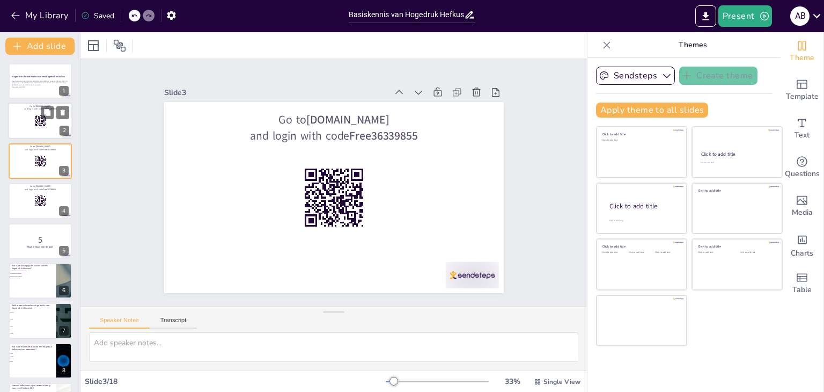
click at [65, 129] on div "2" at bounding box center [65, 131] width 10 height 10
click at [65, 112] on icon at bounding box center [63, 113] width 8 height 8
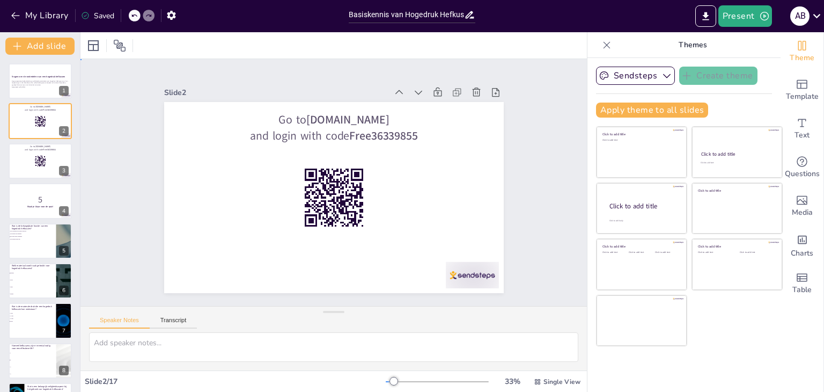
click at [105, 162] on div "Slide 1 Vragen over de onderdelen van een hogedruk hefkussen Deze presentatie b…" at bounding box center [333, 182] width 506 height 247
click at [64, 154] on icon at bounding box center [63, 153] width 4 height 6
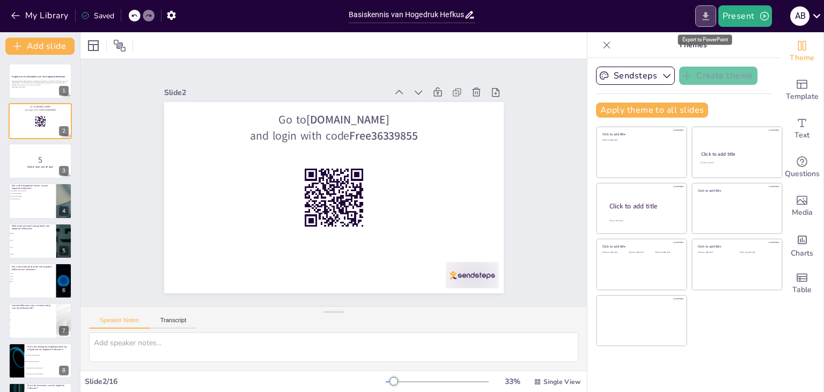
click at [702, 13] on icon "Export to PowerPoint" at bounding box center [705, 16] width 11 height 11
click at [604, 76] on button "Sendsteps" at bounding box center [635, 76] width 79 height 18
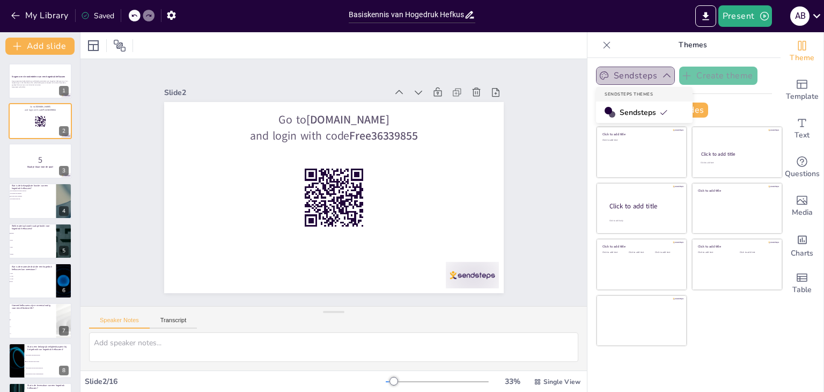
click at [604, 76] on button "Sendsteps" at bounding box center [635, 76] width 79 height 18
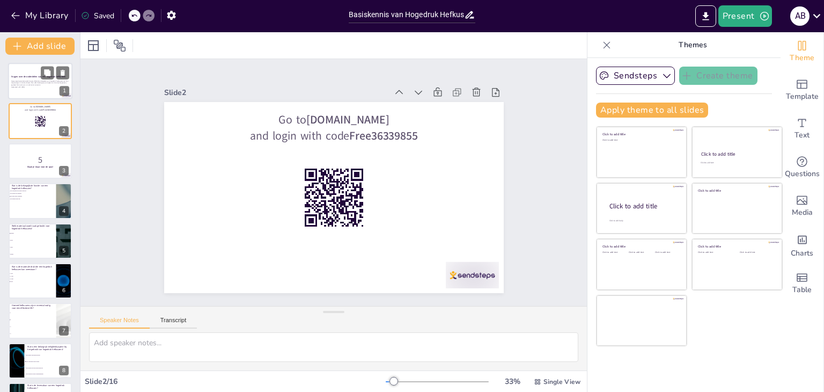
click at [62, 91] on div "1" at bounding box center [65, 91] width 10 height 10
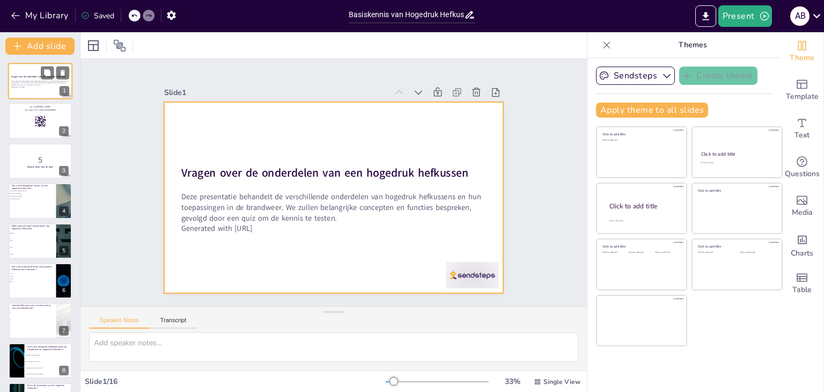
click at [46, 91] on div at bounding box center [40, 81] width 64 height 36
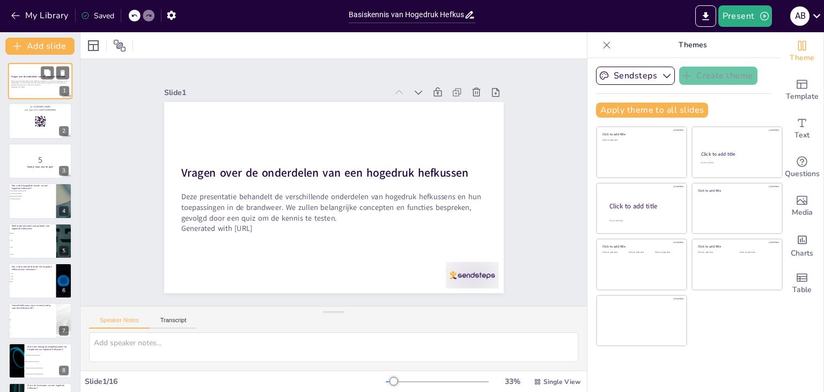
click at [46, 91] on div at bounding box center [40, 81] width 64 height 36
click at [17, 126] on div at bounding box center [40, 121] width 64 height 36
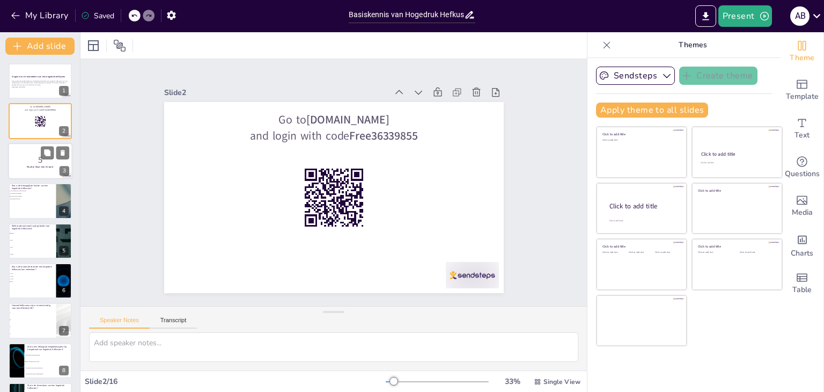
click at [34, 176] on div at bounding box center [40, 161] width 64 height 36
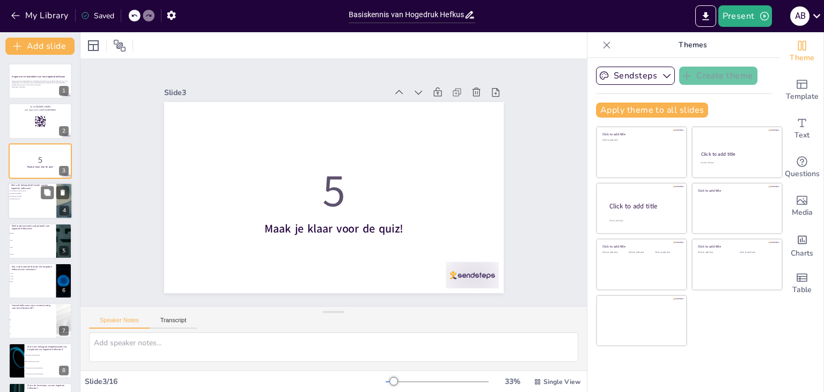
click at [33, 202] on div at bounding box center [40, 200] width 64 height 36
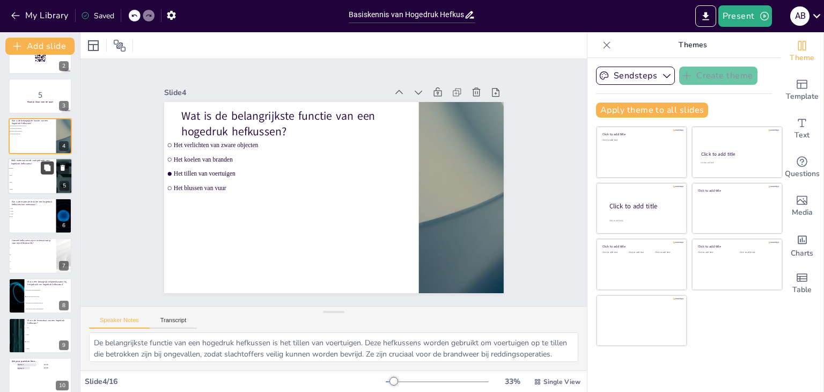
scroll to position [107, 0]
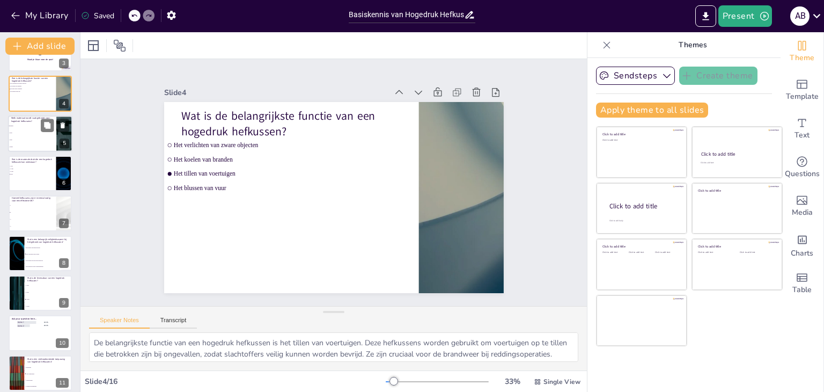
drag, startPoint x: 54, startPoint y: 175, endPoint x: 43, endPoint y: 186, distance: 15.2
click at [54, 176] on div at bounding box center [40, 173] width 63 height 35
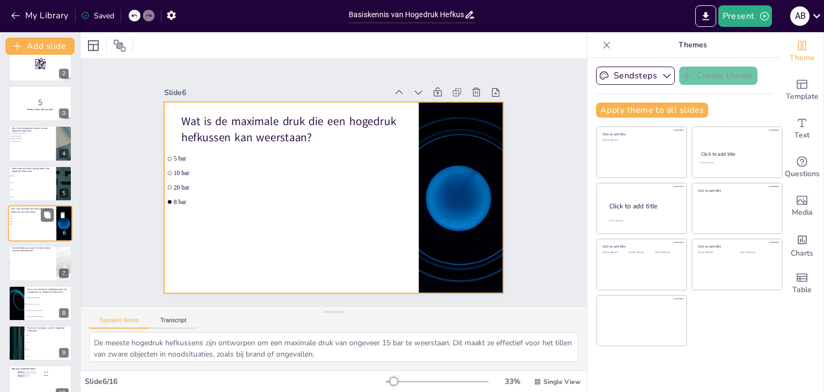
click at [35, 236] on div at bounding box center [40, 223] width 64 height 36
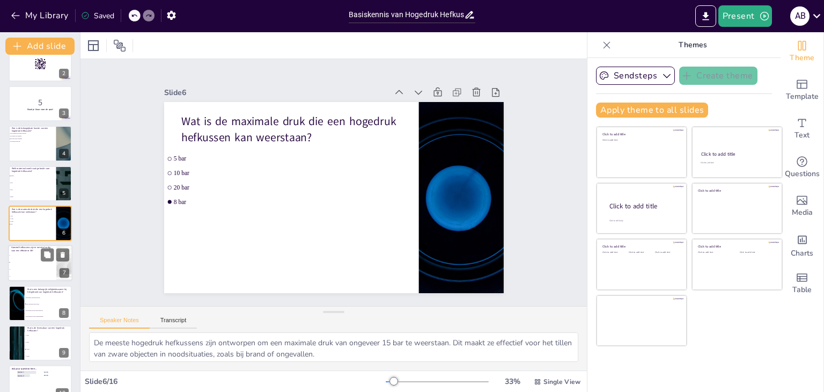
click at [41, 270] on li "3" at bounding box center [32, 269] width 48 height 7
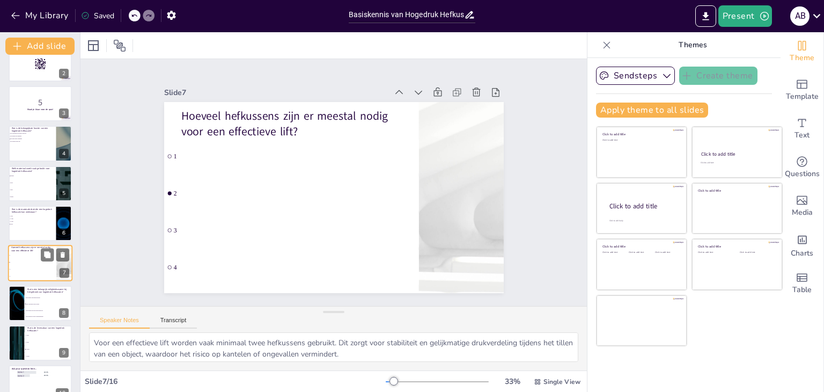
scroll to position [97, 0]
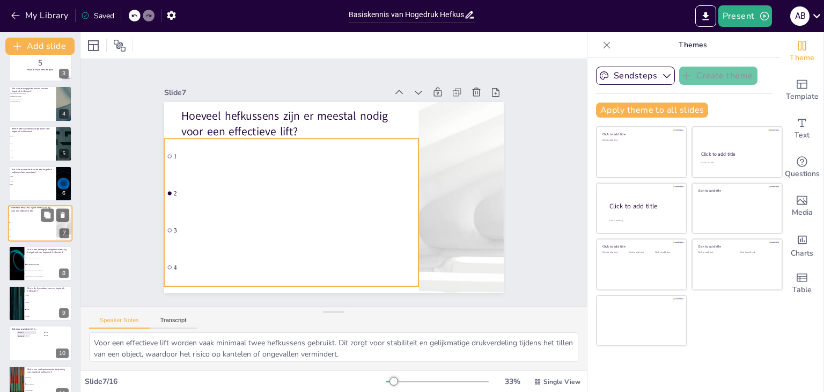
click at [35, 222] on span "2" at bounding box center [33, 223] width 46 height 2
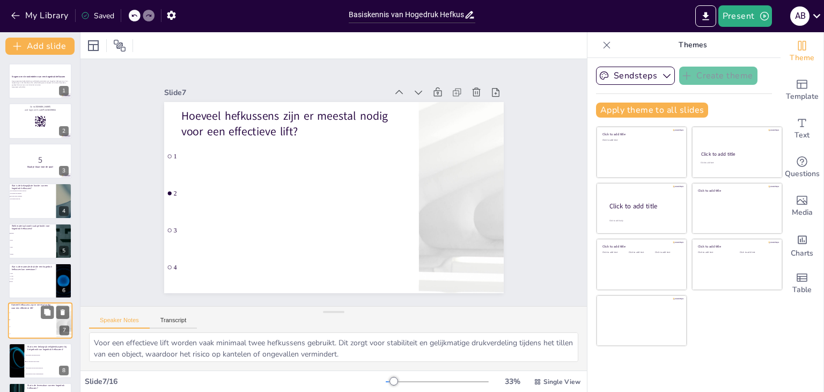
scroll to position [54, 0]
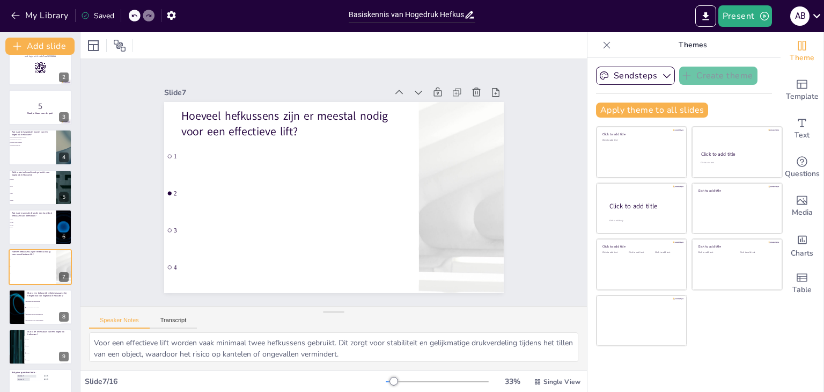
click at [98, 14] on div "Saved" at bounding box center [97, 16] width 33 height 10
click at [24, 13] on button "My Library" at bounding box center [40, 15] width 65 height 17
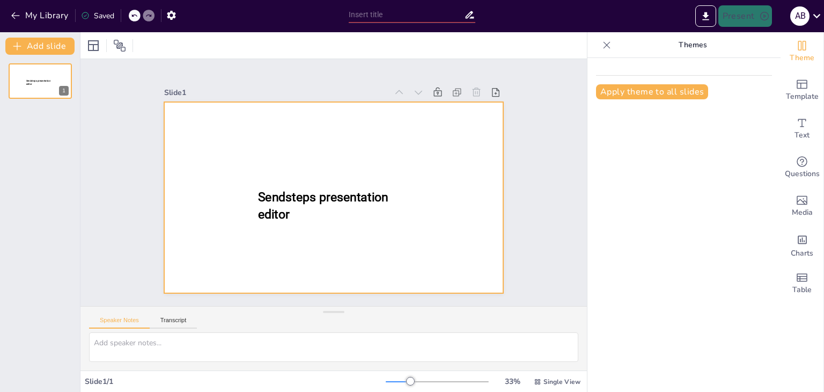
type input "Basiskennis van Hogedruk Hefkussens voor Brandweer Aspiranten"
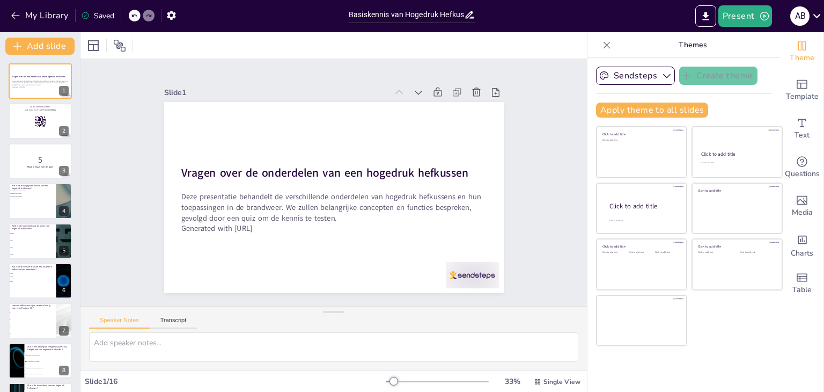
checkbox input "true"
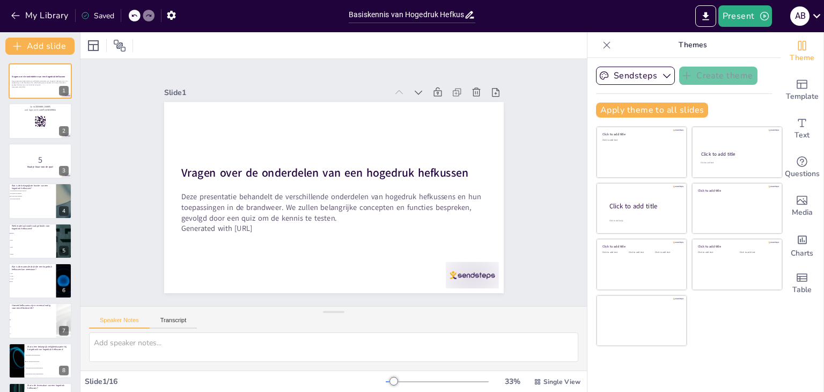
checkbox input "true"
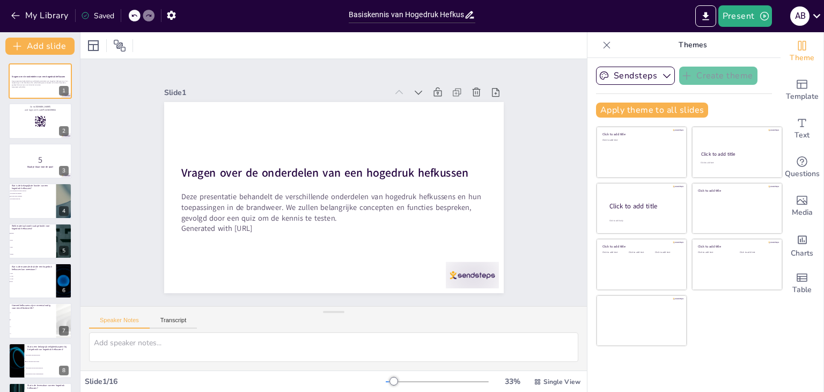
checkbox input "true"
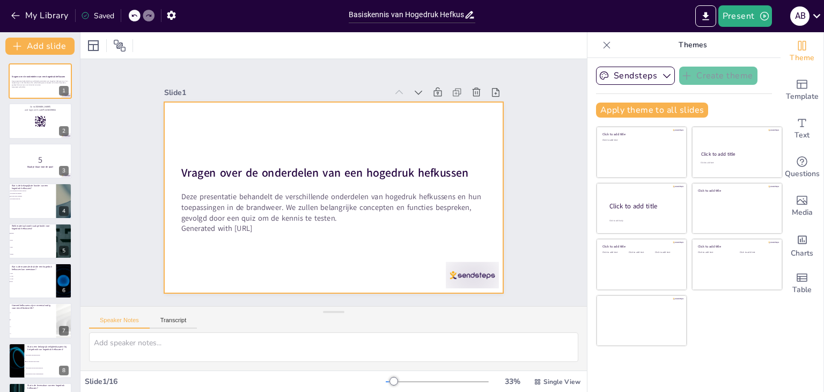
checkbox input "true"
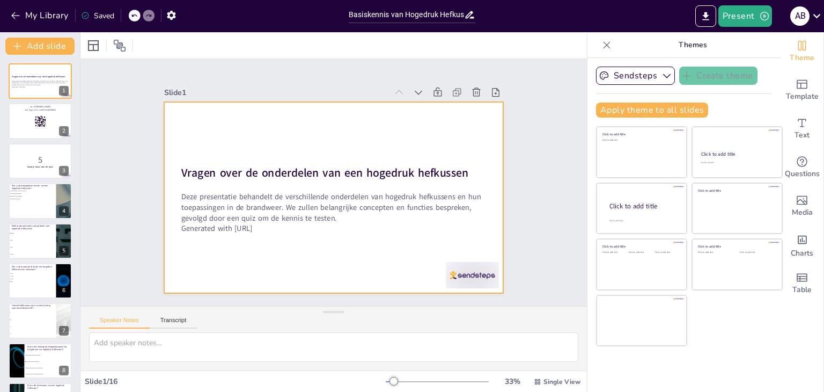
checkbox input "true"
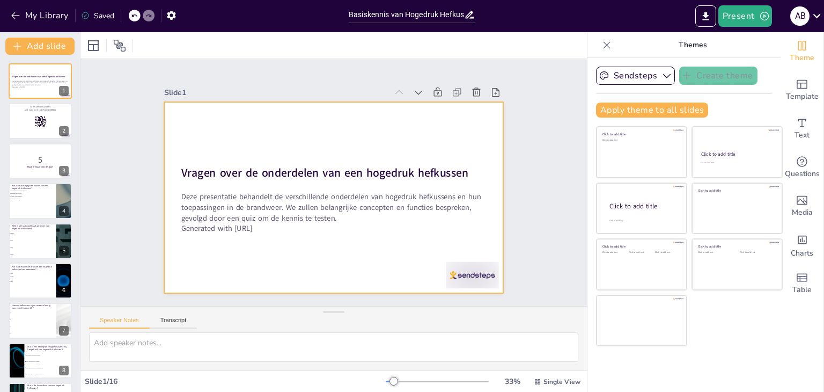
checkbox input "true"
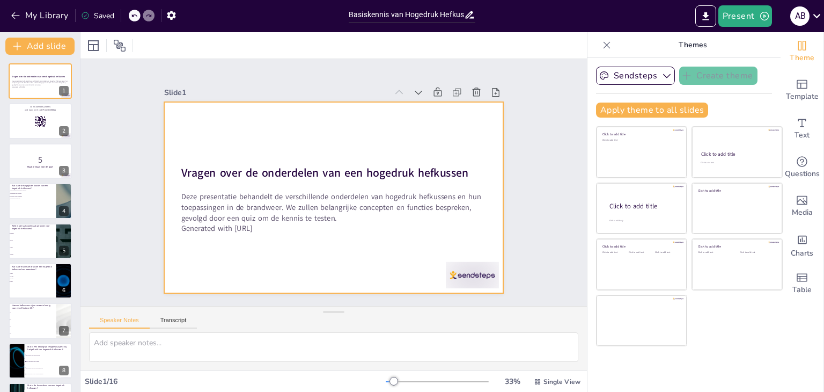
checkbox input "true"
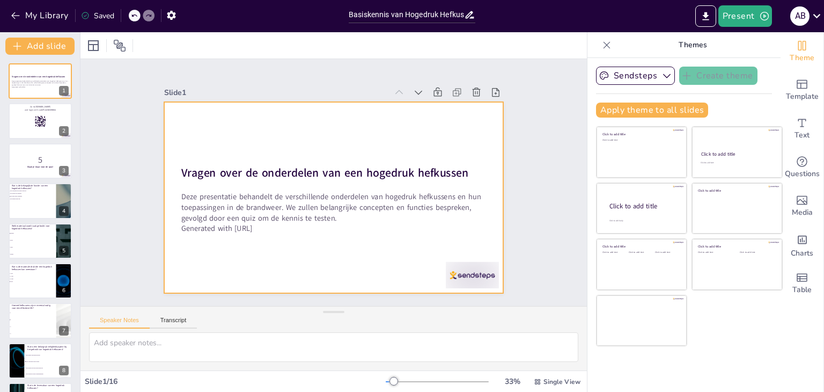
checkbox input "true"
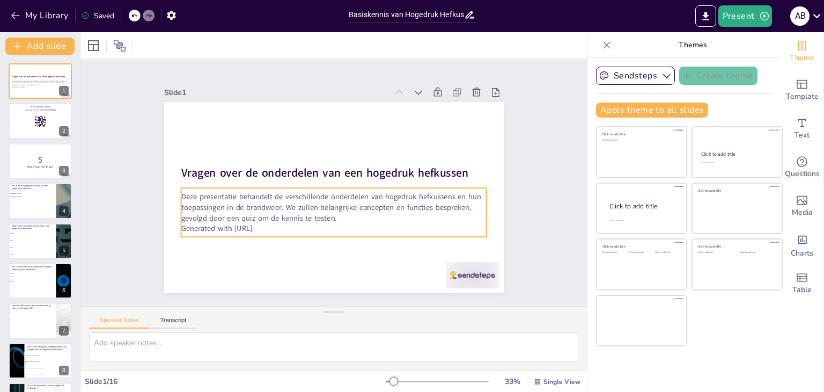
checkbox input "true"
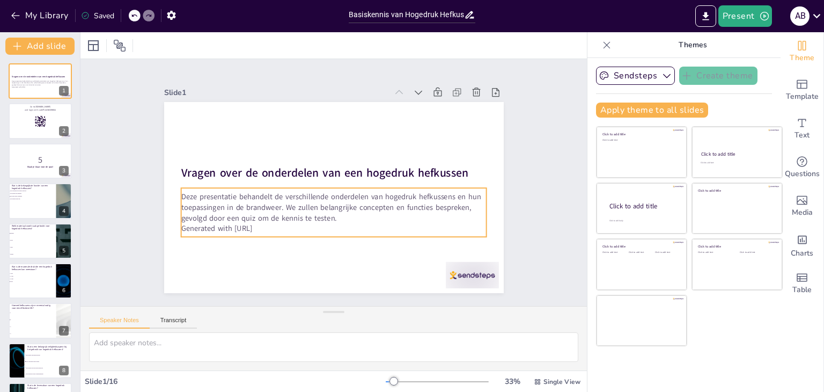
checkbox input "true"
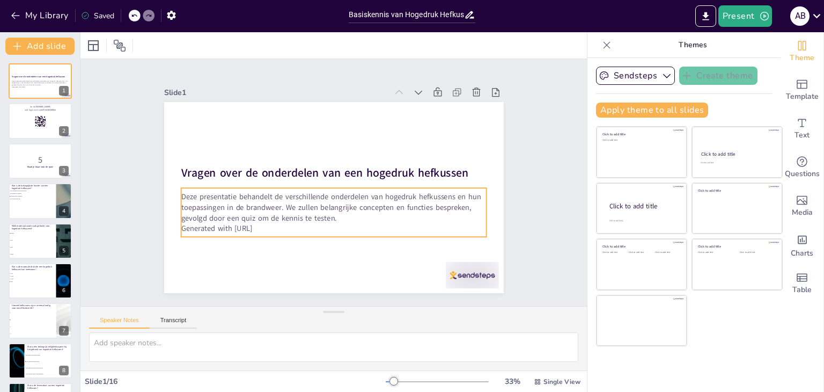
checkbox input "true"
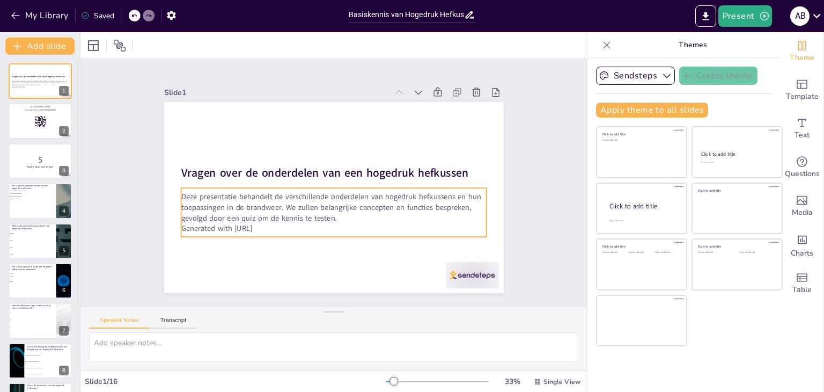
checkbox input "true"
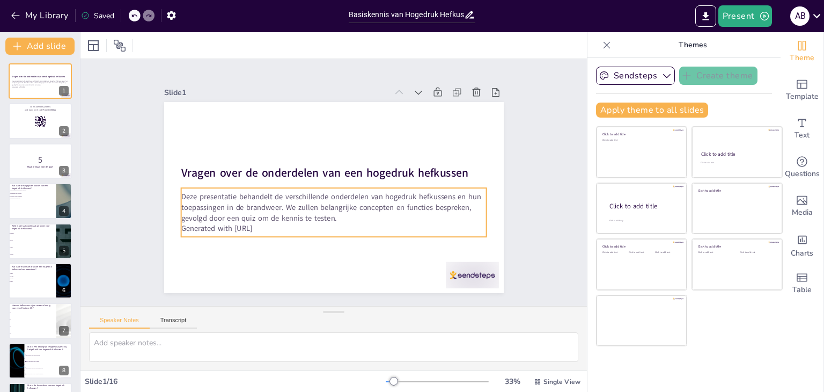
checkbox input "true"
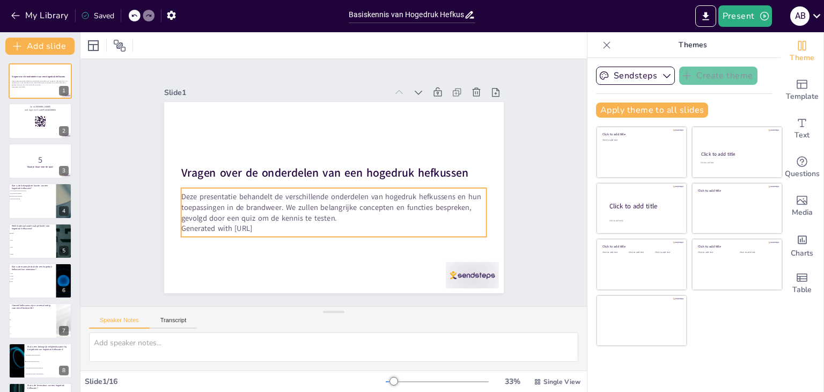
checkbox input "true"
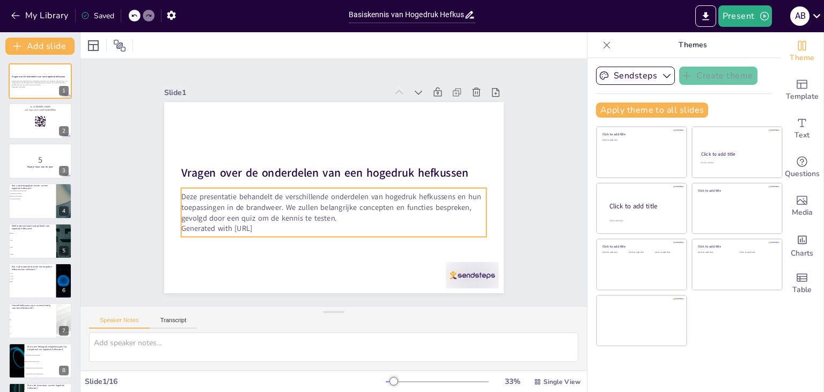
checkbox input "true"
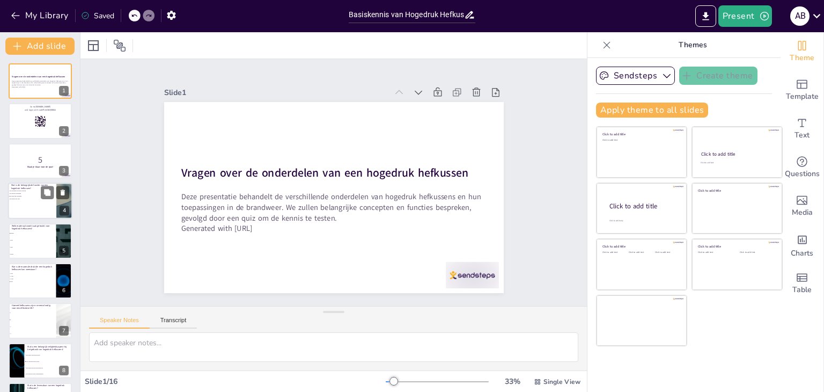
checkbox input "true"
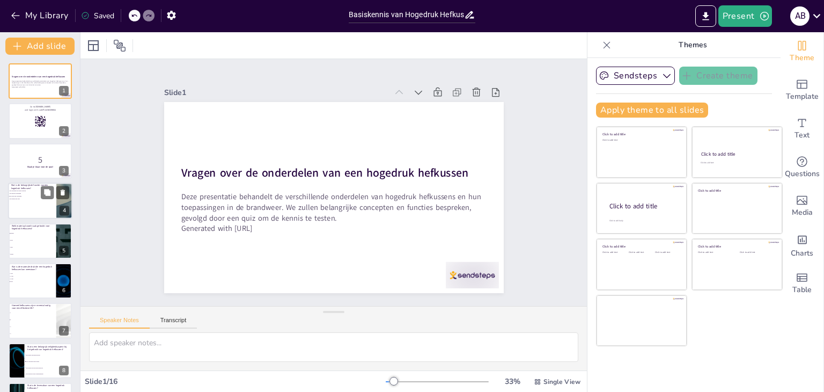
checkbox input "true"
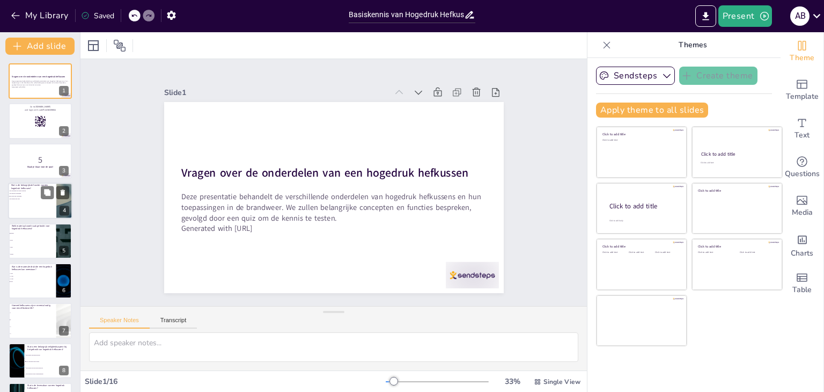
checkbox input "true"
click at [38, 184] on p "Wat is de belangrijkste functie van een hogedruk hefkussen?" at bounding box center [32, 187] width 42 height 6
checkbox input "true"
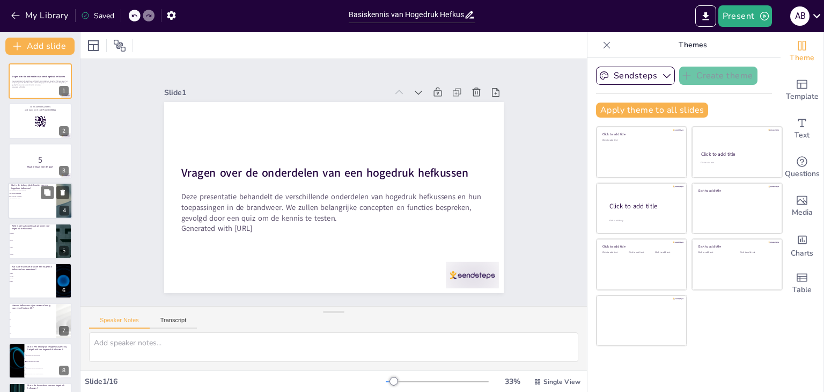
checkbox input "true"
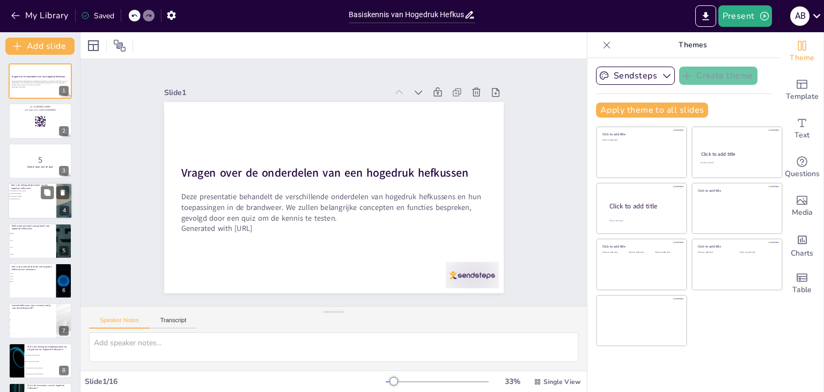
checkbox input "true"
type textarea "De belangrijkste functie van een hogedruk hefkussen is het tillen van voertuige…"
checkbox input "true"
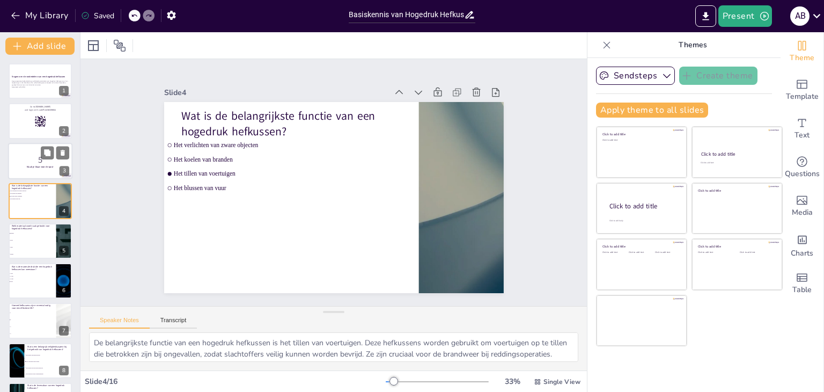
checkbox input "true"
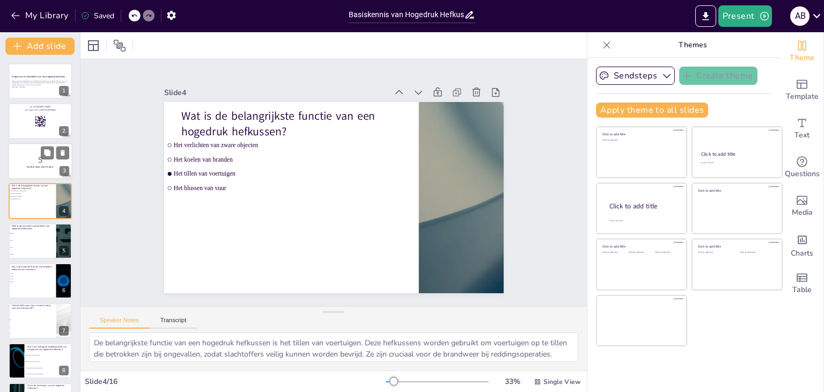
checkbox input "true"
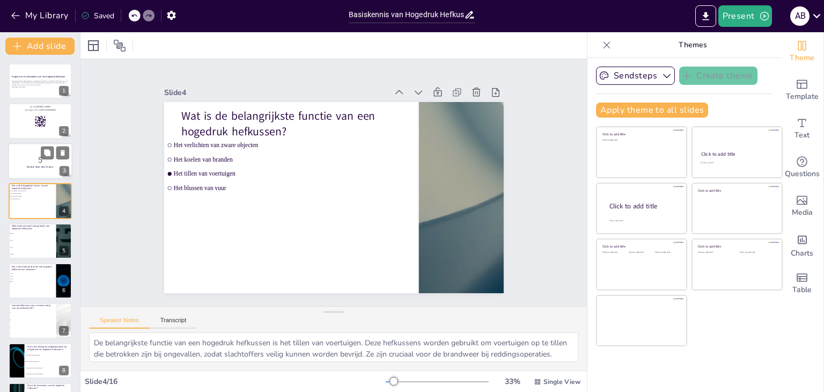
checkbox input "true"
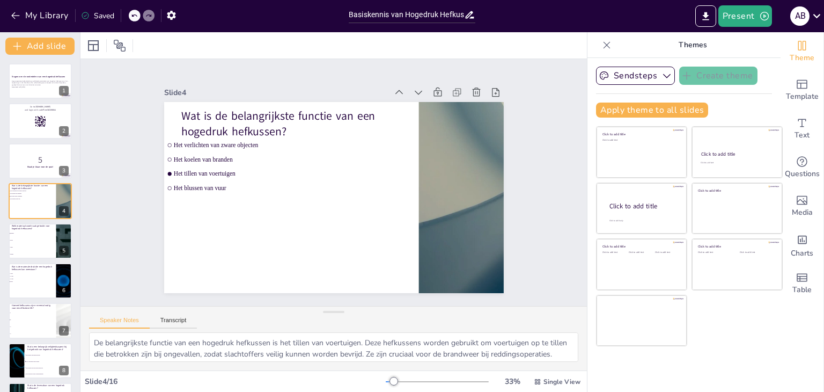
checkbox input "true"
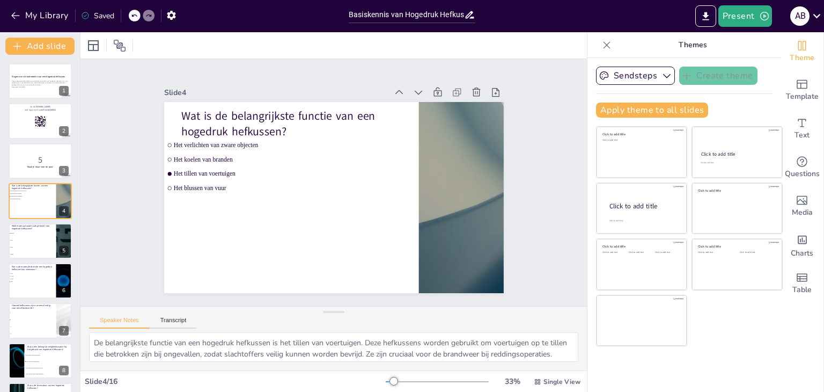
checkbox input "true"
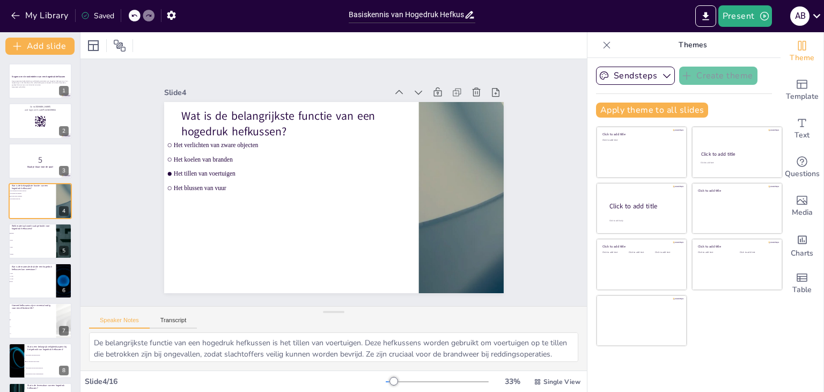
checkbox input "true"
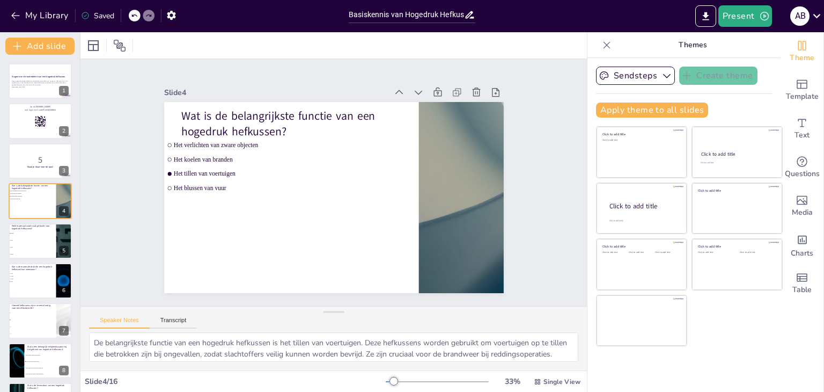
checkbox input "true"
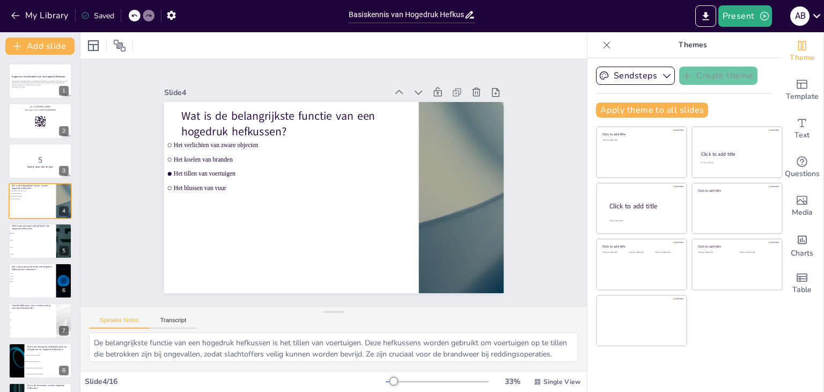
checkbox input "true"
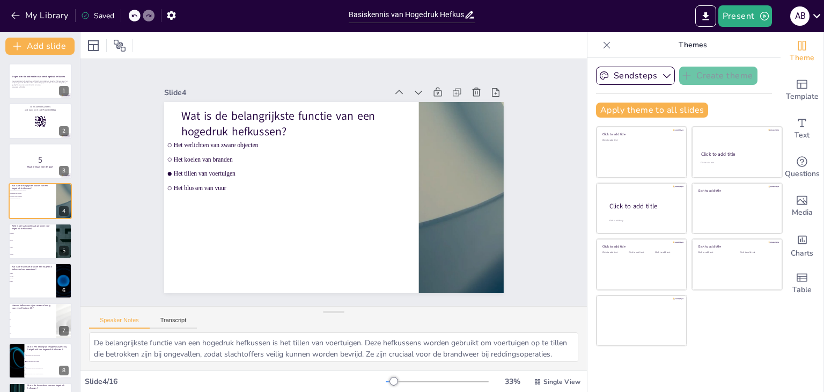
checkbox input "true"
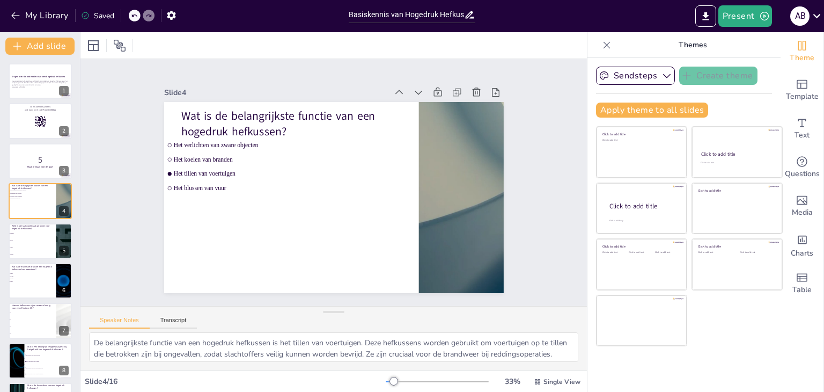
checkbox input "true"
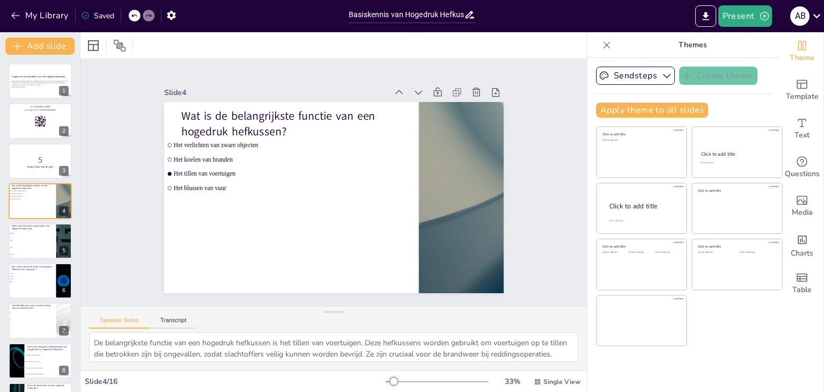
checkbox input "true"
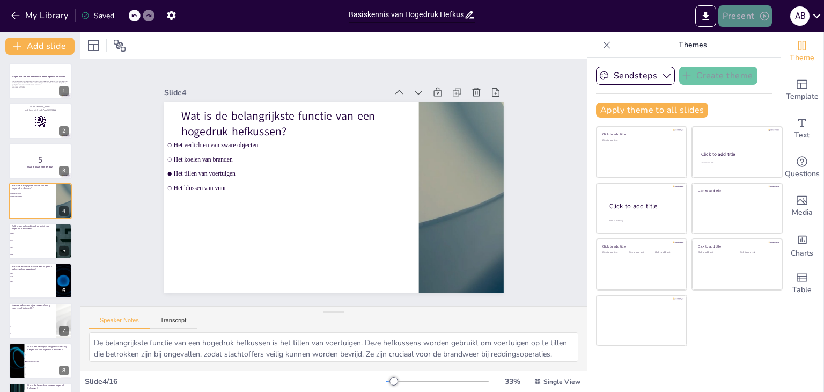
click at [725, 16] on button "Present" at bounding box center [745, 15] width 54 height 21
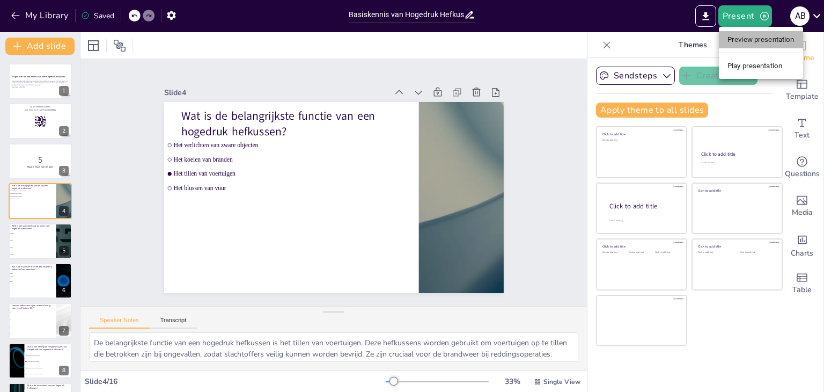
click at [747, 45] on li "Preview presentation" at bounding box center [761, 39] width 84 height 17
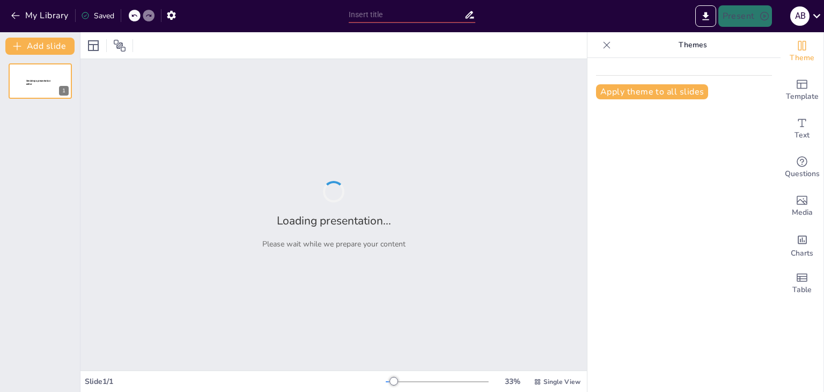
type input "Basiskennis van Hogedruk Hefkussens voor Brandweer Aspiranten"
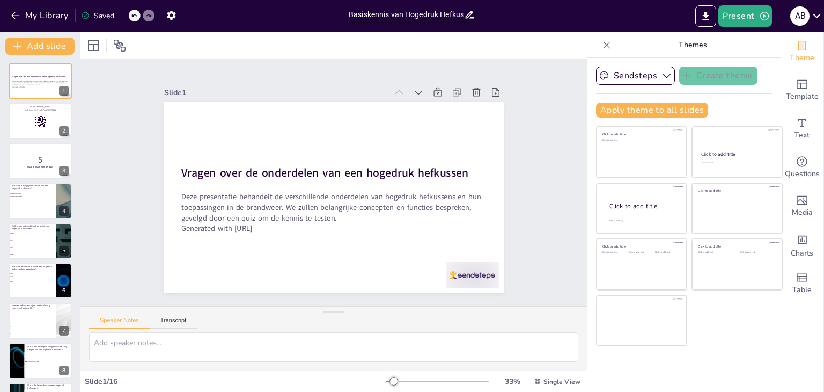
checkbox input "true"
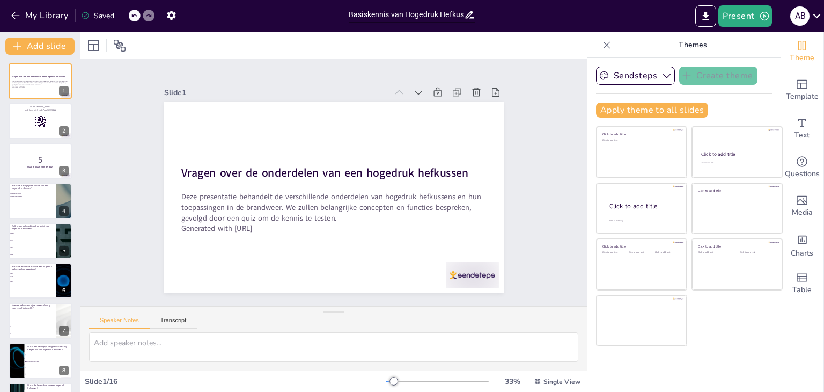
checkbox input "true"
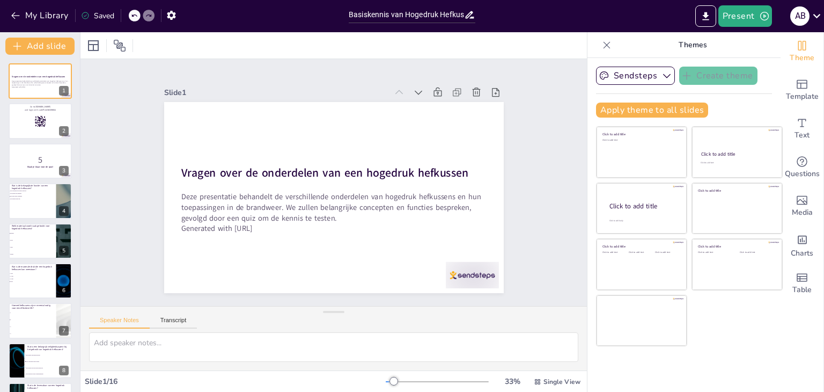
checkbox input "true"
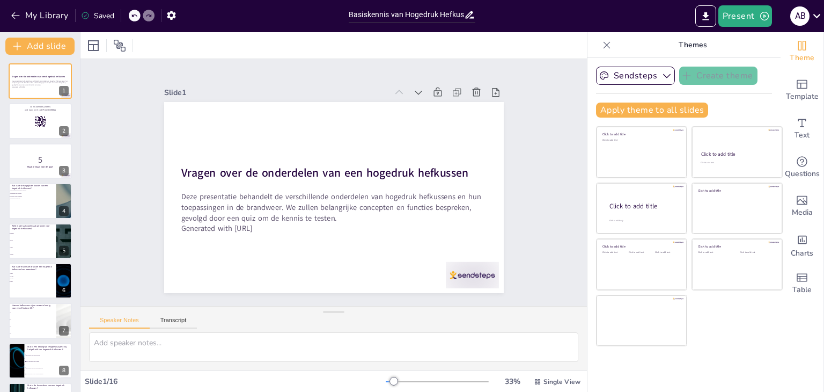
checkbox input "true"
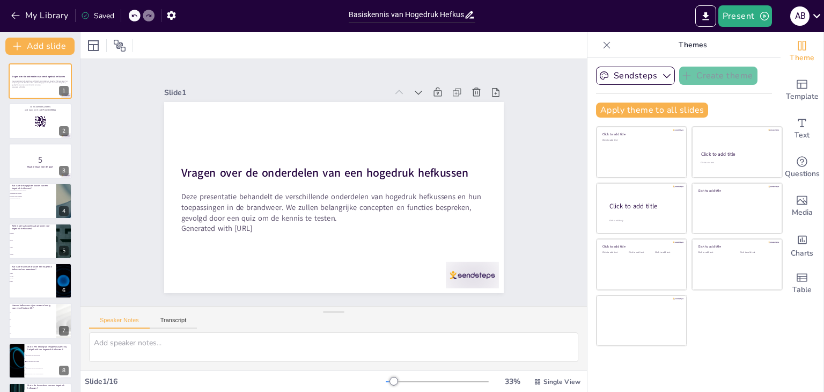
checkbox input "true"
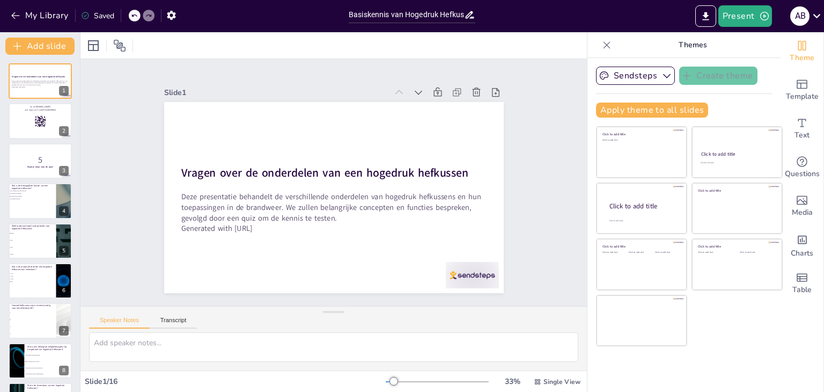
checkbox input "true"
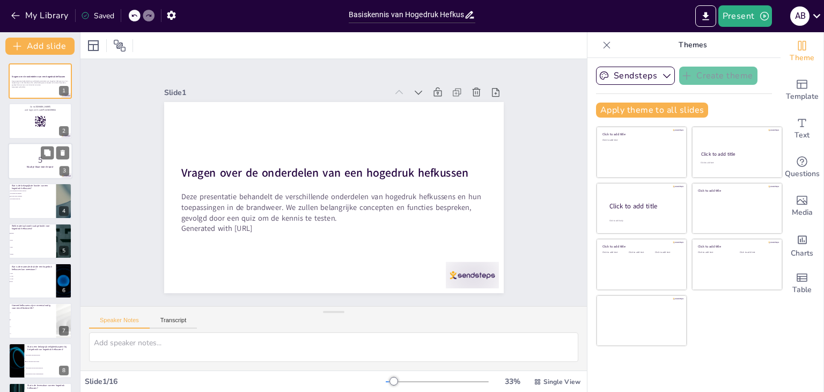
checkbox input "true"
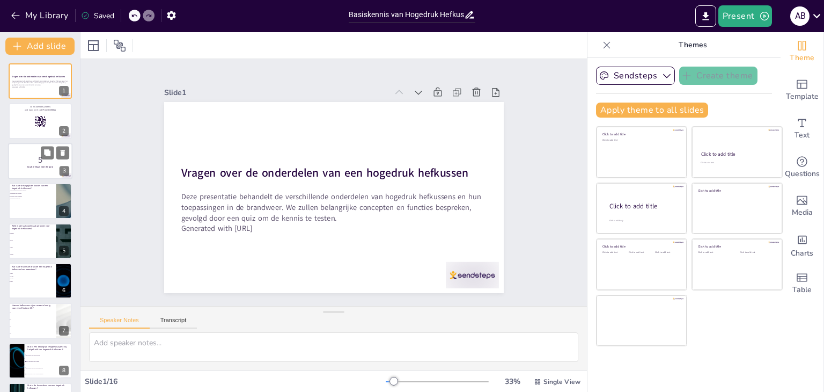
checkbox input "true"
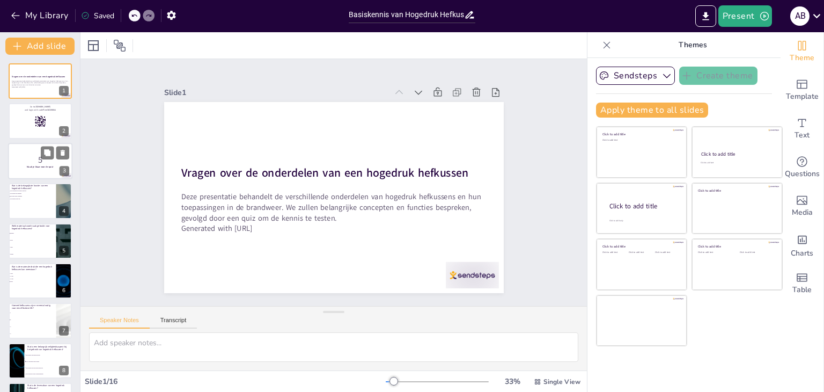
checkbox input "true"
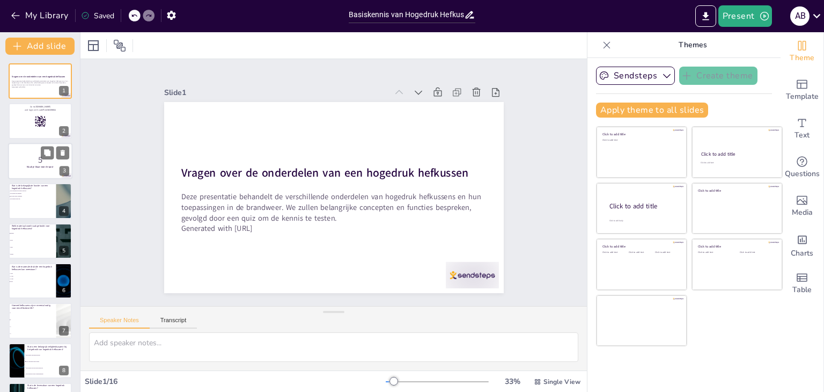
checkbox input "true"
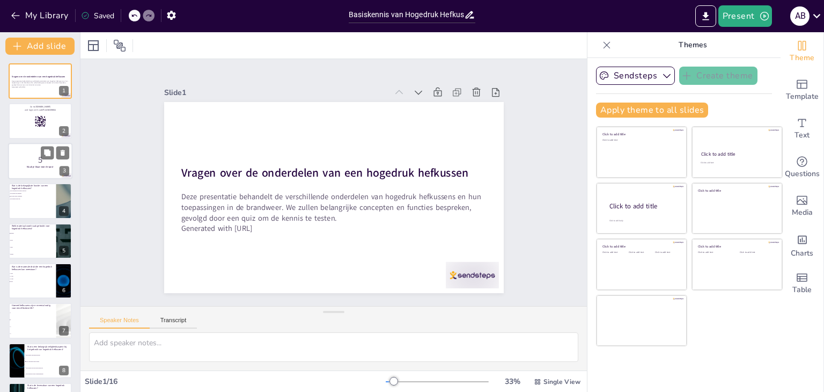
checkbox input "true"
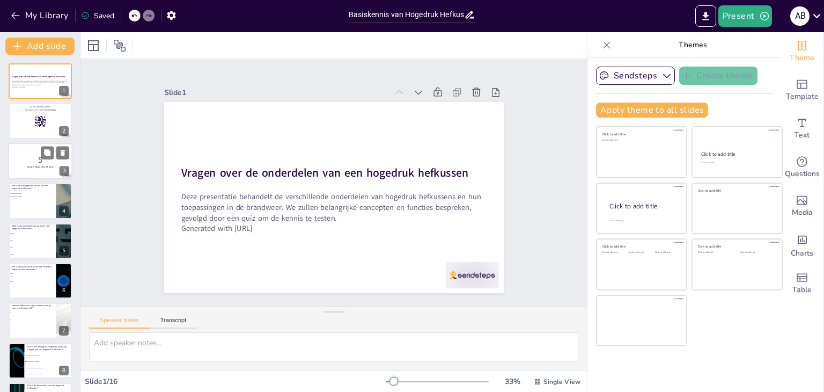
checkbox input "true"
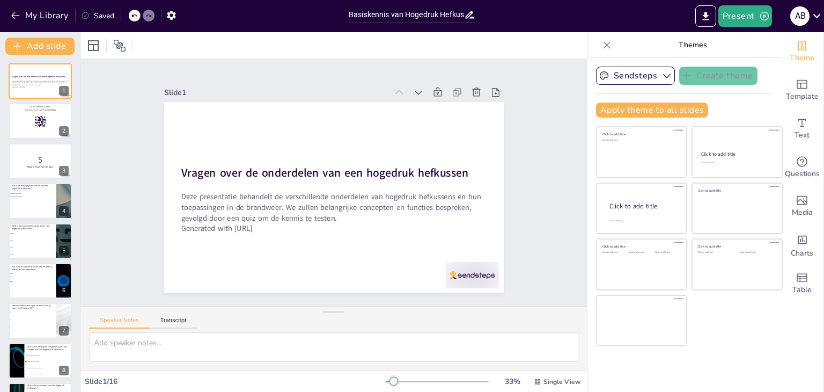
checkbox input "true"
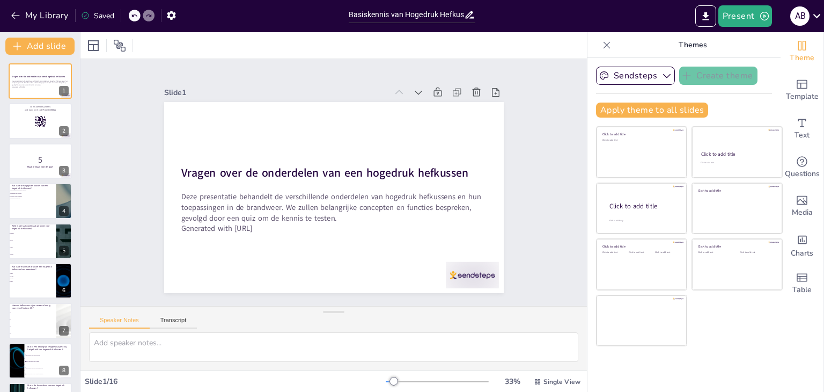
checkbox input "true"
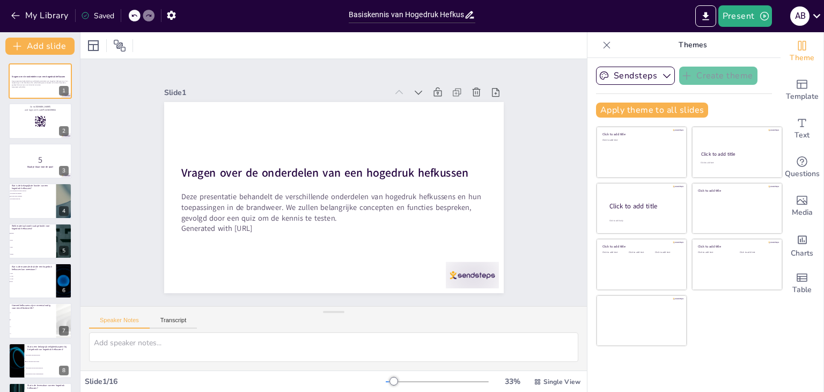
checkbox input "true"
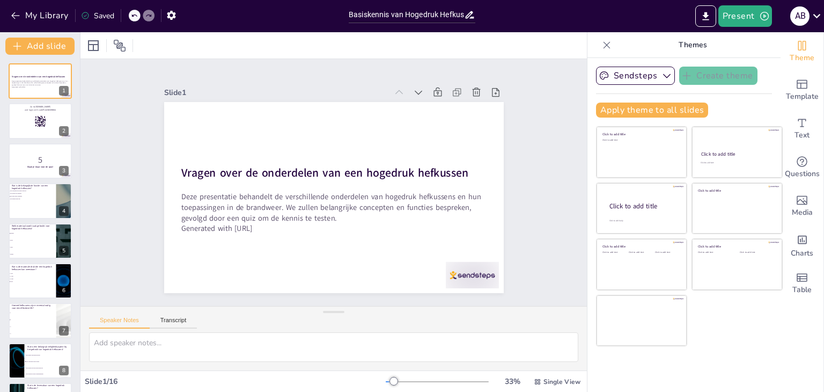
checkbox input "true"
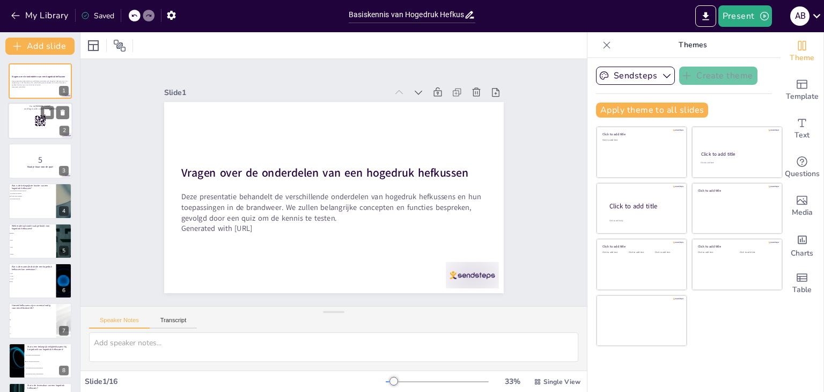
checkbox input "true"
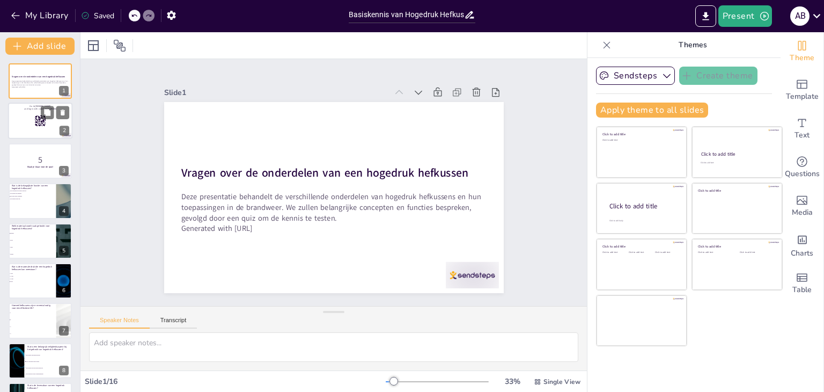
checkbox input "true"
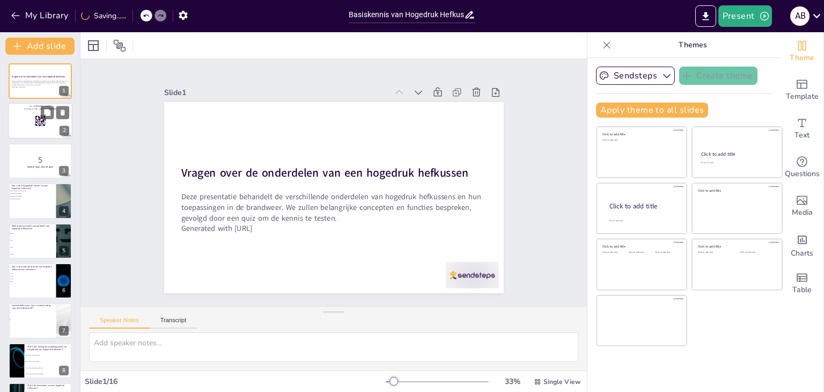
click at [30, 115] on div at bounding box center [40, 121] width 64 height 36
checkbox input "true"
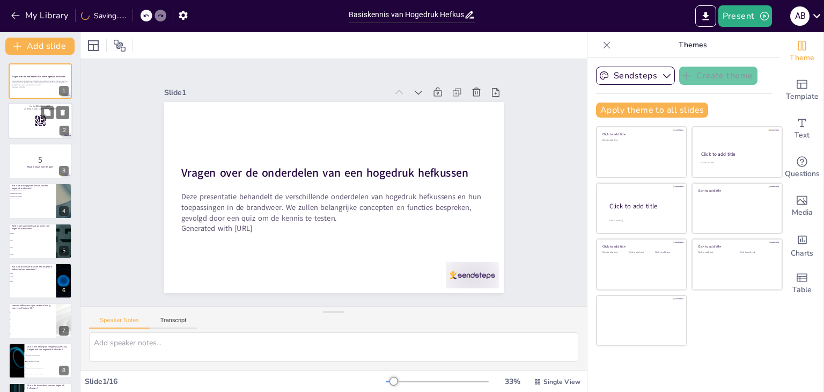
checkbox input "true"
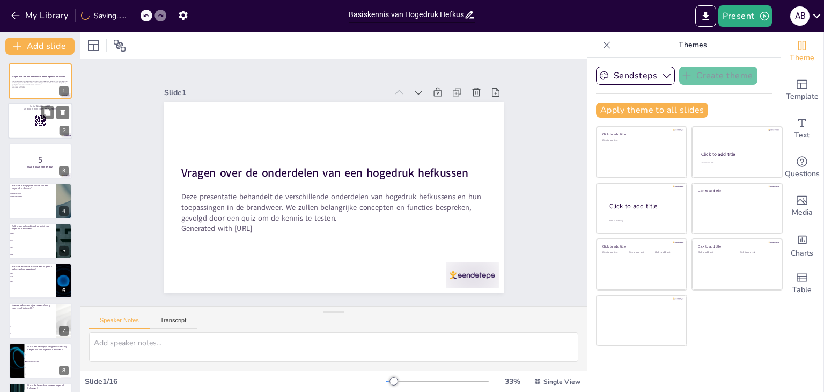
checkbox input "true"
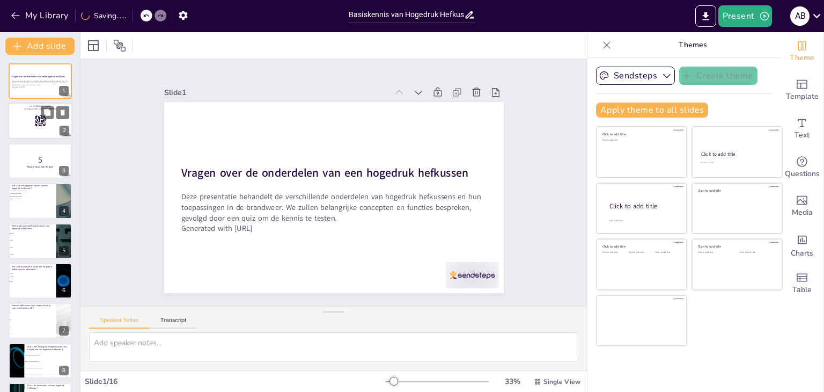
checkbox input "true"
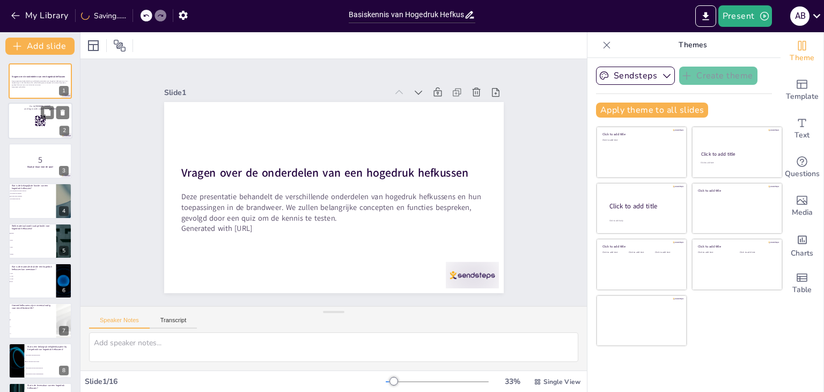
checkbox input "true"
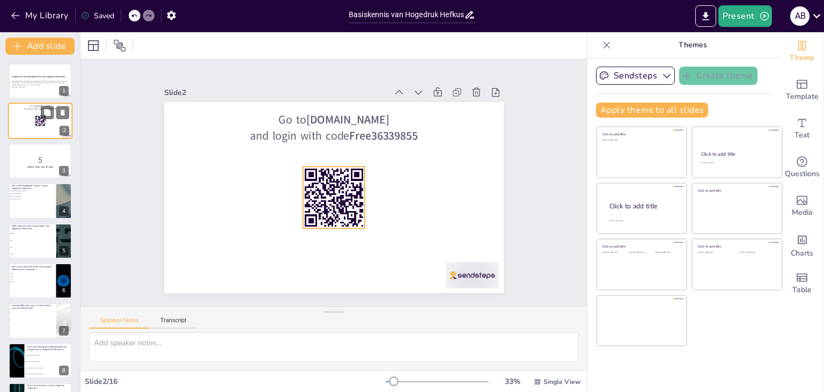
checkbox input "true"
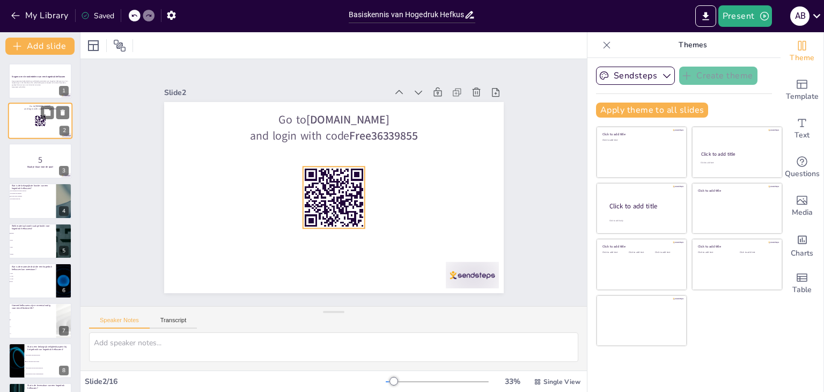
checkbox input "true"
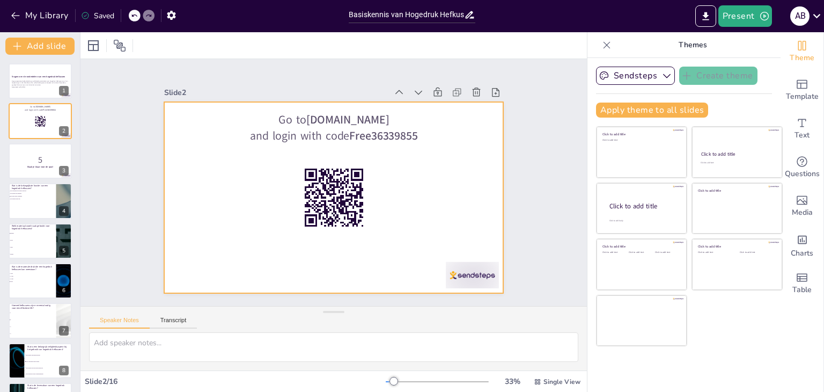
checkbox input "true"
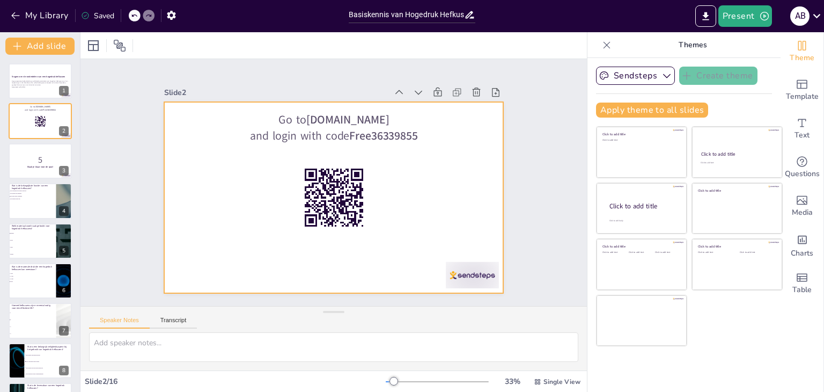
checkbox input "true"
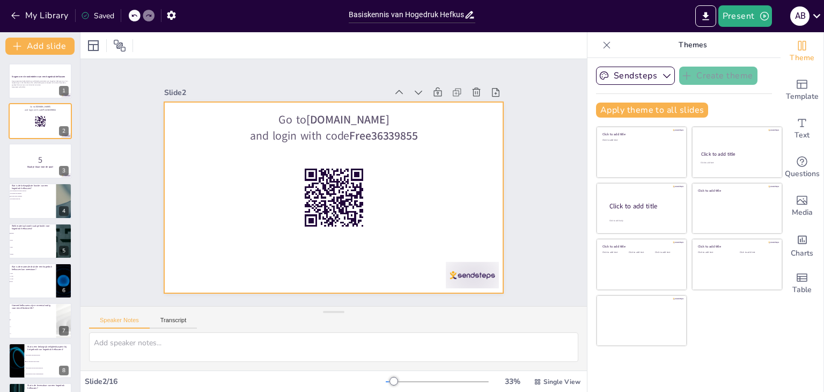
checkbox input "true"
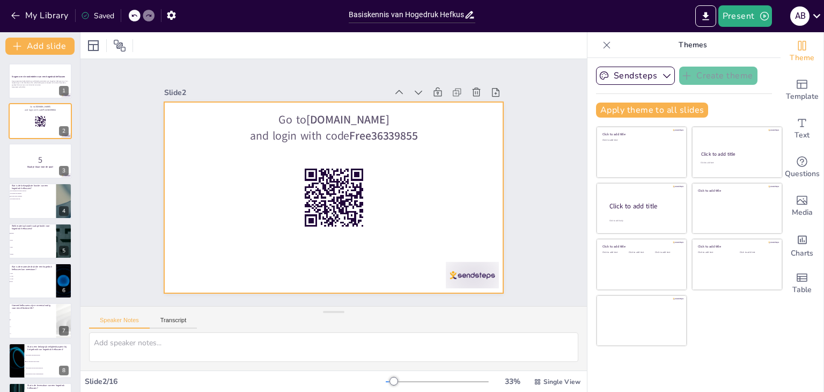
checkbox input "true"
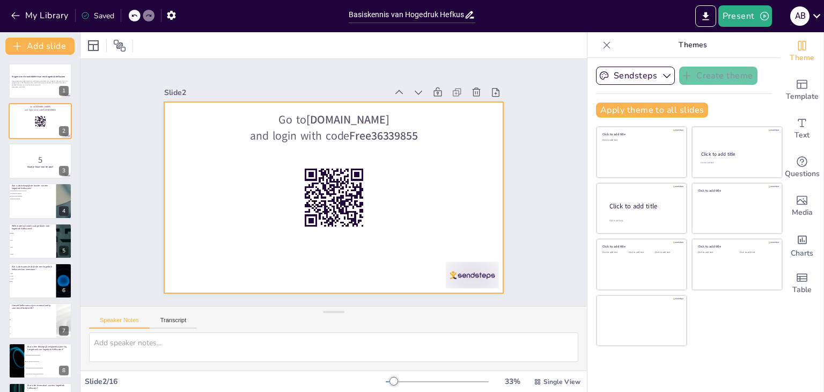
checkbox input "true"
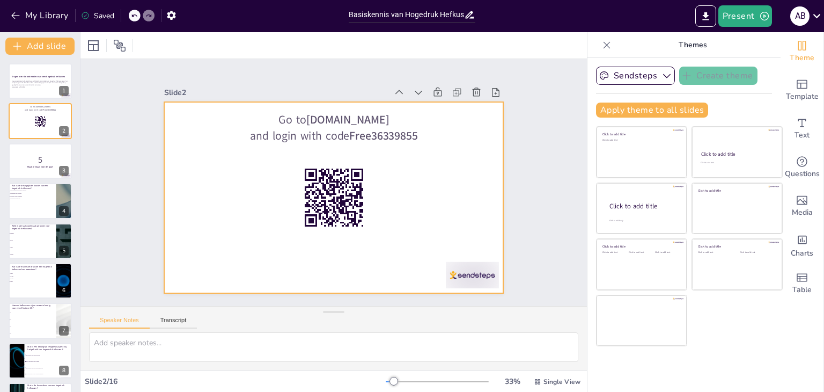
checkbox input "true"
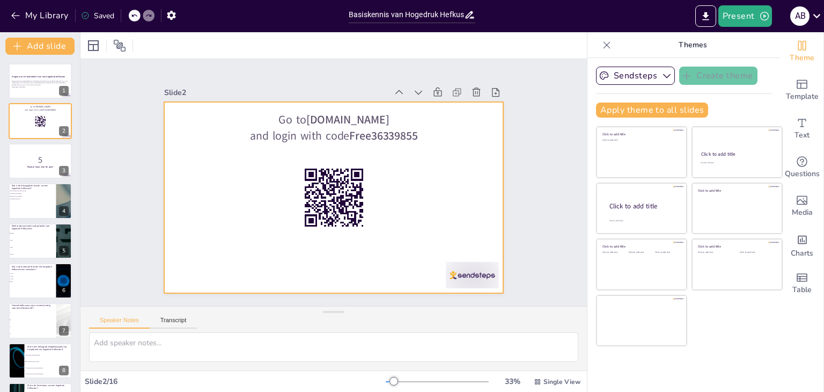
checkbox input "true"
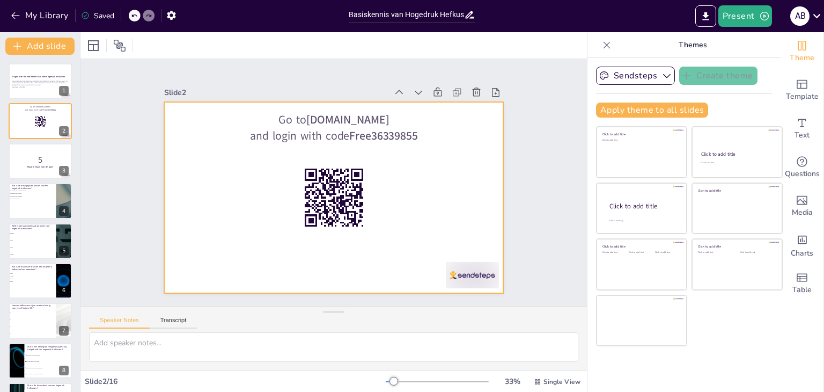
checkbox input "true"
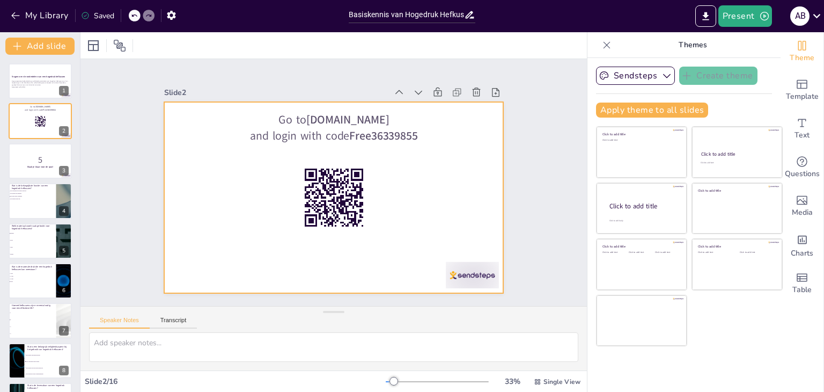
checkbox input "true"
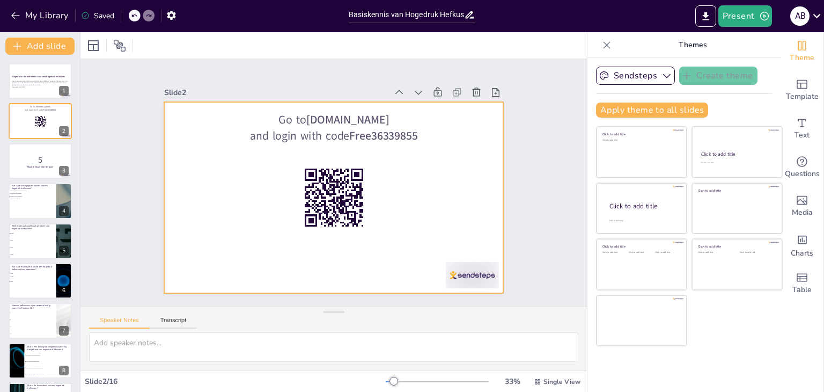
checkbox input "true"
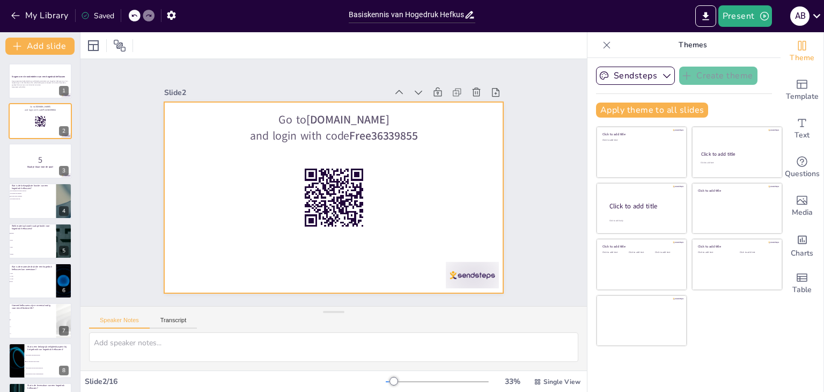
checkbox input "true"
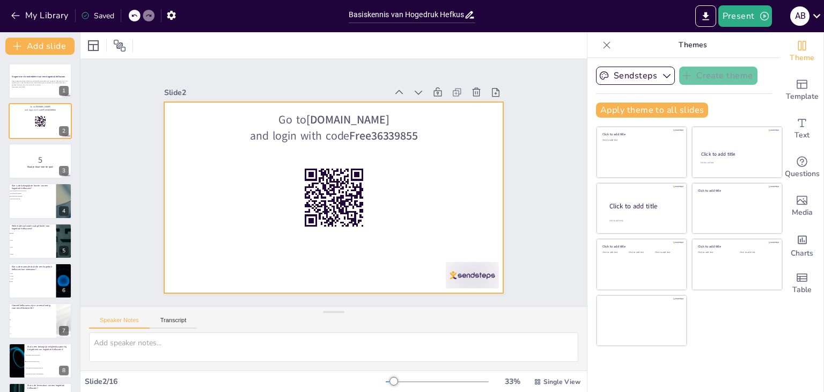
checkbox input "true"
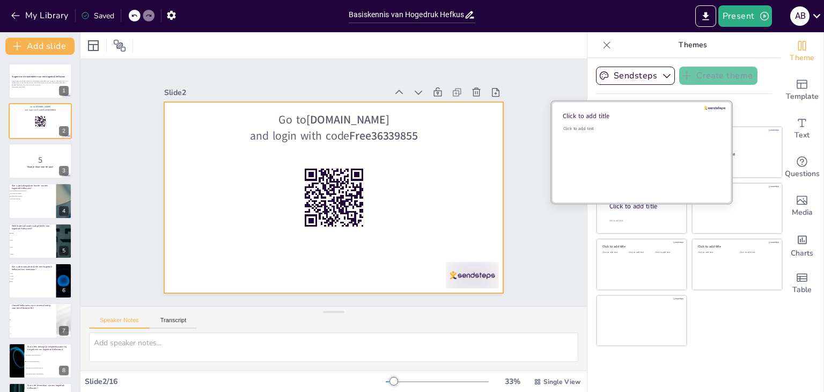
checkbox input "true"
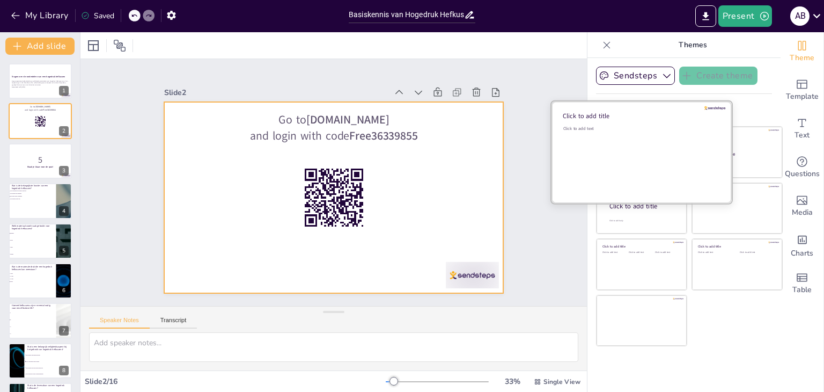
checkbox input "true"
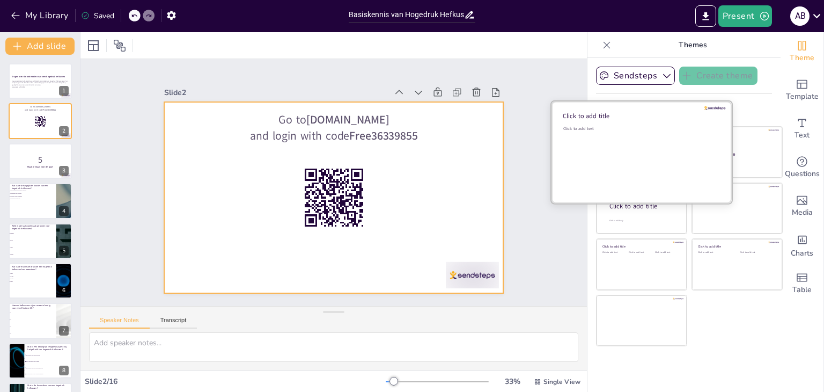
checkbox input "true"
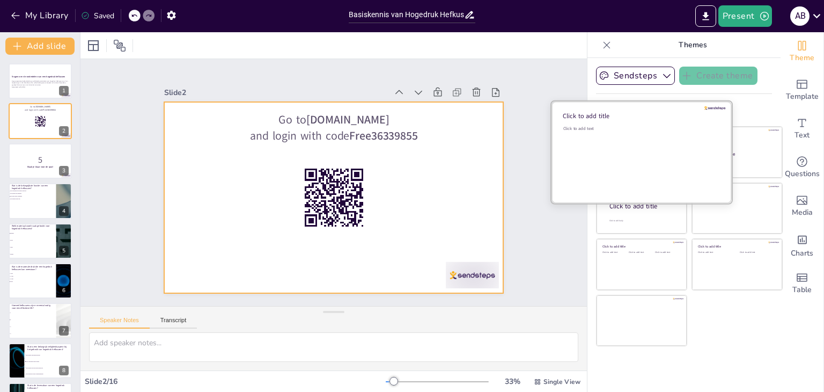
checkbox input "true"
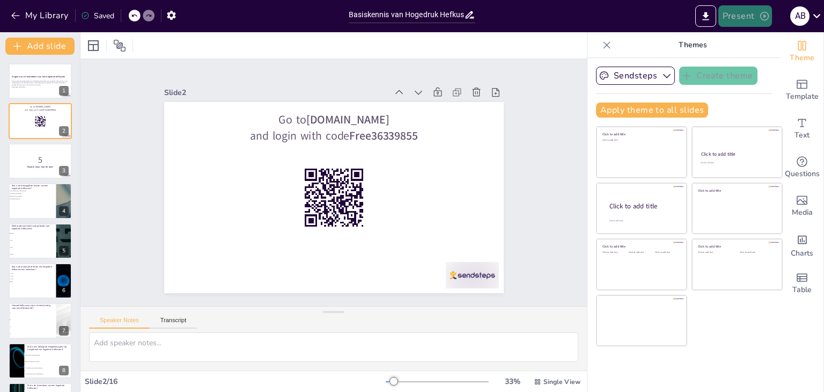
click at [739, 5] on div "Present A B" at bounding box center [652, 16] width 343 height 32
click at [742, 13] on button "Present" at bounding box center [745, 15] width 54 height 21
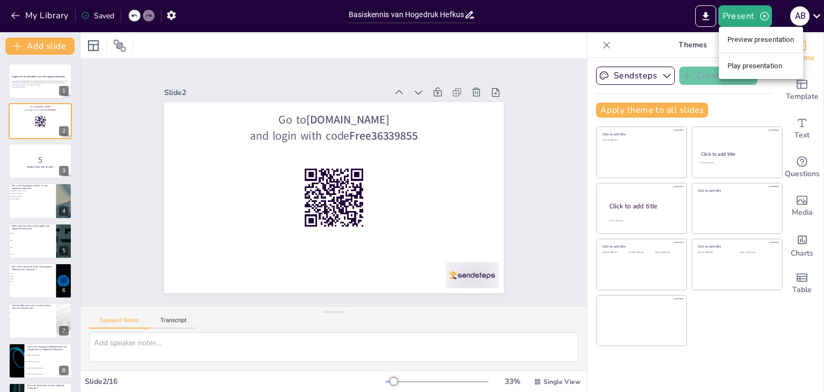
click at [749, 42] on li "Preview presentation" at bounding box center [761, 39] width 84 height 17
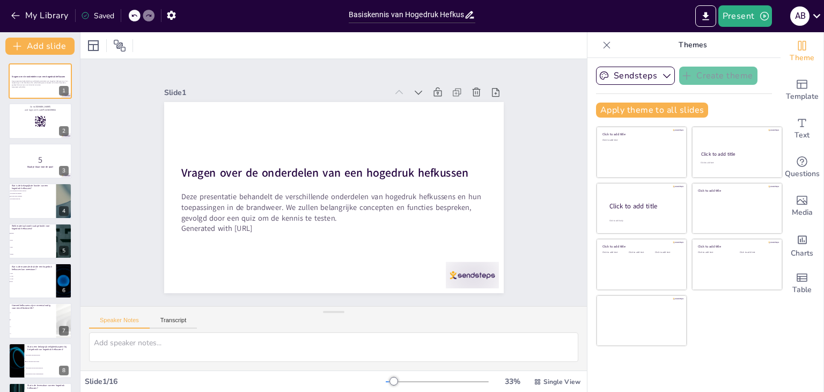
checkbox input "true"
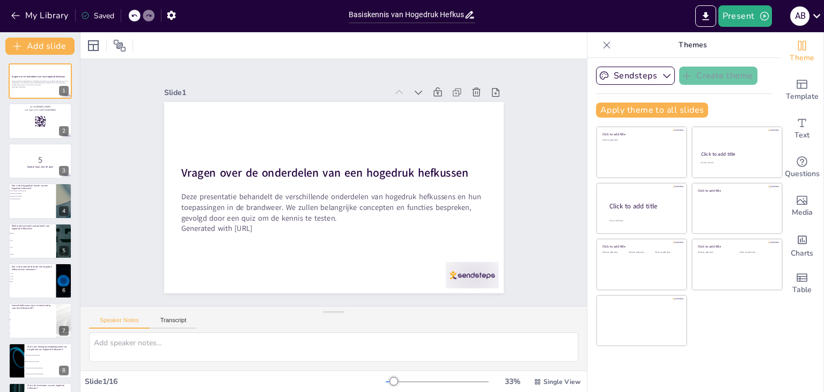
checkbox input "true"
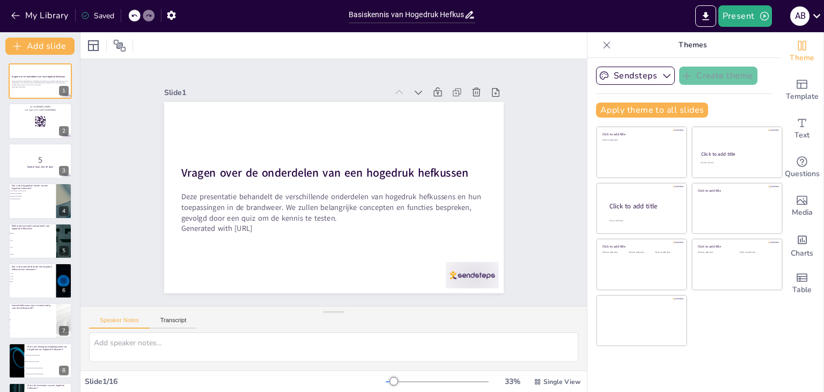
checkbox input "true"
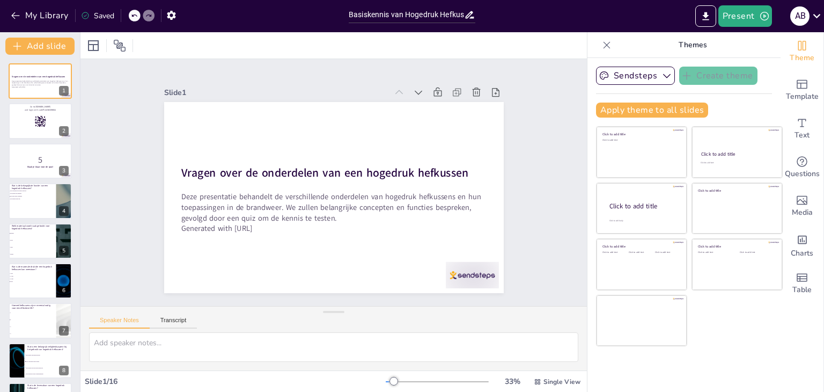
checkbox input "true"
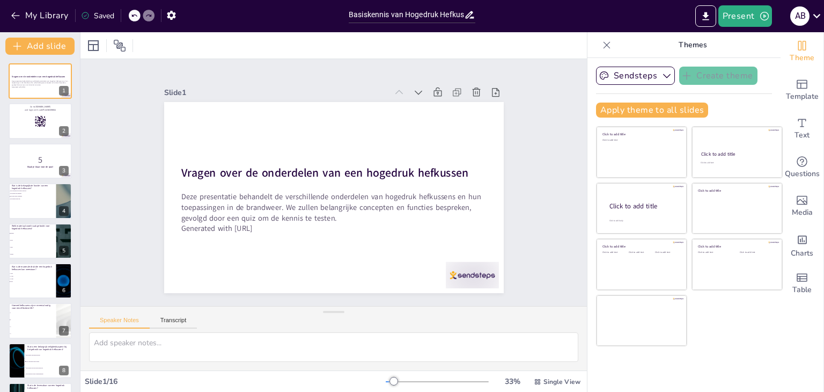
checkbox input "true"
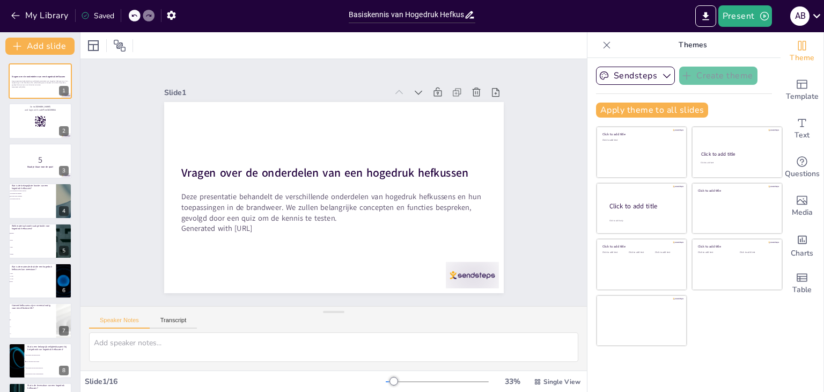
checkbox input "true"
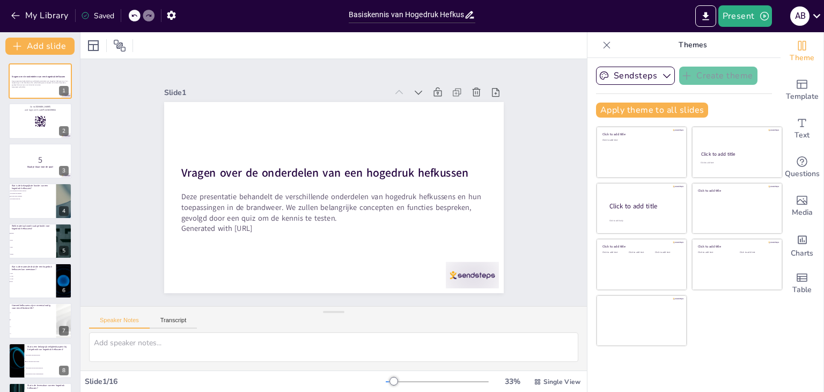
checkbox input "true"
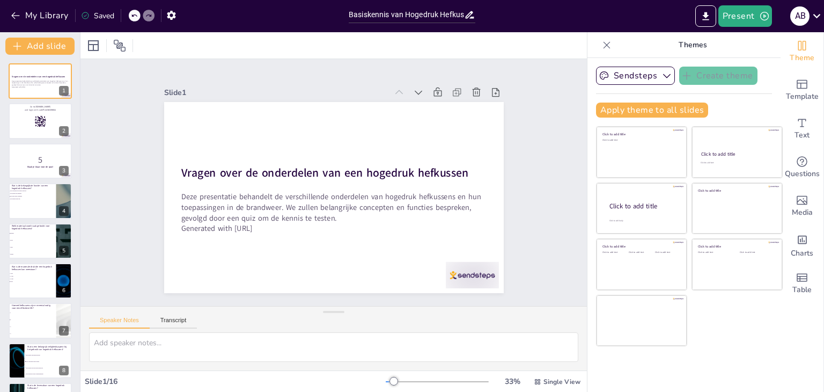
checkbox input "true"
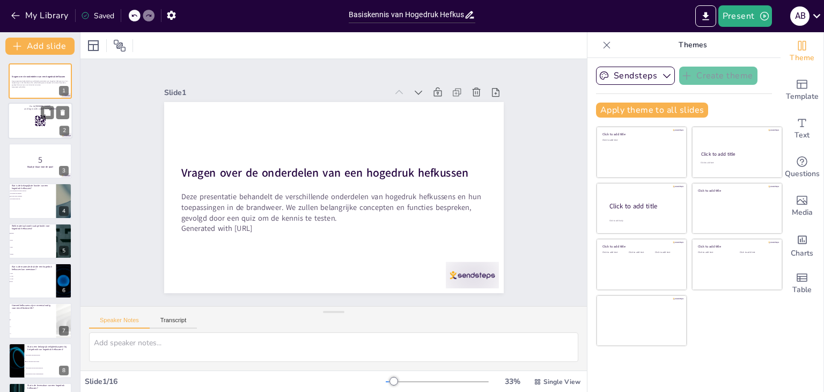
checkbox input "true"
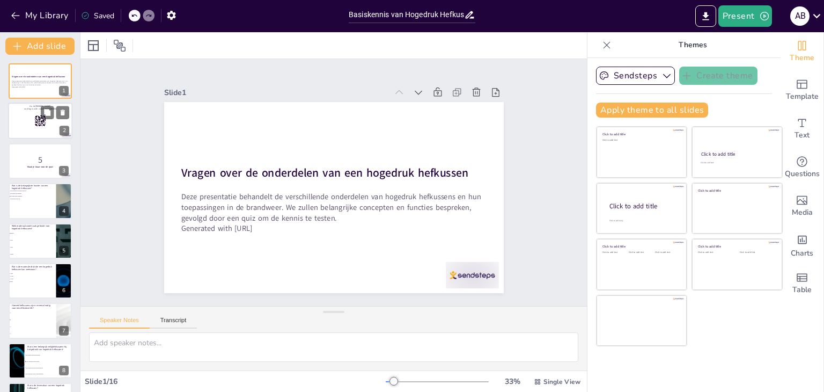
checkbox input "true"
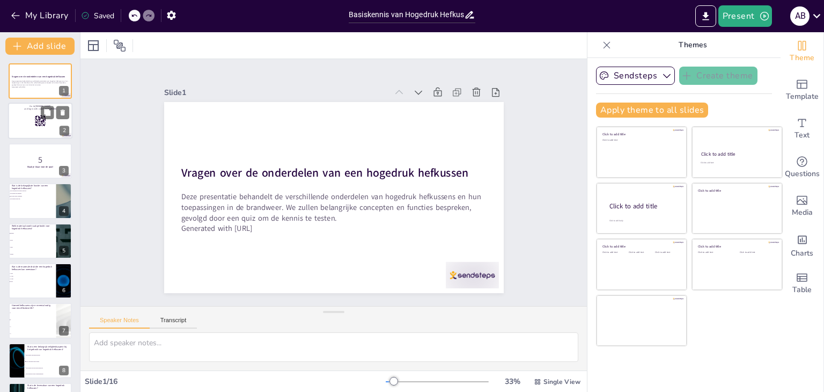
checkbox input "true"
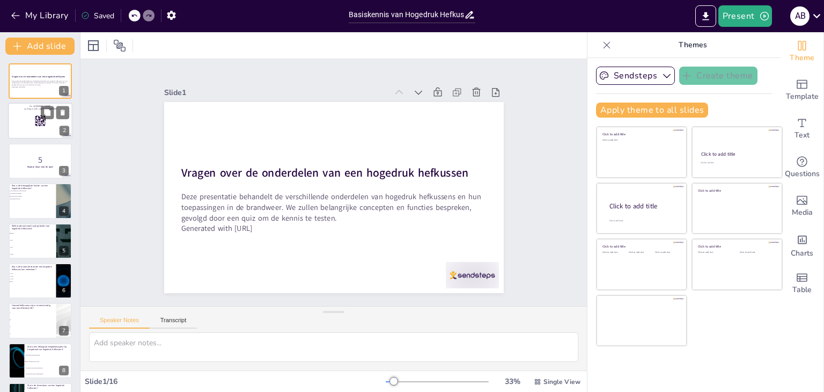
checkbox input "true"
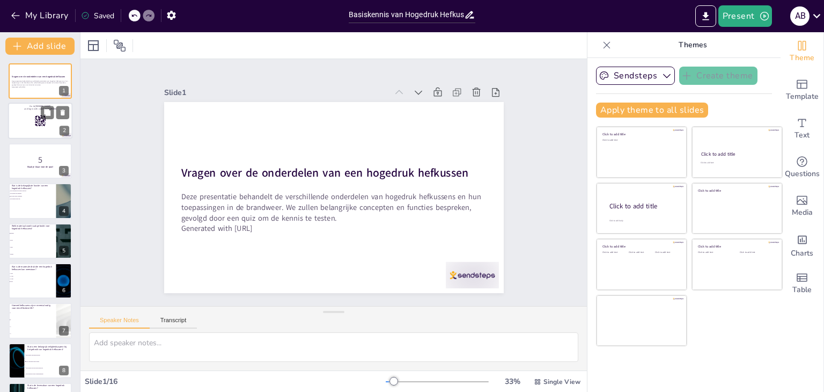
checkbox input "true"
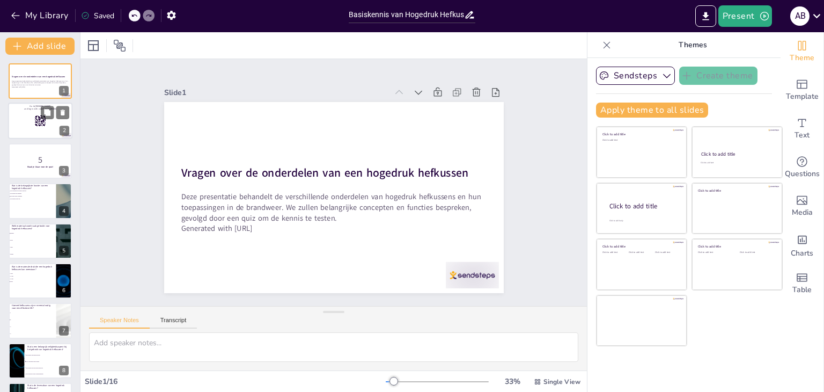
checkbox input "true"
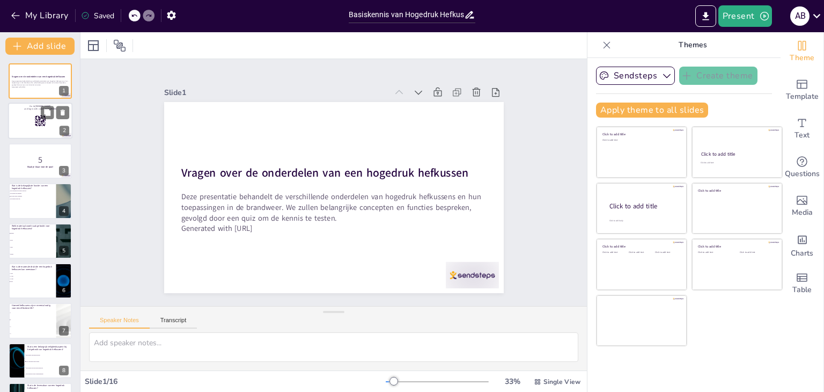
checkbox input "true"
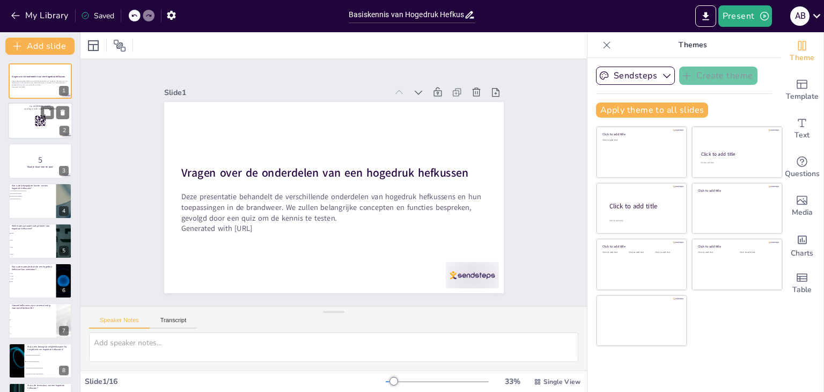
checkbox input "true"
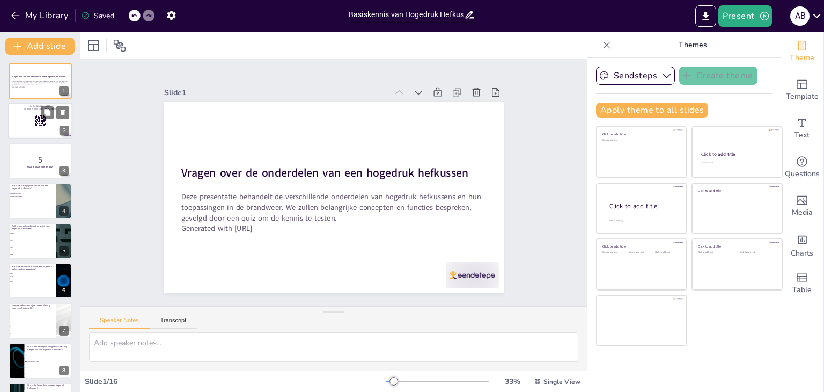
checkbox input "true"
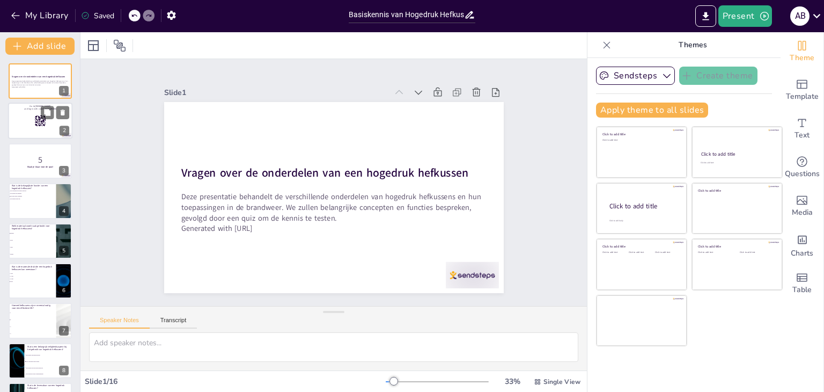
checkbox input "true"
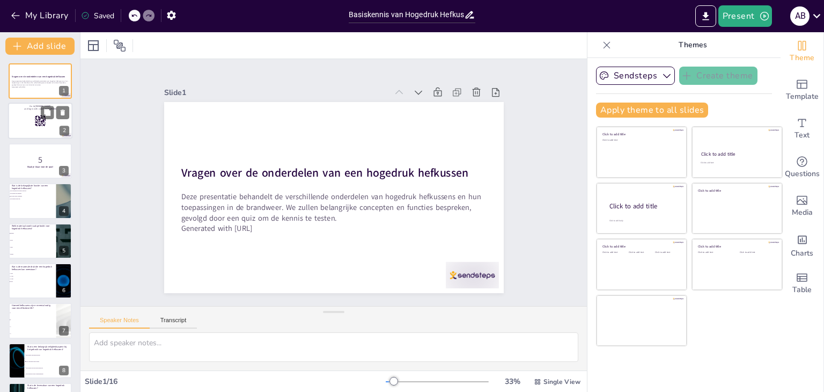
checkbox input "true"
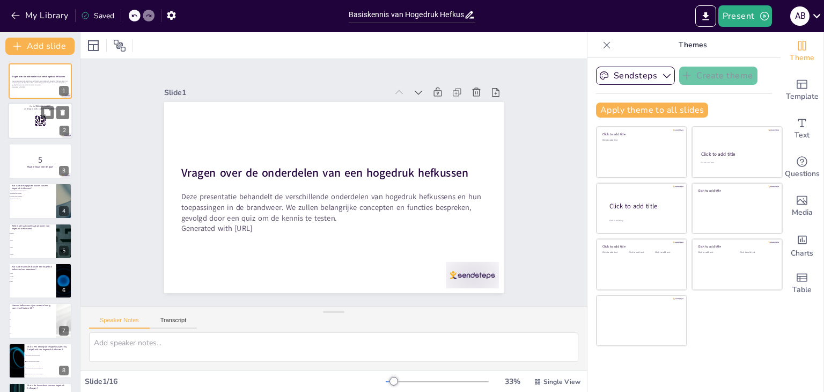
checkbox input "true"
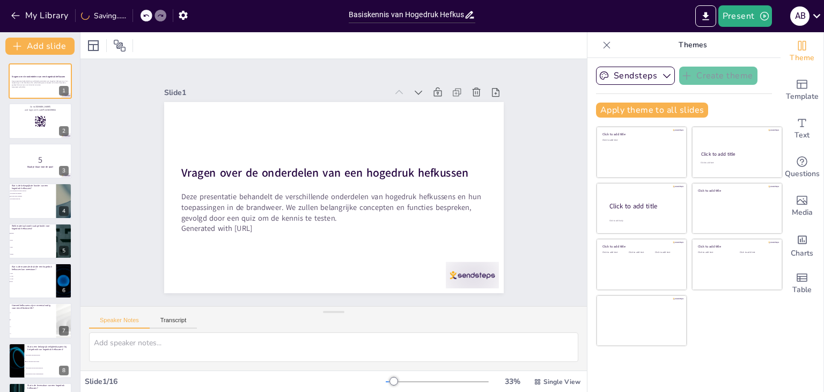
checkbox input "true"
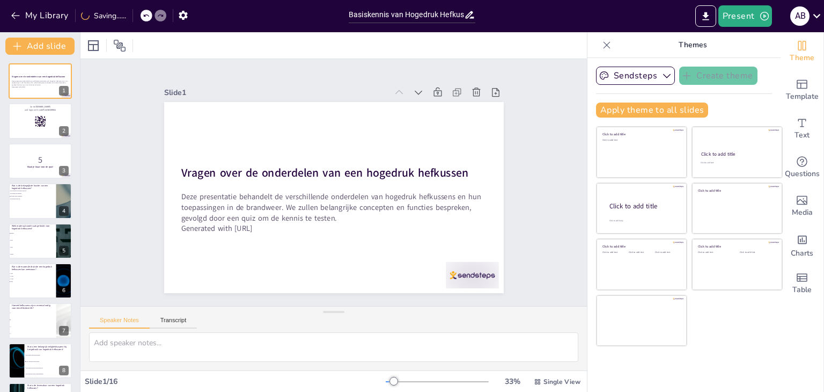
checkbox input "true"
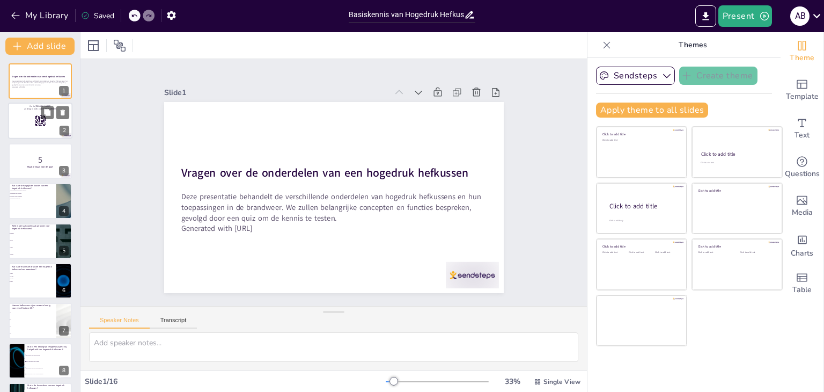
checkbox input "true"
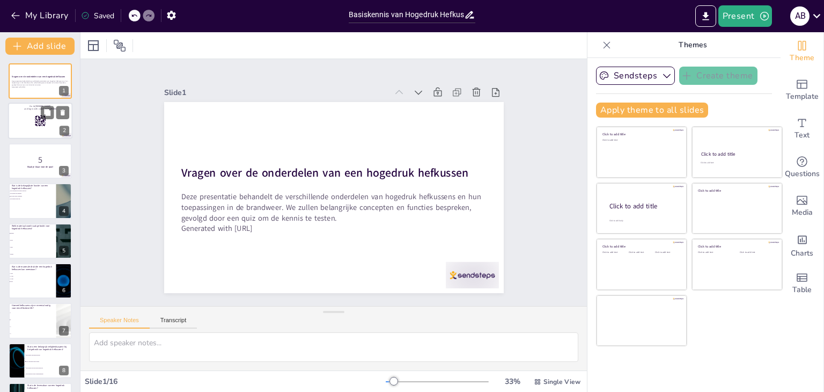
checkbox input "true"
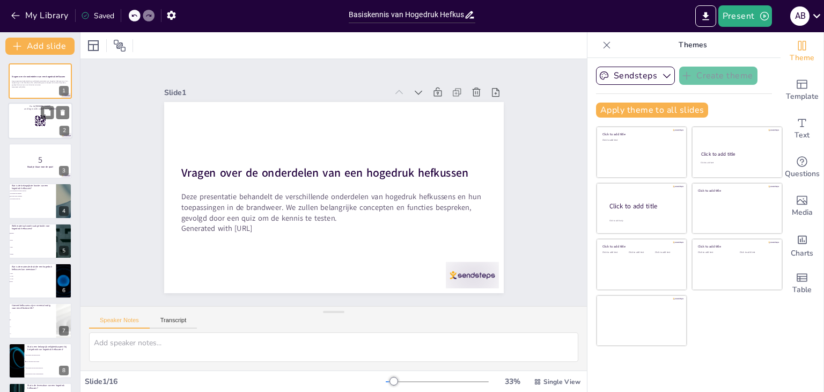
click at [28, 137] on div at bounding box center [40, 121] width 64 height 36
checkbox input "true"
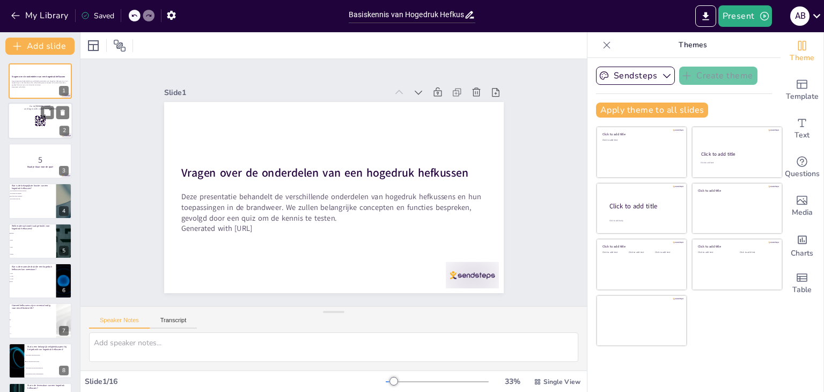
checkbox input "true"
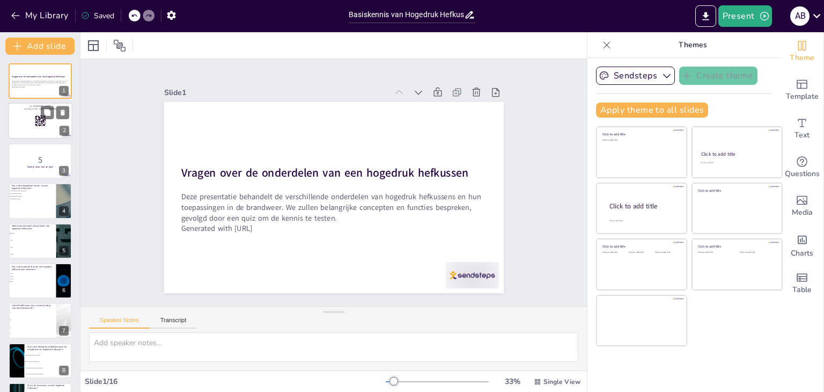
checkbox input "true"
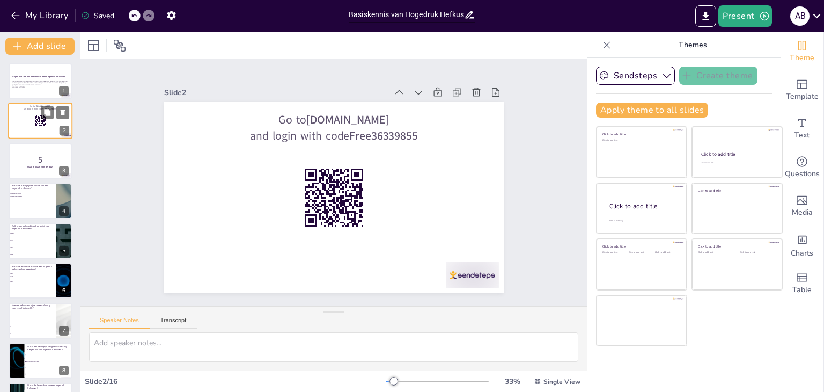
checkbox input "true"
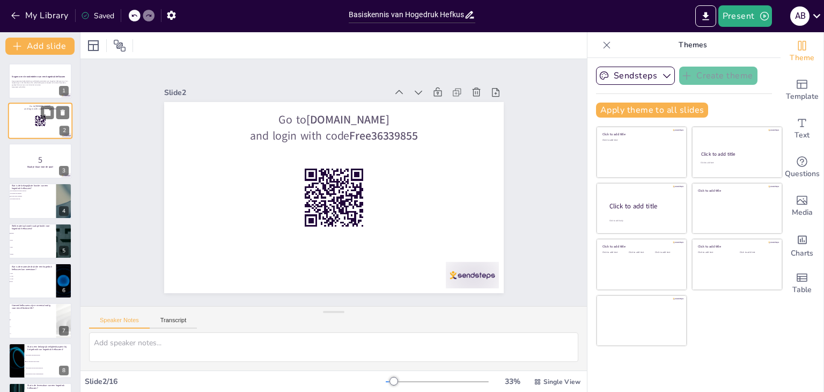
checkbox input "true"
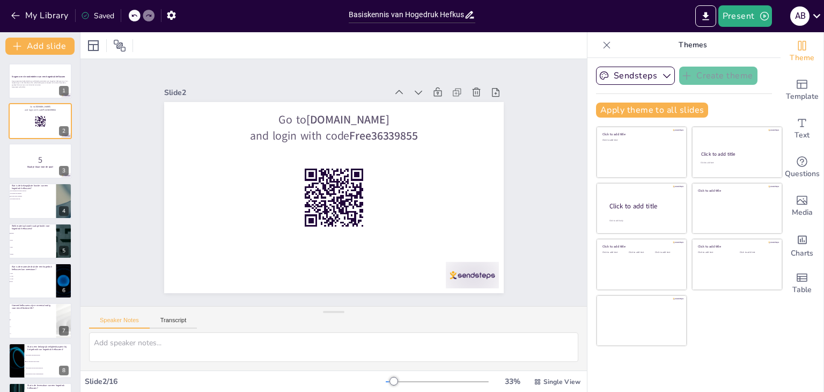
checkbox input "true"
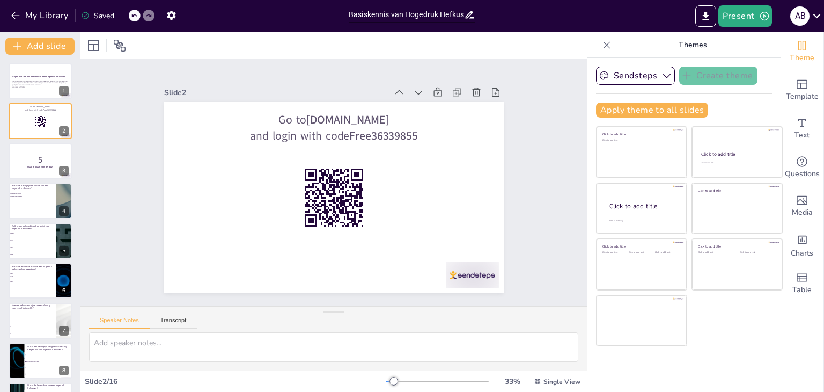
checkbox input "true"
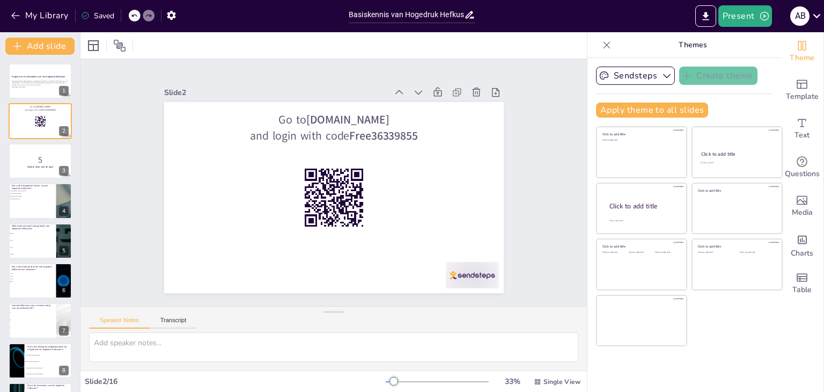
checkbox input "true"
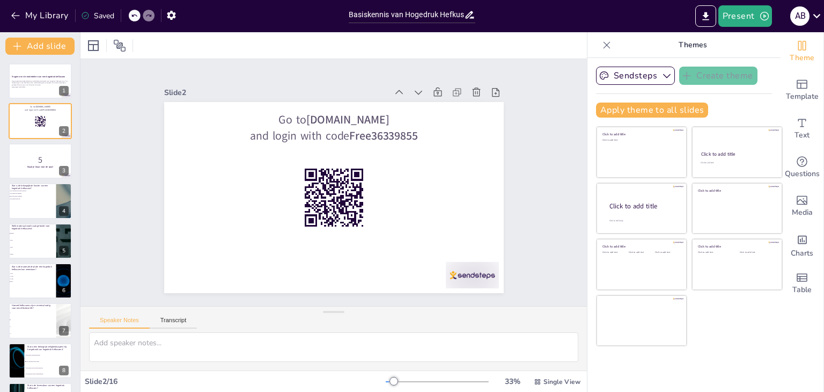
checkbox input "true"
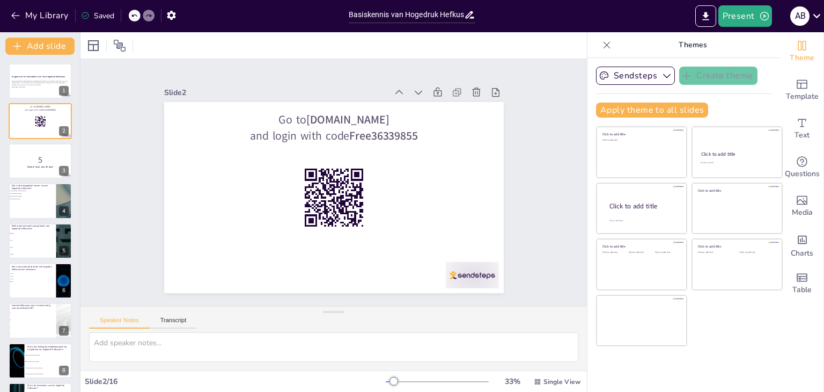
checkbox input "true"
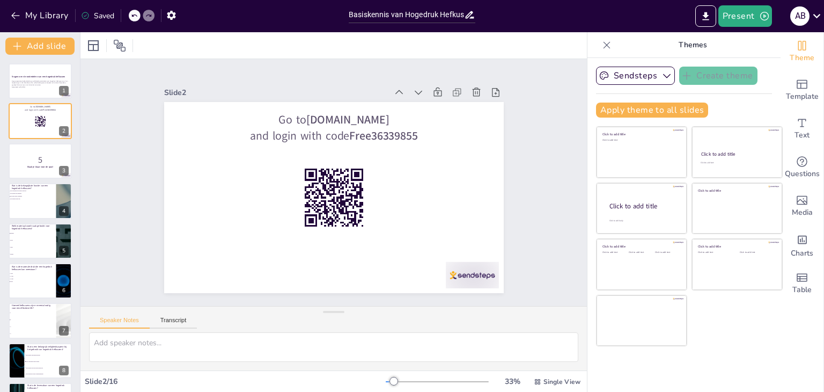
checkbox input "true"
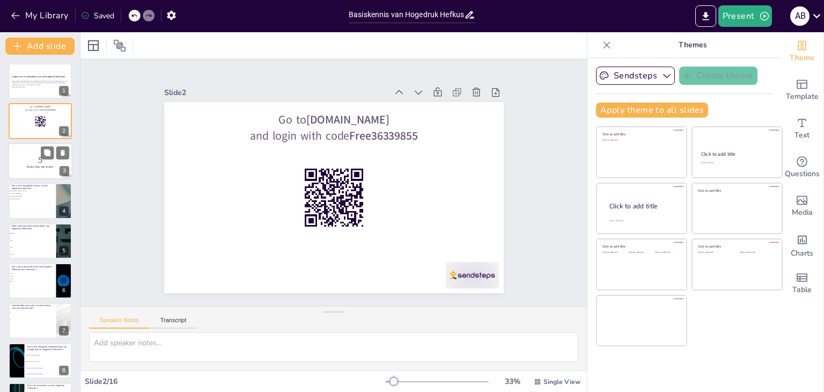
checkbox input "true"
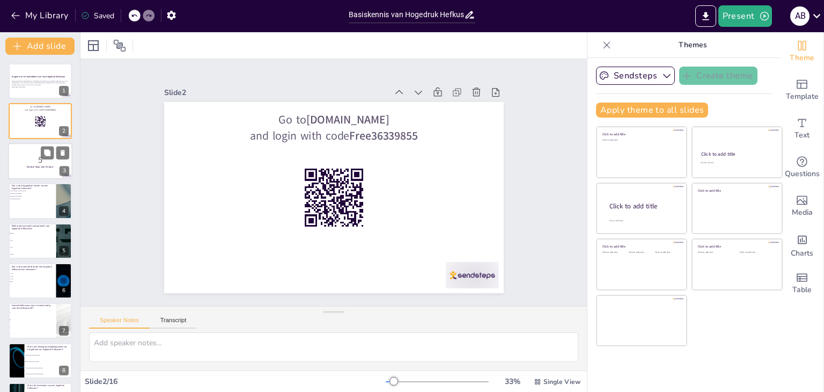
checkbox input "true"
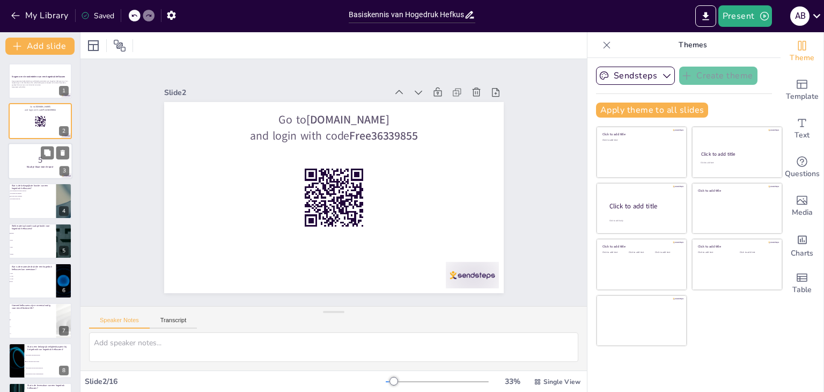
checkbox input "true"
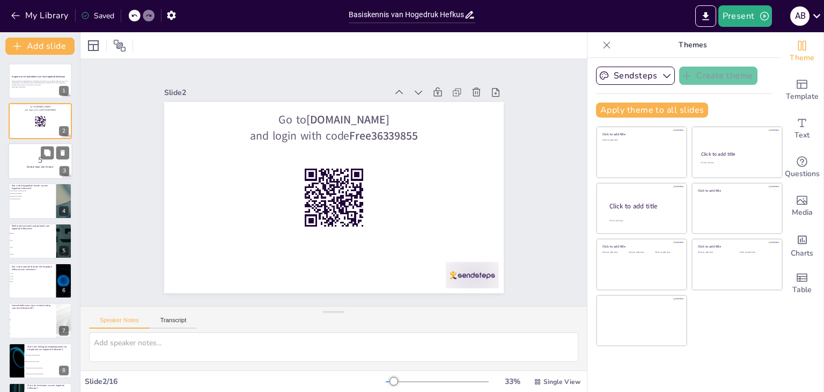
checkbox input "true"
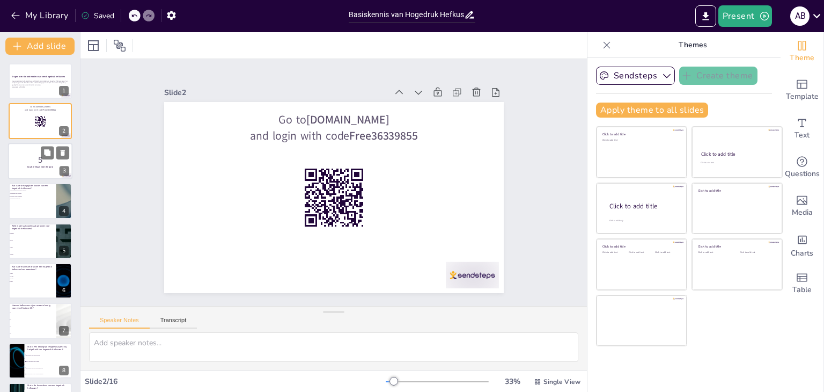
click at [34, 154] on p "5" at bounding box center [40, 159] width 58 height 12
checkbox input "true"
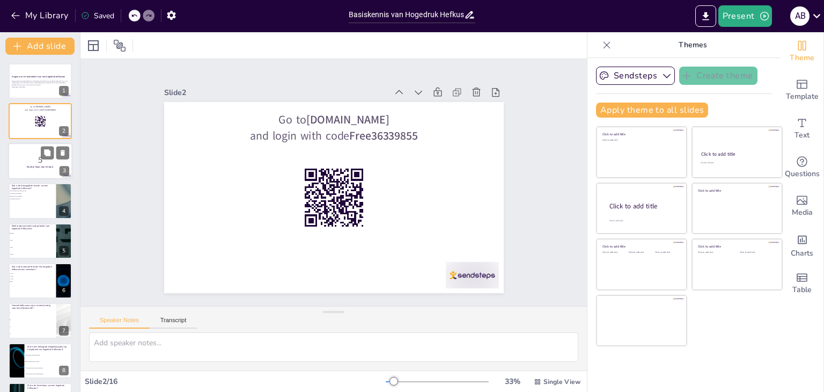
checkbox input "true"
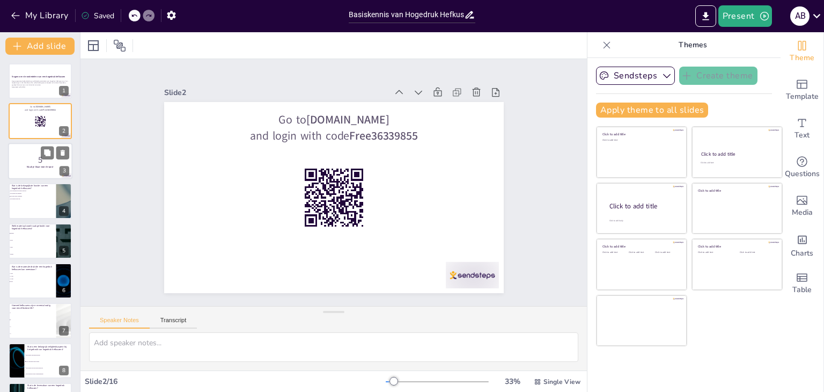
checkbox input "true"
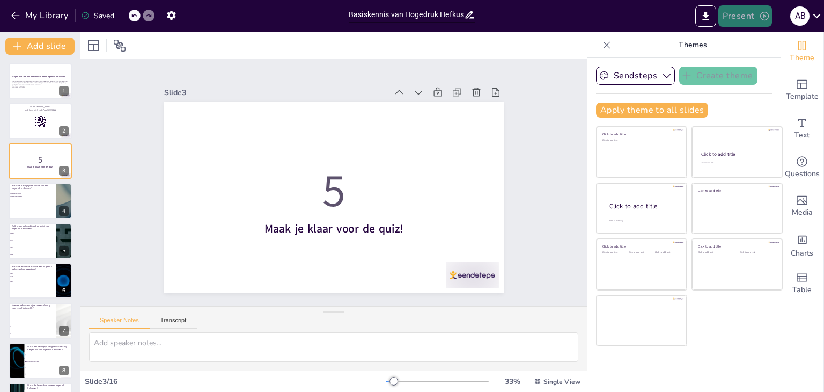
click at [735, 11] on button "Present" at bounding box center [745, 15] width 54 height 21
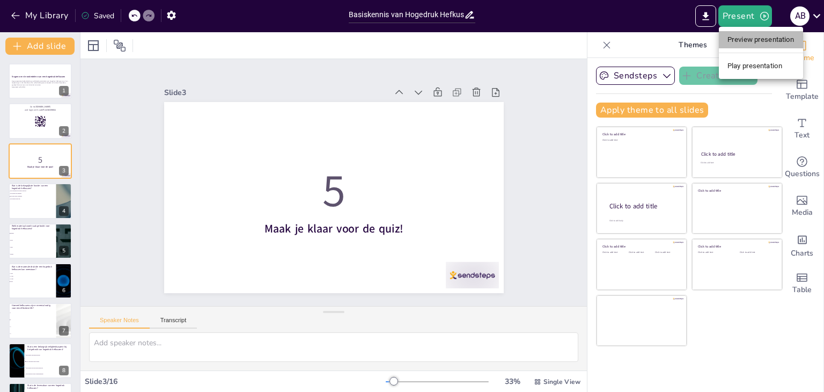
click at [750, 36] on li "Preview presentation" at bounding box center [761, 39] width 84 height 17
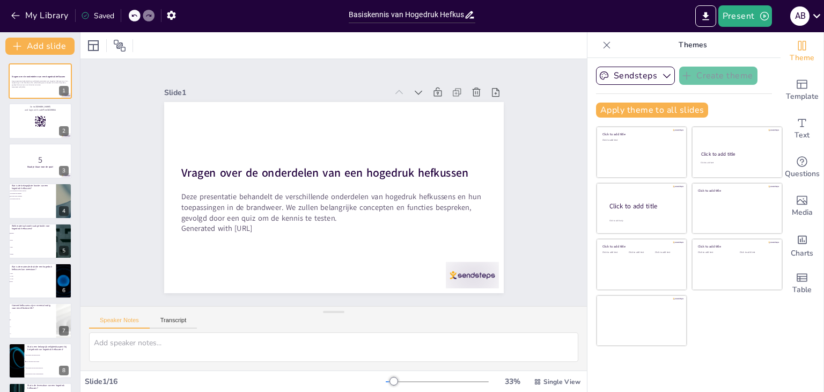
checkbox input "true"
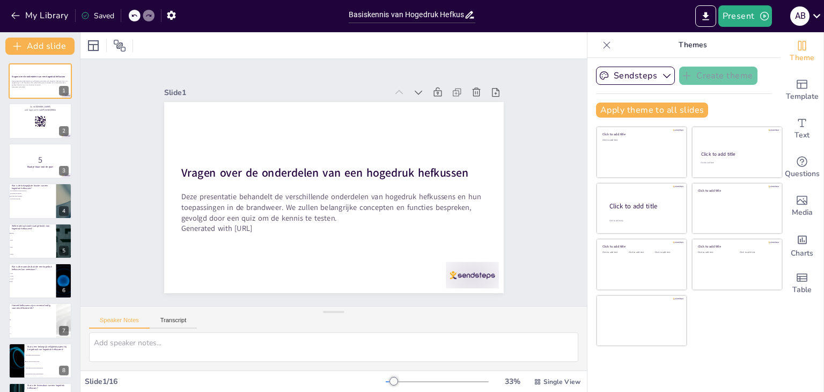
checkbox input "true"
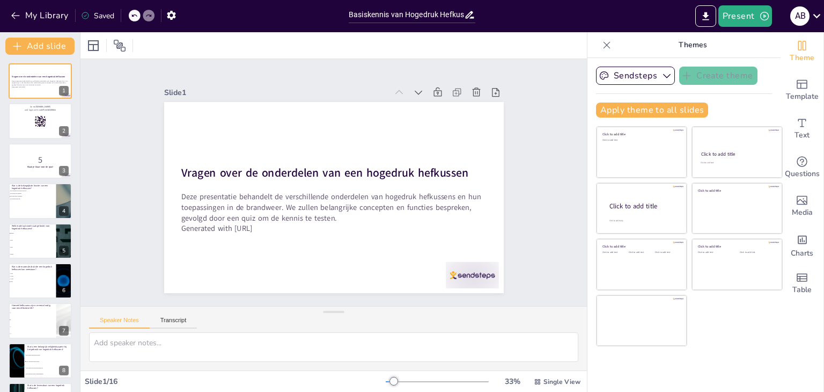
checkbox input "true"
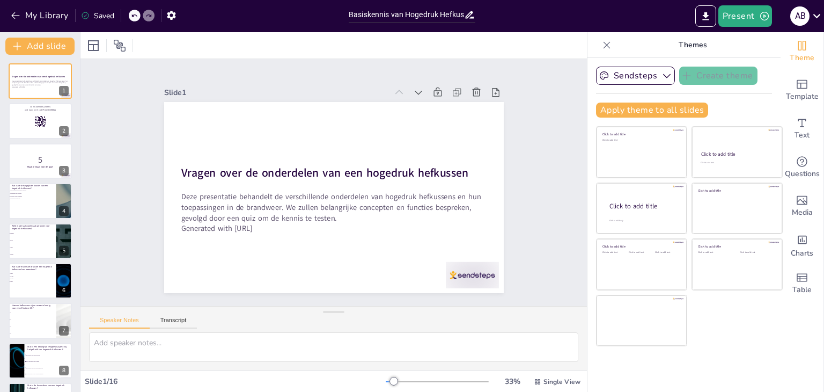
checkbox input "true"
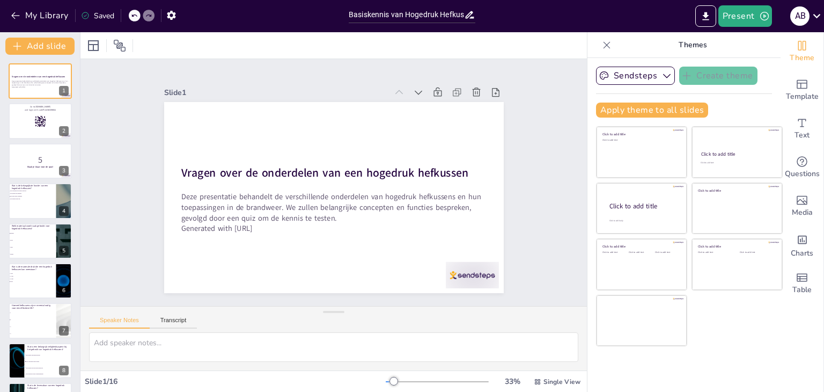
checkbox input "true"
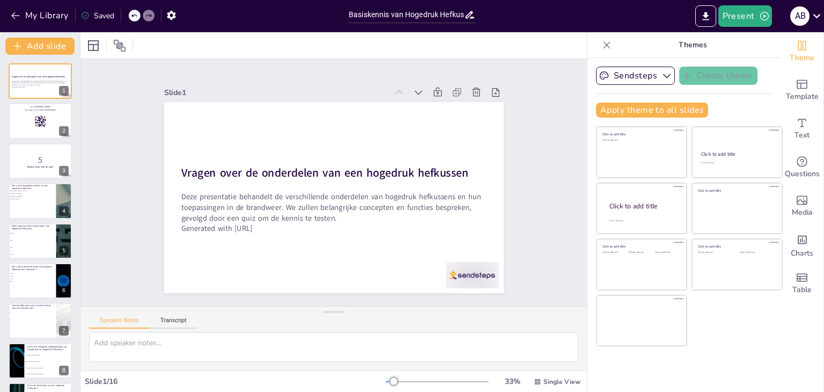
checkbox input "true"
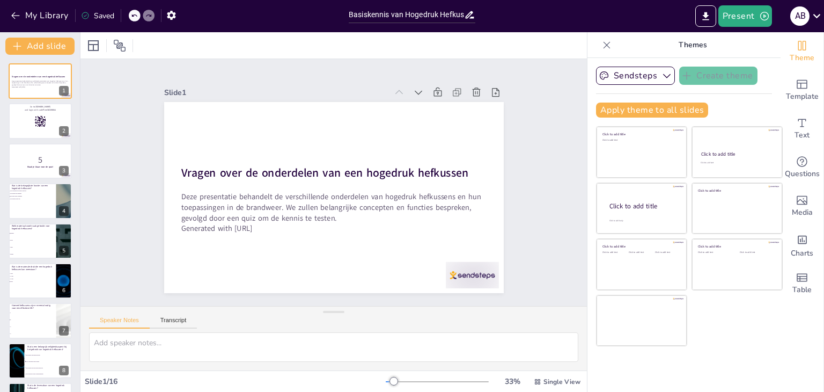
checkbox input "true"
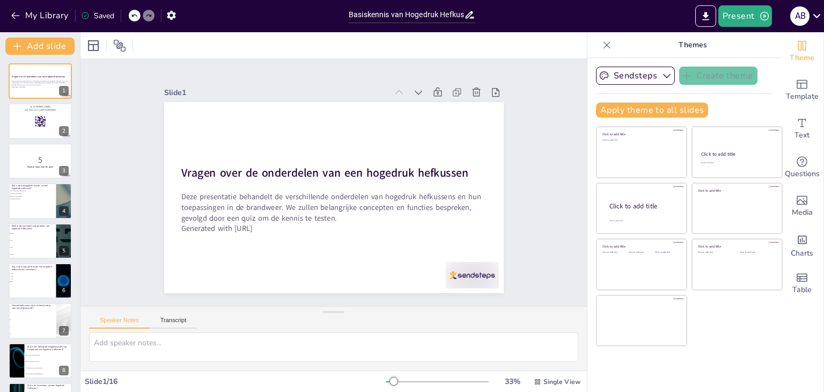
checkbox input "true"
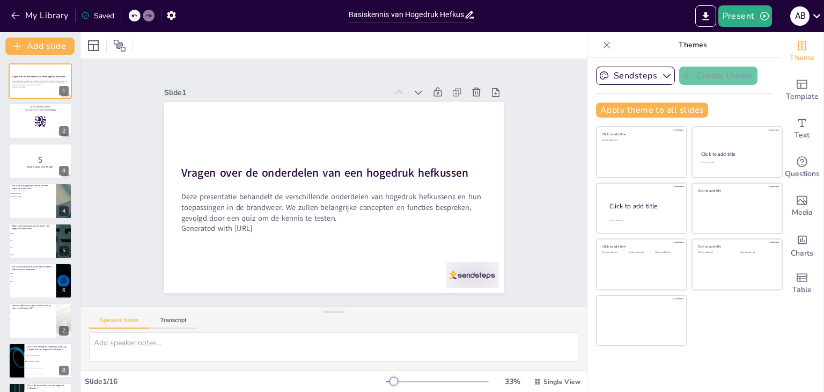
checkbox input "true"
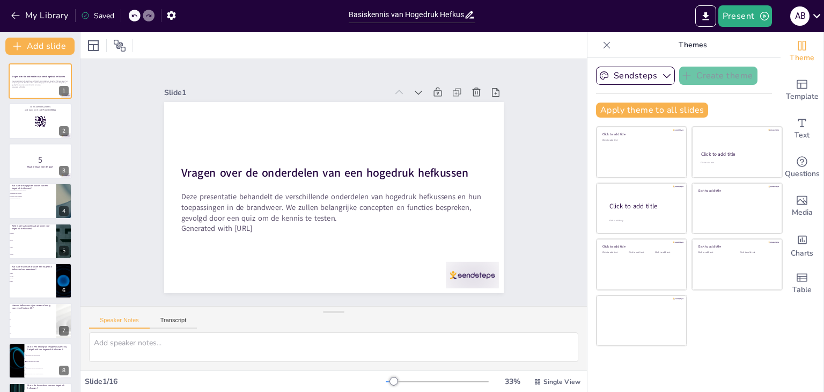
checkbox input "true"
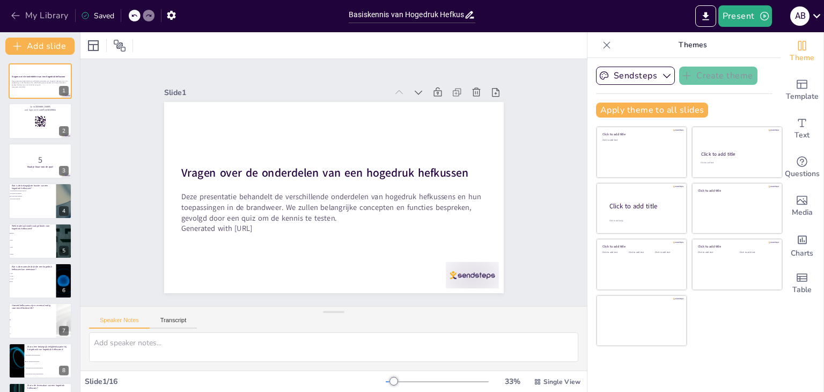
click at [17, 13] on icon "button" at bounding box center [15, 15] width 11 height 11
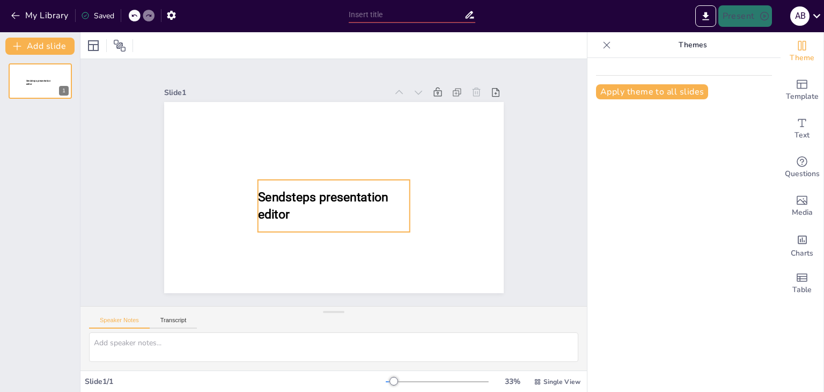
type input "Basiskennis van Hogedruk Hefkussens voor Brandweer Aspiranten"
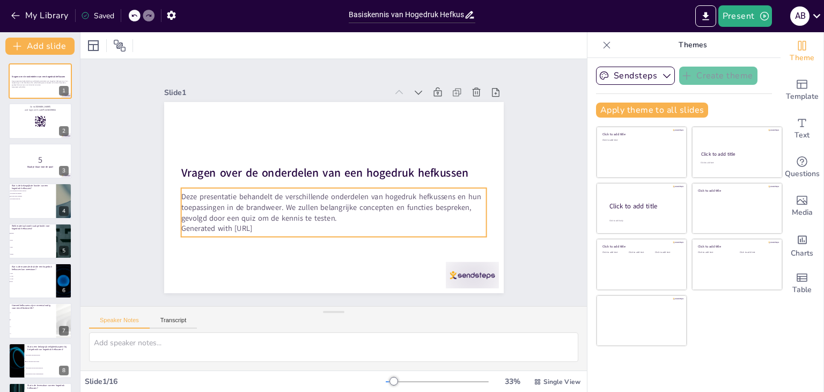
checkbox input "true"
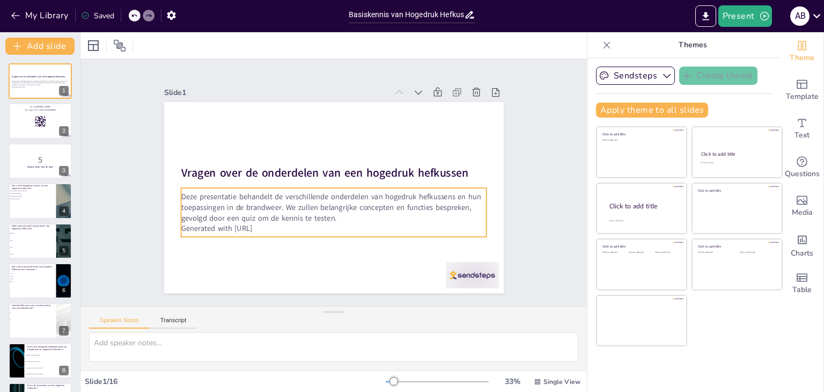
checkbox input "true"
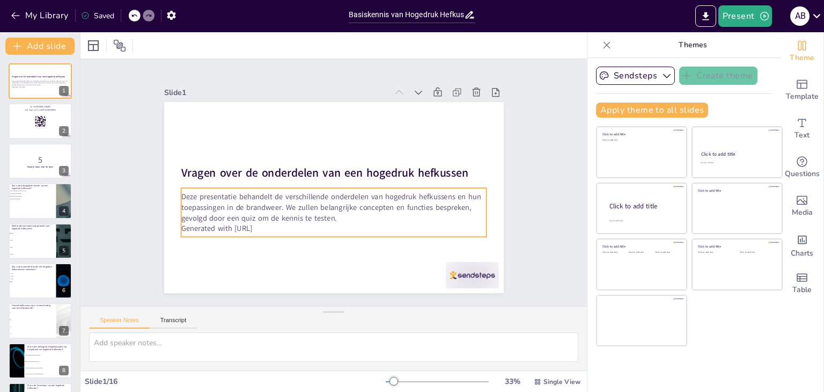
checkbox input "true"
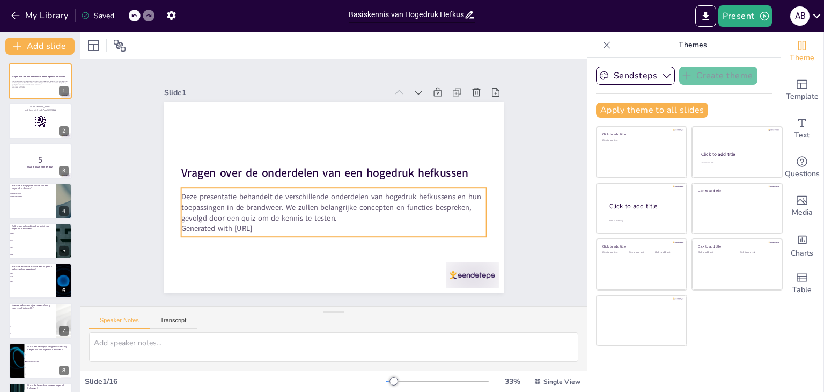
checkbox input "true"
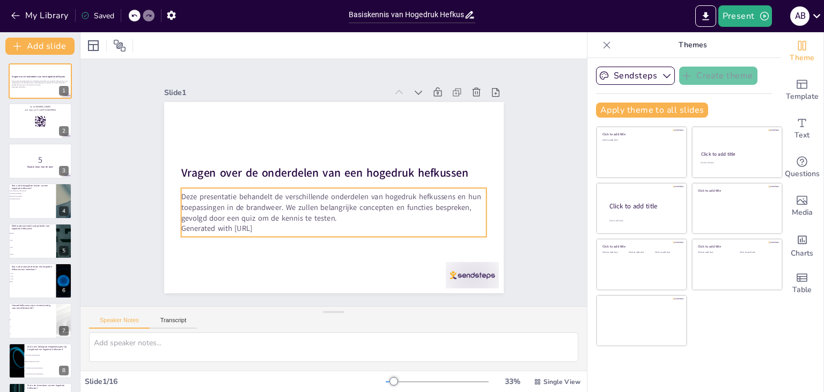
checkbox input "true"
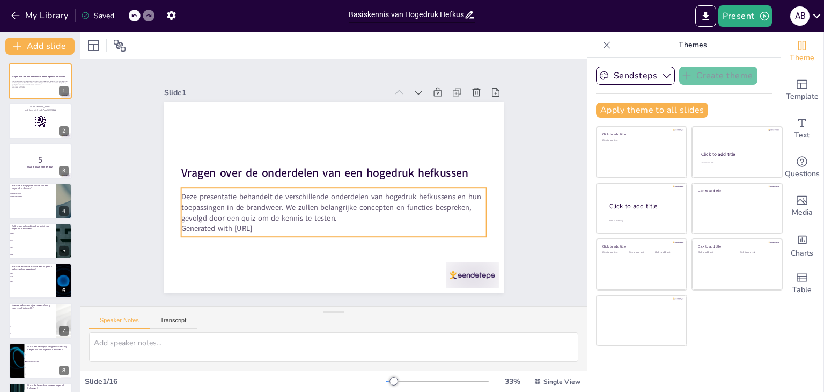
checkbox input "true"
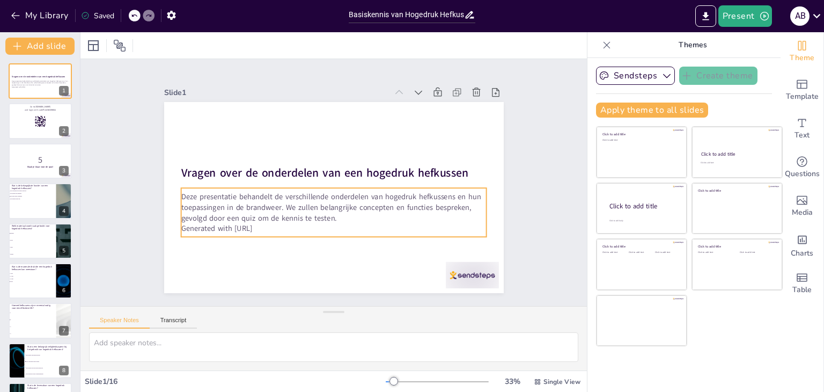
checkbox input "true"
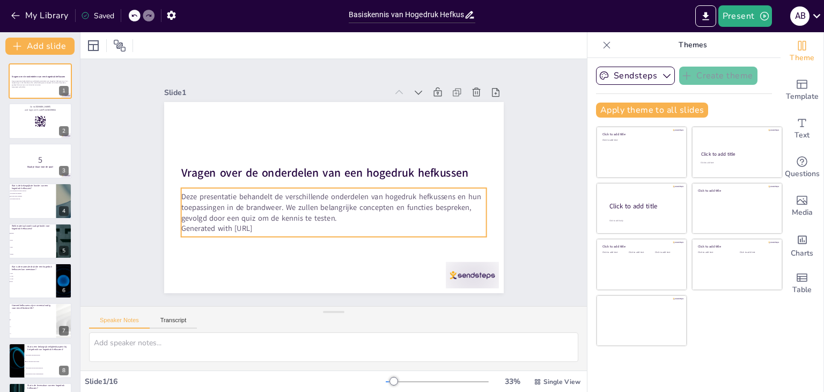
checkbox input "true"
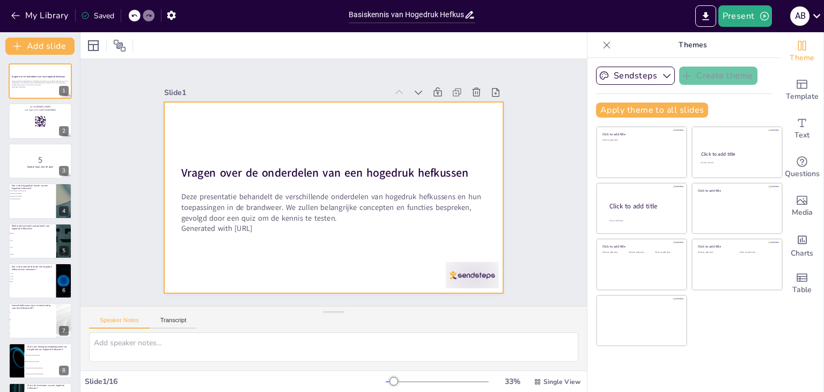
checkbox input "true"
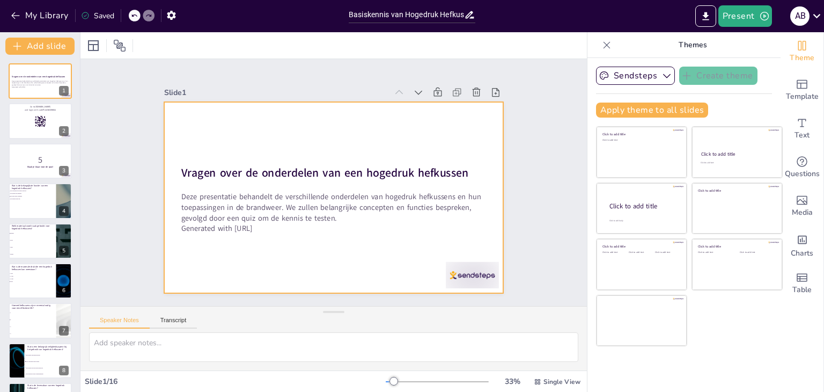
checkbox input "true"
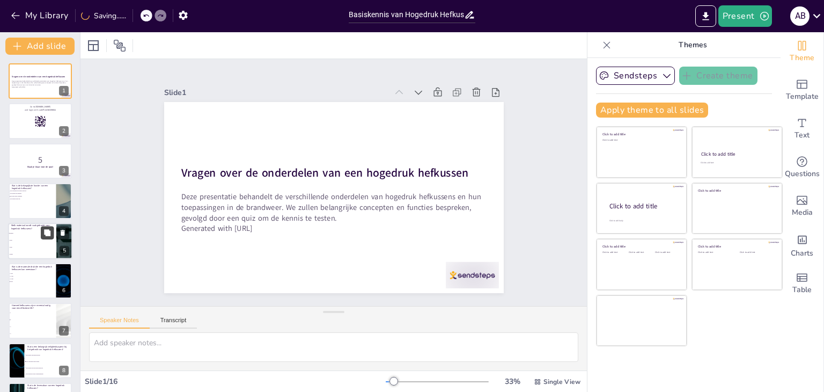
checkbox input "true"
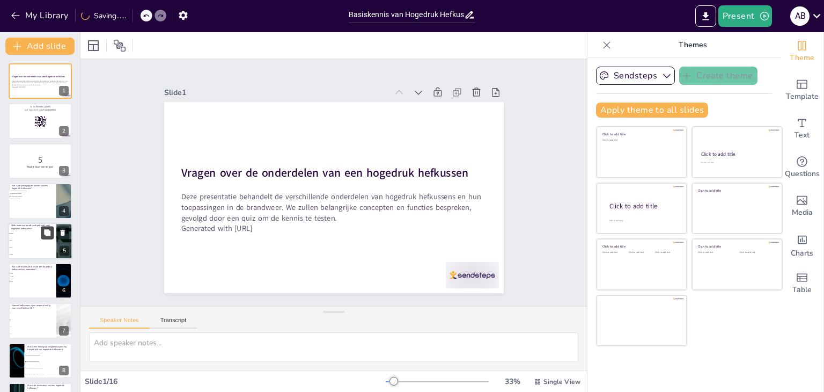
checkbox input "true"
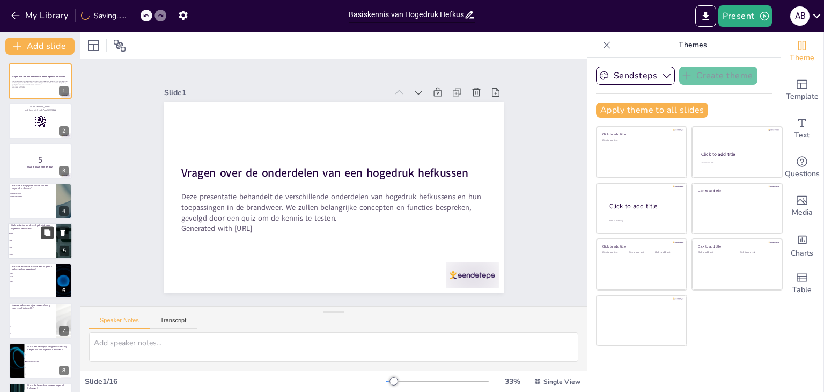
checkbox input "true"
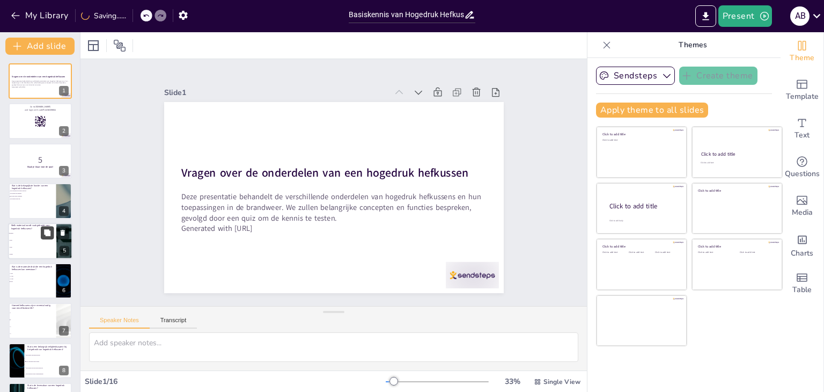
checkbox input "true"
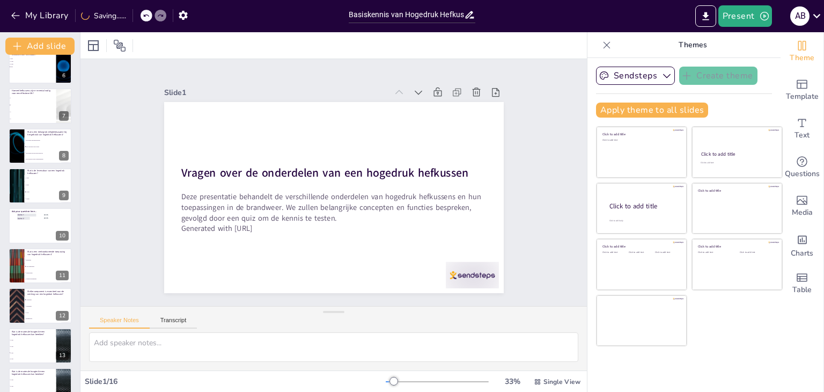
scroll to position [314, 0]
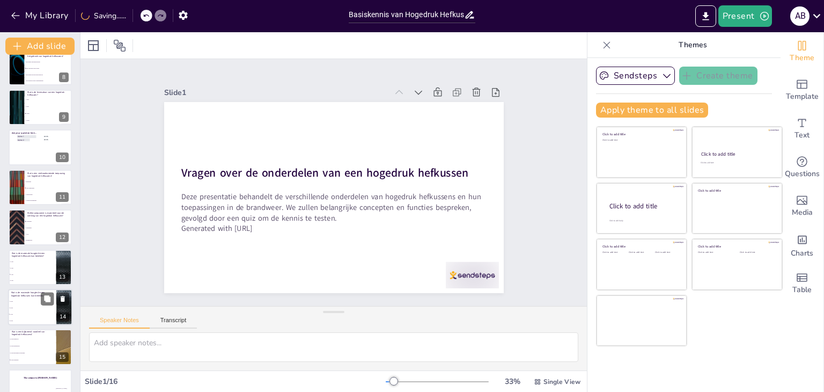
checkbox input "true"
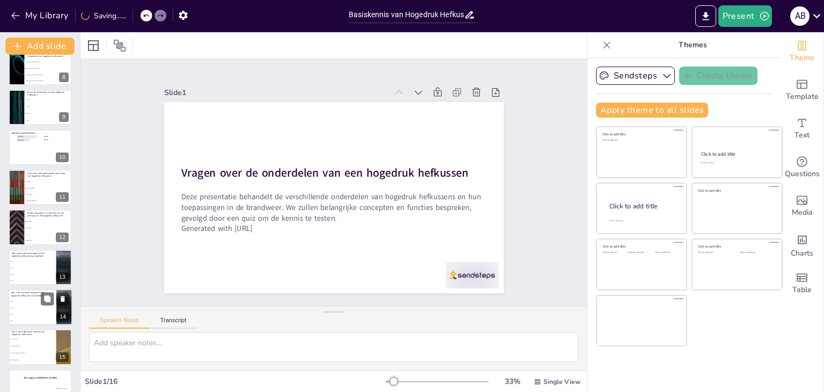
checkbox input "true"
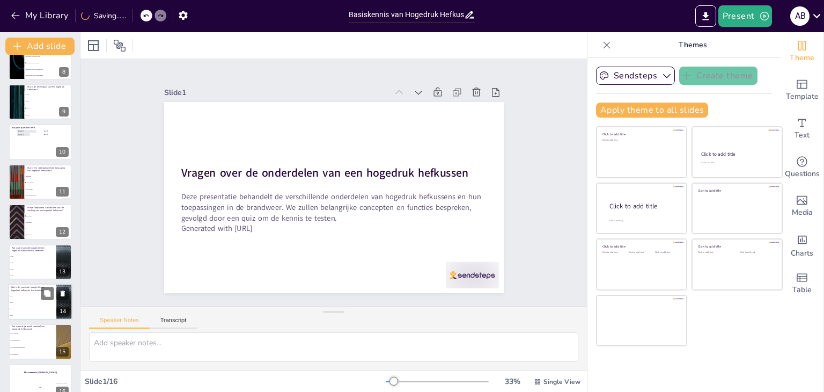
checkbox input "true"
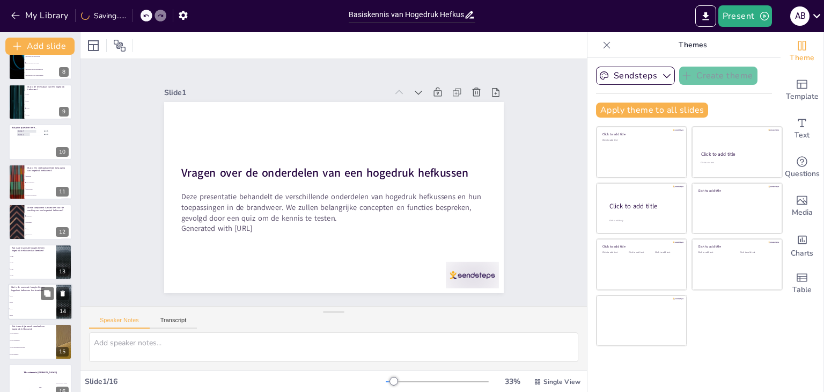
checkbox input "true"
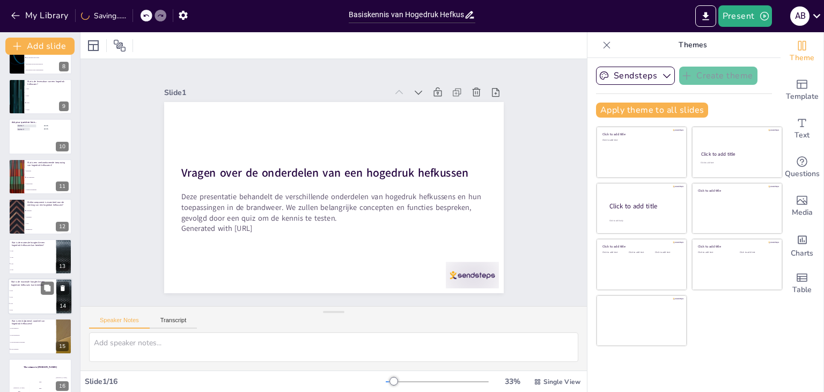
checkbox input "true"
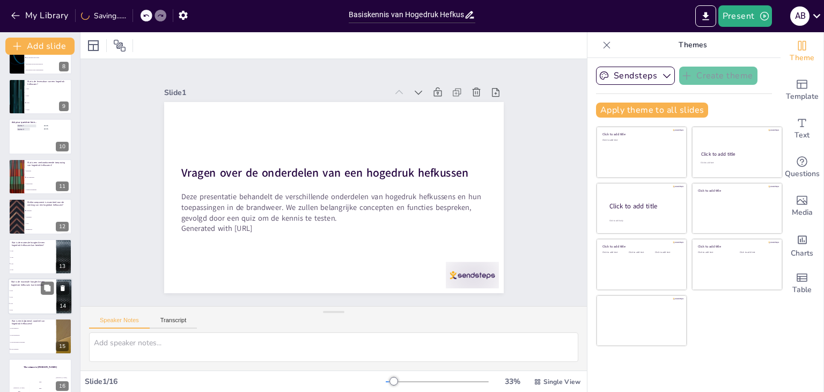
checkbox input "true"
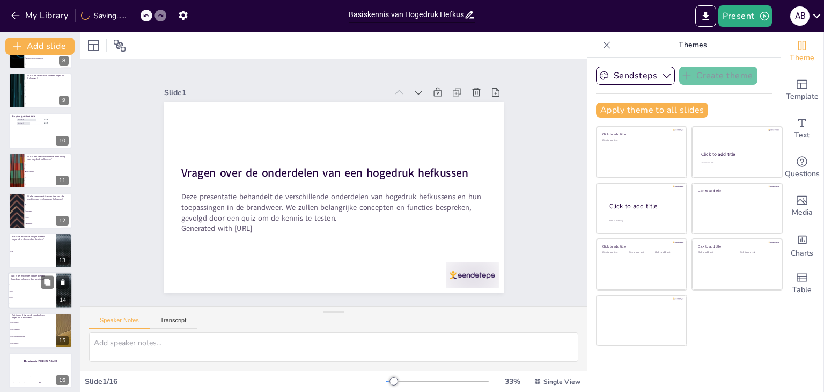
checkbox input "true"
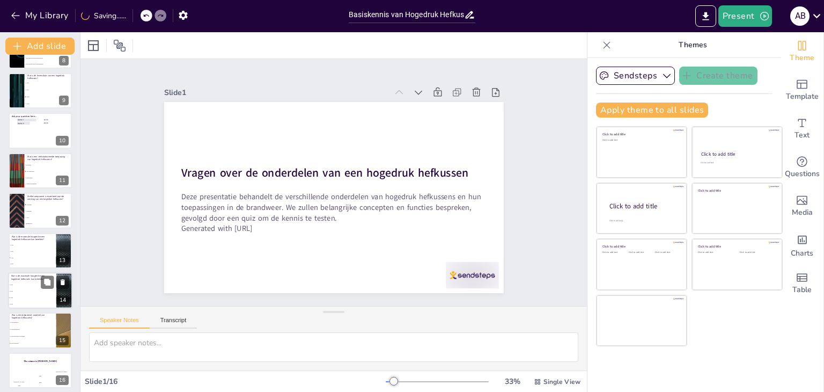
checkbox input "true"
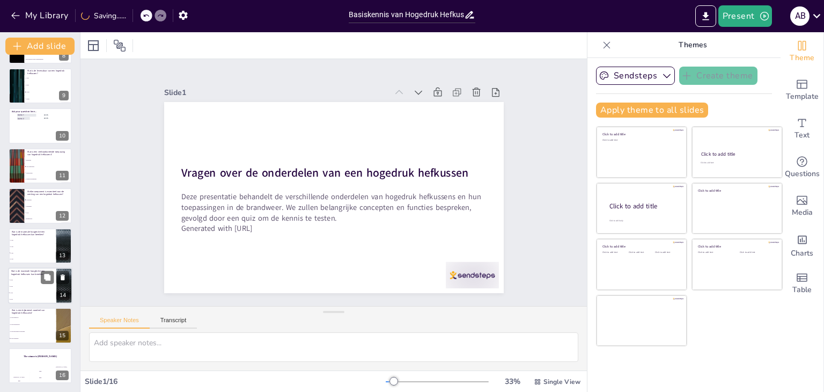
checkbox input "true"
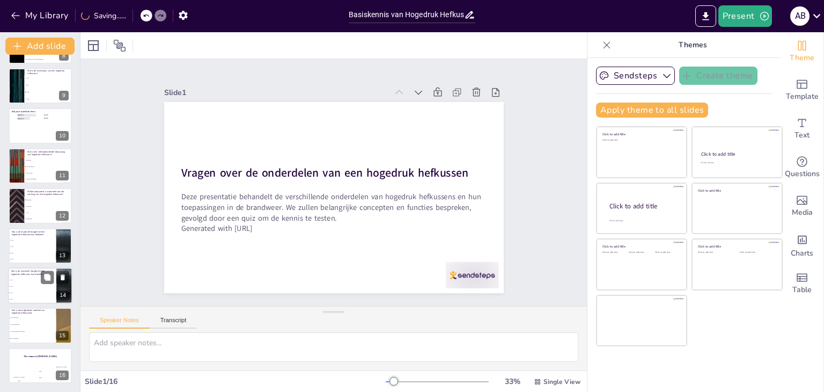
checkbox input "true"
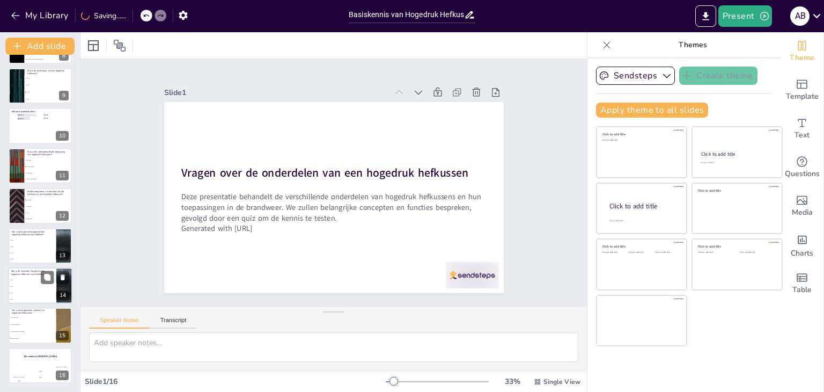
checkbox input "true"
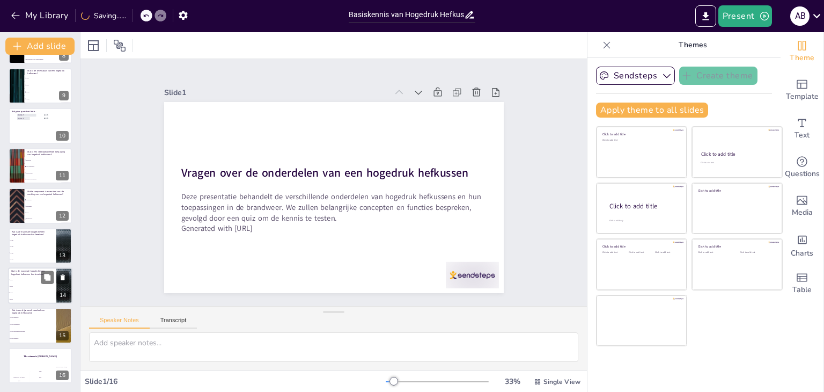
checkbox input "true"
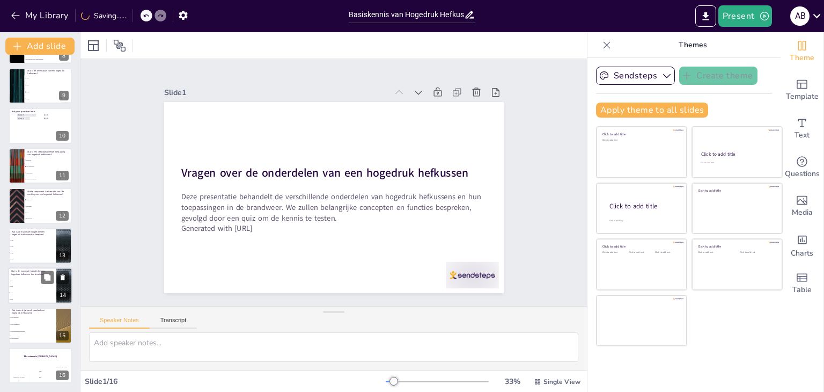
checkbox input "true"
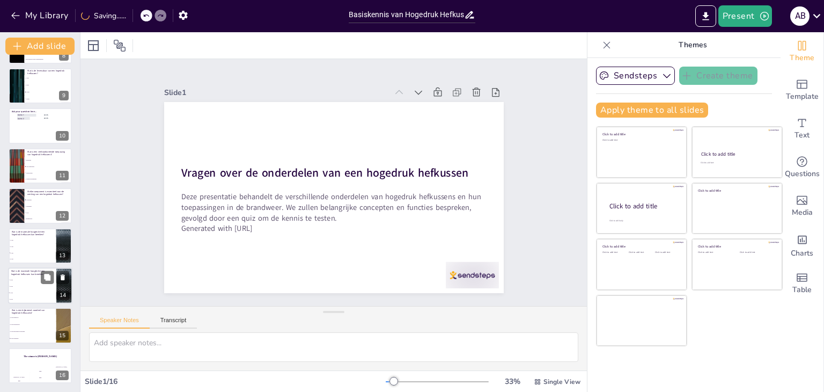
checkbox input "true"
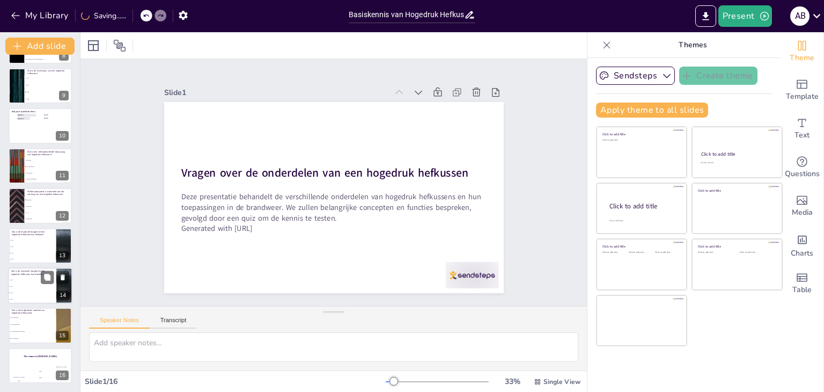
checkbox input "true"
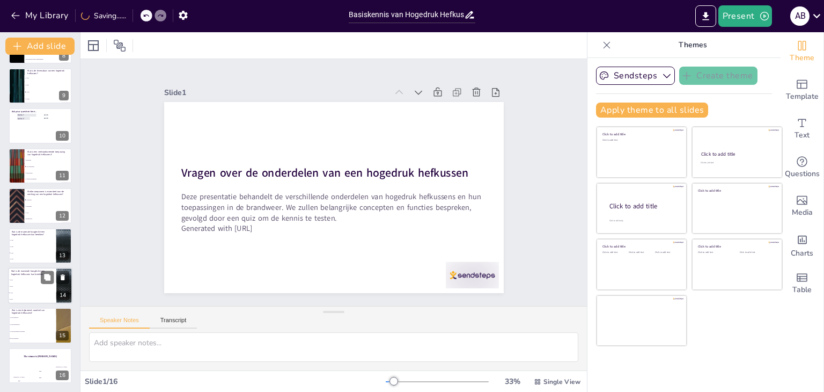
checkbox input "true"
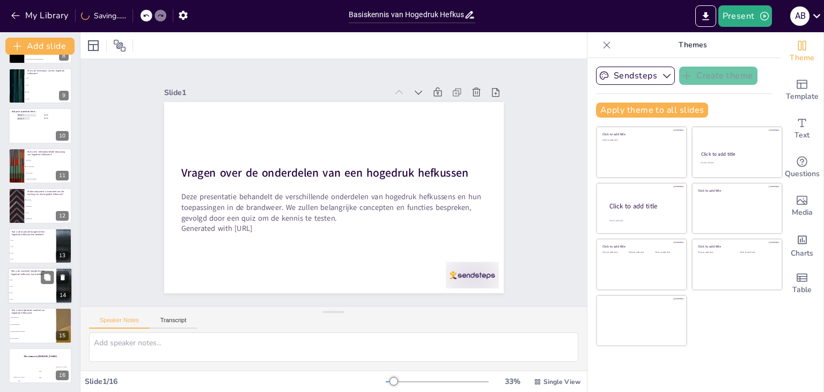
checkbox input "true"
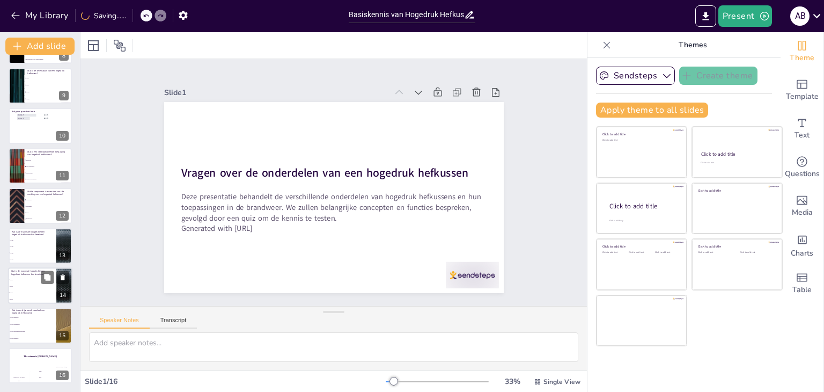
checkbox input "true"
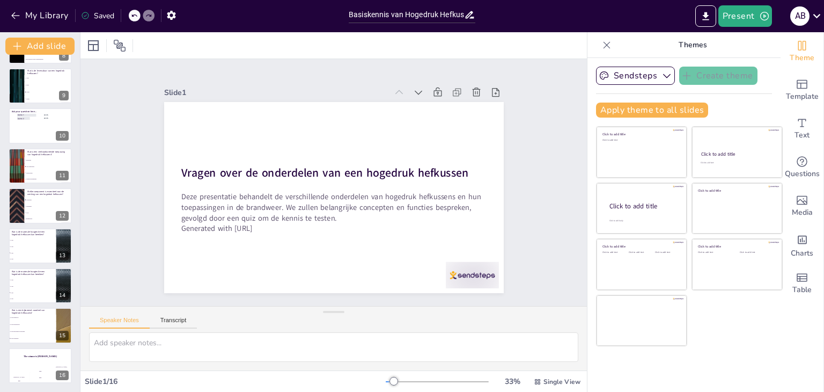
checkbox input "true"
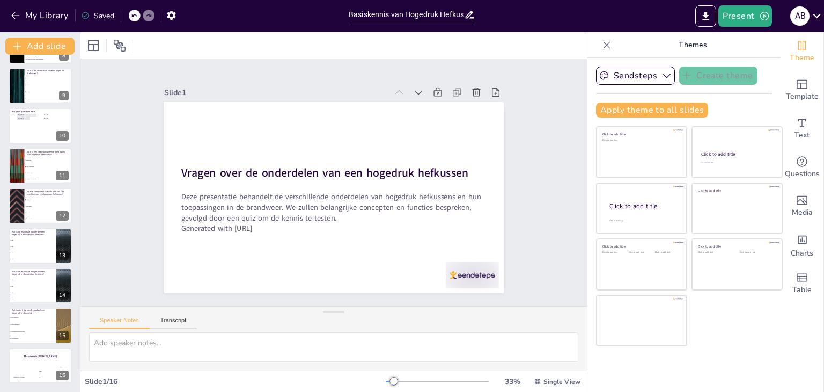
checkbox input "true"
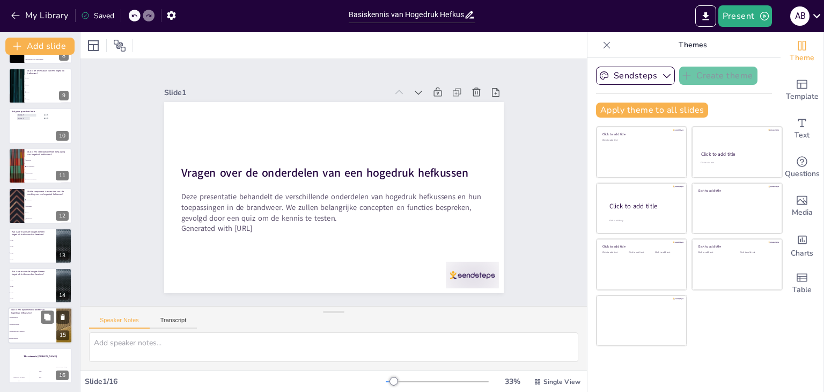
checkbox input "true"
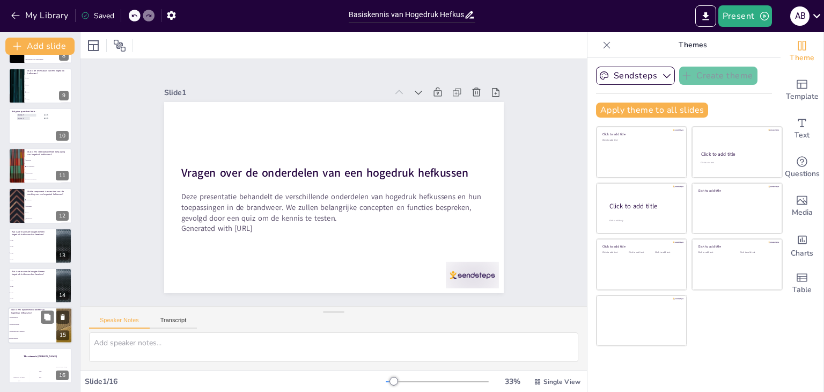
checkbox input "true"
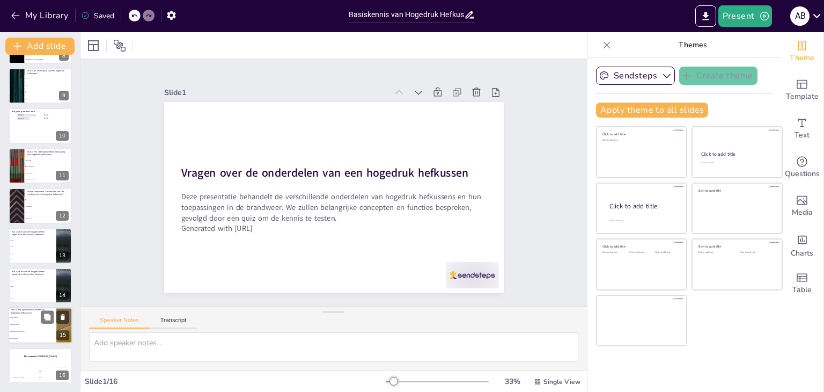
checkbox input "true"
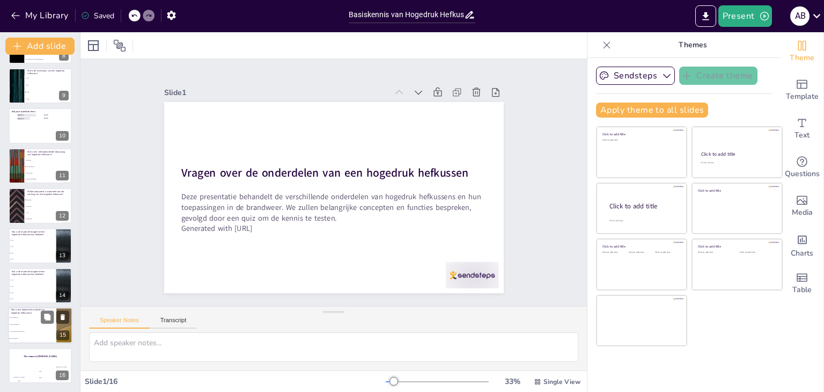
checkbox input "true"
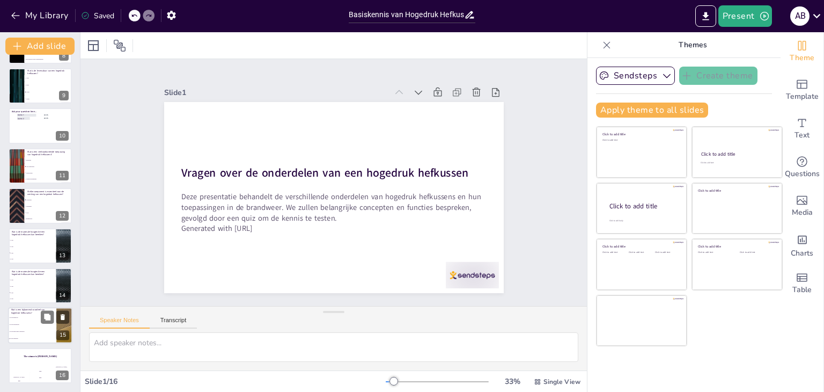
checkbox input "true"
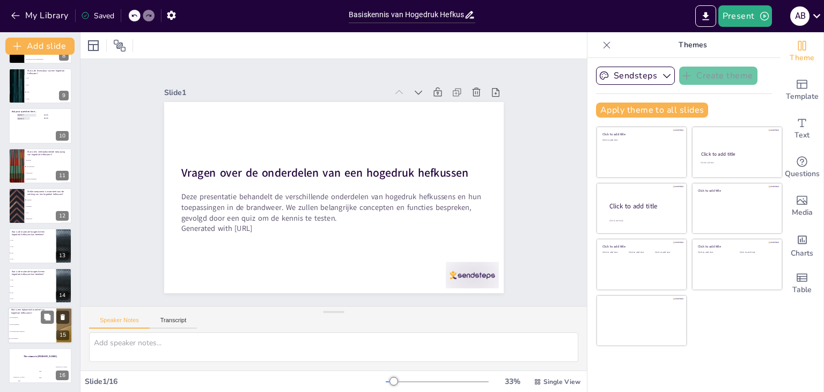
checkbox input "true"
drag, startPoint x: 45, startPoint y: 343, endPoint x: 47, endPoint y: 350, distance: 7.8
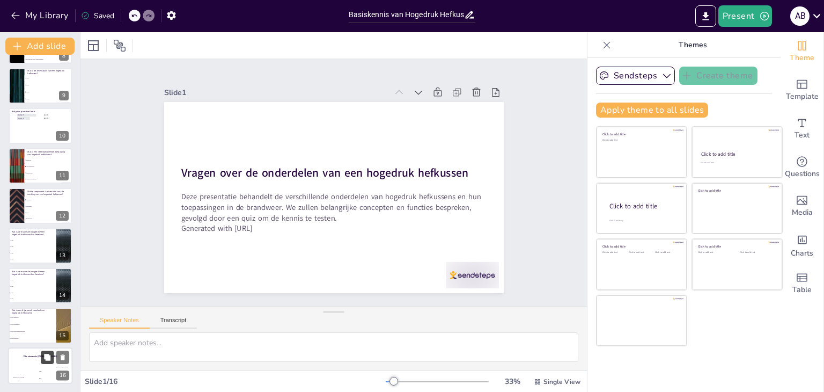
click at [46, 345] on div "Vragen over de onderdelen van een hogedruk hefkussen Deze presentatie behandelt…" at bounding box center [40, 66] width 80 height 634
click at [48, 367] on div "Jaap 200" at bounding box center [39, 374] width 21 height 18
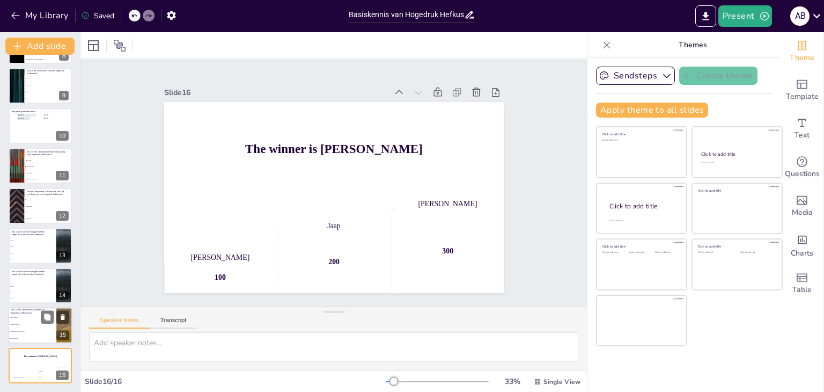
click at [42, 331] on span "Ze zijn eenvoudig te gebruiken" at bounding box center [33, 332] width 46 height 2
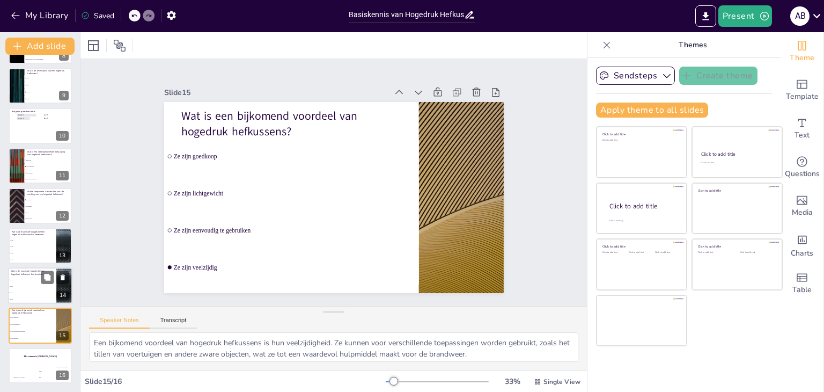
click at [36, 288] on li "50 cm" at bounding box center [32, 286] width 48 height 6
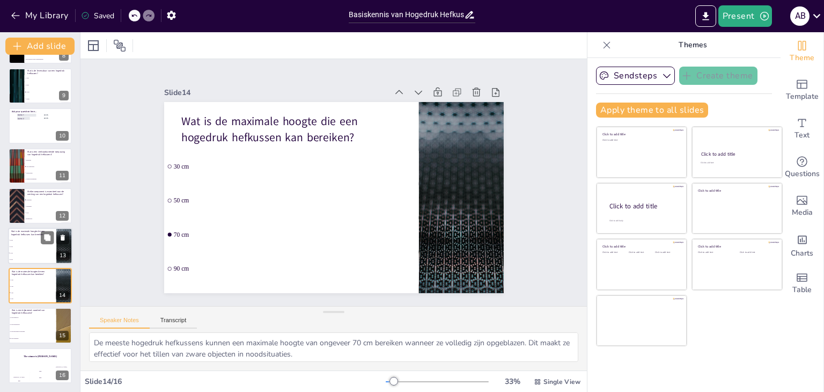
click at [36, 233] on p "Wat is de maximale hoogte die een hogedruk hefkussen kan bereiken?" at bounding box center [32, 233] width 42 height 6
click at [34, 190] on p "Welke component is essentieel voor de werking van een hogedruk hefkussen?" at bounding box center [48, 193] width 42 height 6
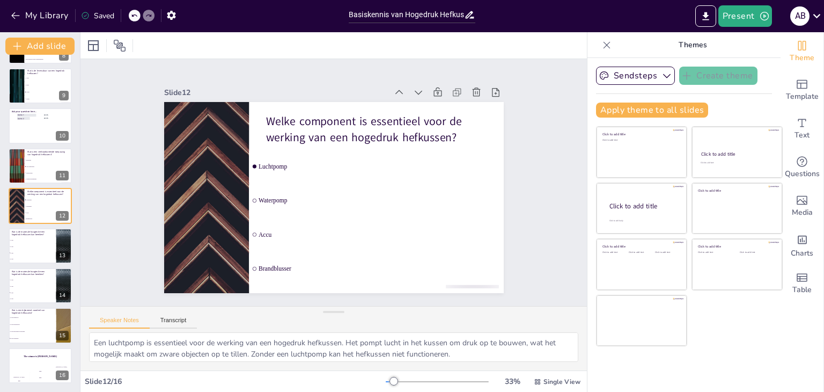
scroll to position [297, 0]
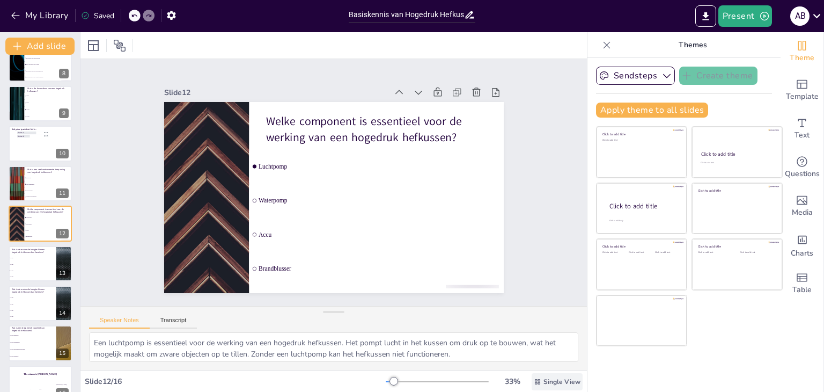
click at [560, 379] on span "Single View" at bounding box center [561, 381] width 37 height 9
click at [802, 350] on div "Theme Template Text Questions Media Charts Table" at bounding box center [801, 211] width 43 height 359
click at [38, 13] on button "My Library" at bounding box center [40, 15] width 65 height 17
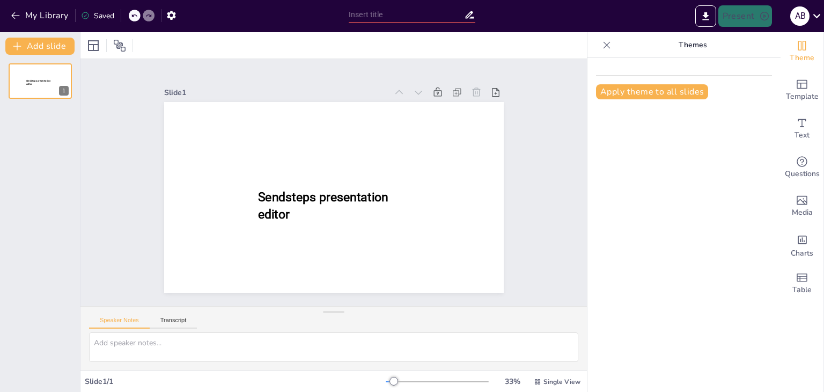
type input "Basiskennis van Hogedruk Hefkussens voor Brandweer Aspiranten"
